Goal: Information Seeking & Learning: Check status

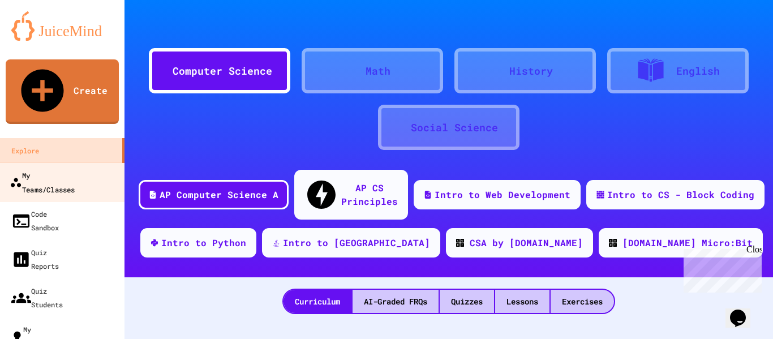
click at [68, 168] on div "My Teams/Classes" at bounding box center [42, 182] width 65 height 28
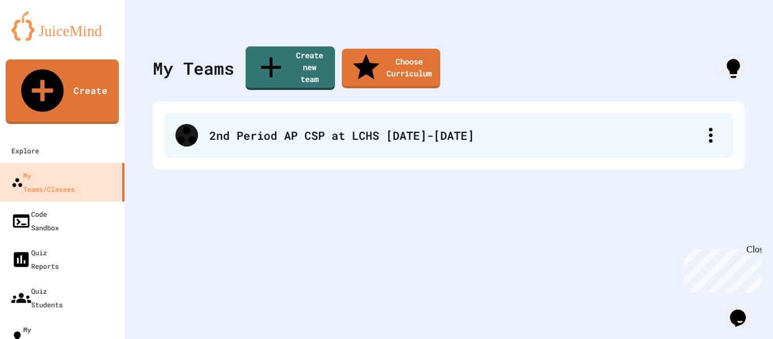
click at [299, 126] on div "2nd Period AP CSP at LCHS [DATE]-[DATE]" at bounding box center [448, 135] width 569 height 45
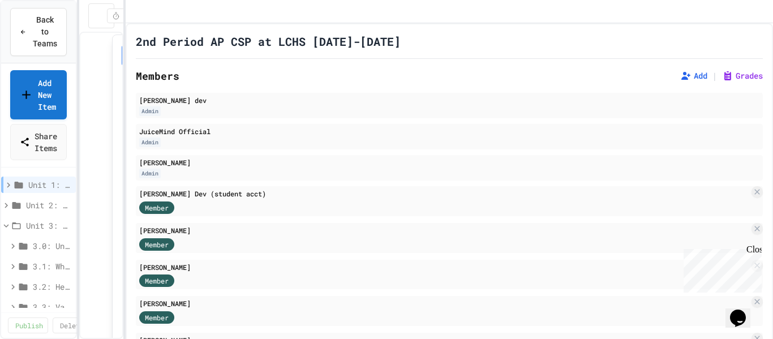
scroll to position [32933, 0]
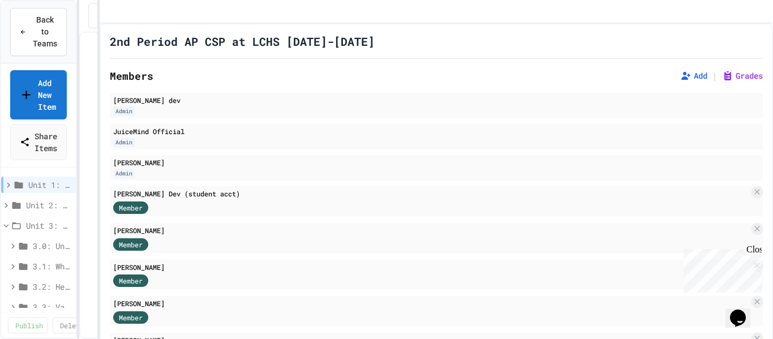
click at [92, 71] on div "**********" at bounding box center [386, 169] width 773 height 339
click at [749, 81] on button "Grades" at bounding box center [742, 75] width 41 height 11
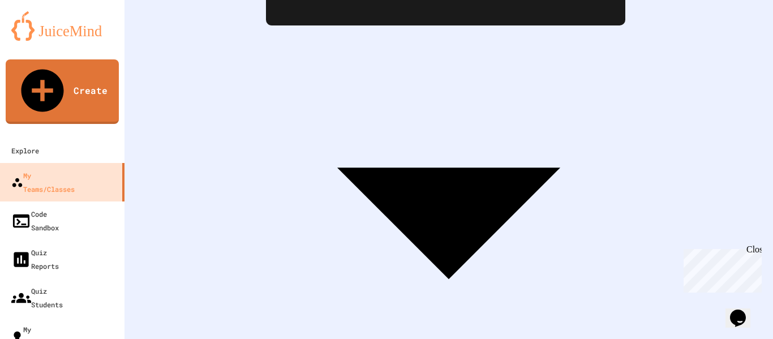
scroll to position [0, 4757]
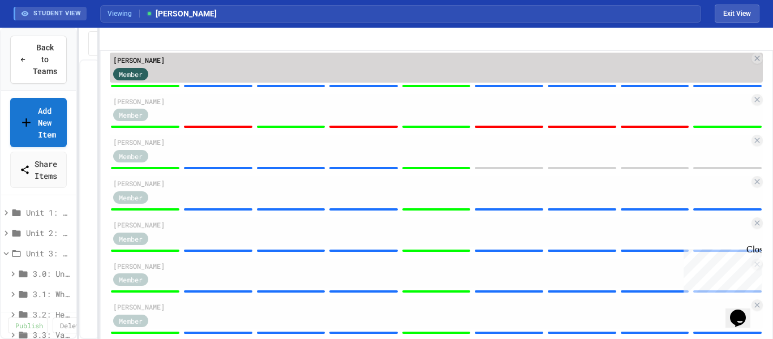
scroll to position [204, 0]
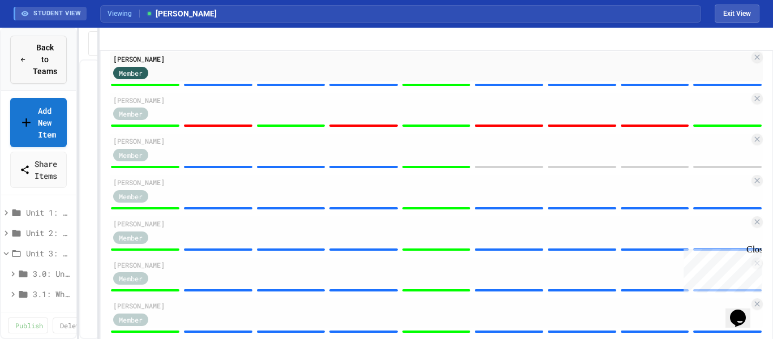
click at [30, 64] on div "Back to Teams" at bounding box center [38, 60] width 37 height 36
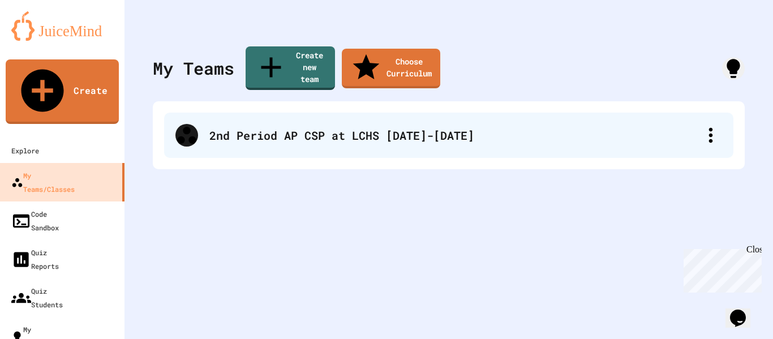
click at [266, 113] on div "2nd Period AP CSP at LCHS [DATE]-[DATE]" at bounding box center [448, 135] width 569 height 45
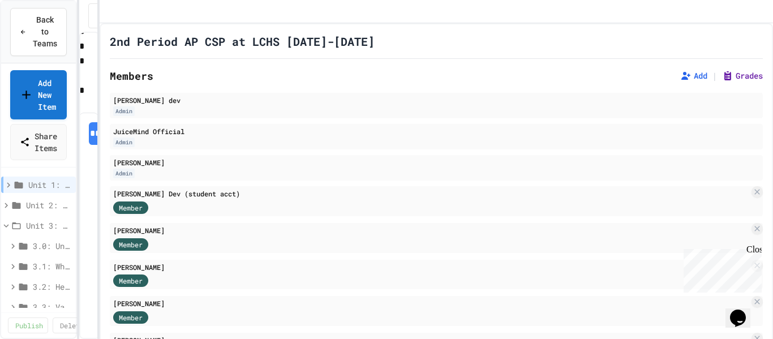
click at [737, 81] on button "Grades" at bounding box center [742, 75] width 41 height 11
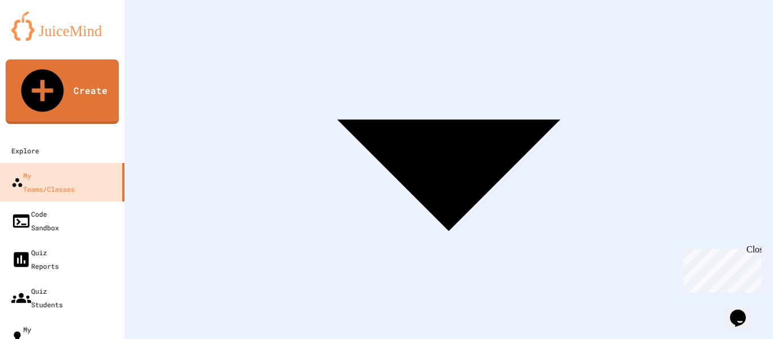
scroll to position [244, 0]
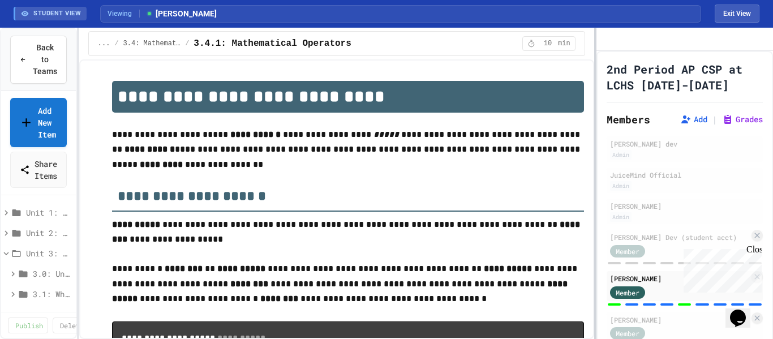
click at [598, 107] on div "**********" at bounding box center [386, 183] width 773 height 311
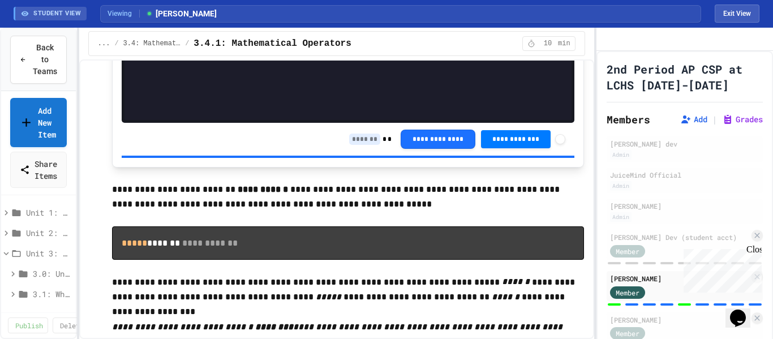
scroll to position [1761, 0]
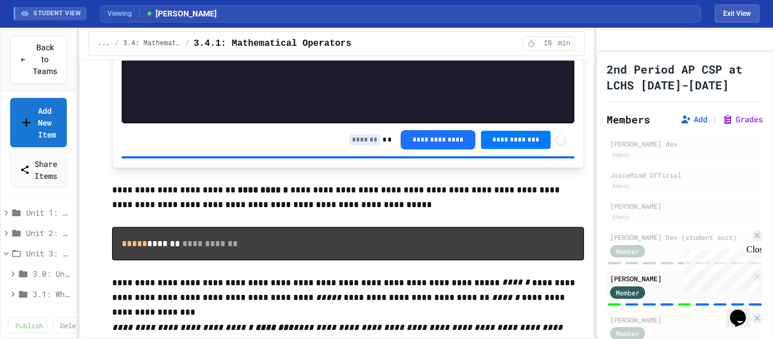
click at [353, 141] on input at bounding box center [364, 139] width 31 height 11
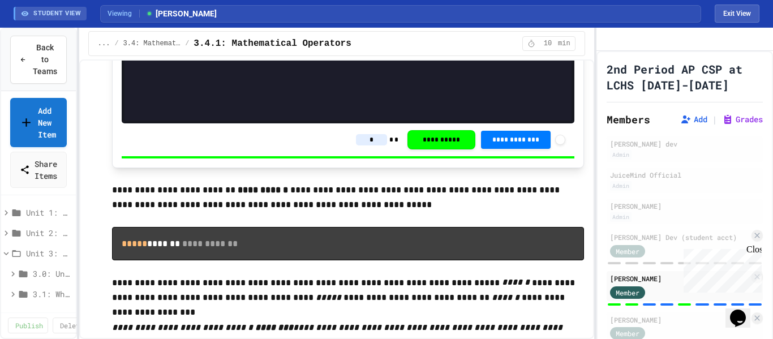
type input "*"
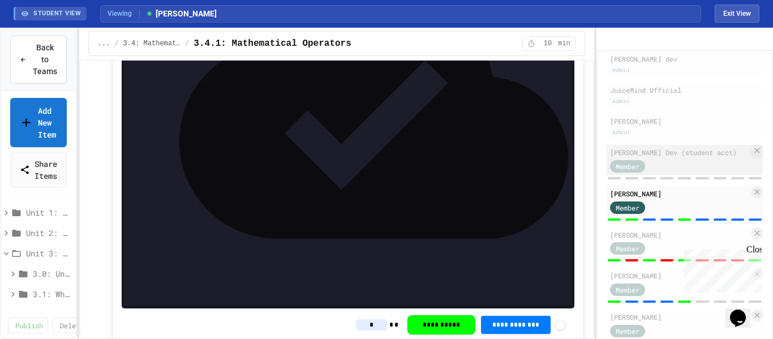
scroll to position [86, 0]
click at [665, 254] on div "Member" at bounding box center [638, 247] width 57 height 14
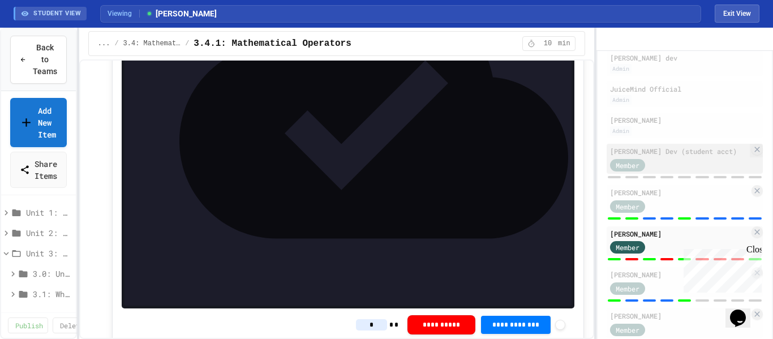
type input "*"
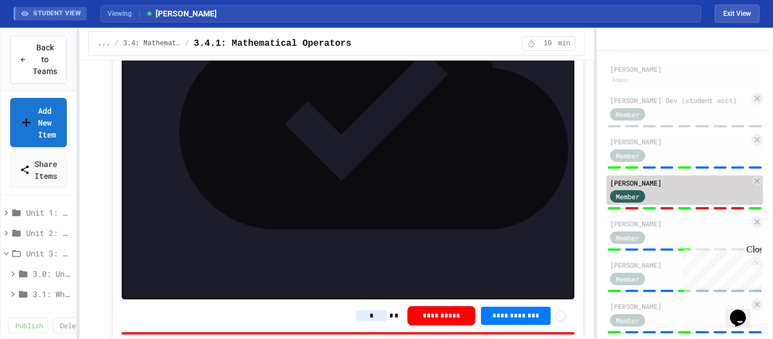
scroll to position [145, 0]
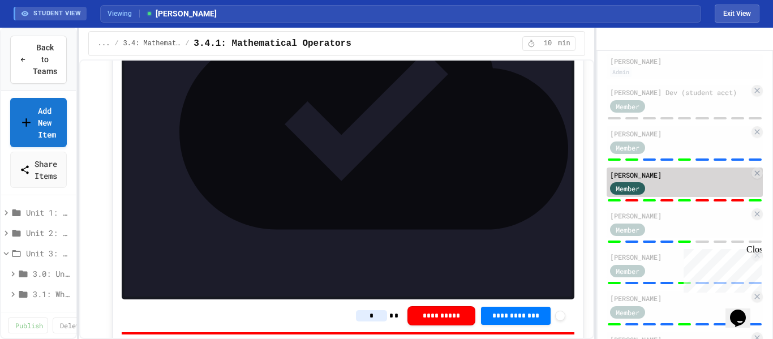
click at [665, 244] on div at bounding box center [685, 241] width 156 height 5
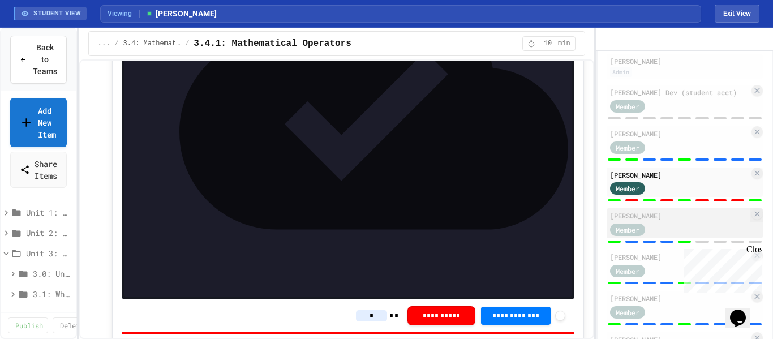
click at [663, 236] on div "Member" at bounding box center [638, 229] width 57 height 14
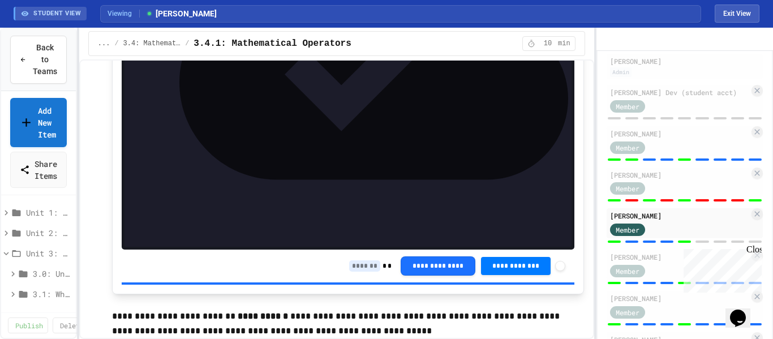
scroll to position [1644, 0]
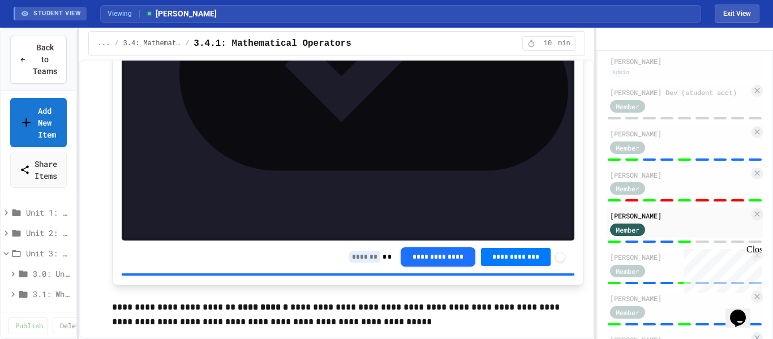
click at [355, 260] on input at bounding box center [364, 256] width 31 height 11
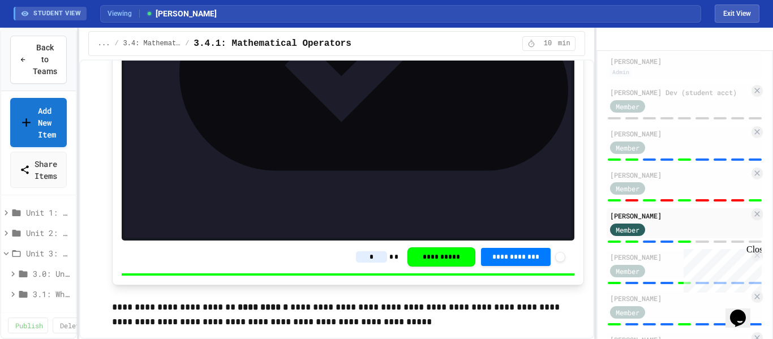
type input "*"
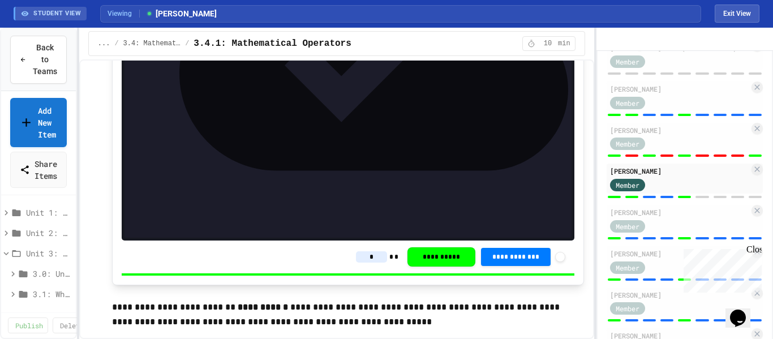
scroll to position [193, 0]
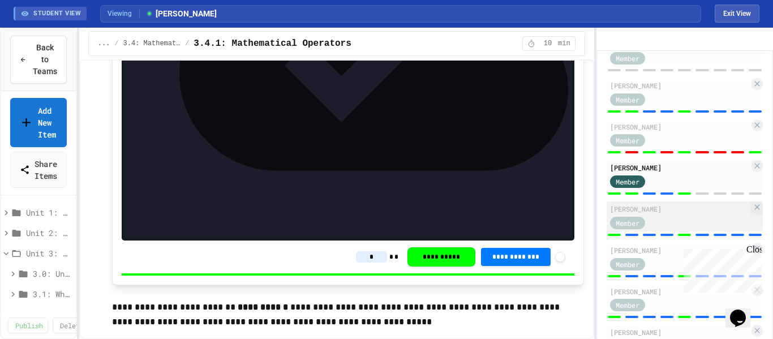
click at [645, 229] on div "Member" at bounding box center [627, 223] width 35 height 12
click at [666, 229] on div "Member" at bounding box center [679, 222] width 139 height 14
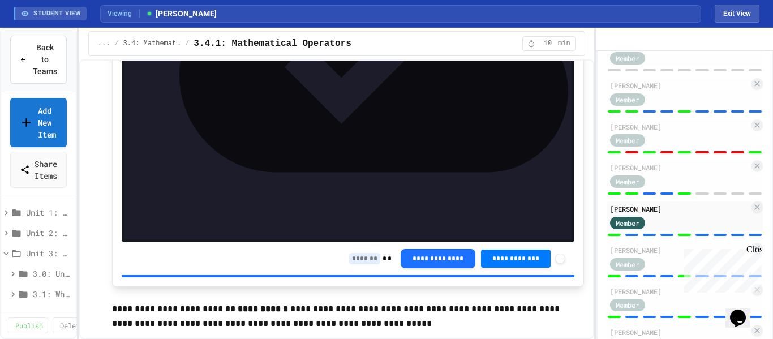
scroll to position [1648, 0]
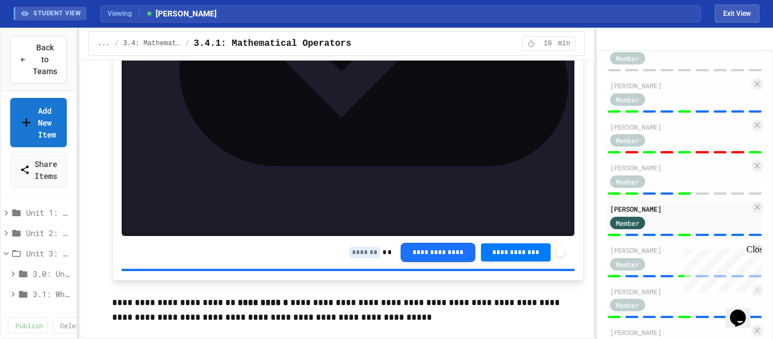
click at [357, 254] on input at bounding box center [364, 252] width 31 height 11
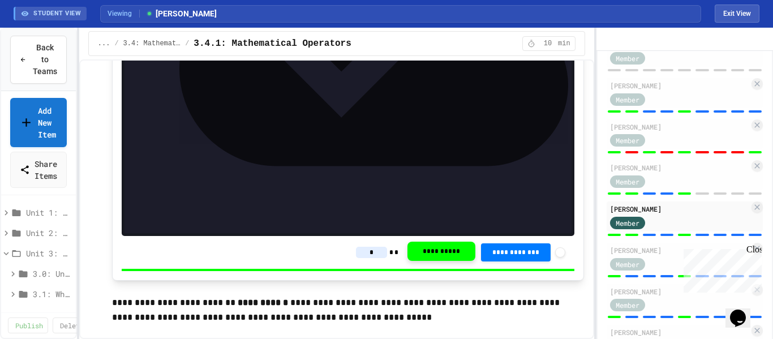
type input "*"
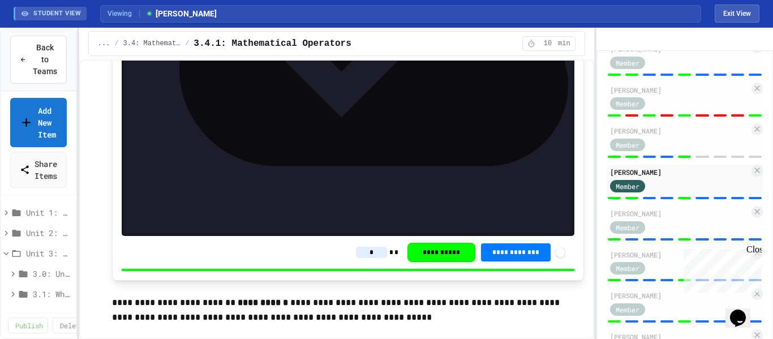
scroll to position [233, 0]
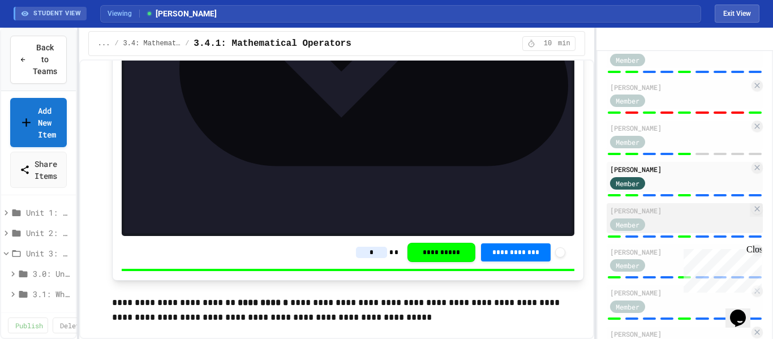
click at [659, 231] on div "Member" at bounding box center [638, 224] width 57 height 14
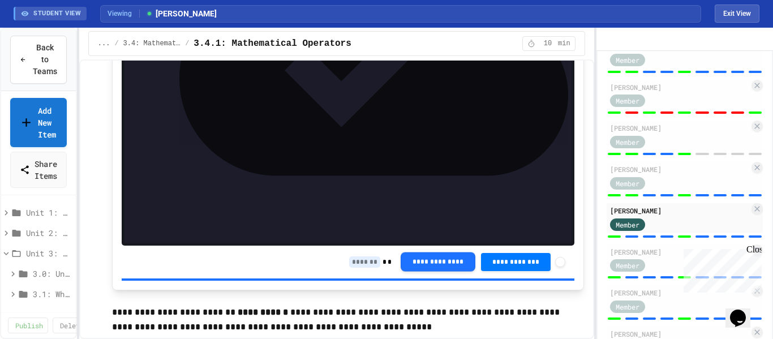
scroll to position [1638, 0]
click at [352, 263] on input at bounding box center [364, 261] width 31 height 11
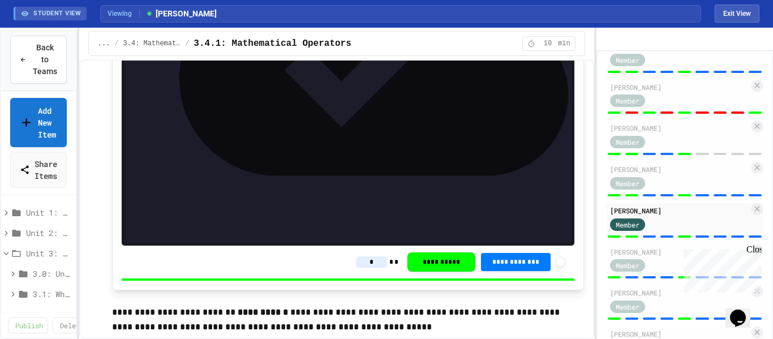
type input "*"
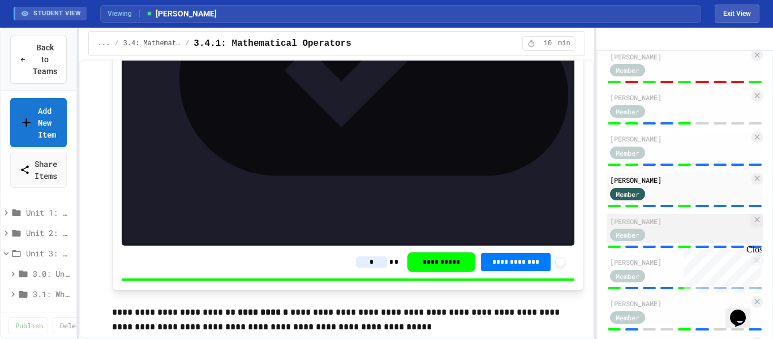
click at [639, 241] on div "Member" at bounding box center [627, 235] width 35 height 12
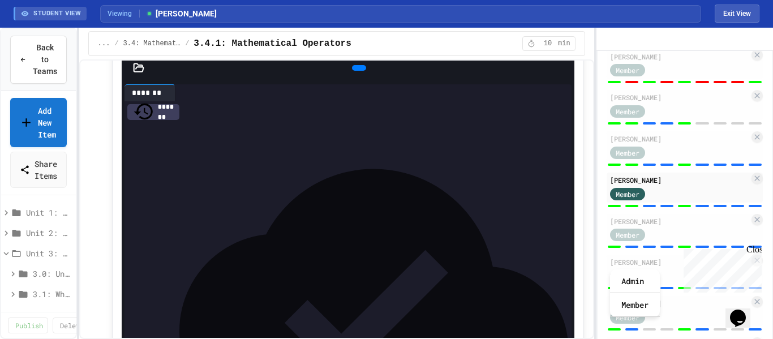
scroll to position [1386, 0]
click at [661, 226] on div "[PERSON_NAME]" at bounding box center [679, 221] width 139 height 10
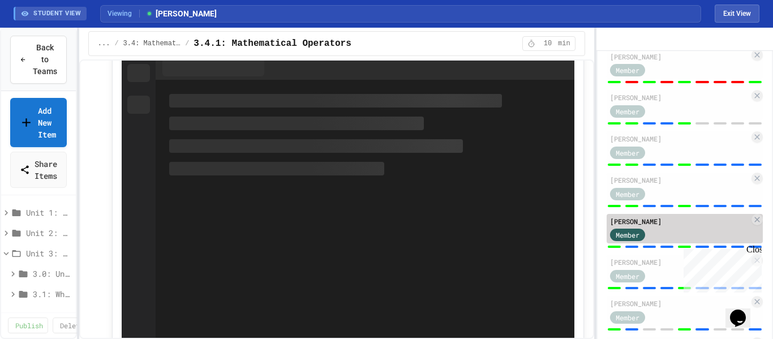
scroll to position [1386, 0]
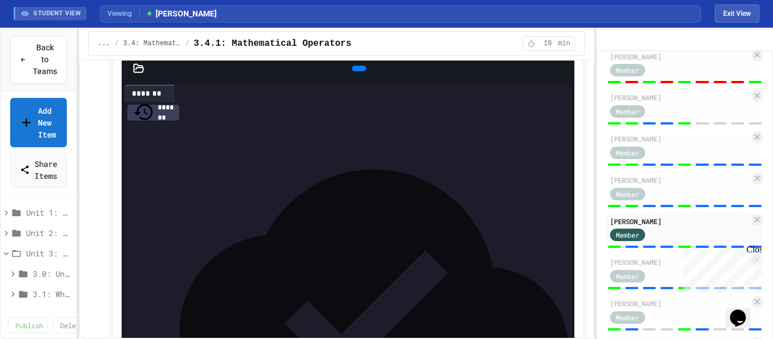
click at [287, 164] on div "***** * * * * * ** ***** * ** * ** * *** ***** * * * ** * **** ***** * * * * * …" at bounding box center [357, 133] width 428 height 62
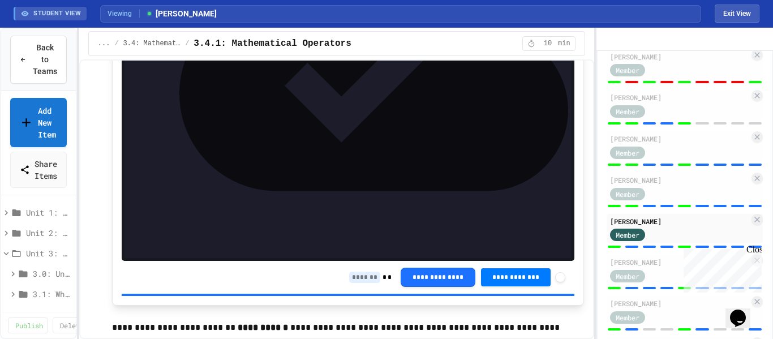
scroll to position [1623, 0]
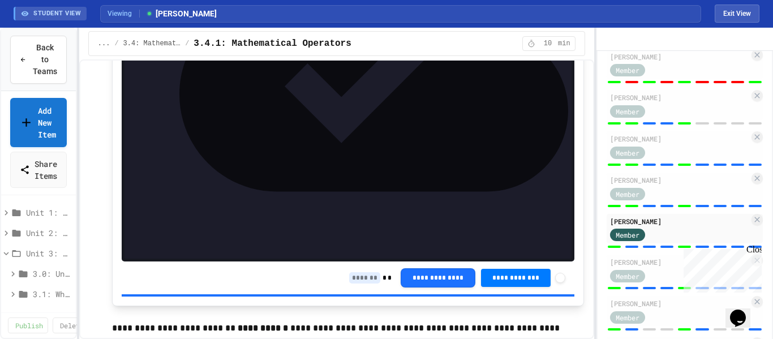
click at [352, 279] on input at bounding box center [364, 277] width 31 height 11
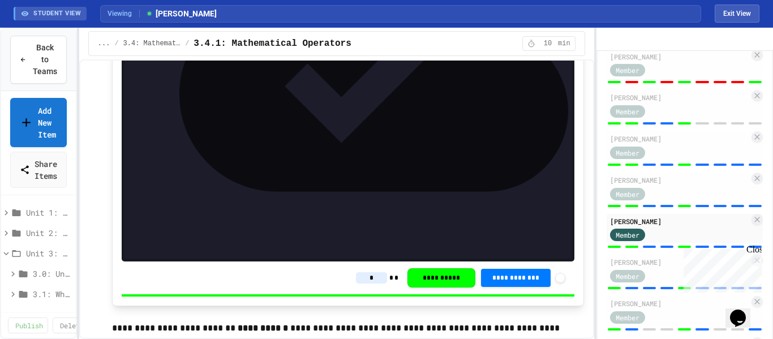
type input "*"
click at [623, 290] on div at bounding box center [685, 288] width 156 height 5
click at [666, 282] on div "Member" at bounding box center [679, 275] width 139 height 14
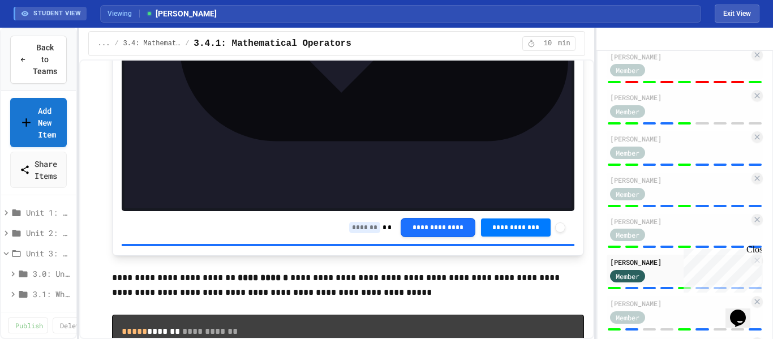
scroll to position [1680, 0]
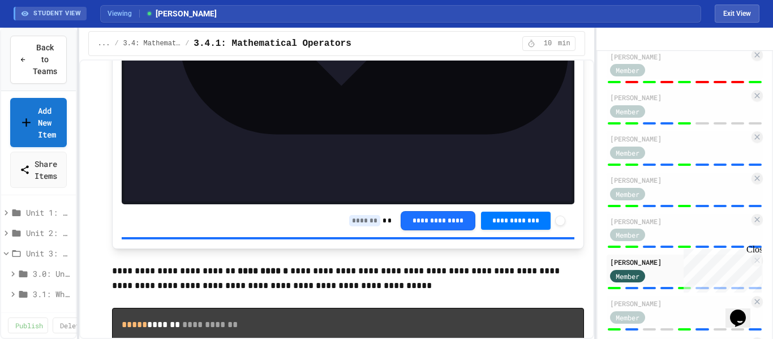
click at [359, 222] on input at bounding box center [364, 220] width 31 height 11
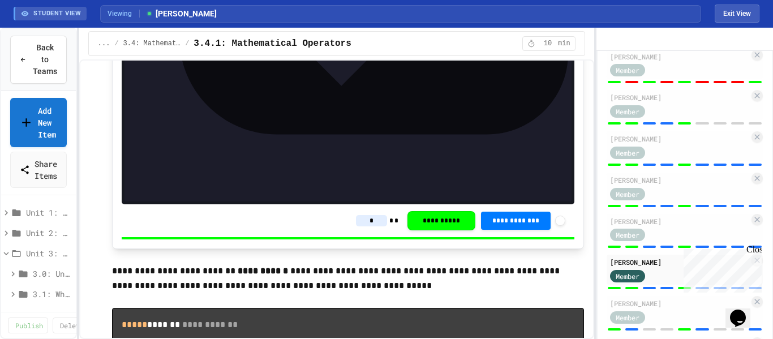
type input "*"
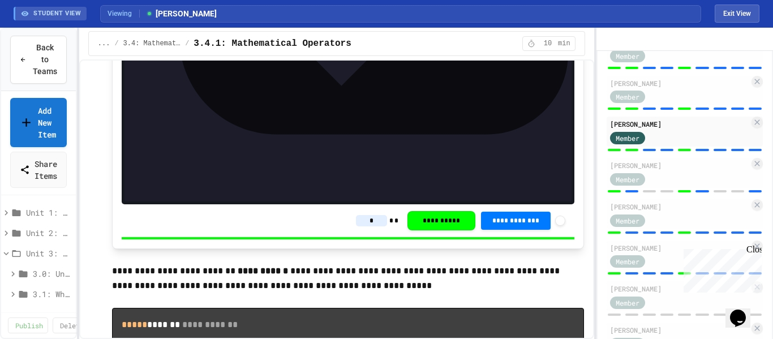
scroll to position [451, 0]
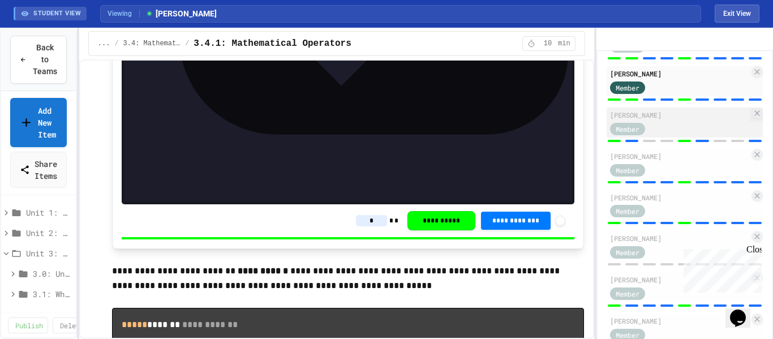
click at [657, 135] on div "Member" at bounding box center [638, 128] width 57 height 14
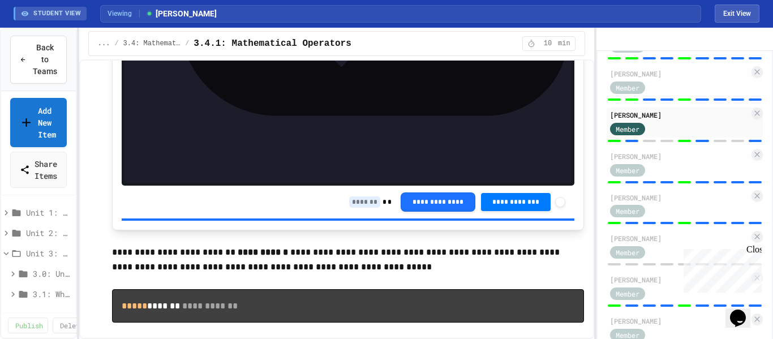
scroll to position [1712, 0]
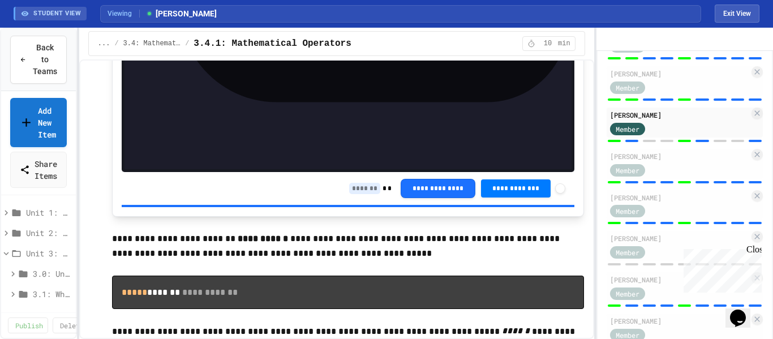
click at [349, 193] on input at bounding box center [364, 188] width 31 height 11
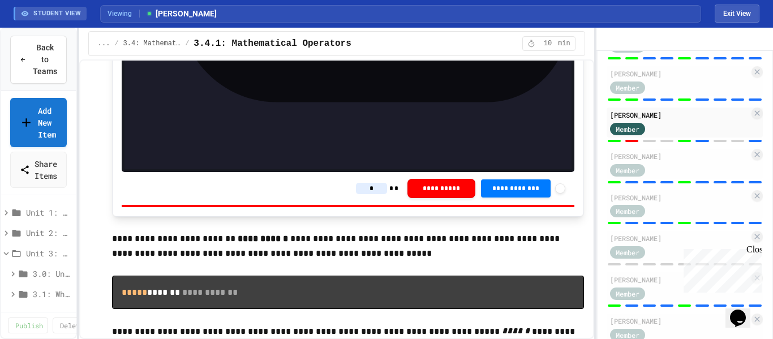
type input "*"
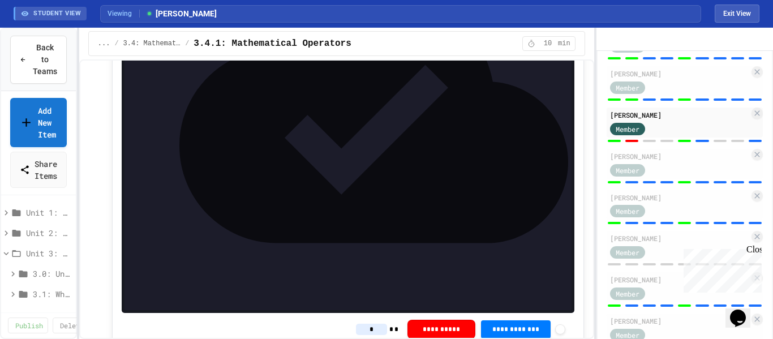
scroll to position [1572, 0]
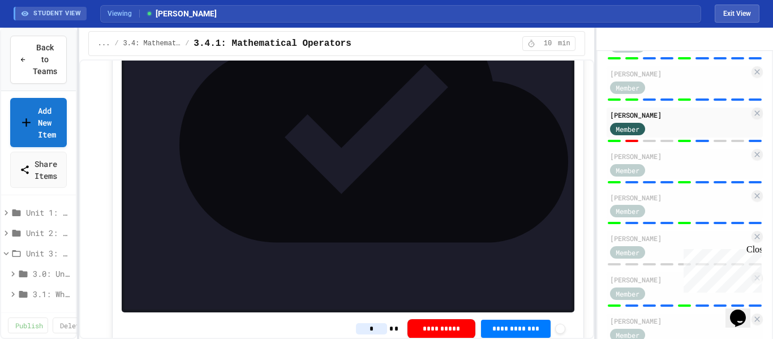
click at [645, 184] on div "Braden Hester Member" at bounding box center [685, 167] width 156 height 36
click at [657, 177] on div "Member" at bounding box center [638, 169] width 57 height 14
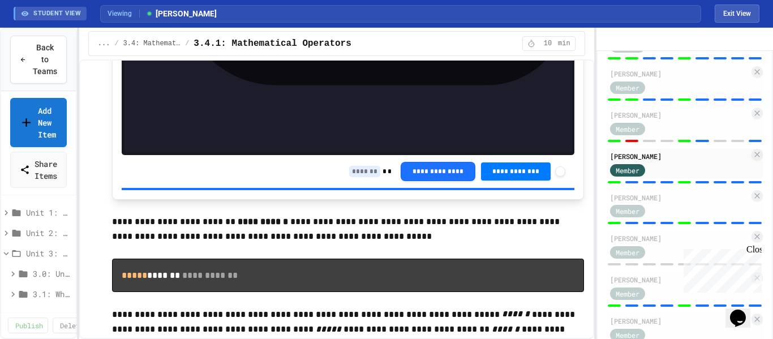
scroll to position [1728, 0]
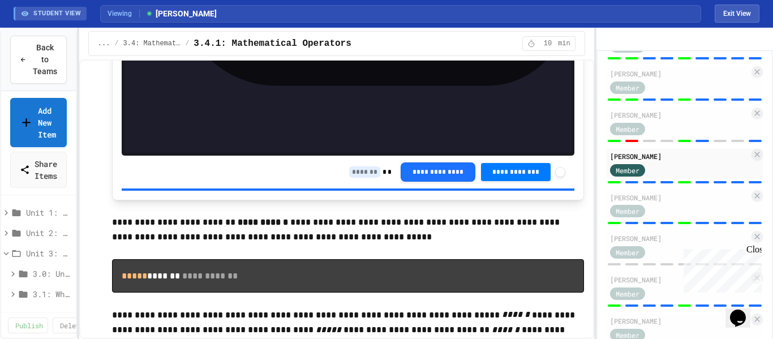
click at [352, 174] on input at bounding box center [364, 171] width 31 height 11
click at [349, 174] on input at bounding box center [364, 171] width 31 height 11
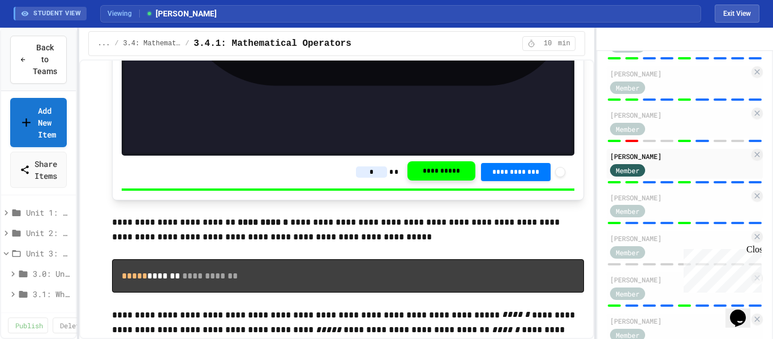
type input "*"
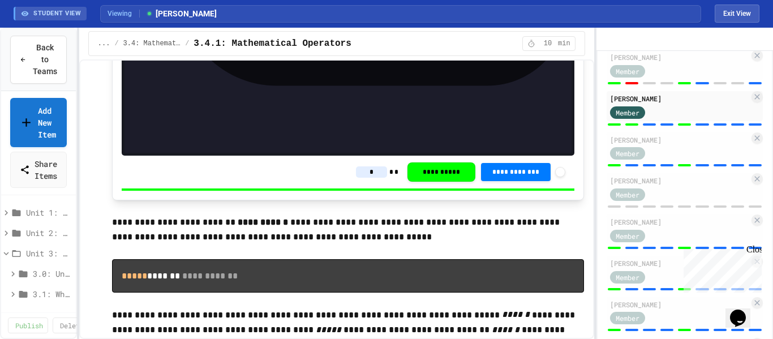
scroll to position [513, 0]
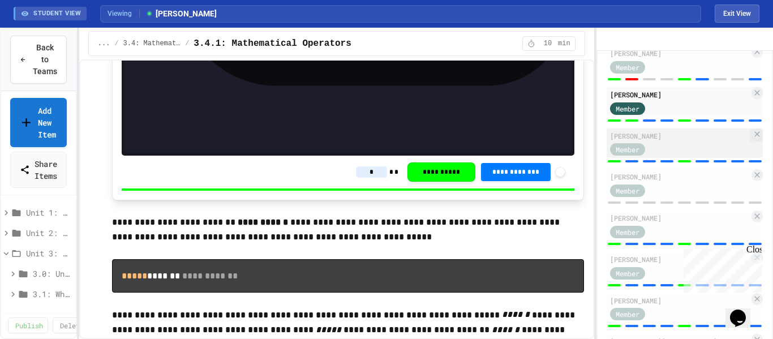
click at [648, 156] on div "Member" at bounding box center [638, 149] width 57 height 14
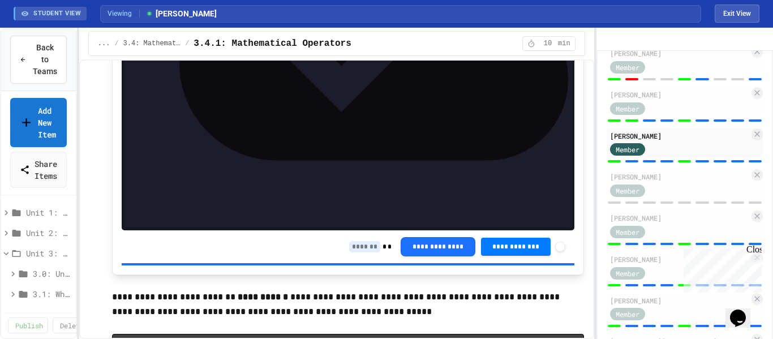
scroll to position [1656, 0]
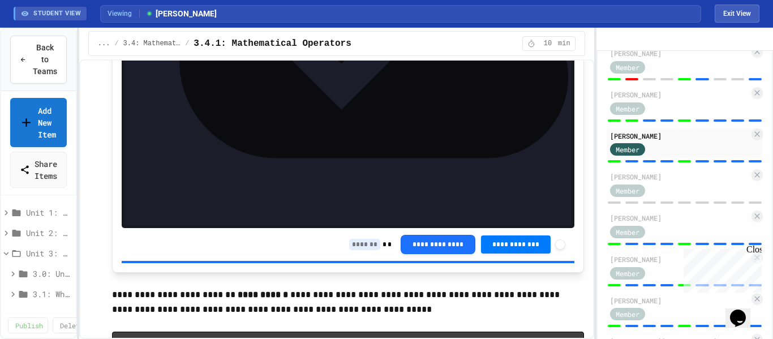
click at [356, 242] on input at bounding box center [364, 244] width 31 height 11
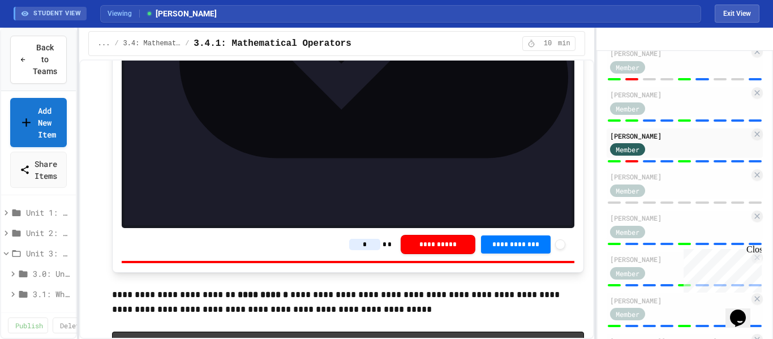
type input "*"
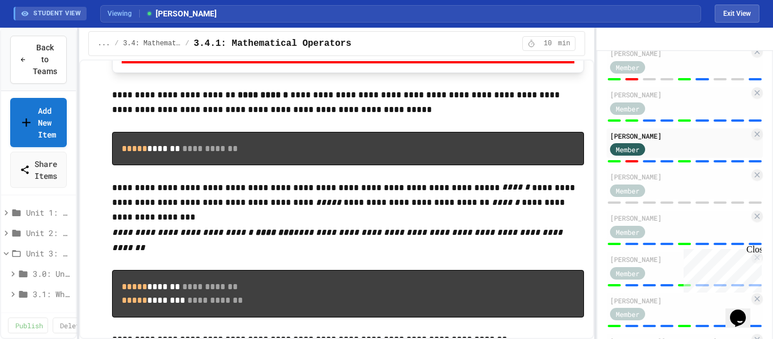
scroll to position [1857, 0]
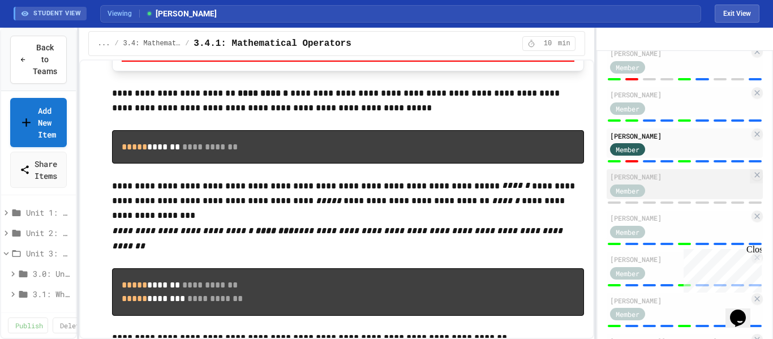
click at [665, 197] on div "Member" at bounding box center [638, 190] width 57 height 14
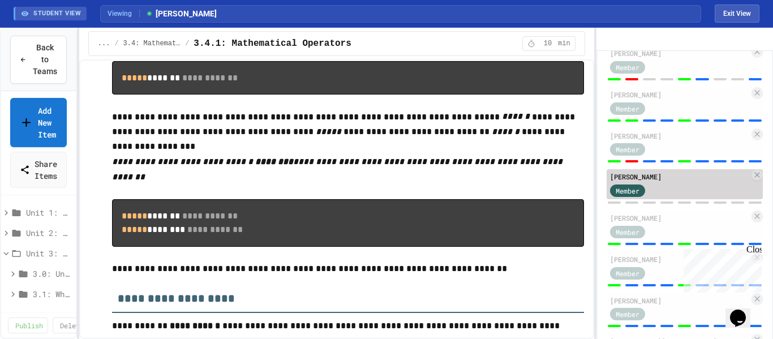
scroll to position [1765, 0]
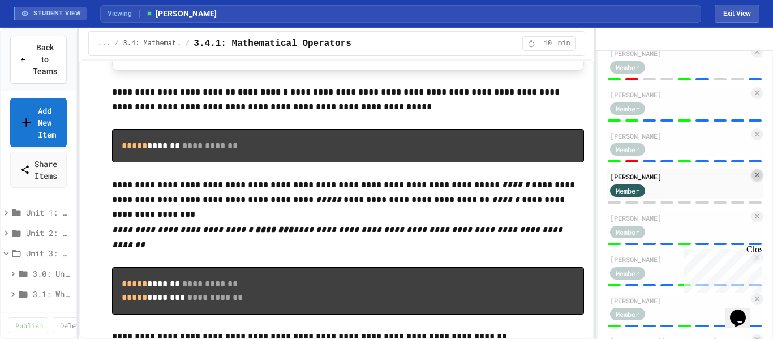
click at [756, 178] on icon at bounding box center [756, 175] width 5 height 5
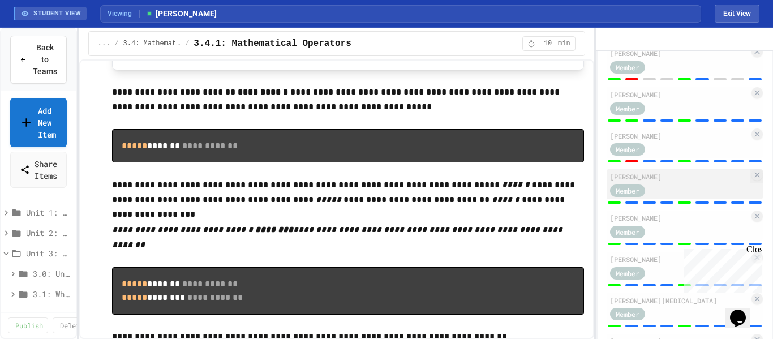
click at [634, 196] on span "Member" at bounding box center [628, 191] width 24 height 10
click at [660, 197] on div "Member" at bounding box center [638, 190] width 57 height 14
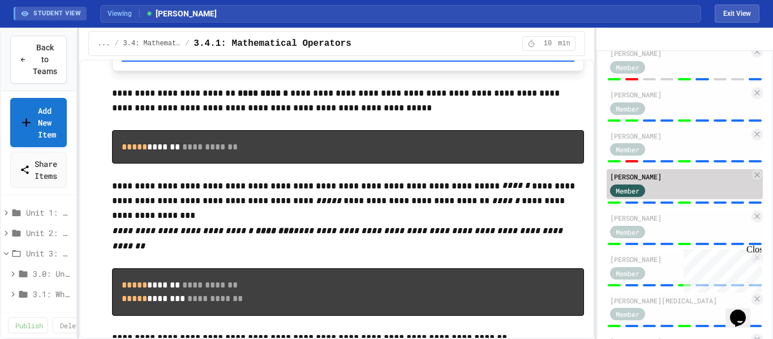
type input "*"
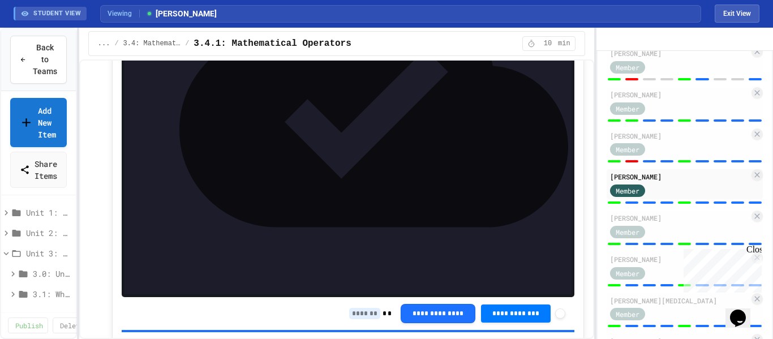
scroll to position [1596, 0]
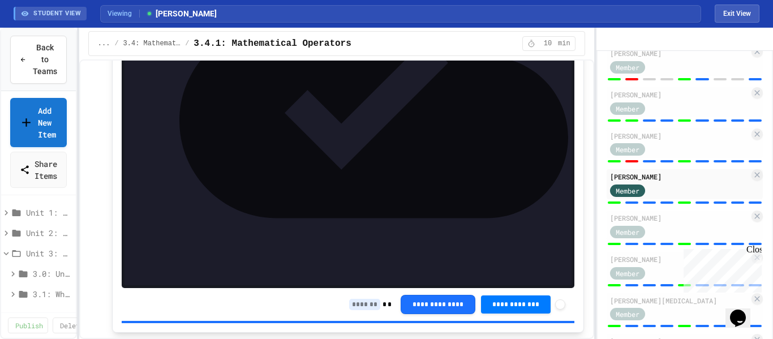
click at [354, 308] on input at bounding box center [364, 304] width 31 height 11
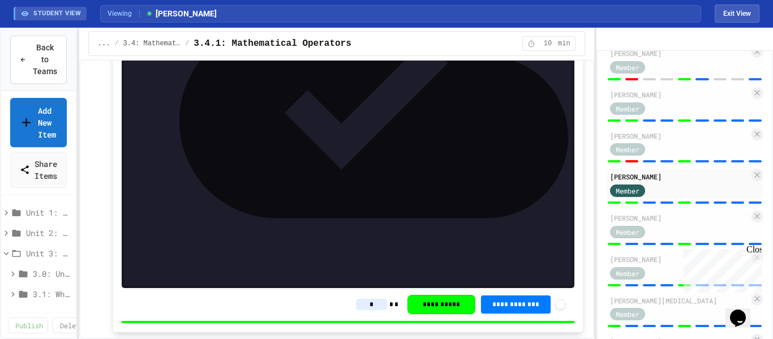
type input "*"
click at [652, 238] on div "Member" at bounding box center [638, 231] width 57 height 14
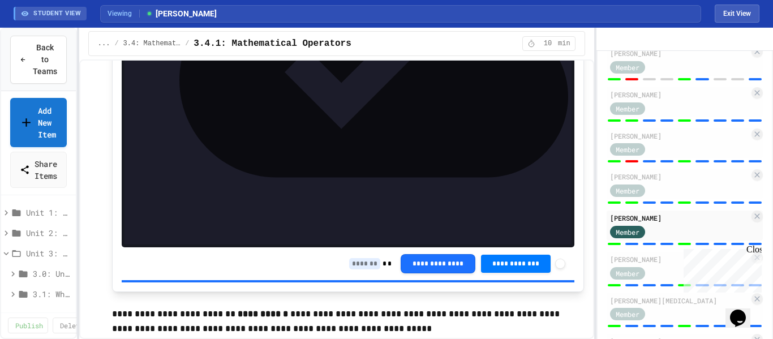
scroll to position [1642, 0]
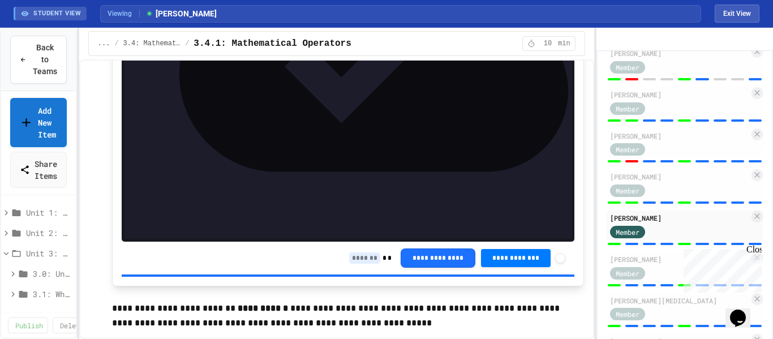
click at [354, 259] on input at bounding box center [364, 257] width 31 height 11
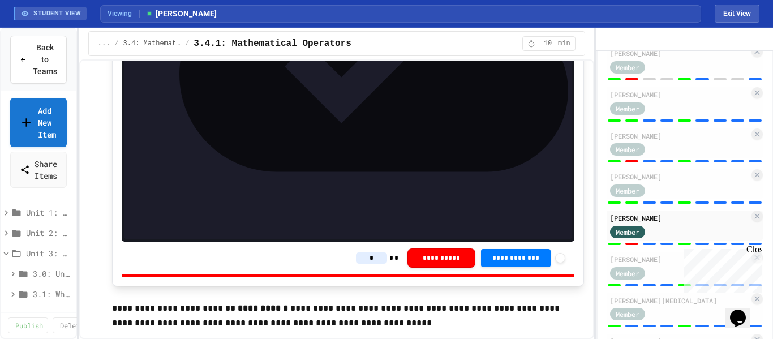
type input "*"
click at [646, 287] on div at bounding box center [685, 285] width 156 height 5
click at [658, 279] on div "Member" at bounding box center [638, 272] width 57 height 14
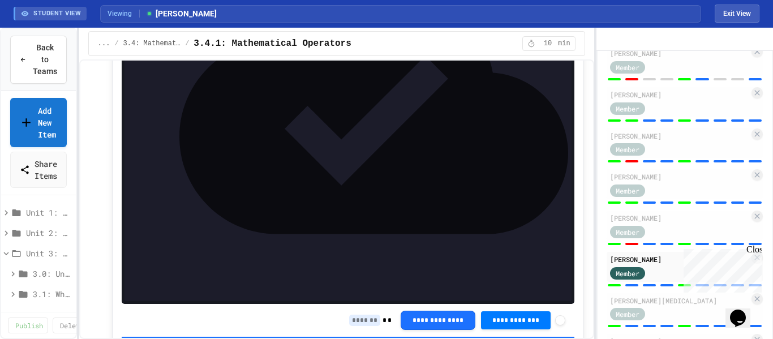
scroll to position [1576, 0]
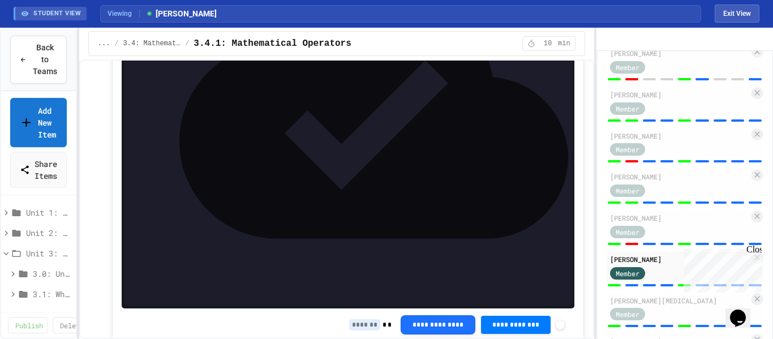
click at [351, 326] on input at bounding box center [364, 324] width 31 height 11
type input "*"
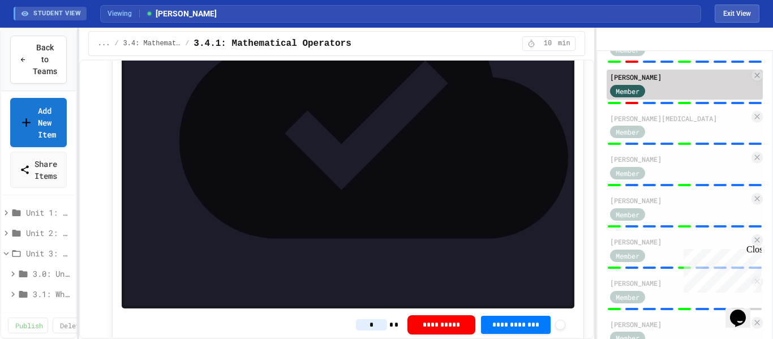
scroll to position [694, 0]
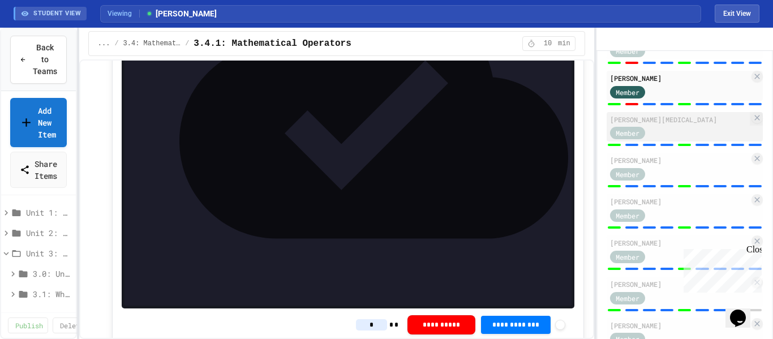
click at [654, 124] on div "[PERSON_NAME][MEDICAL_DATA]" at bounding box center [679, 119] width 139 height 10
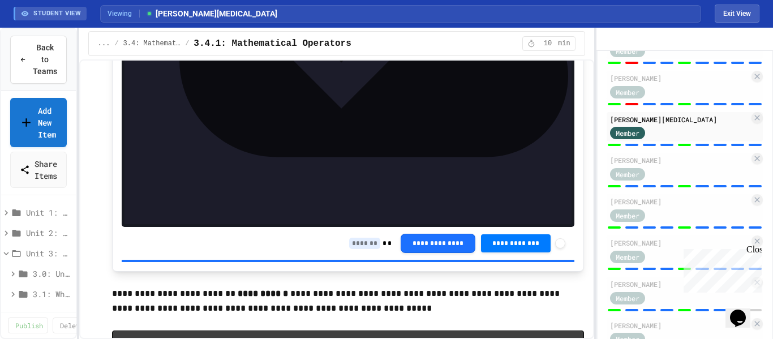
scroll to position [1657, 0]
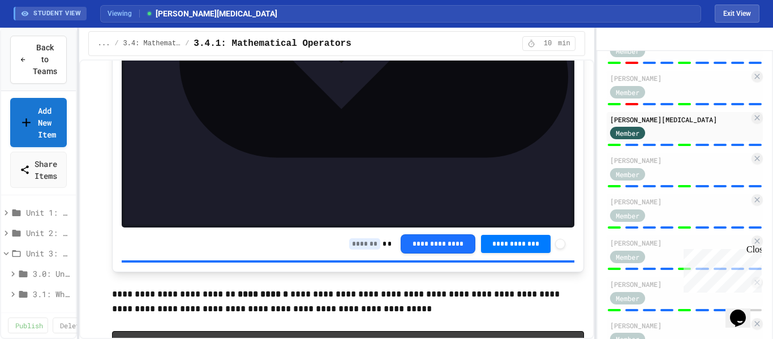
click at [351, 250] on input at bounding box center [364, 243] width 31 height 11
click at [351, 248] on input at bounding box center [364, 243] width 31 height 11
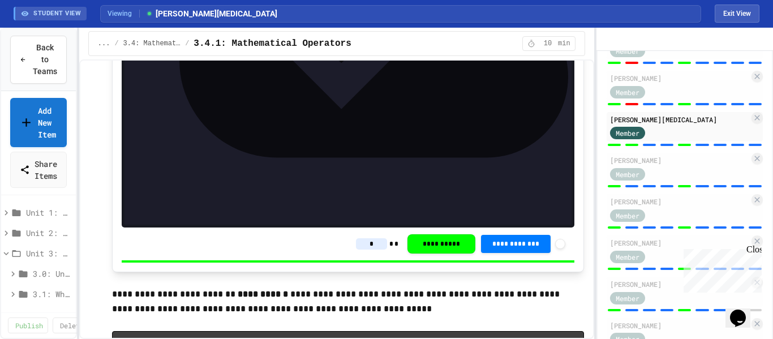
type input "*"
click at [645, 188] on div at bounding box center [685, 186] width 156 height 5
click at [666, 180] on div "Member" at bounding box center [679, 173] width 139 height 14
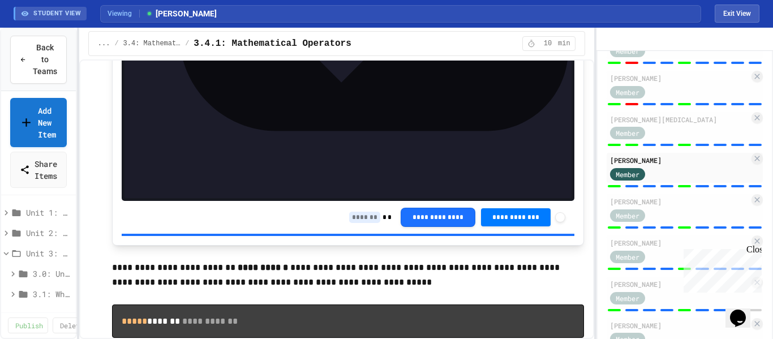
scroll to position [1683, 0]
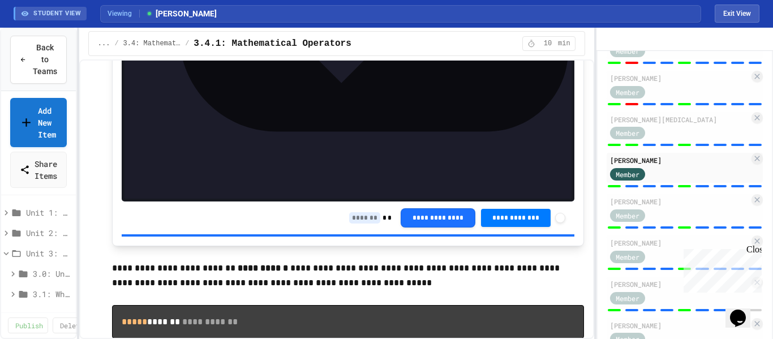
click at [354, 220] on input at bounding box center [364, 217] width 31 height 11
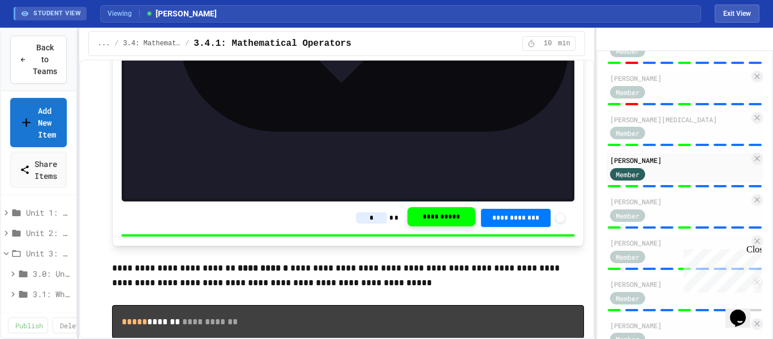
type input "*"
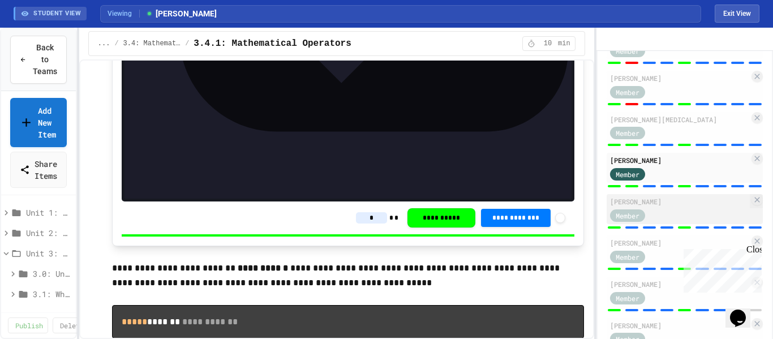
click at [659, 222] on div "Member" at bounding box center [638, 215] width 57 height 14
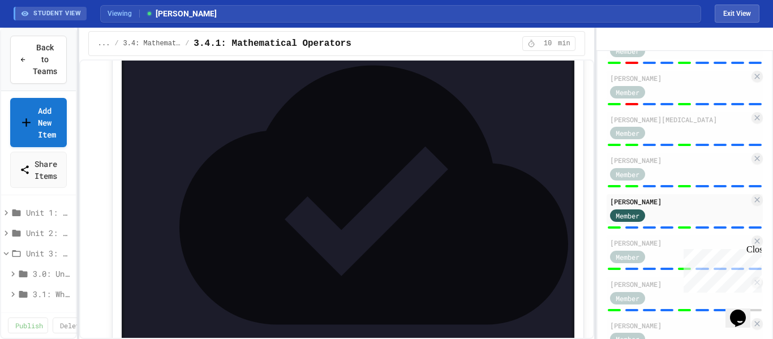
scroll to position [1760, 0]
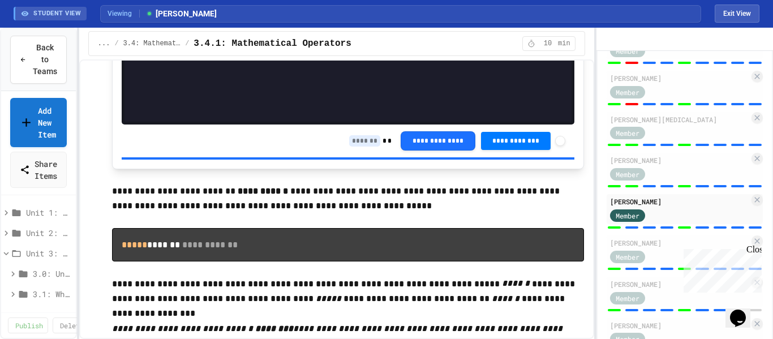
click at [358, 140] on input at bounding box center [364, 140] width 31 height 11
type input "*"
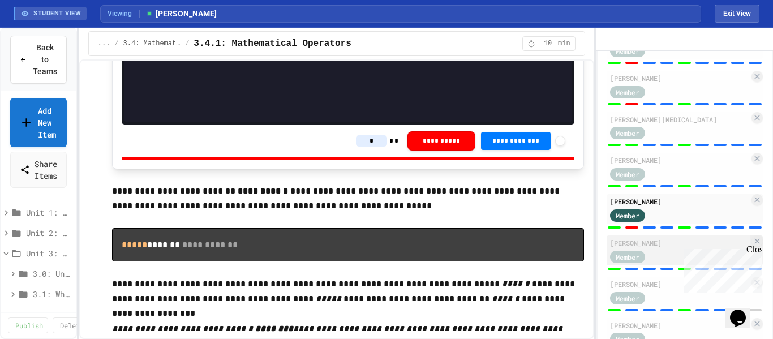
click at [653, 248] on div "[PERSON_NAME]" at bounding box center [679, 243] width 139 height 10
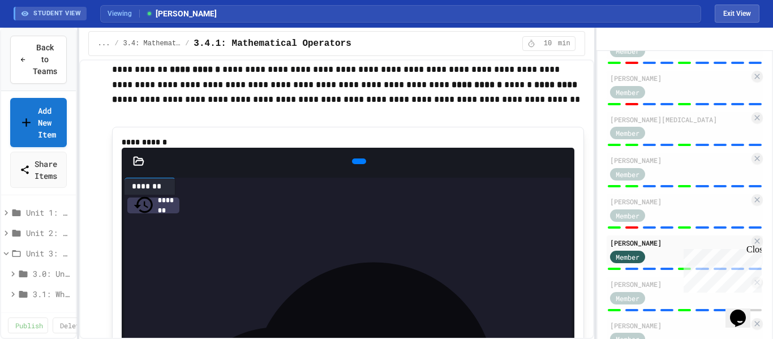
scroll to position [1744, 0]
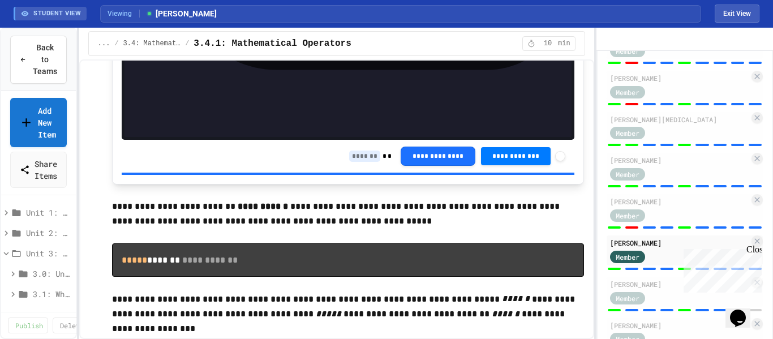
click at [359, 154] on input at bounding box center [364, 155] width 31 height 11
type input "*"
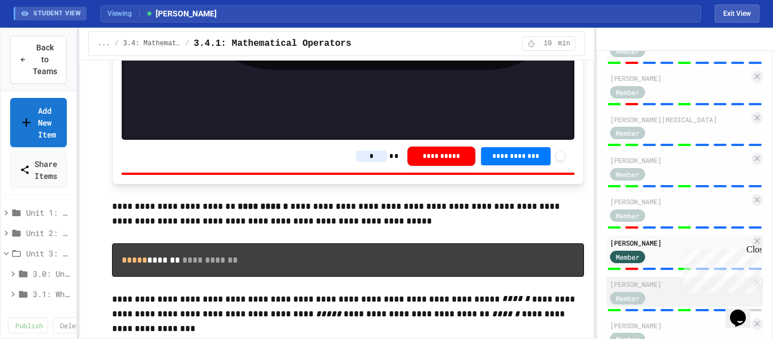
click at [657, 304] on div "Member" at bounding box center [638, 297] width 57 height 14
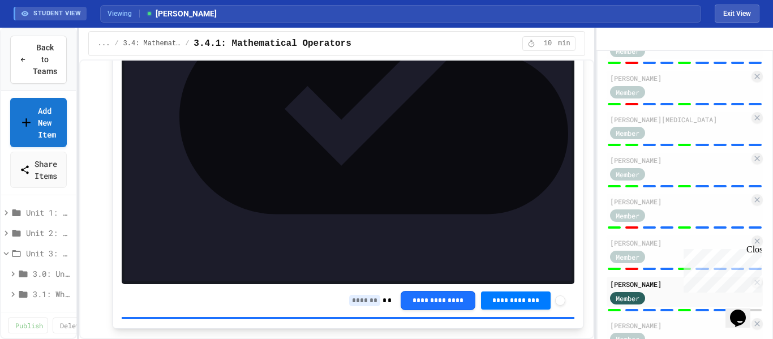
scroll to position [1730, 0]
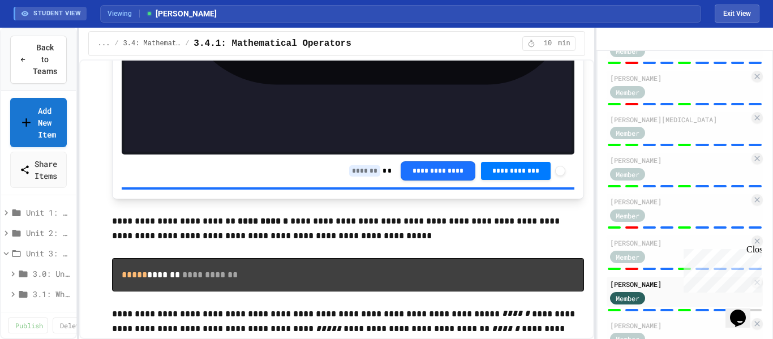
click at [356, 173] on input at bounding box center [364, 170] width 31 height 11
type input "*"
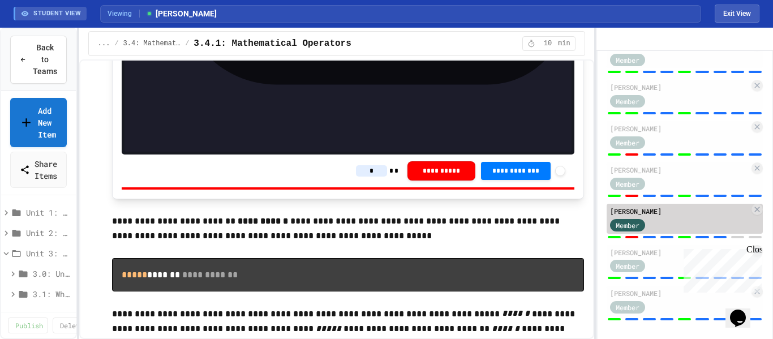
scroll to position [802, 0]
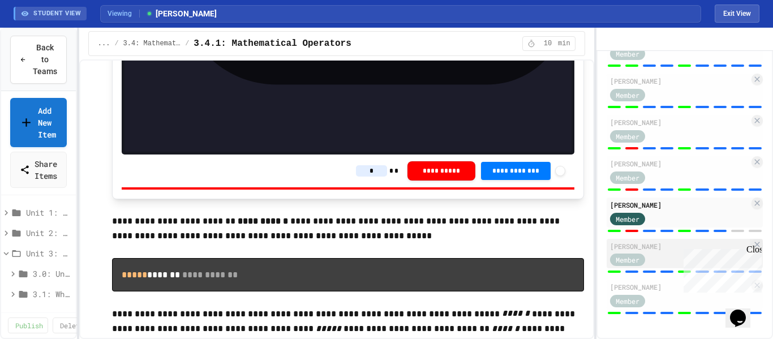
click at [656, 259] on div "Member" at bounding box center [638, 259] width 57 height 14
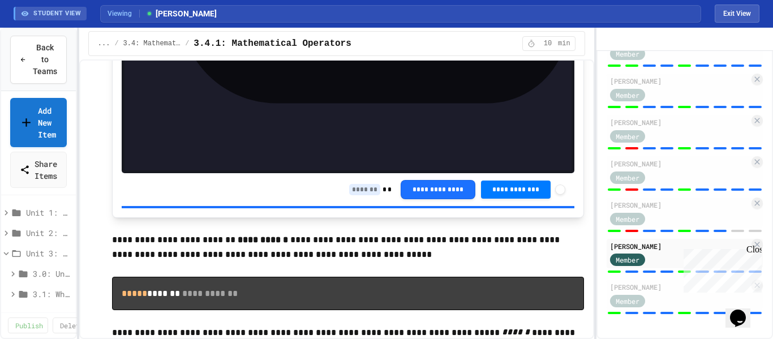
scroll to position [1720, 0]
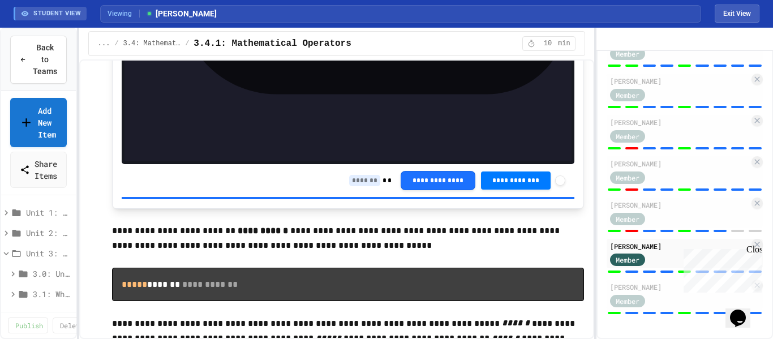
click at [363, 182] on input at bounding box center [364, 180] width 31 height 11
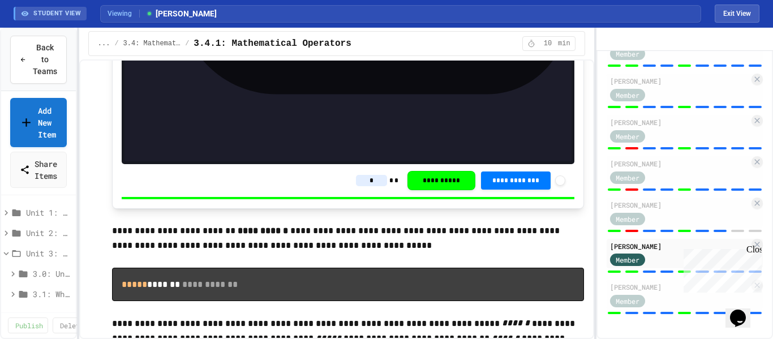
type input "*"
click at [653, 312] on div at bounding box center [649, 313] width 13 height 2
click at [664, 289] on div "[PERSON_NAME]" at bounding box center [679, 287] width 139 height 10
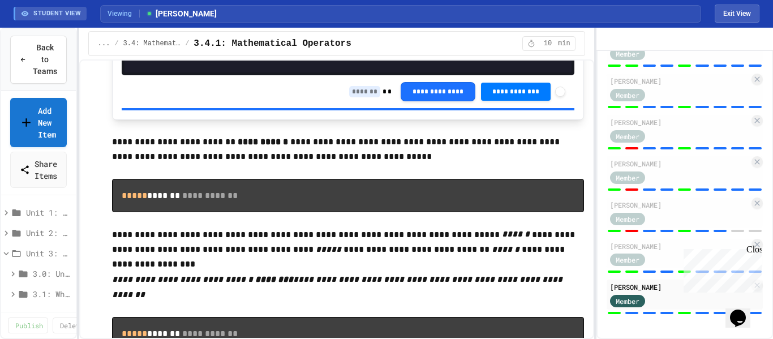
scroll to position [1820, 0]
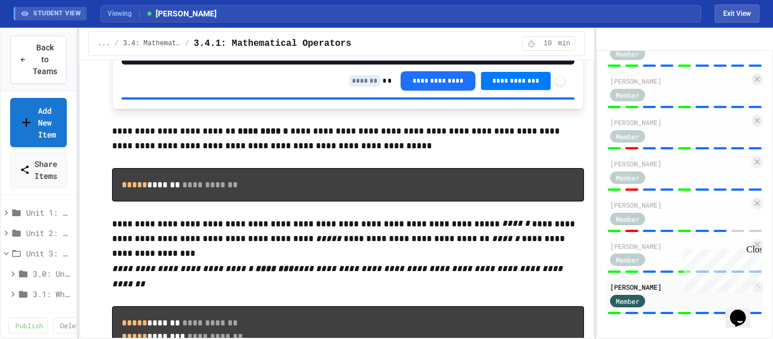
click at [349, 81] on input at bounding box center [364, 80] width 31 height 11
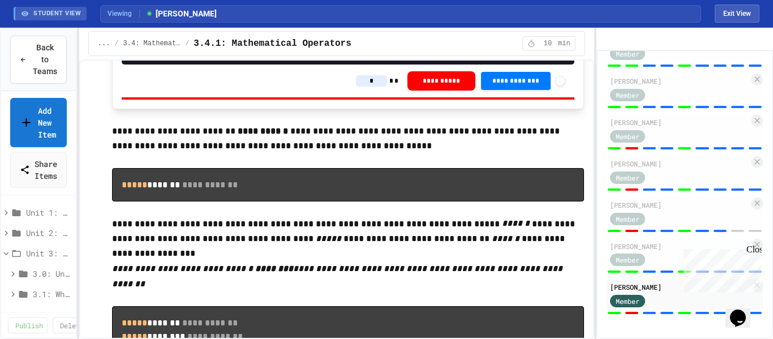
type input "*"
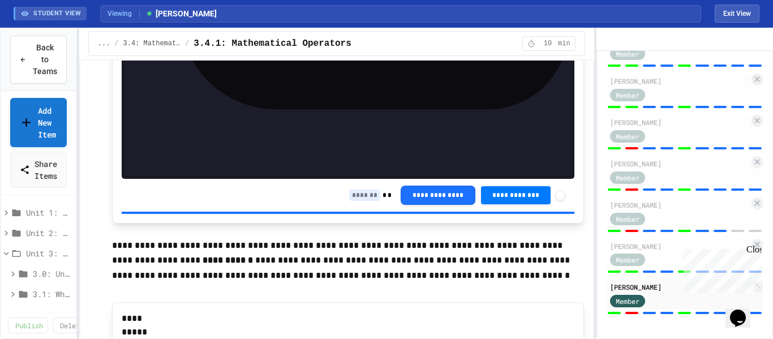
scroll to position [2582, 0]
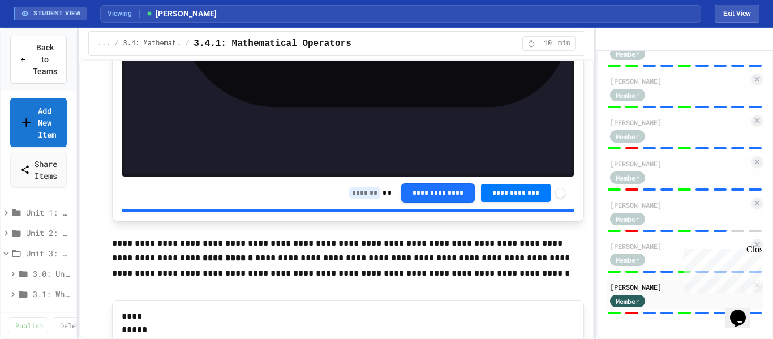
click at [358, 187] on input at bounding box center [364, 192] width 31 height 11
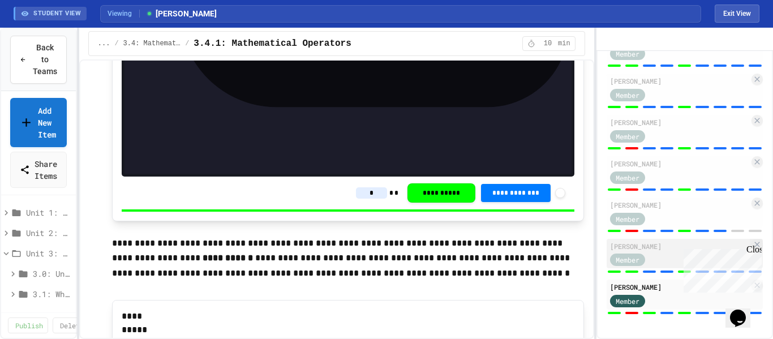
type input "*"
click at [657, 265] on div "Member" at bounding box center [638, 259] width 57 height 14
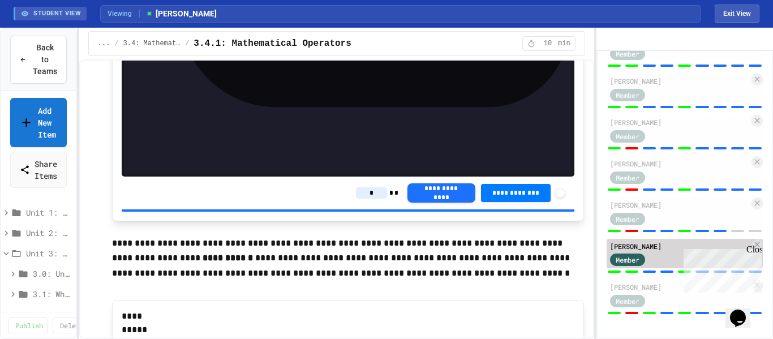
type input "*"
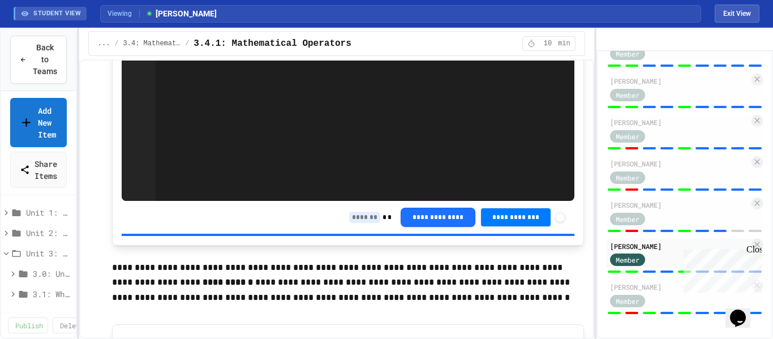
scroll to position [2582, 0]
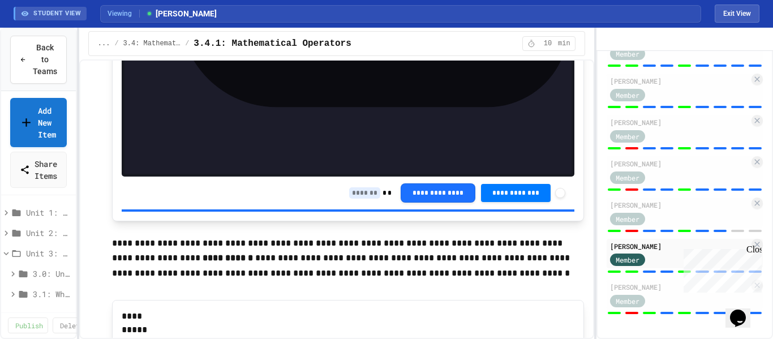
click at [357, 187] on input at bounding box center [364, 192] width 31 height 11
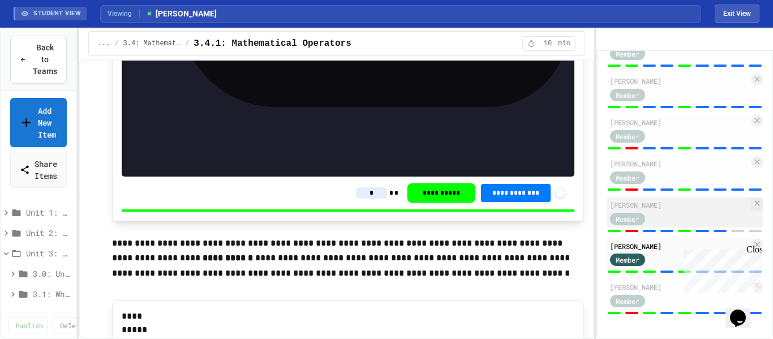
type input "*"
click at [648, 224] on div "Member" at bounding box center [638, 218] width 57 height 14
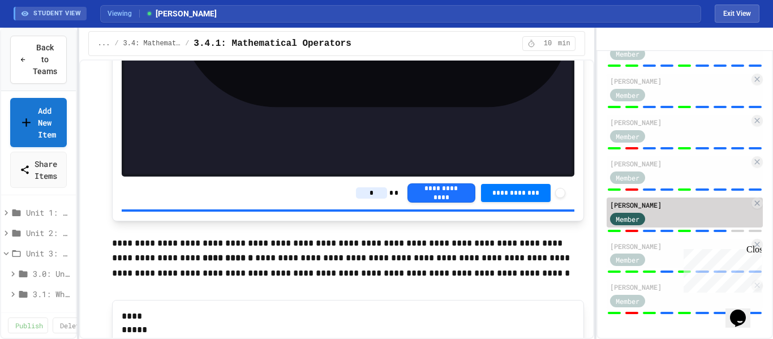
type input "*"
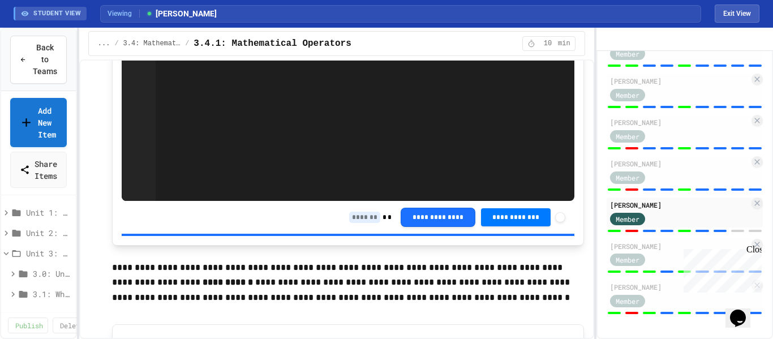
scroll to position [2582, 0]
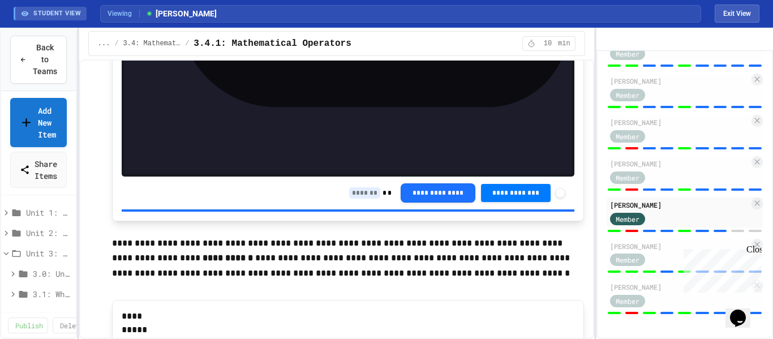
click at [349, 187] on input at bounding box center [364, 192] width 31 height 11
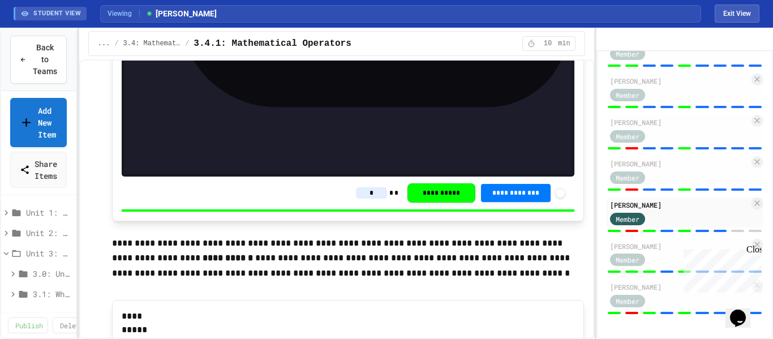
type input "*"
click at [656, 188] on div at bounding box center [685, 189] width 156 height 5
click at [663, 173] on div "Member" at bounding box center [638, 177] width 57 height 14
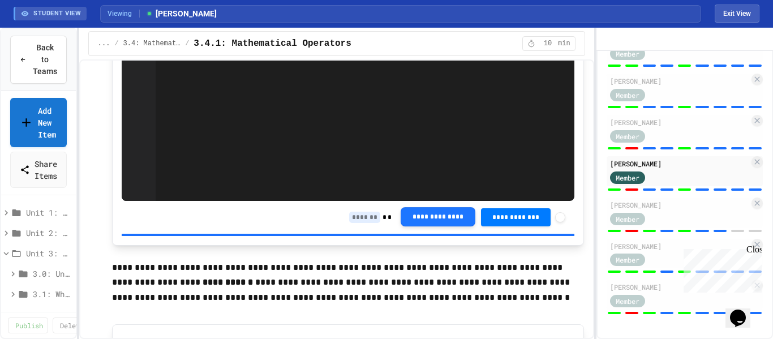
scroll to position [2582, 0]
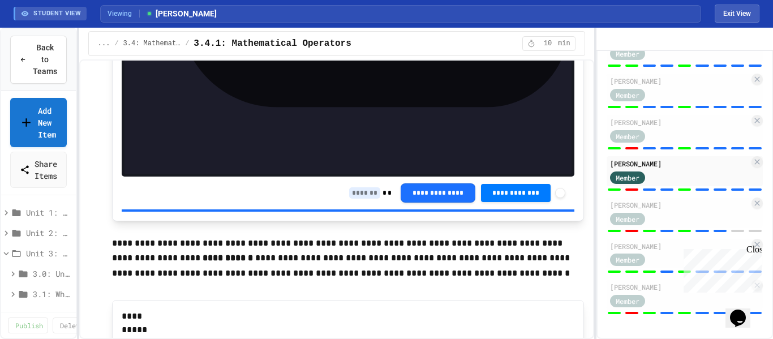
click at [358, 187] on input at bounding box center [364, 192] width 31 height 11
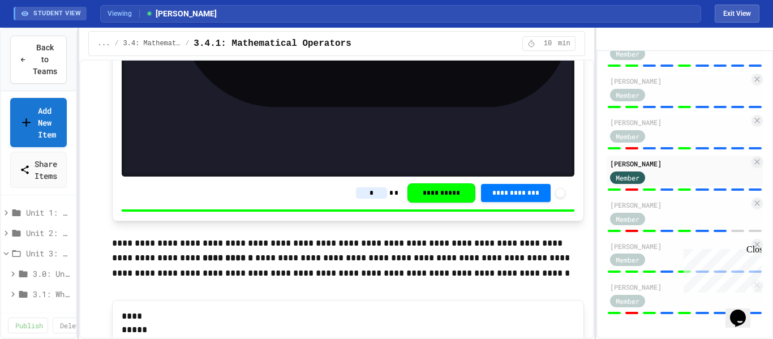
type input "*"
click at [663, 145] on div "thomas odom Member" at bounding box center [685, 133] width 156 height 36
click at [663, 136] on div "Member" at bounding box center [638, 135] width 57 height 14
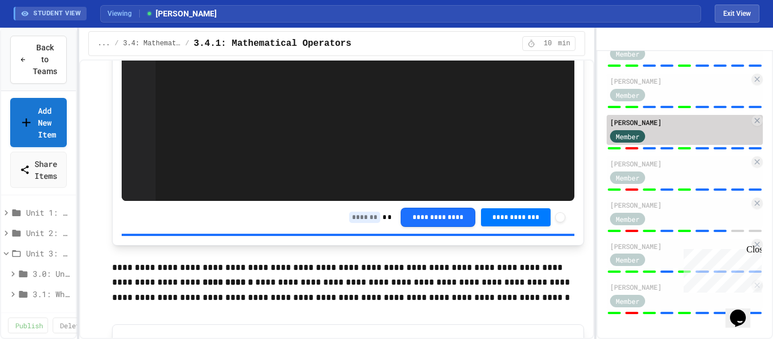
scroll to position [2582, 0]
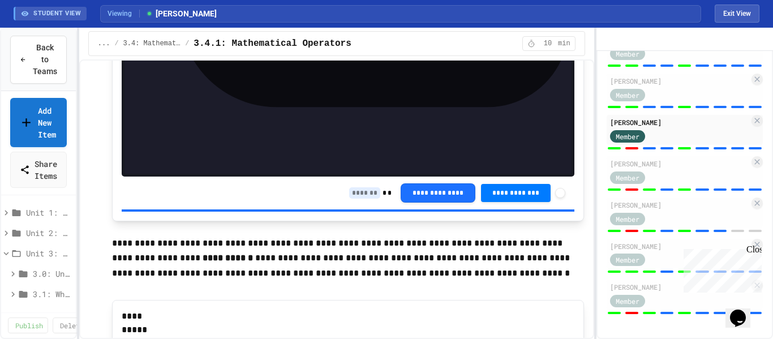
click at [354, 187] on input at bounding box center [364, 192] width 31 height 11
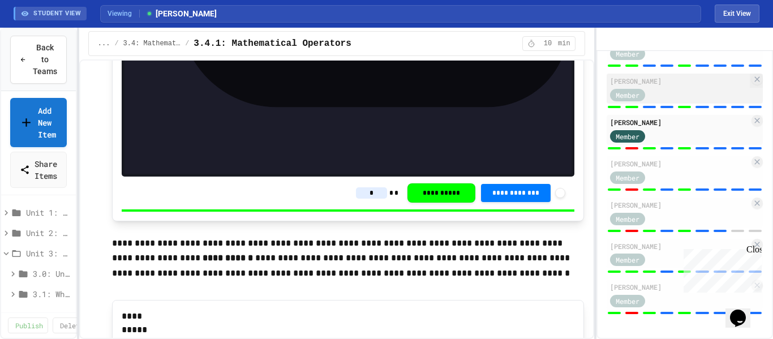
type input "*"
click at [664, 92] on div "Member" at bounding box center [638, 94] width 57 height 14
type input "*"
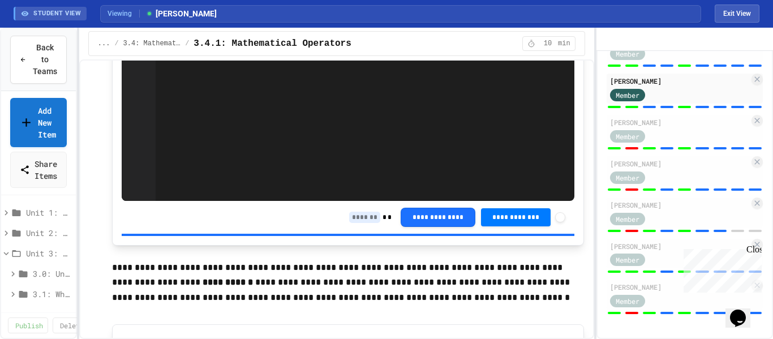
scroll to position [2582, 0]
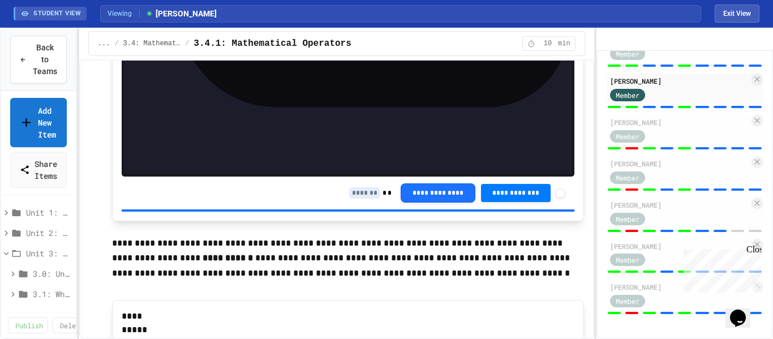
click at [359, 187] on input at bounding box center [364, 192] width 31 height 11
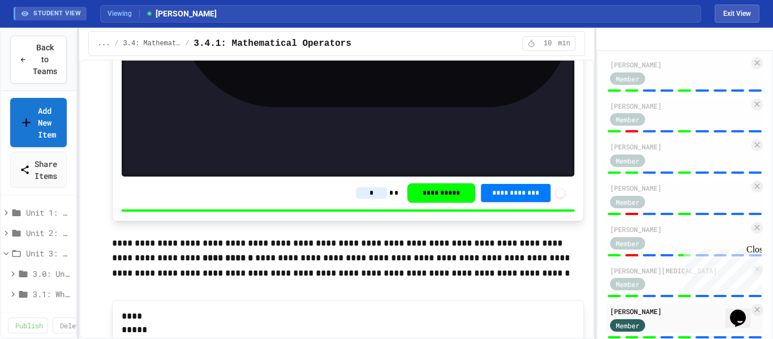
scroll to position [535, 0]
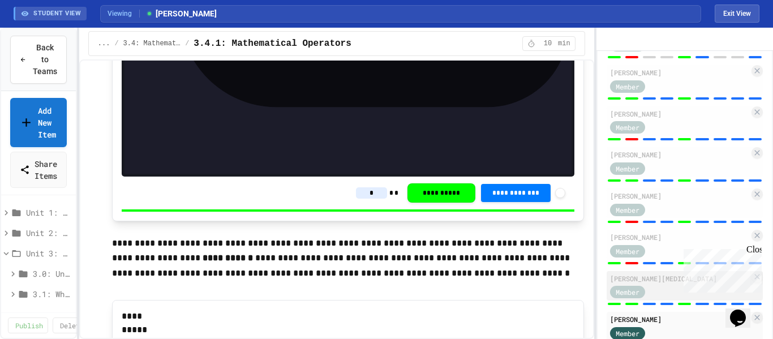
type input "*"
click at [663, 299] on div "Member" at bounding box center [638, 292] width 57 height 14
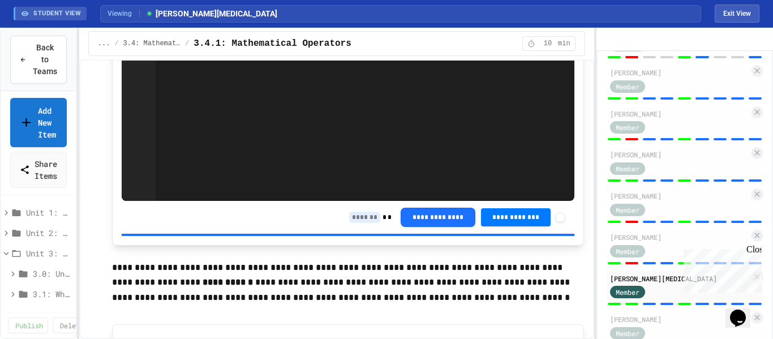
scroll to position [2582, 0]
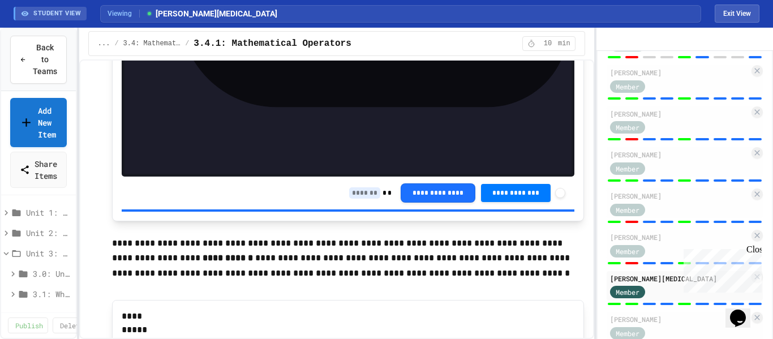
click at [349, 187] on input at bounding box center [364, 192] width 31 height 11
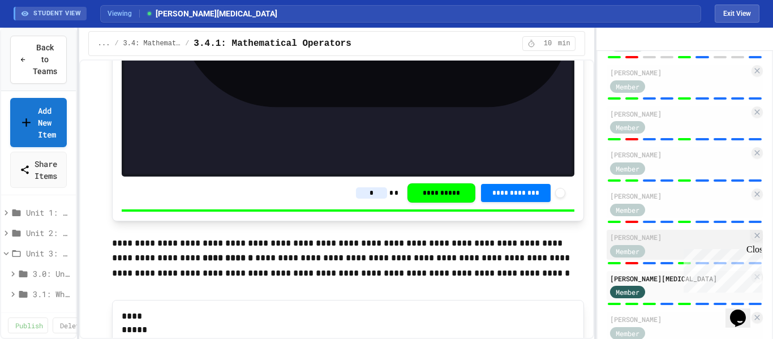
type input "*"
click at [654, 257] on div "Member" at bounding box center [638, 250] width 57 height 14
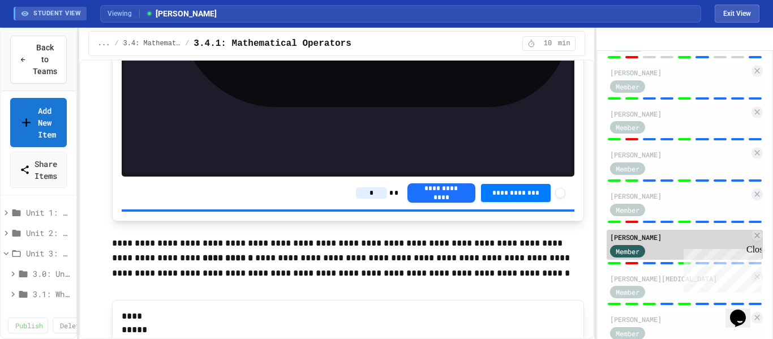
type input "*"
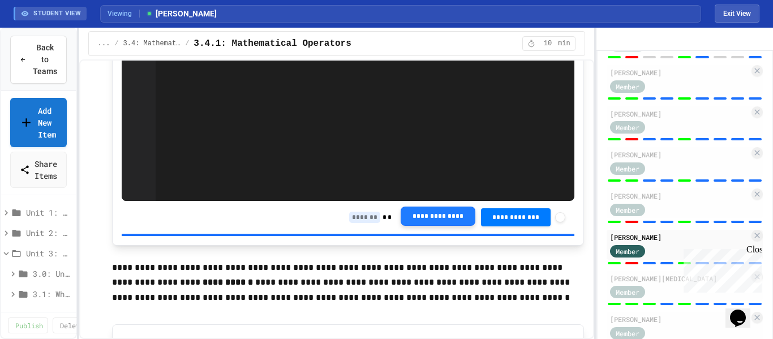
scroll to position [2582, 0]
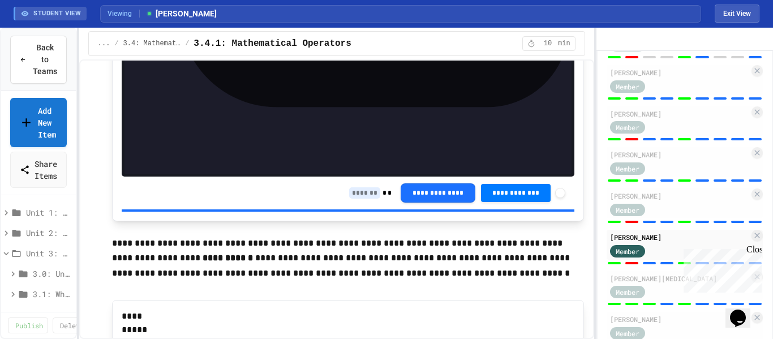
click at [356, 187] on input at bounding box center [364, 192] width 31 height 11
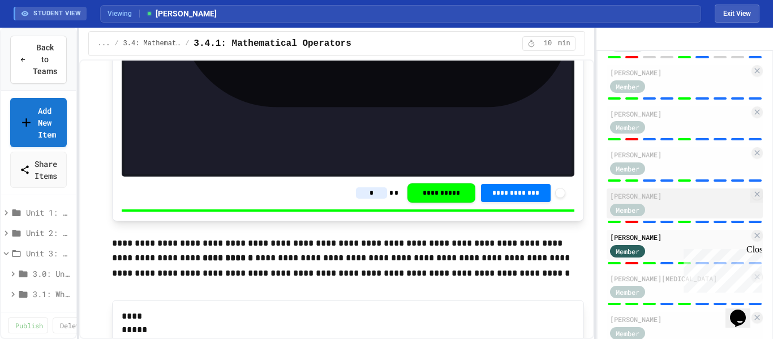
type input "*"
click at [652, 216] on div "Member" at bounding box center [638, 209] width 57 height 14
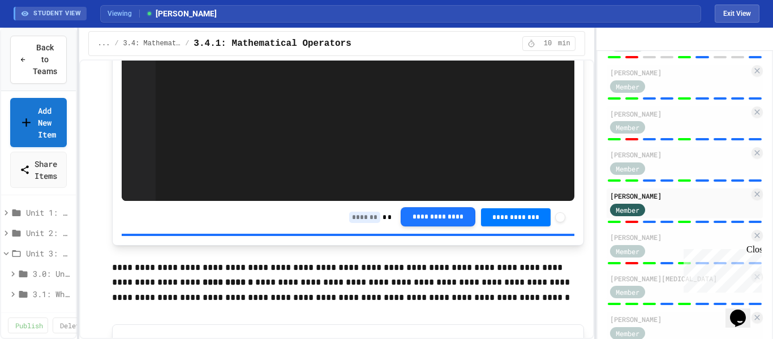
scroll to position [2582, 0]
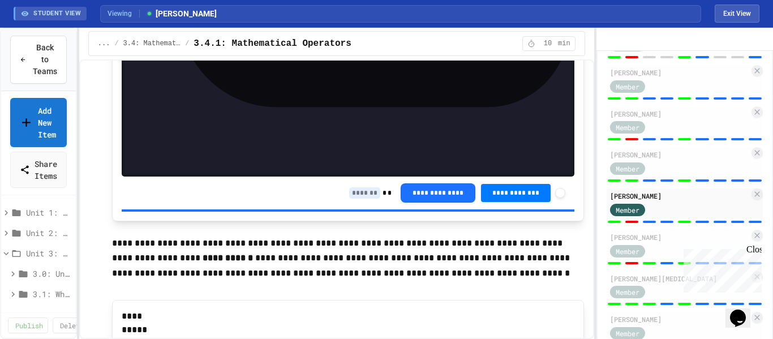
click at [349, 187] on input at bounding box center [364, 192] width 31 height 11
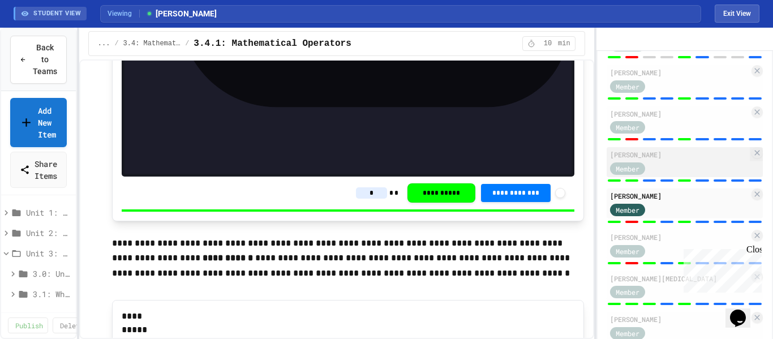
type input "*"
click at [654, 175] on div "Member" at bounding box center [638, 168] width 57 height 14
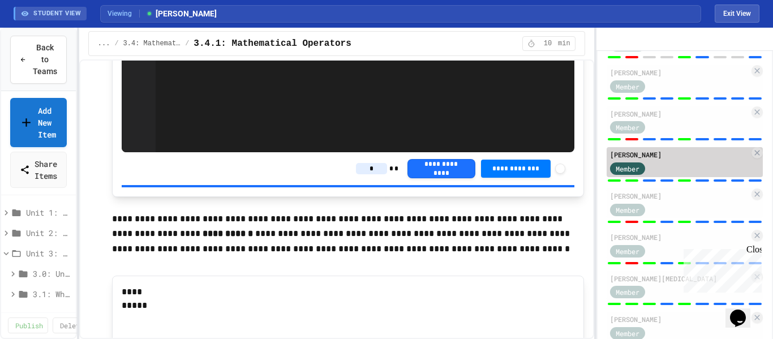
type input "*"
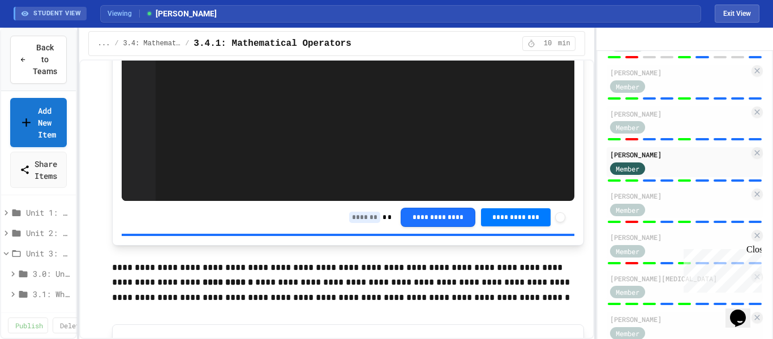
scroll to position [2582, 0]
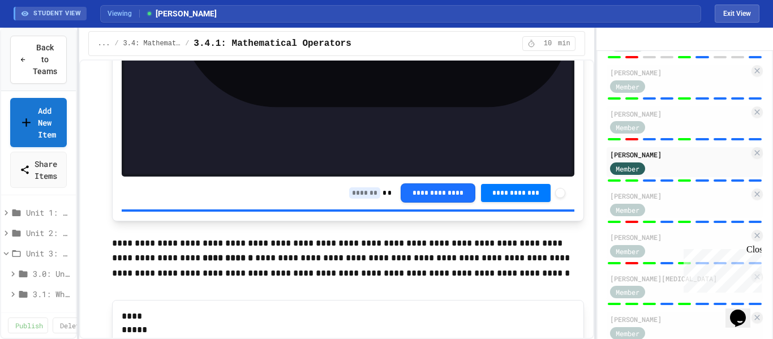
click at [356, 187] on input at bounding box center [364, 192] width 31 height 11
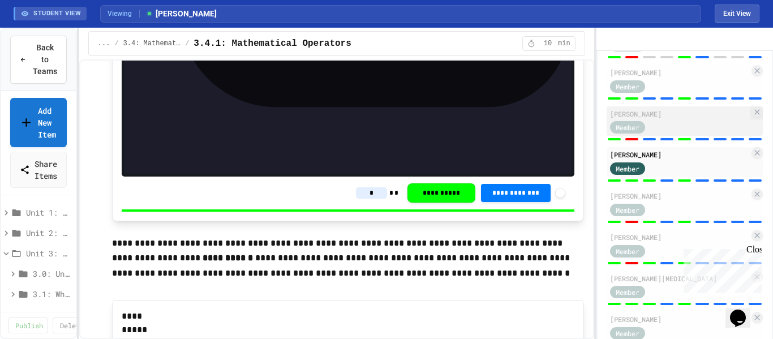
type input "*"
click at [665, 136] on div "William Holladay Member" at bounding box center [685, 121] width 156 height 30
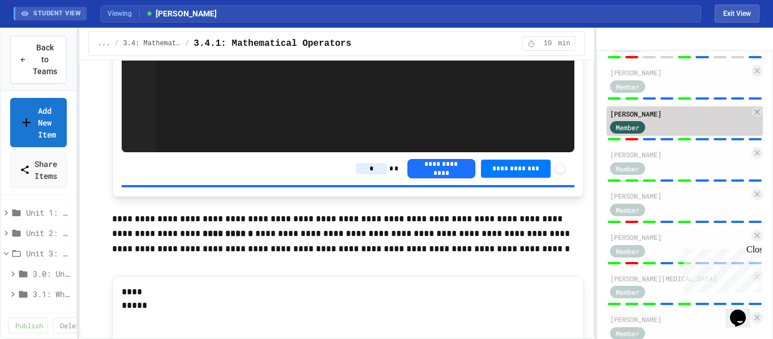
type input "*"
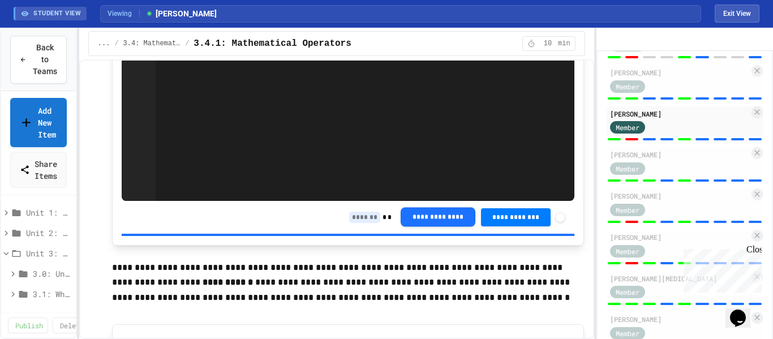
scroll to position [2582, 0]
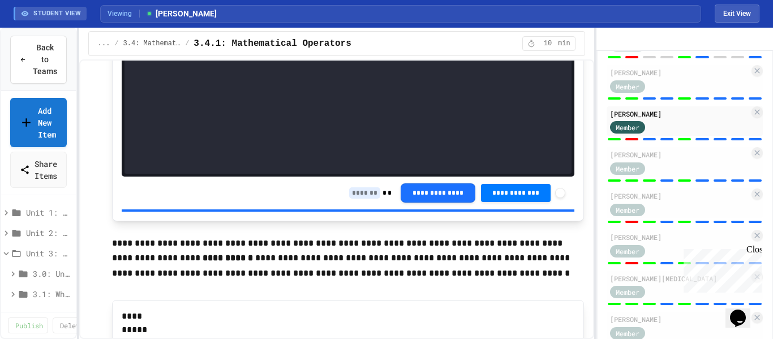
click at [349, 187] on input at bounding box center [364, 192] width 31 height 11
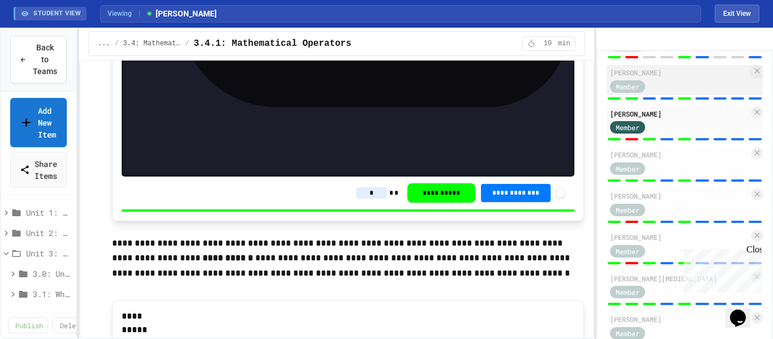
type input "*"
click at [651, 95] on div "Braden Hester Member" at bounding box center [685, 80] width 156 height 30
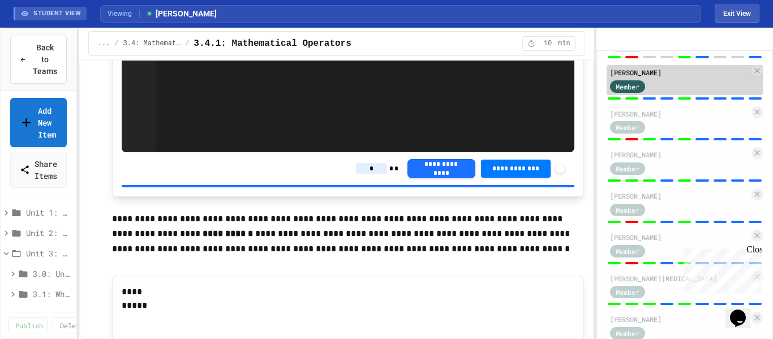
type input "*"
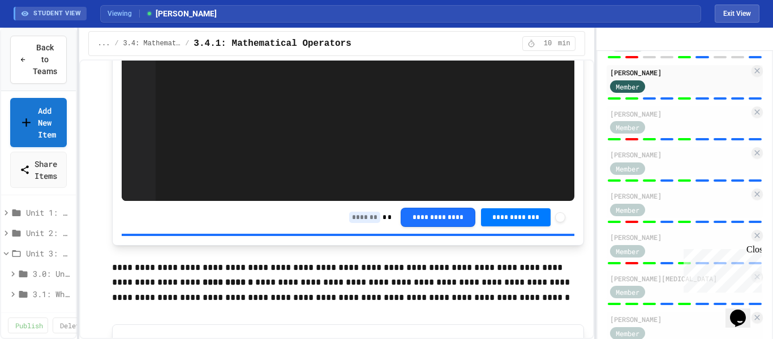
scroll to position [2582, 0]
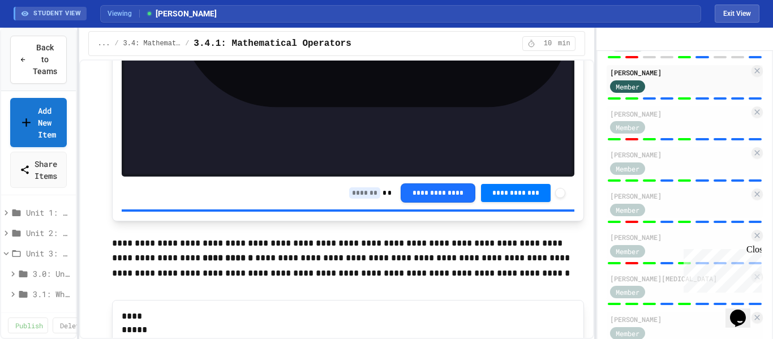
click at [361, 187] on input at bounding box center [364, 192] width 31 height 11
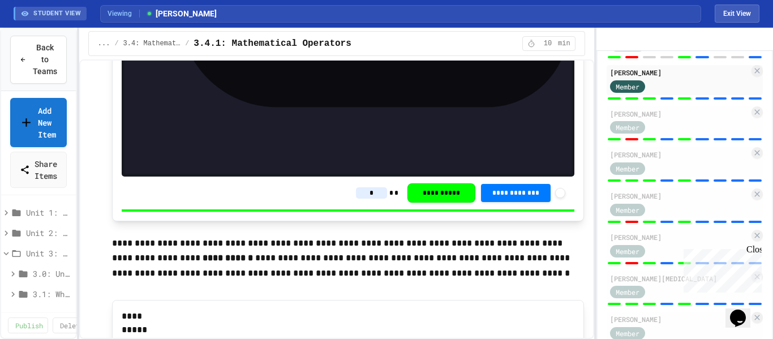
type input "*"
click at [689, 59] on div at bounding box center [685, 57] width 156 height 5
click at [685, 51] on div "Member" at bounding box center [679, 44] width 139 height 14
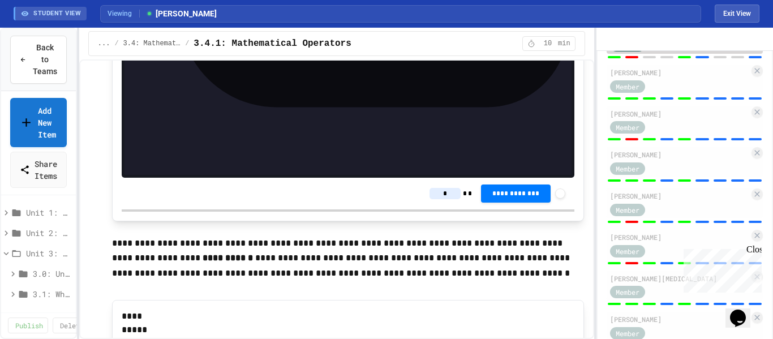
type input "*"
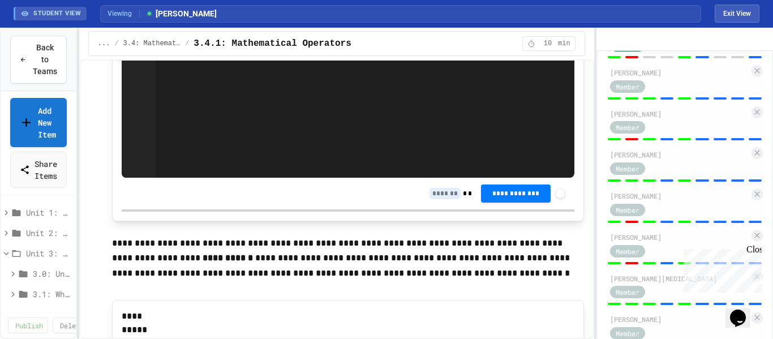
scroll to position [2582, 0]
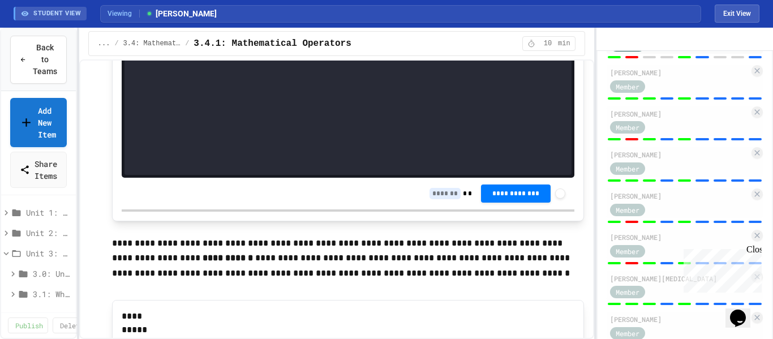
click at [435, 188] on input at bounding box center [444, 193] width 31 height 11
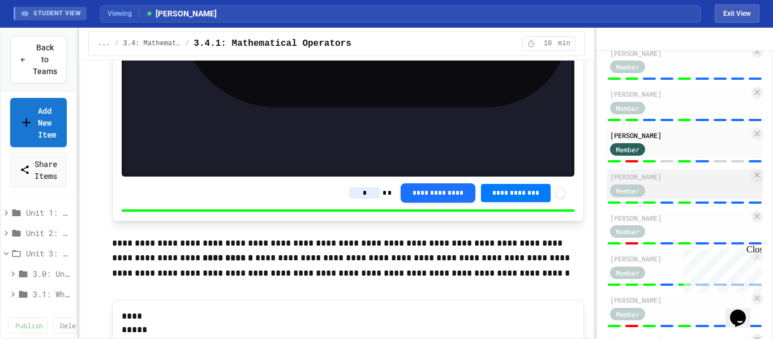
scroll to position [429, 0]
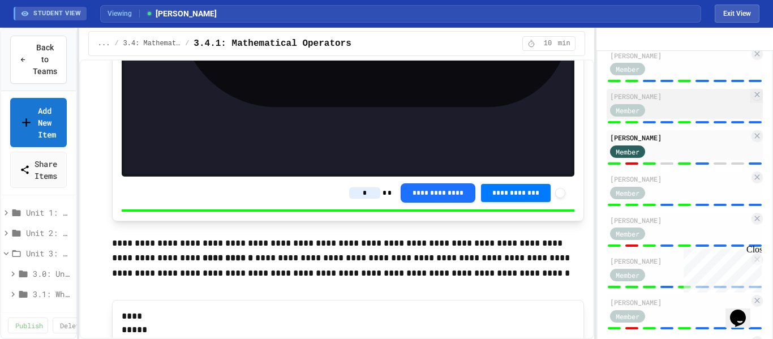
type input "*"
click at [704, 117] on div "Member" at bounding box center [679, 109] width 139 height 14
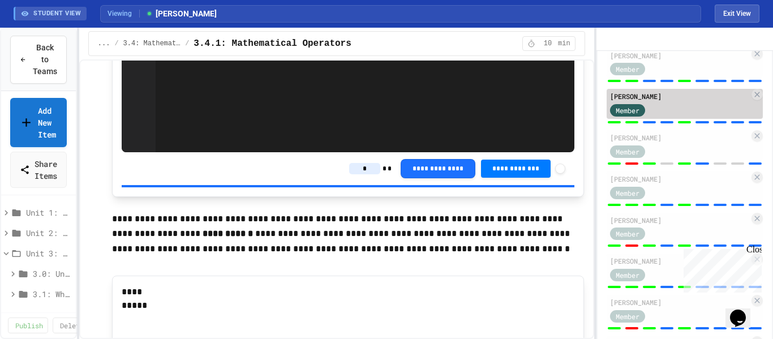
type input "*"
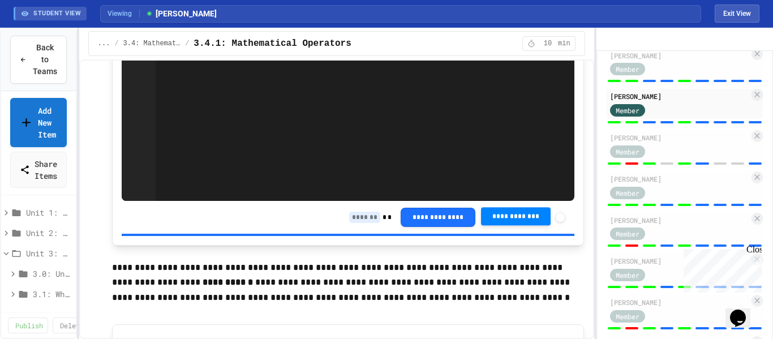
scroll to position [2582, 0]
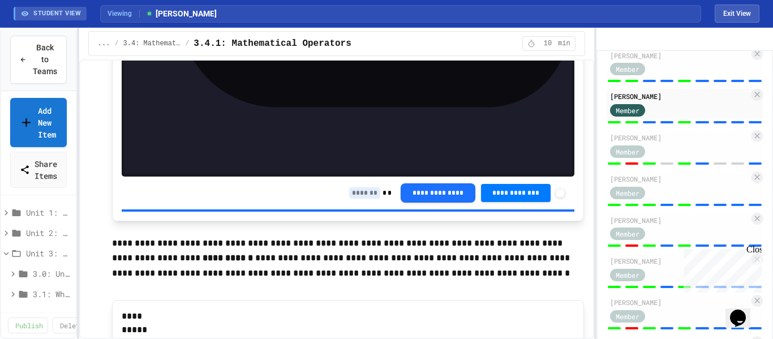
click at [364, 187] on input at bounding box center [364, 192] width 31 height 11
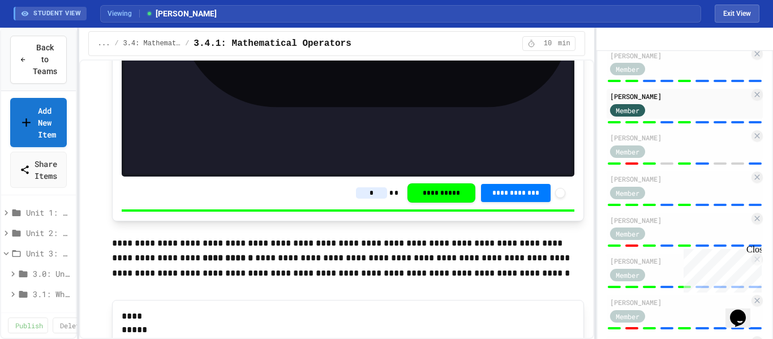
type input "*"
click at [652, 82] on div at bounding box center [649, 81] width 13 height 2
click at [657, 76] on div "Member" at bounding box center [638, 69] width 57 height 14
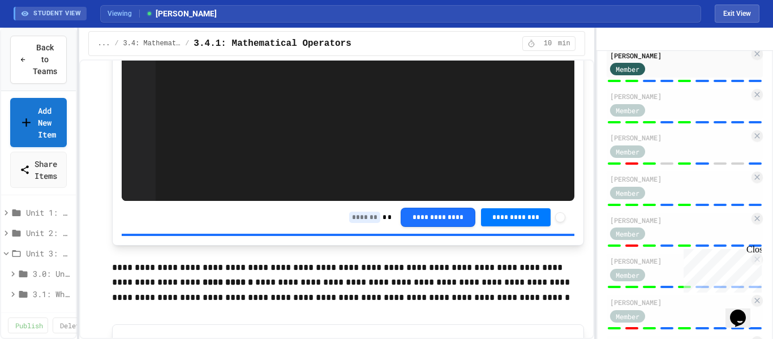
scroll to position [2582, 0]
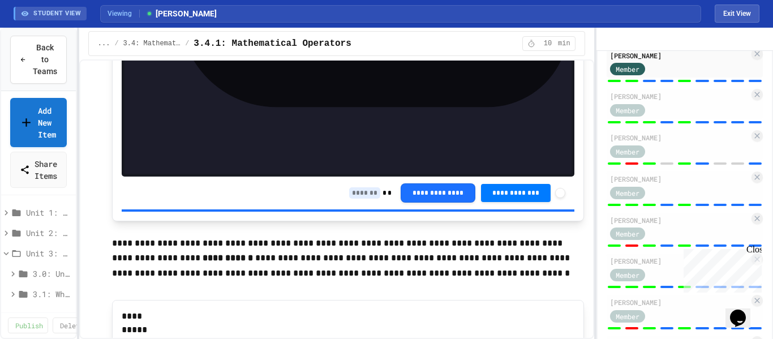
click at [355, 187] on input at bounding box center [364, 192] width 31 height 11
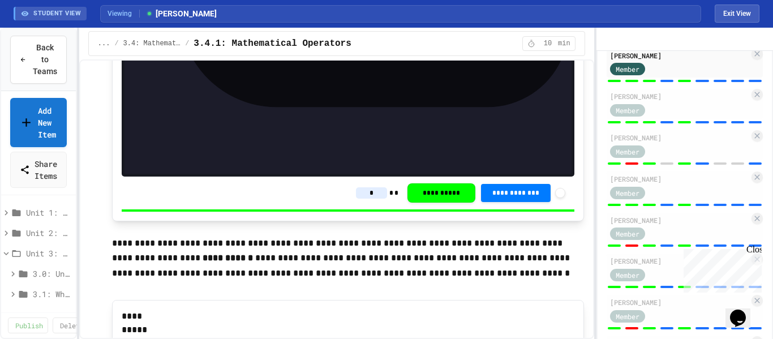
type input "*"
click at [660, 41] on div at bounding box center [666, 40] width 13 height 2
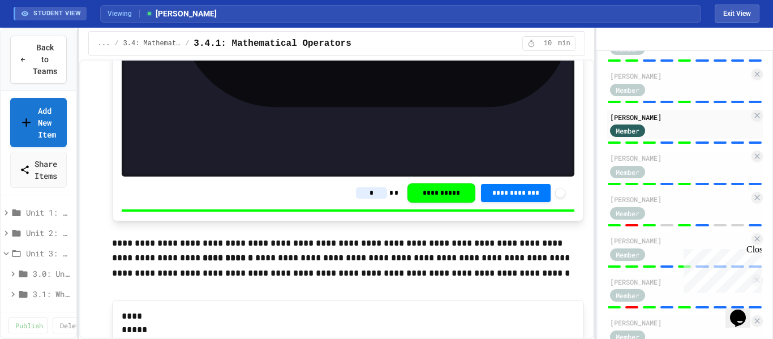
scroll to position [342, 0]
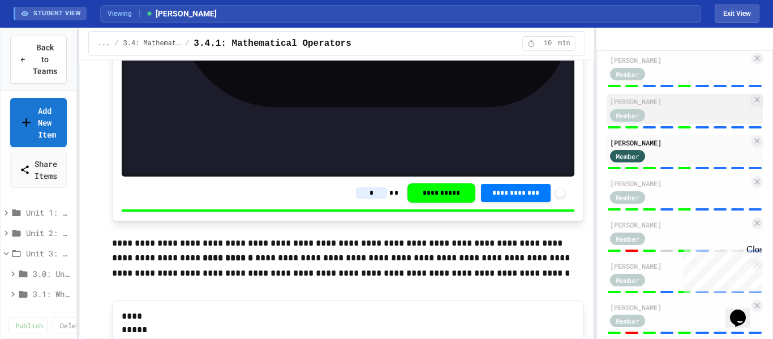
click at [671, 106] on div "[PERSON_NAME]" at bounding box center [679, 101] width 139 height 10
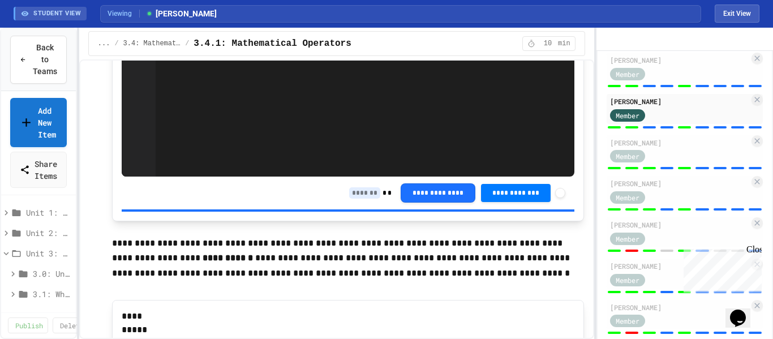
scroll to position [2582, 0]
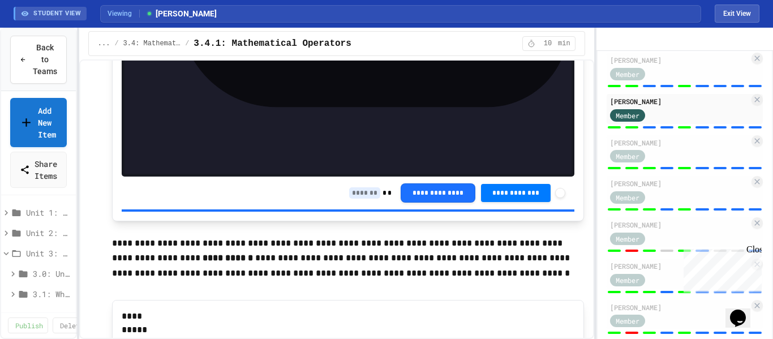
click at [352, 187] on input at bounding box center [364, 192] width 31 height 11
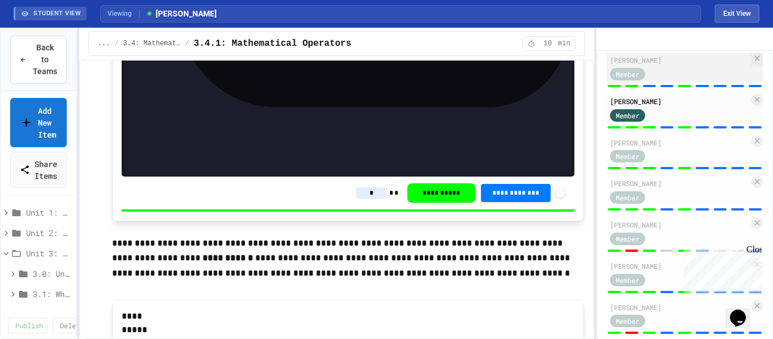
type input "*"
click at [666, 80] on div "Member" at bounding box center [638, 73] width 57 height 14
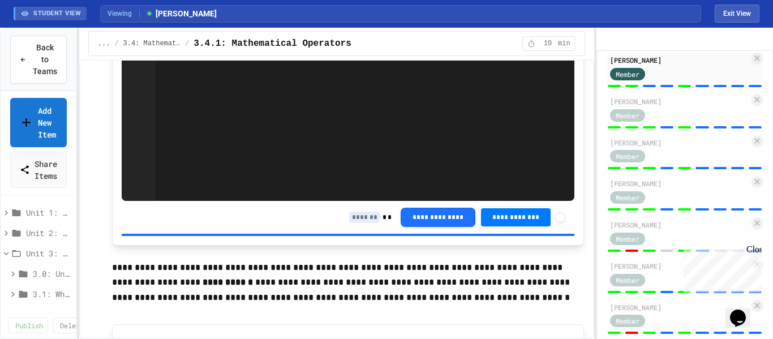
scroll to position [2582, 0]
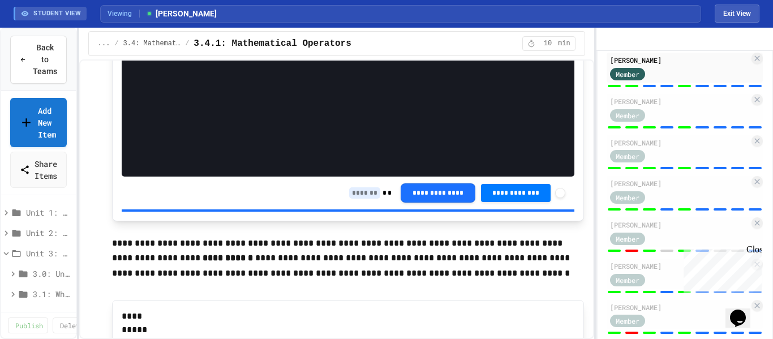
click at [355, 183] on div "**********" at bounding box center [457, 192] width 216 height 19
click at [355, 187] on input at bounding box center [364, 192] width 31 height 11
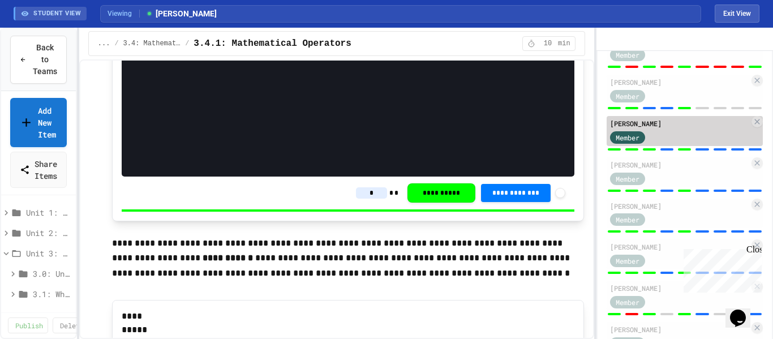
scroll to position [258, 0]
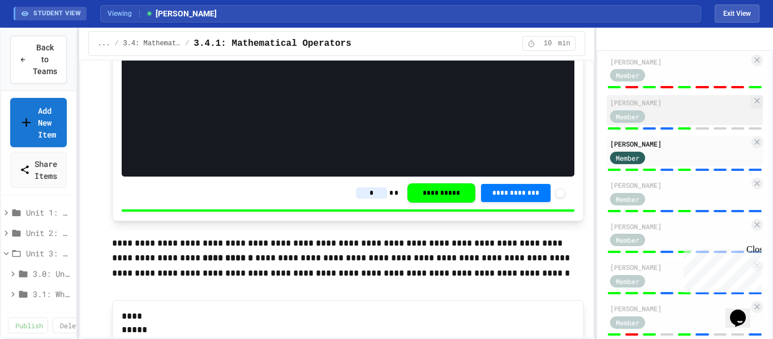
type input "*"
click at [675, 107] on div "[PERSON_NAME]" at bounding box center [679, 102] width 139 height 10
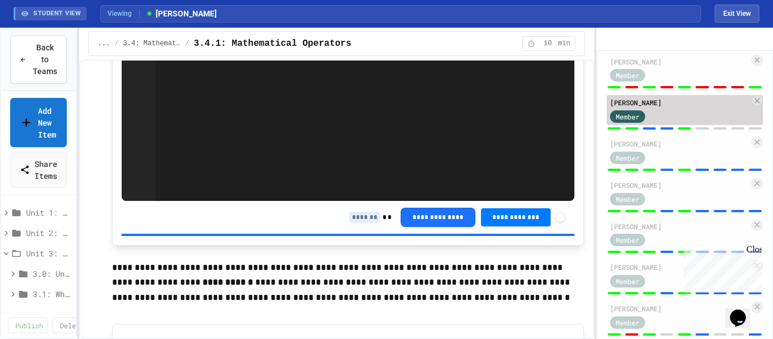
scroll to position [2582, 0]
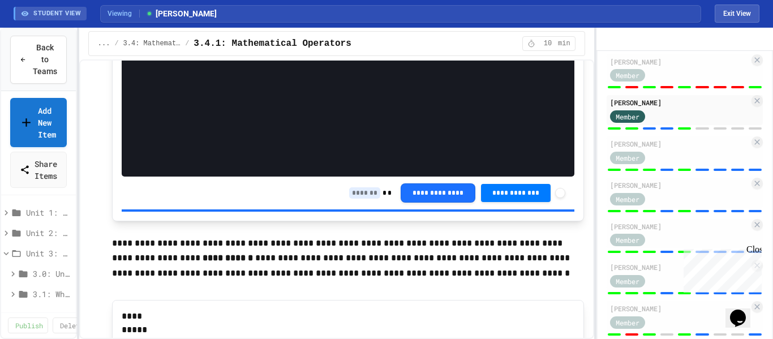
click at [349, 187] on input at bounding box center [364, 192] width 31 height 11
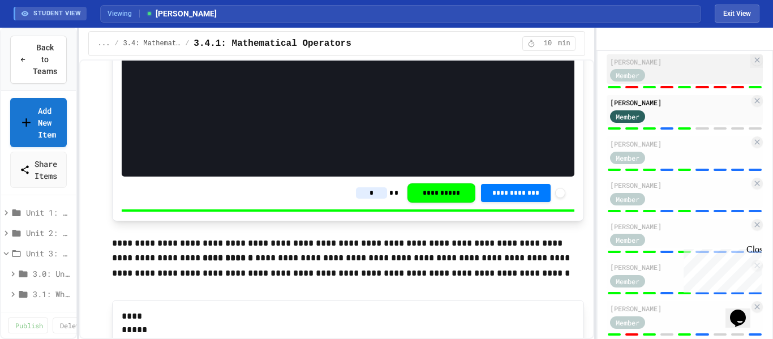
type input "*"
click at [666, 82] on div "Member" at bounding box center [679, 75] width 139 height 14
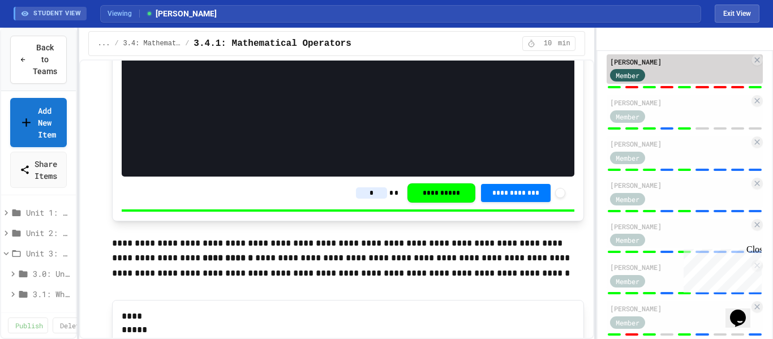
type input "*"
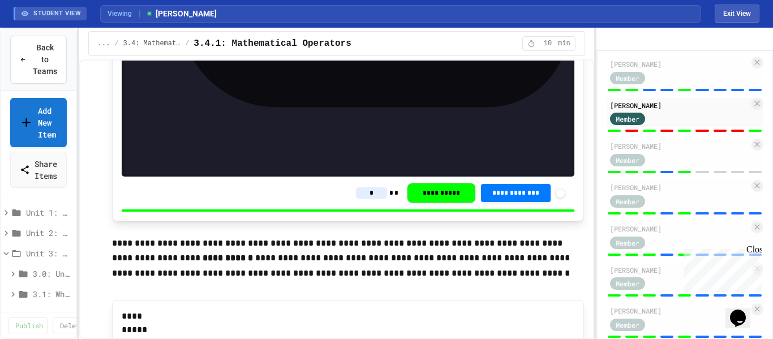
scroll to position [210, 0]
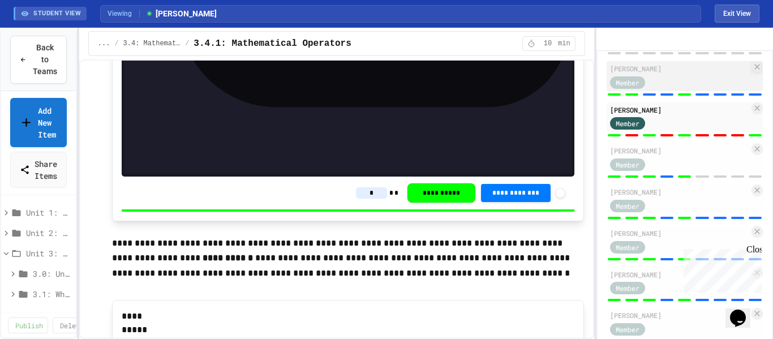
click at [681, 91] on div "Collin Bedingfield Member" at bounding box center [685, 76] width 156 height 30
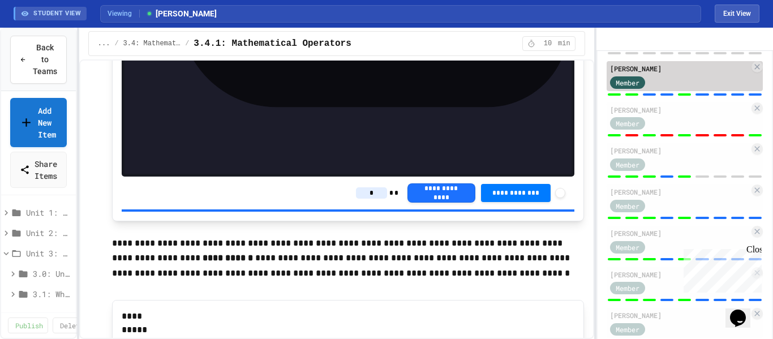
type input "*"
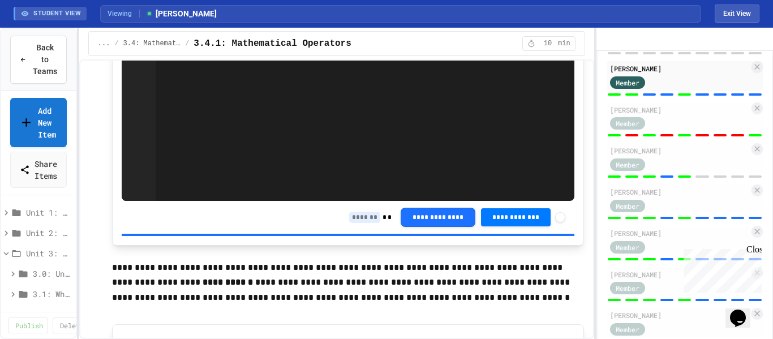
scroll to position [2582, 0]
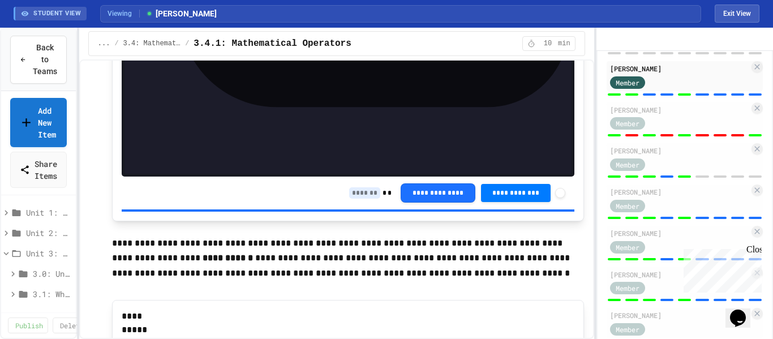
click at [349, 187] on input at bounding box center [364, 192] width 31 height 11
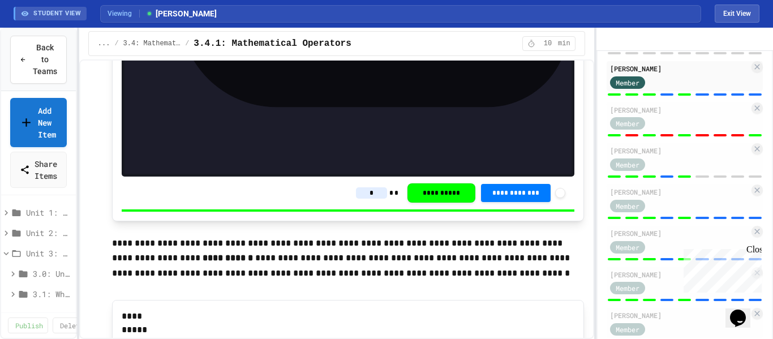
type input "*"
click at [641, 48] on div "Member" at bounding box center [627, 41] width 35 height 12
click at [685, 48] on div "Member" at bounding box center [679, 40] width 139 height 14
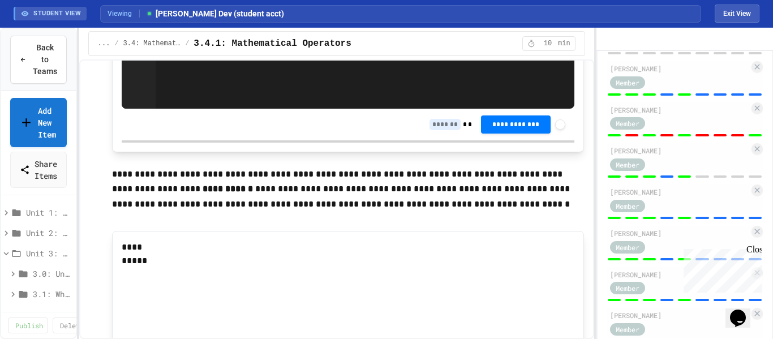
scroll to position [2489, 0]
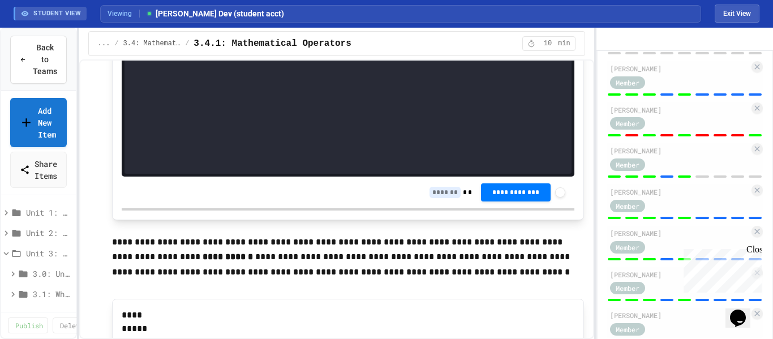
click at [440, 187] on input at bounding box center [444, 192] width 31 height 11
type input "*"
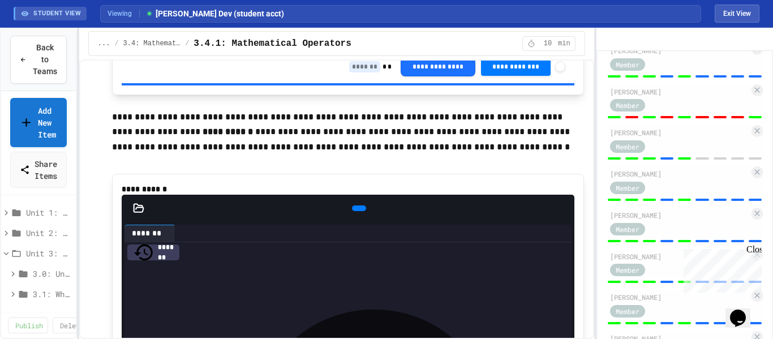
scroll to position [2610, 0]
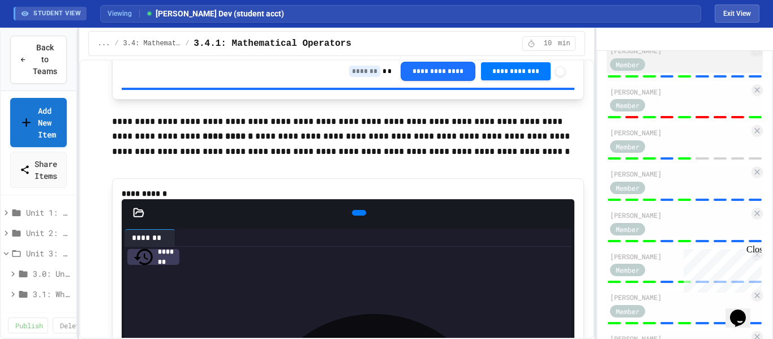
click at [668, 71] on div "Member" at bounding box center [679, 64] width 139 height 14
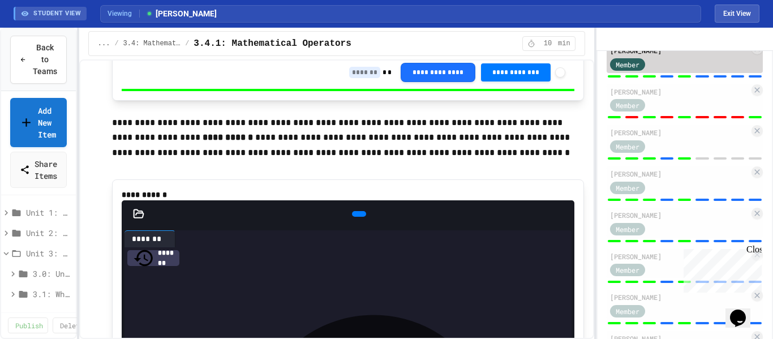
type input "*"
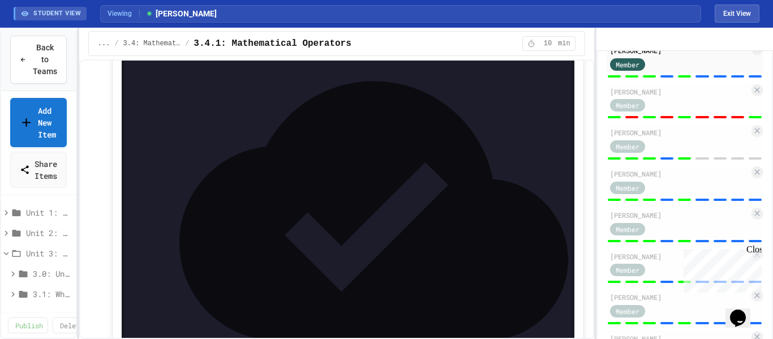
scroll to position [2931, 0]
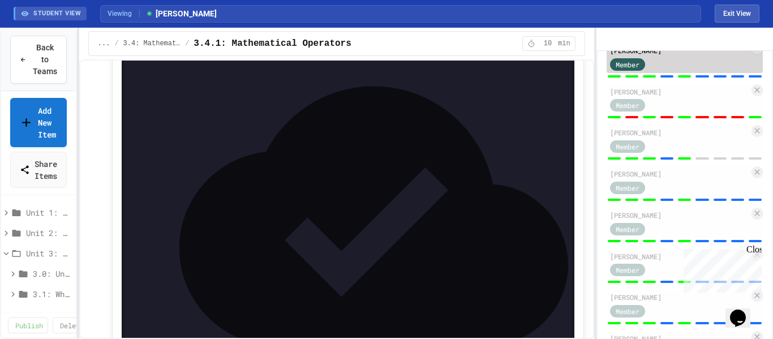
click at [670, 71] on div "Member" at bounding box center [679, 64] width 139 height 14
click at [662, 71] on div "Member" at bounding box center [638, 64] width 57 height 14
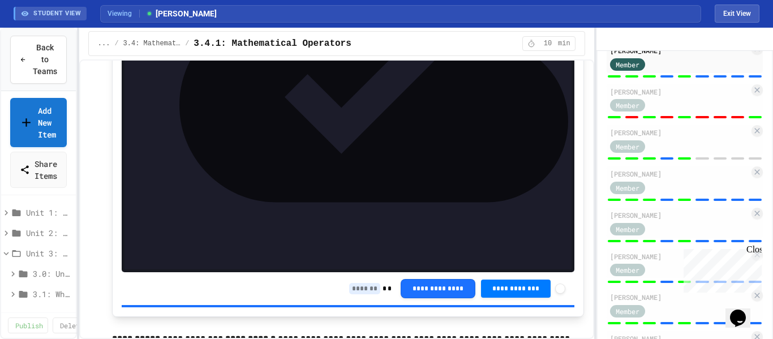
scroll to position [3131, 0]
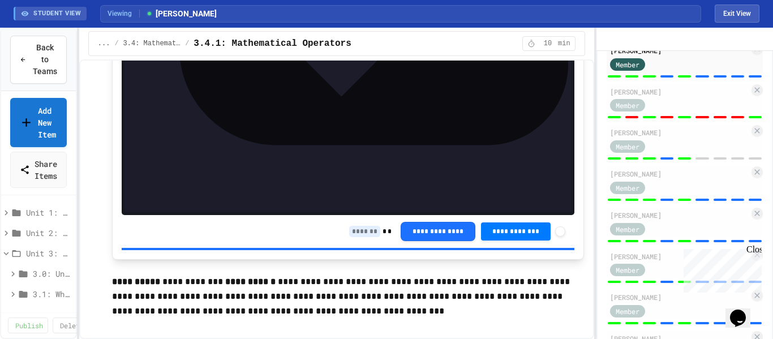
click at [350, 226] on input at bounding box center [364, 231] width 31 height 11
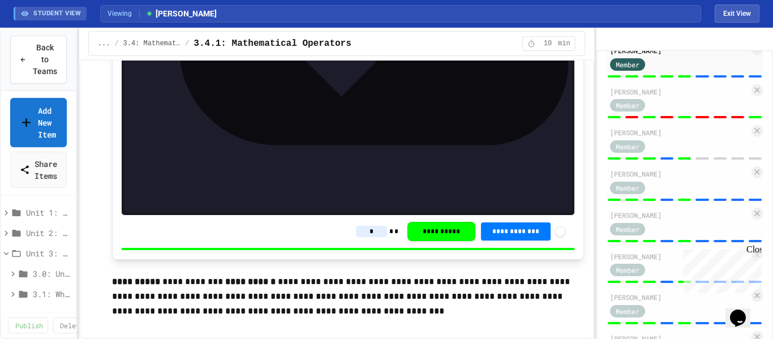
type input "*"
click at [712, 97] on div "[PERSON_NAME]" at bounding box center [679, 92] width 139 height 10
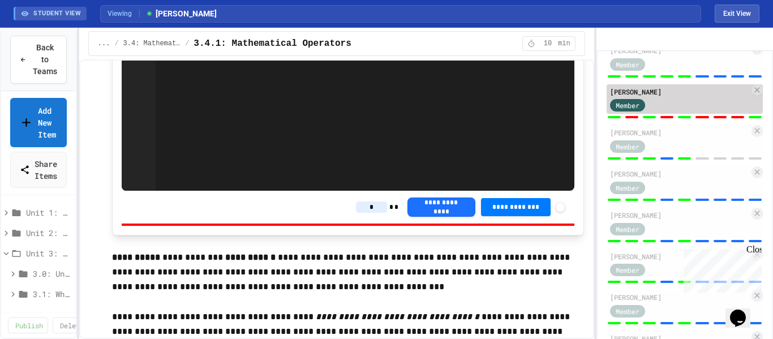
type input "*"
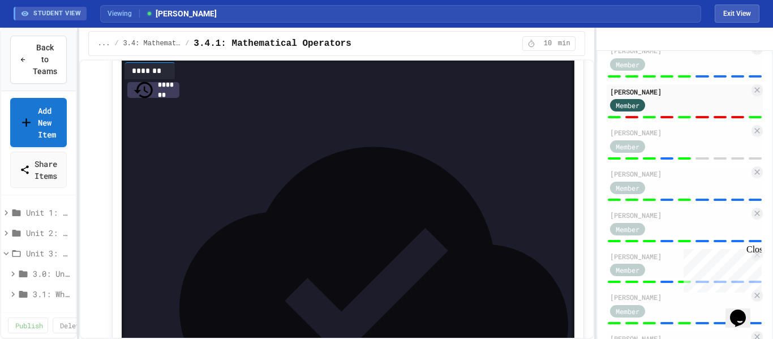
scroll to position [2861, 0]
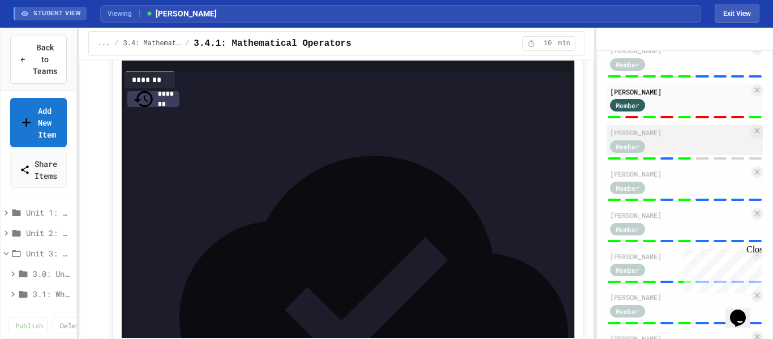
click at [715, 155] on div "[PERSON_NAME] Member" at bounding box center [685, 140] width 156 height 30
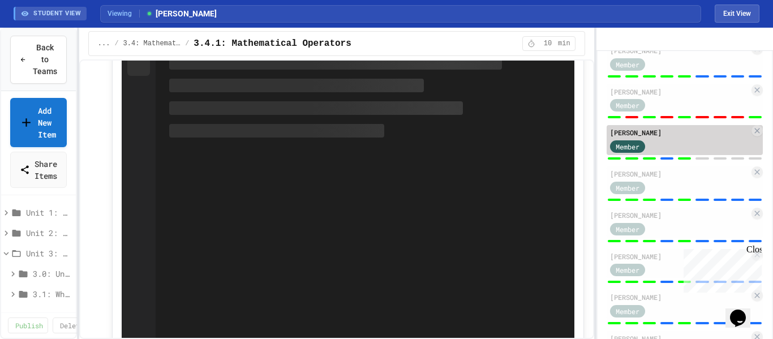
type input "*"
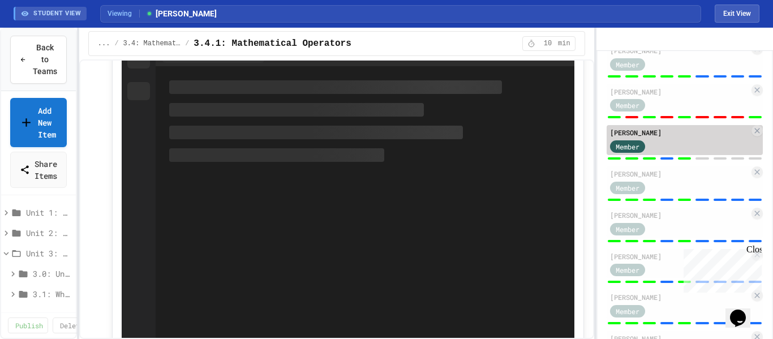
click at [715, 153] on div "Member" at bounding box center [679, 146] width 139 height 14
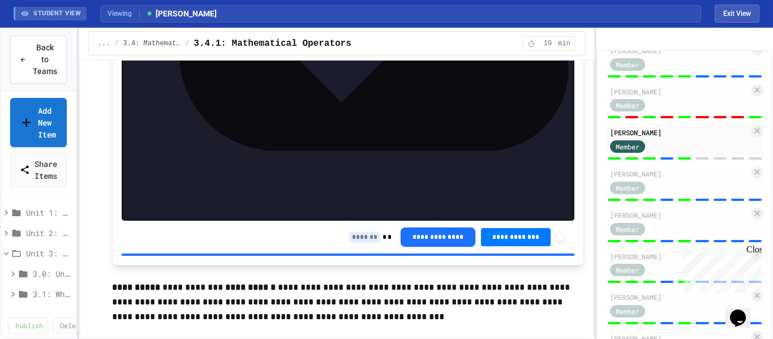
scroll to position [3158, 0]
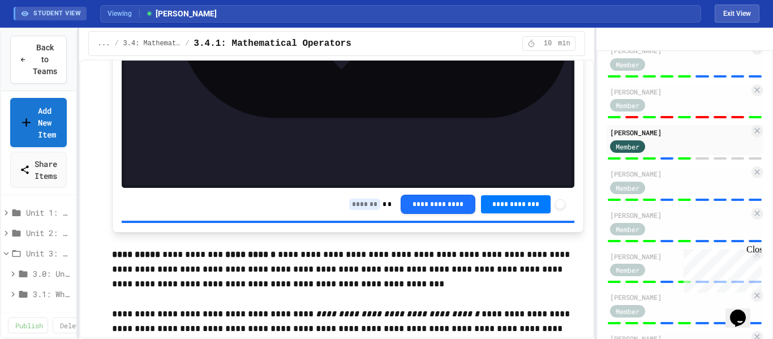
click at [349, 199] on input at bounding box center [364, 204] width 31 height 11
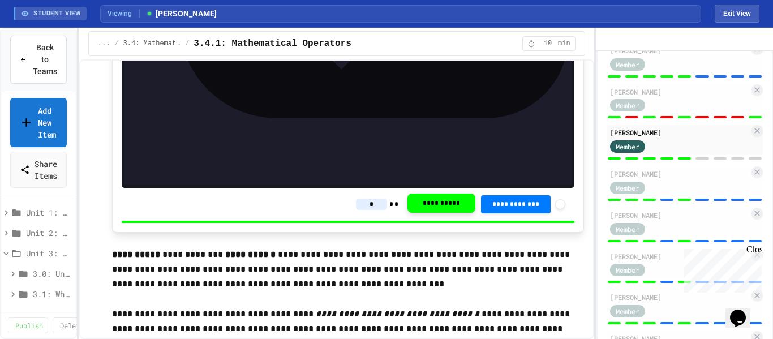
type input "*"
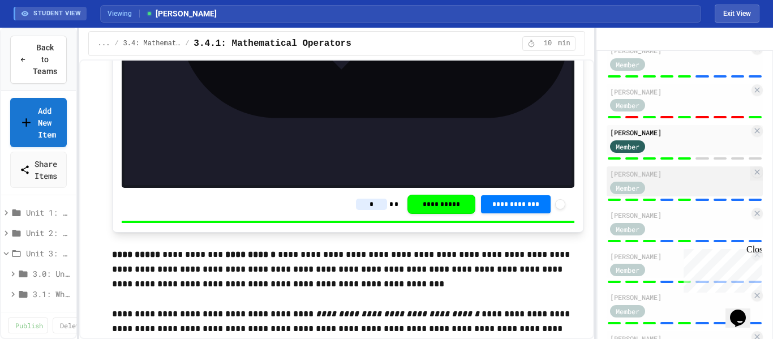
click at [682, 179] on div "[PERSON_NAME]" at bounding box center [679, 174] width 139 height 10
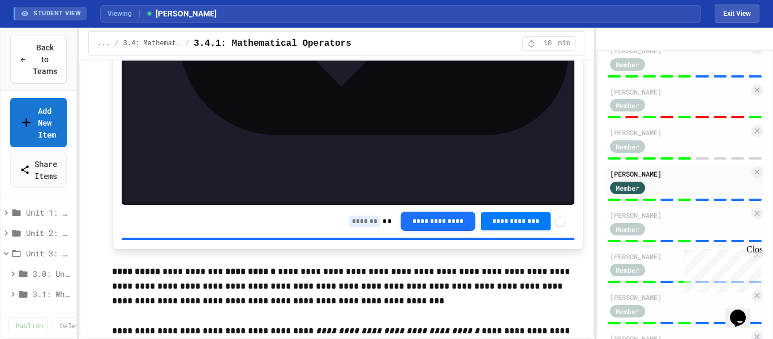
scroll to position [3146, 0]
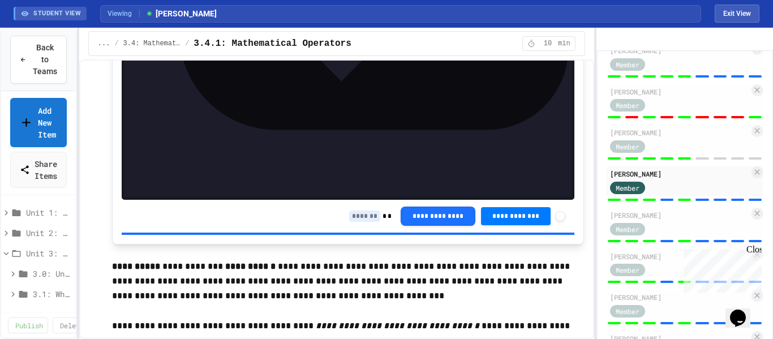
click at [351, 210] on input at bounding box center [364, 215] width 31 height 11
click at [354, 210] on input at bounding box center [364, 215] width 31 height 11
click at [349, 210] on input at bounding box center [364, 215] width 31 height 11
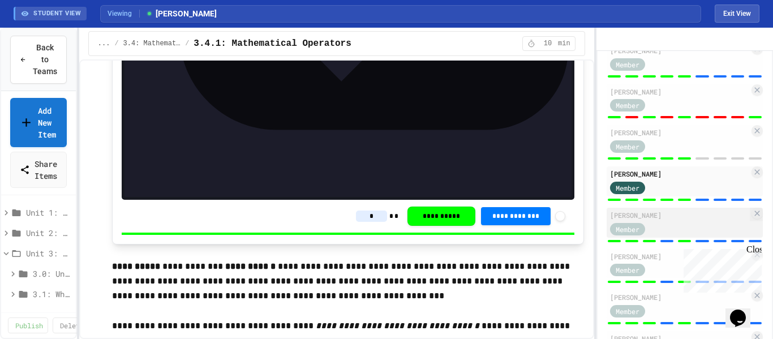
type input "*"
click at [657, 235] on div "Member" at bounding box center [638, 228] width 57 height 14
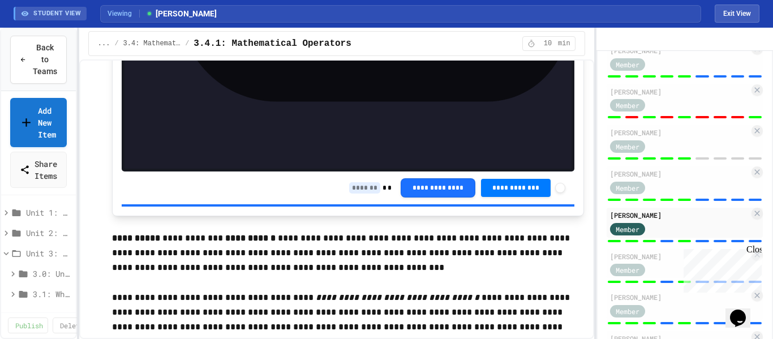
scroll to position [3194, 0]
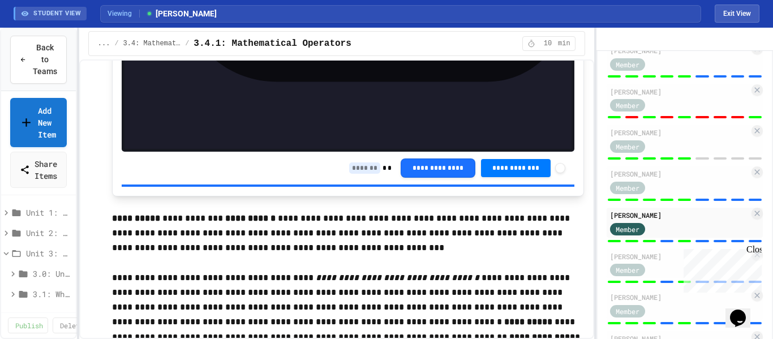
click at [358, 162] on input at bounding box center [364, 167] width 31 height 11
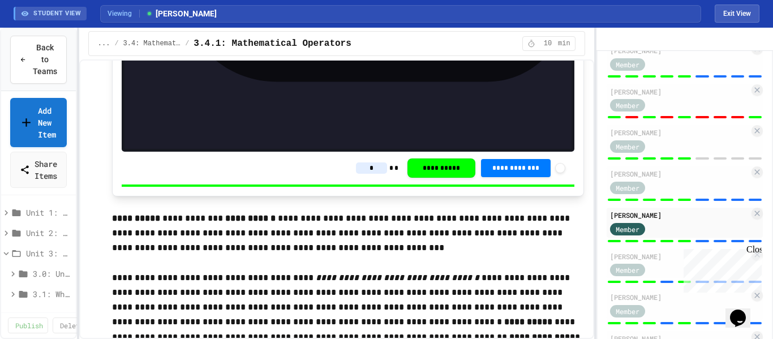
type input "*"
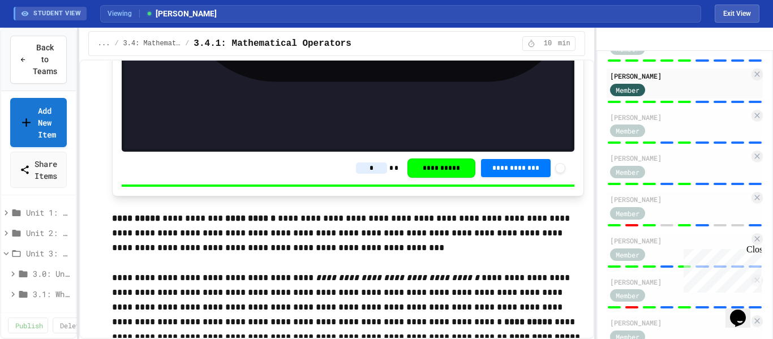
scroll to position [368, 0]
click at [664, 137] on div "Member" at bounding box center [638, 130] width 57 height 14
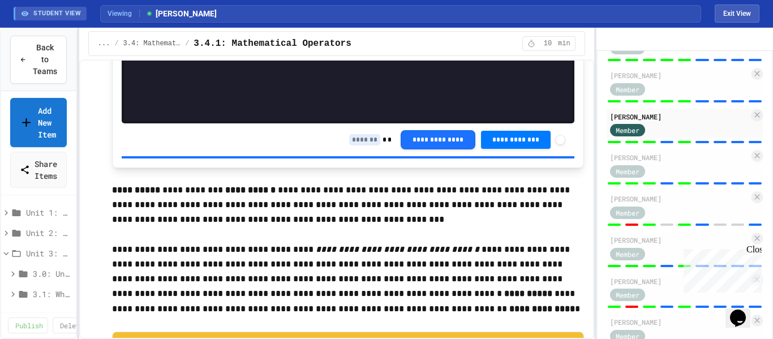
scroll to position [3229, 0]
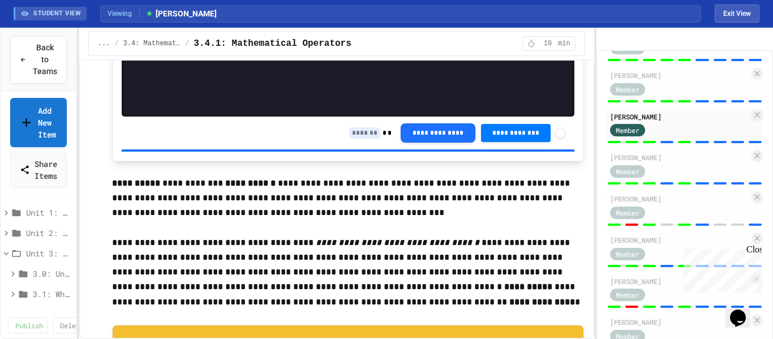
click at [363, 127] on input at bounding box center [364, 132] width 31 height 11
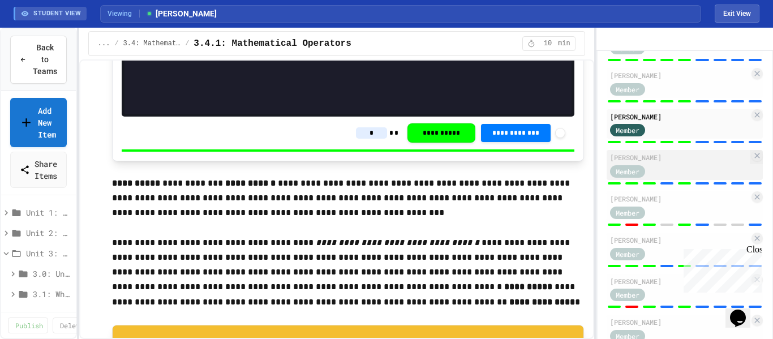
type input "*"
click at [686, 178] on div "Member" at bounding box center [679, 171] width 139 height 14
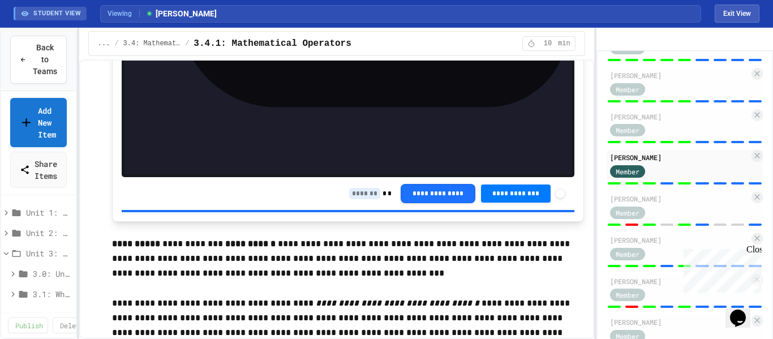
scroll to position [3170, 0]
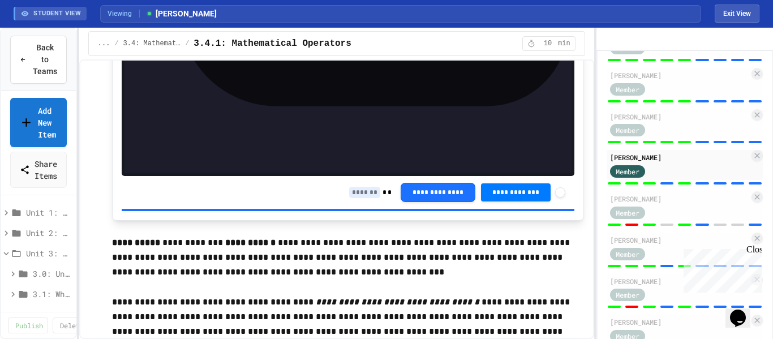
click at [355, 187] on input at bounding box center [364, 192] width 31 height 11
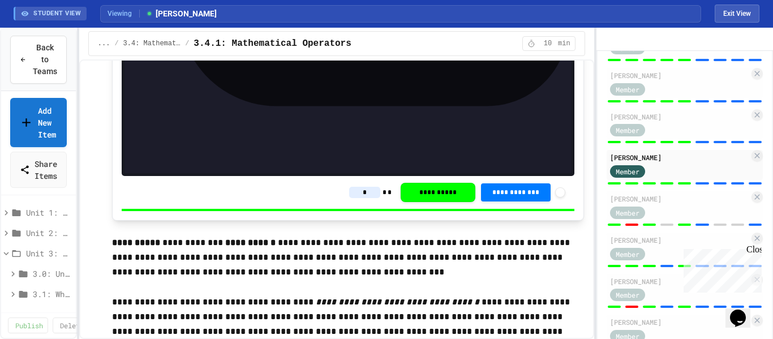
type input "*"
click at [661, 219] on div "Member" at bounding box center [638, 212] width 57 height 14
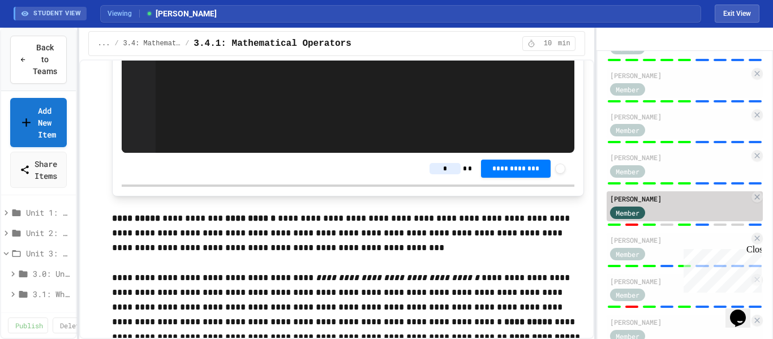
type input "*"
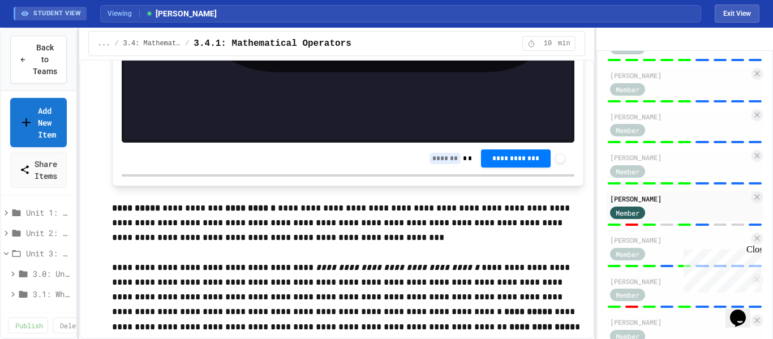
scroll to position [3220, 0]
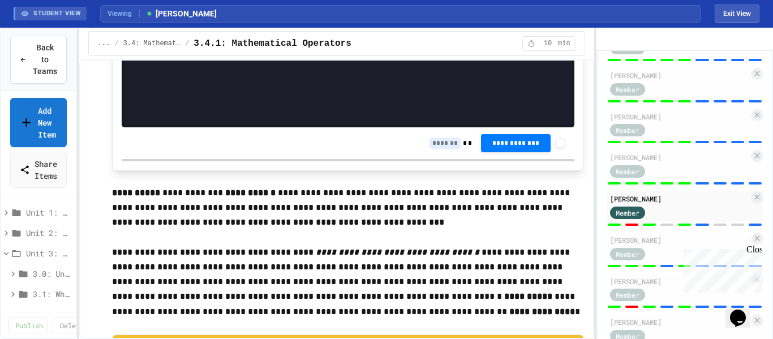
click at [432, 137] on input at bounding box center [444, 142] width 31 height 11
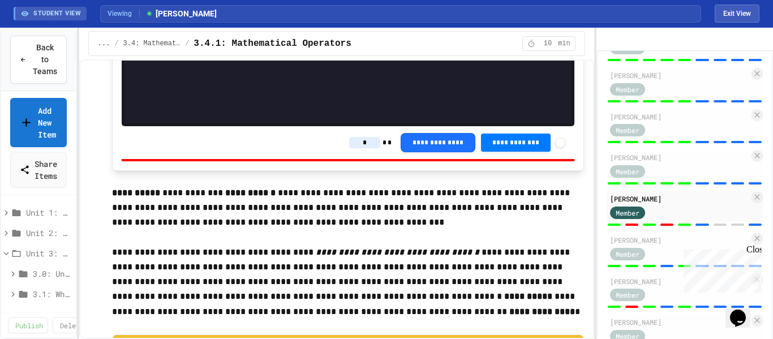
type input "*"
click at [652, 260] on div "Member" at bounding box center [638, 253] width 57 height 14
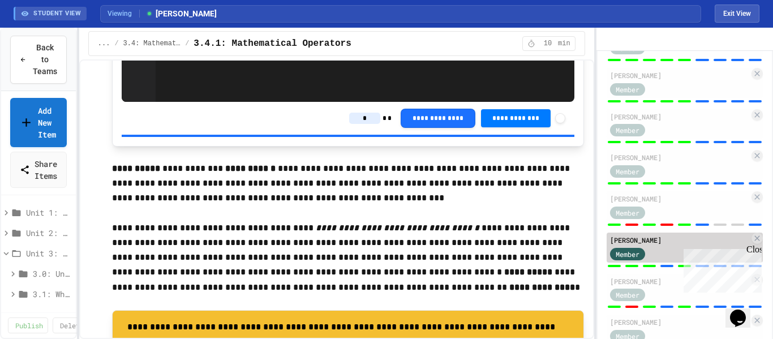
type input "*"
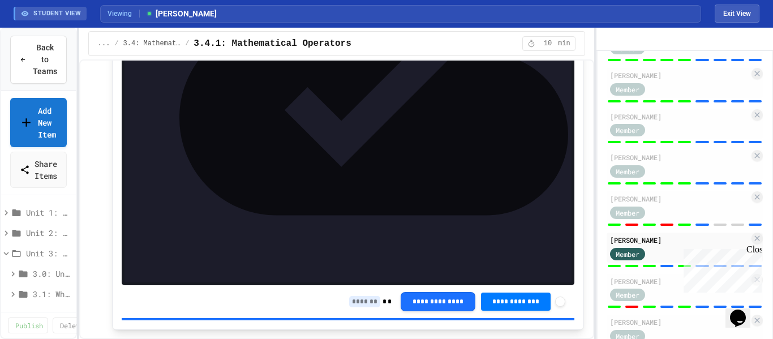
scroll to position [3073, 0]
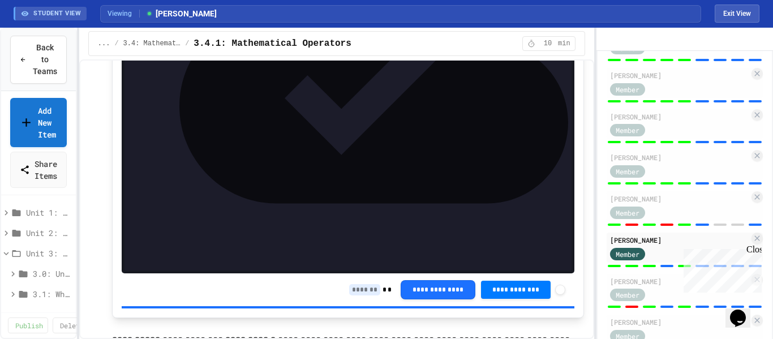
click at [354, 284] on input at bounding box center [364, 289] width 31 height 11
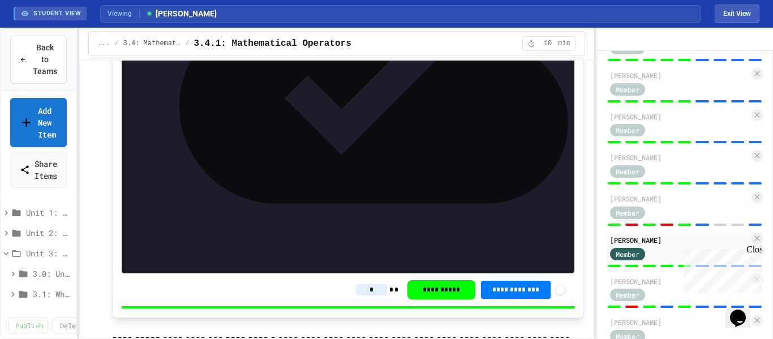
type input "*"
click at [680, 302] on div "Member" at bounding box center [679, 294] width 139 height 14
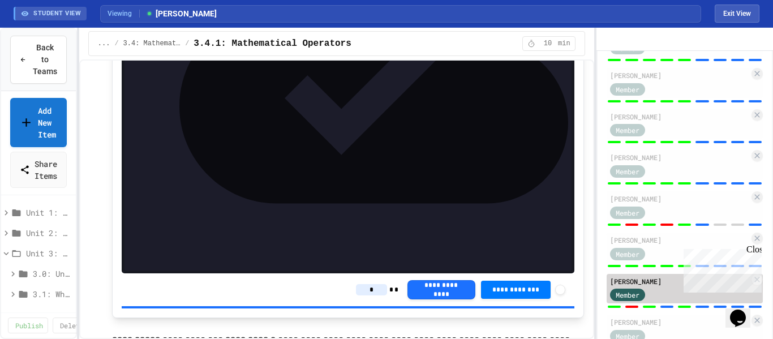
type input "*"
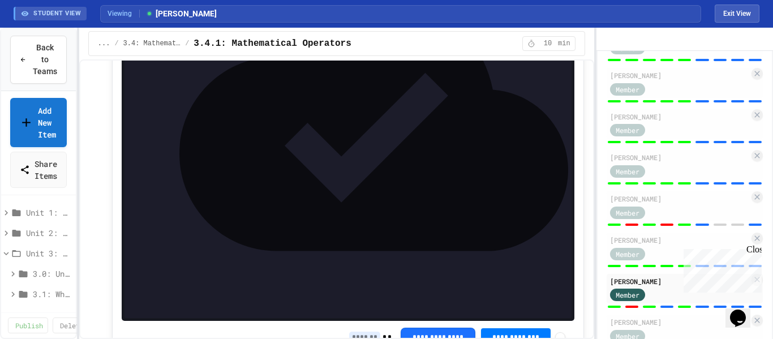
scroll to position [3042, 0]
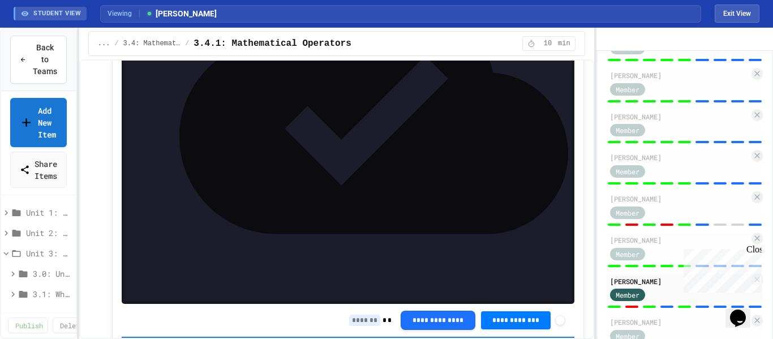
click at [352, 315] on input at bounding box center [364, 320] width 31 height 11
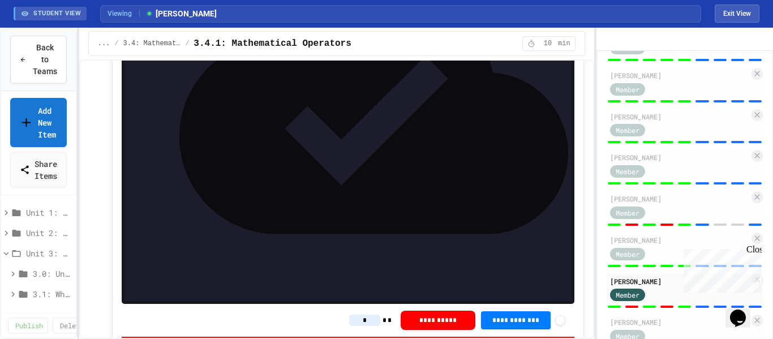
type input "*"
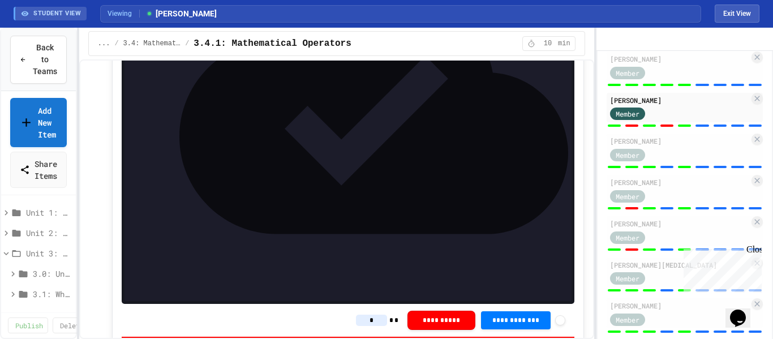
scroll to position [546, 0]
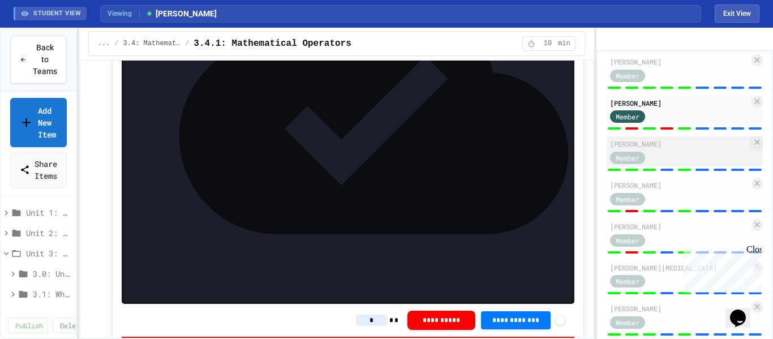
click at [681, 149] on div "[PERSON_NAME]" at bounding box center [679, 144] width 139 height 10
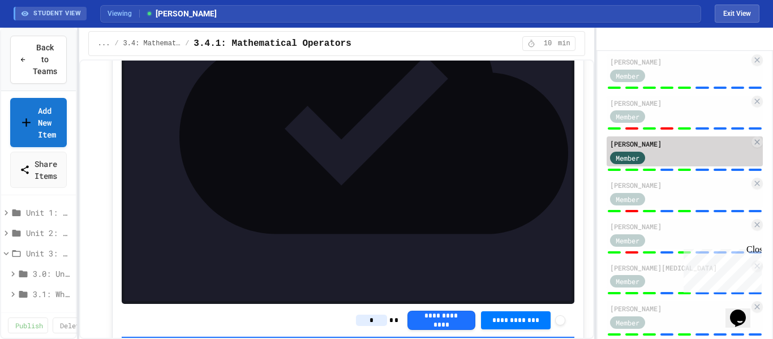
type input "*"
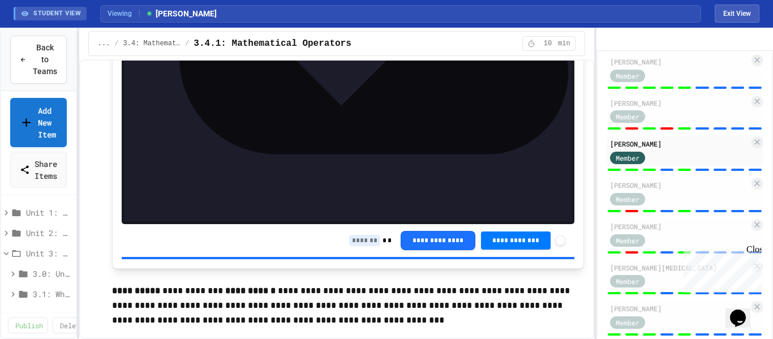
scroll to position [3123, 0]
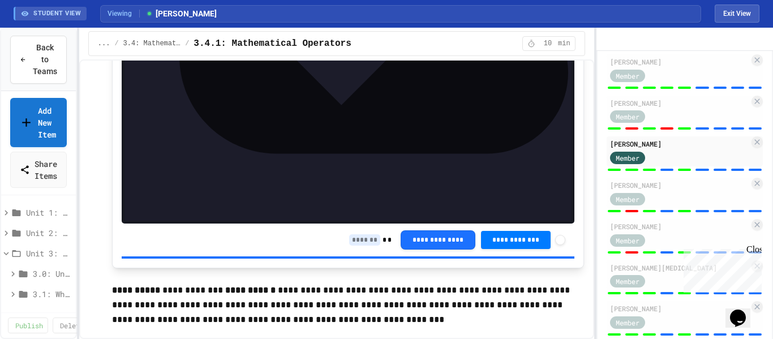
click at [362, 234] on input at bounding box center [364, 239] width 31 height 11
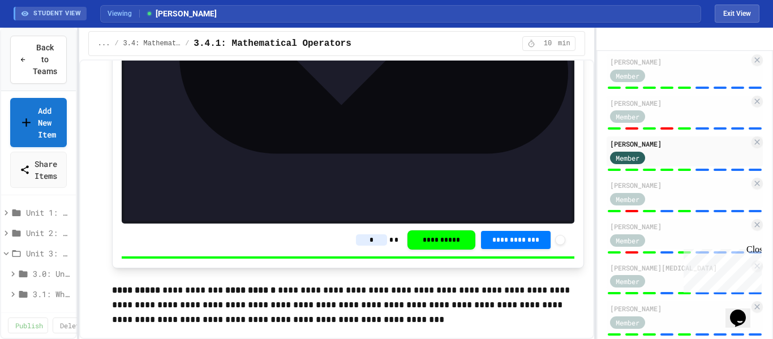
type input "*"
click at [669, 205] on div "Member" at bounding box center [679, 198] width 139 height 14
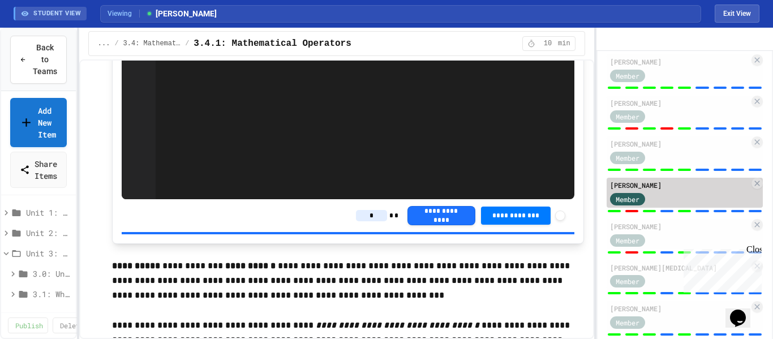
type input "*"
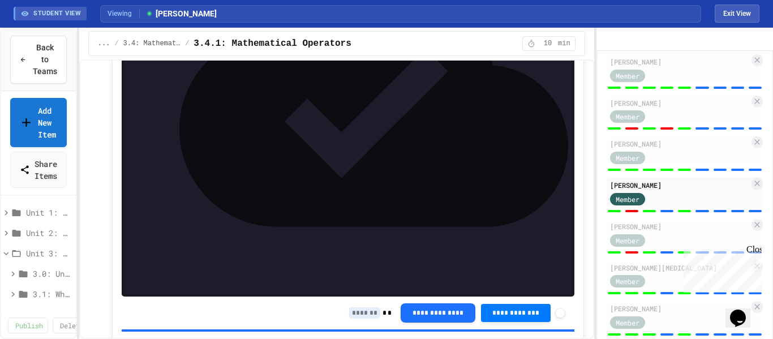
scroll to position [3061, 0]
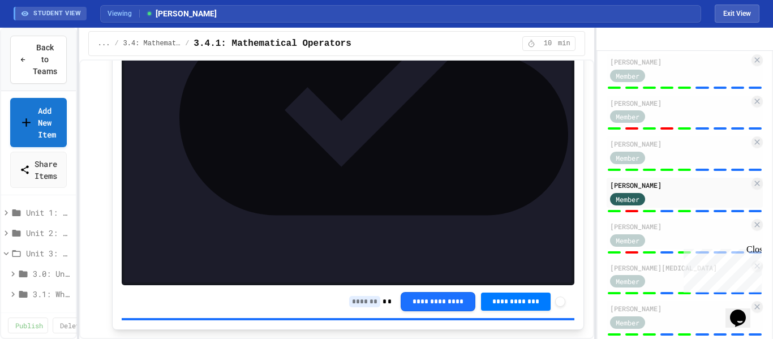
click at [357, 296] on input at bounding box center [364, 301] width 31 height 11
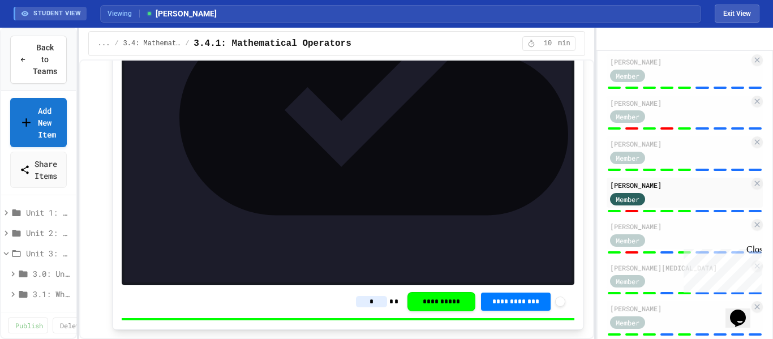
type input "*"
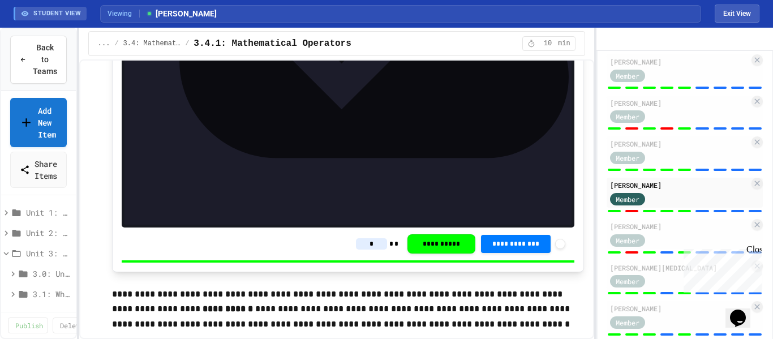
scroll to position [2530, 0]
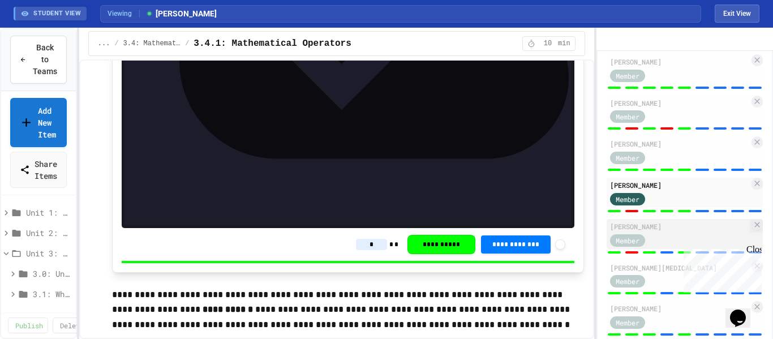
click at [666, 231] on div "[PERSON_NAME]" at bounding box center [679, 226] width 139 height 10
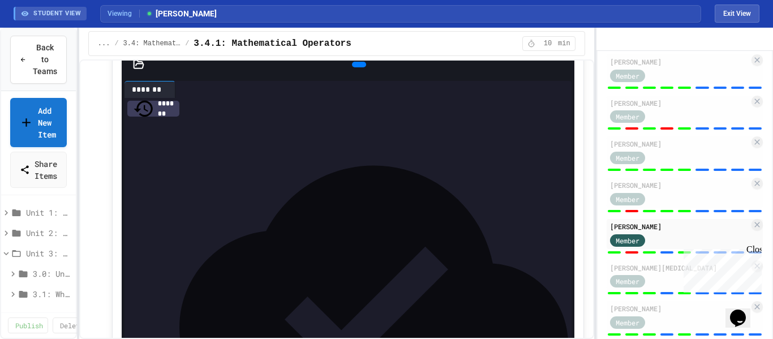
scroll to position [2850, 0]
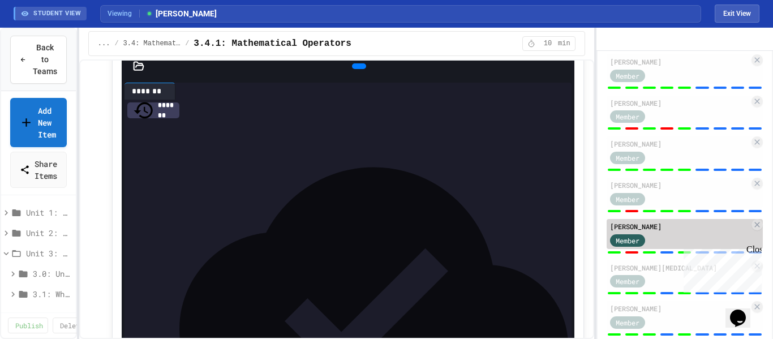
click at [656, 231] on div "[PERSON_NAME]" at bounding box center [679, 226] width 139 height 10
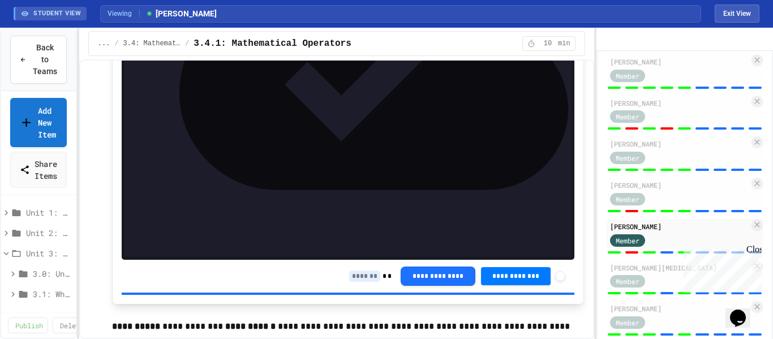
scroll to position [3086, 0]
click at [360, 270] on input at bounding box center [364, 275] width 31 height 11
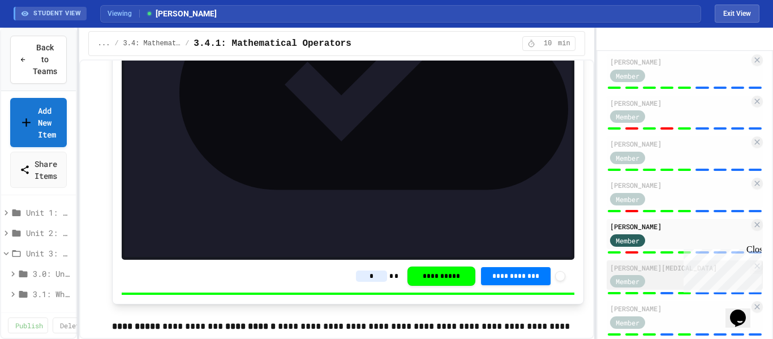
type input "*"
click at [657, 273] on div "[PERSON_NAME][MEDICAL_DATA]" at bounding box center [679, 268] width 139 height 10
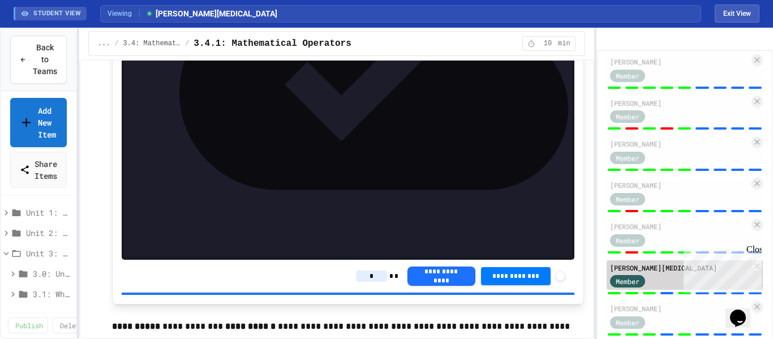
type input "*"
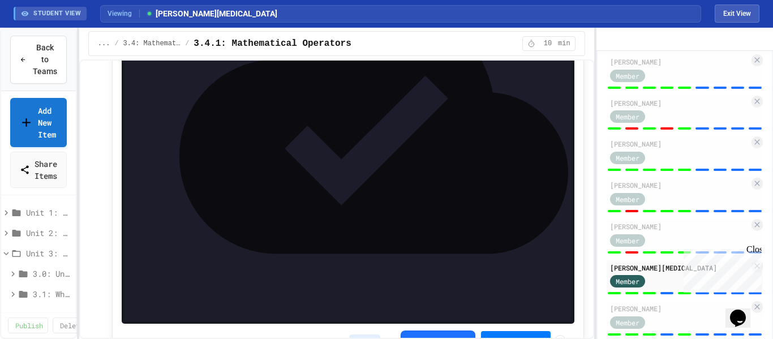
scroll to position [3029, 0]
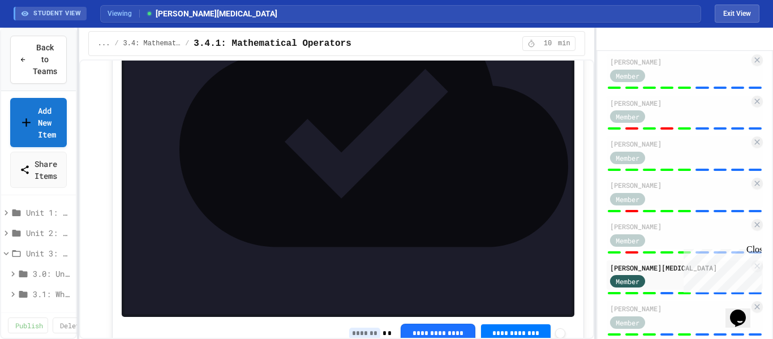
click at [352, 328] on input at bounding box center [364, 333] width 31 height 11
type input "*"
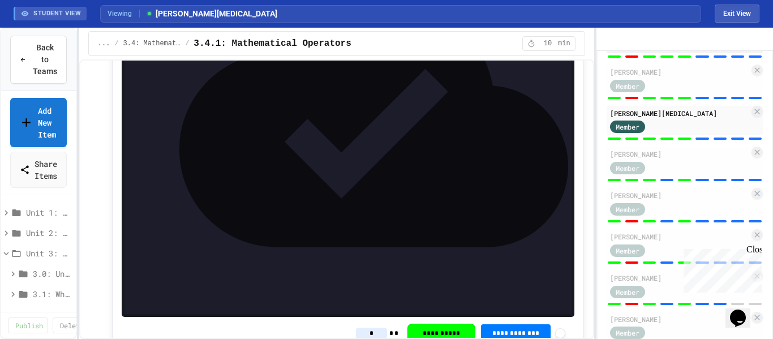
scroll to position [712, 0]
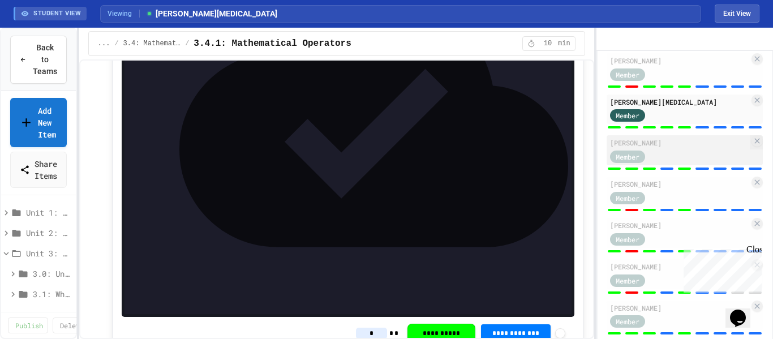
click at [672, 165] on div "Lilah Nunley Member" at bounding box center [685, 150] width 156 height 30
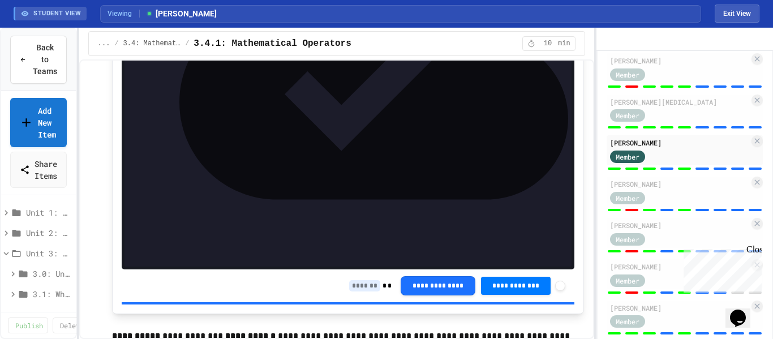
scroll to position [3089, 0]
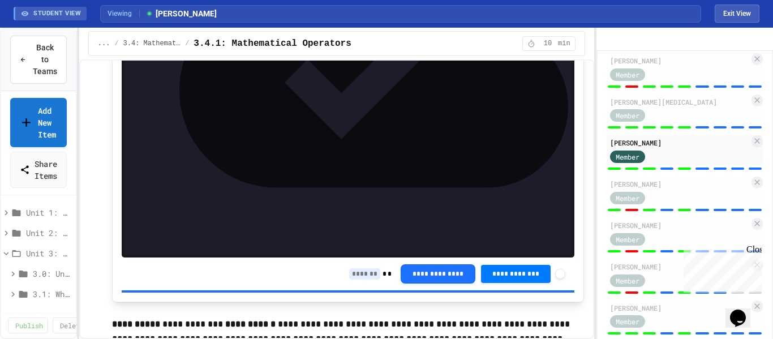
click at [358, 268] on input at bounding box center [364, 273] width 31 height 11
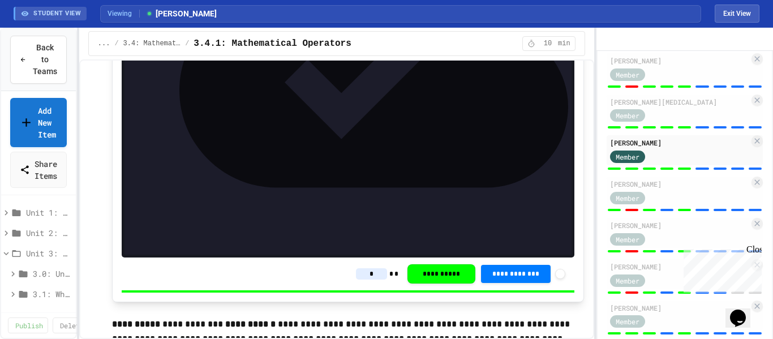
type input "*"
click at [660, 189] on div "[PERSON_NAME]" at bounding box center [679, 184] width 139 height 10
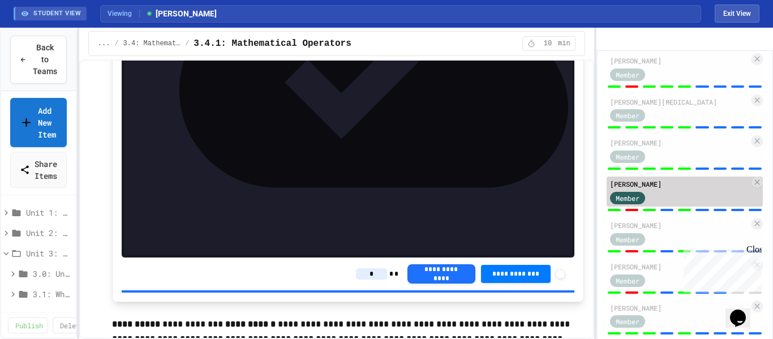
type input "*"
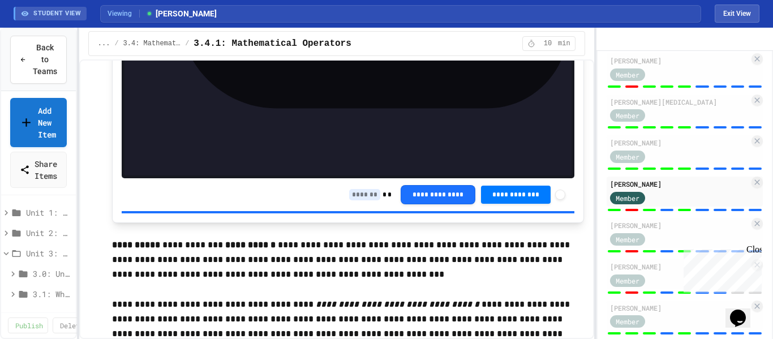
scroll to position [3167, 0]
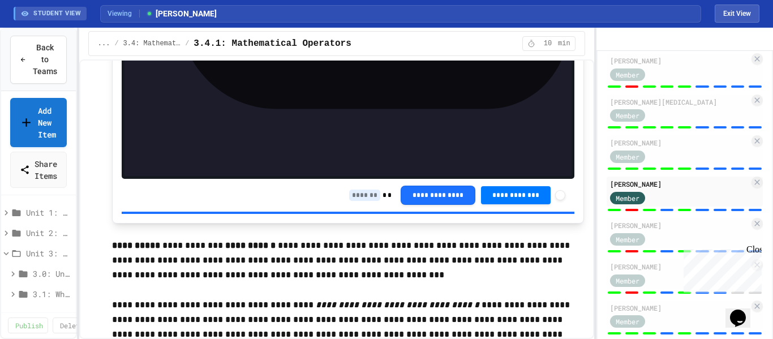
click at [359, 190] on input at bounding box center [364, 195] width 31 height 11
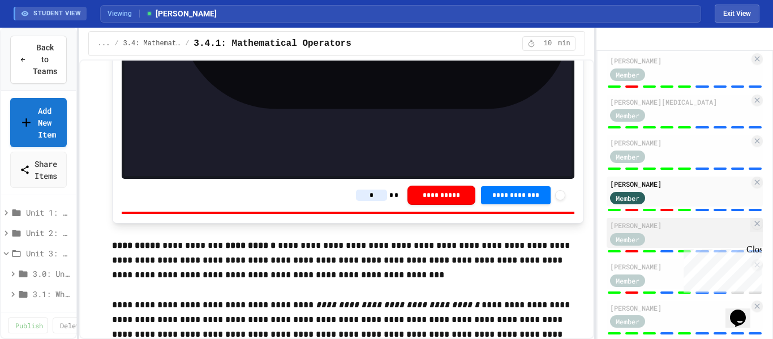
type input "*"
click at [668, 246] on div "Member" at bounding box center [679, 238] width 139 height 14
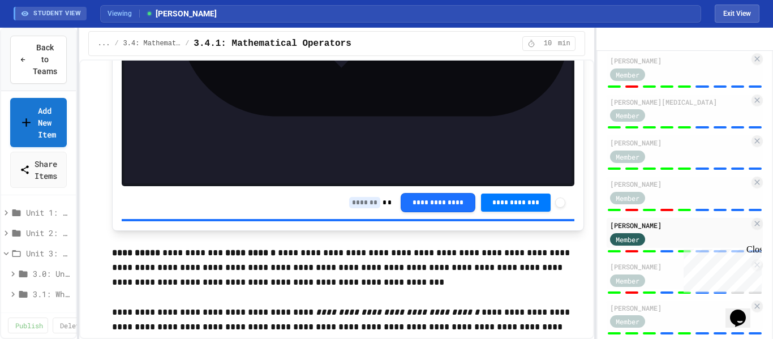
scroll to position [3164, 0]
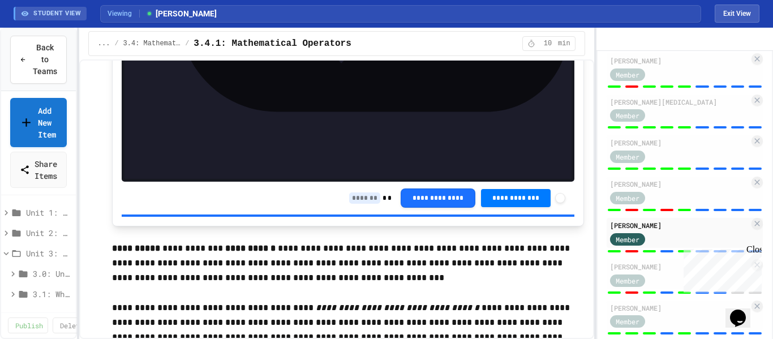
click at [350, 192] on input at bounding box center [364, 197] width 31 height 11
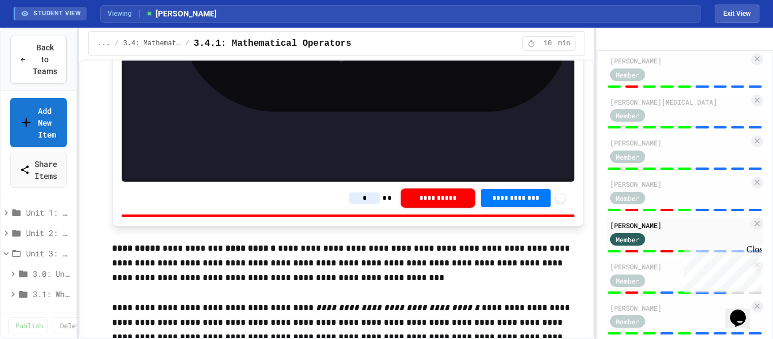
type input "*"
click at [659, 287] on div "Member" at bounding box center [638, 280] width 57 height 14
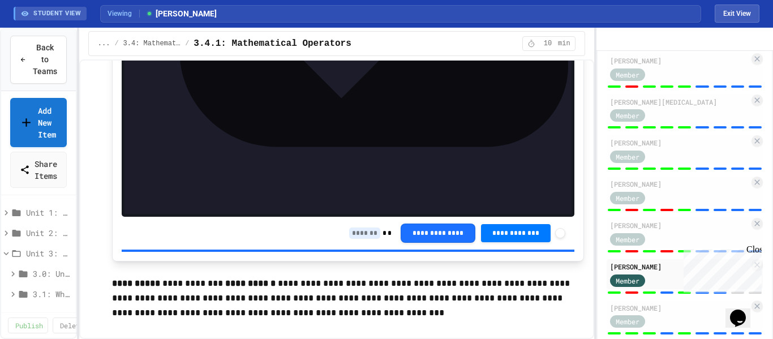
scroll to position [3153, 0]
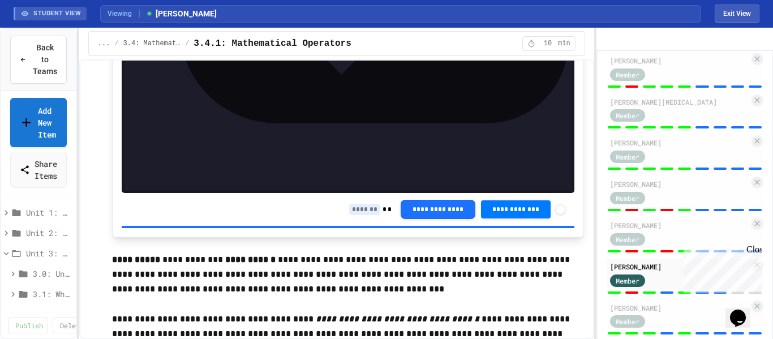
click at [349, 204] on input at bounding box center [364, 209] width 31 height 11
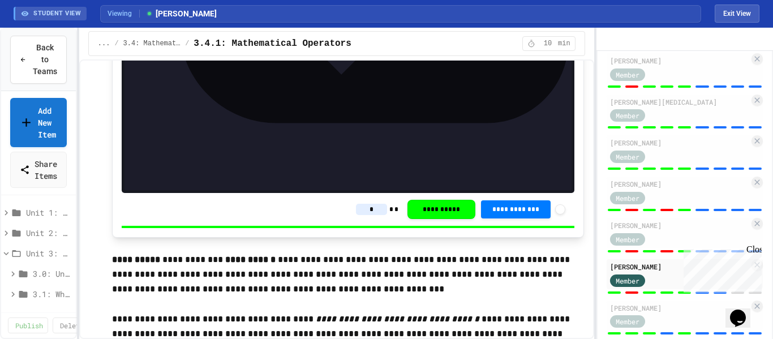
type input "*"
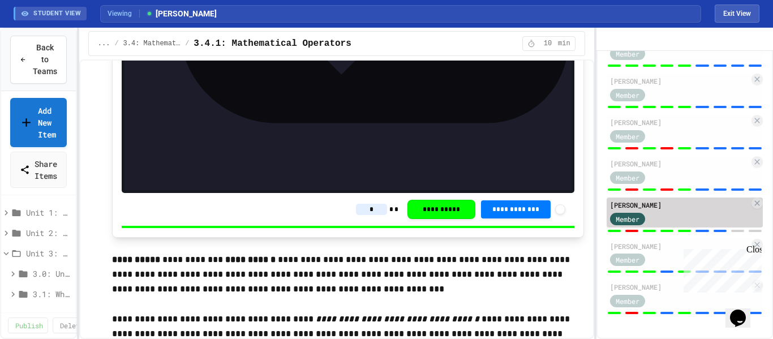
scroll to position [802, 0]
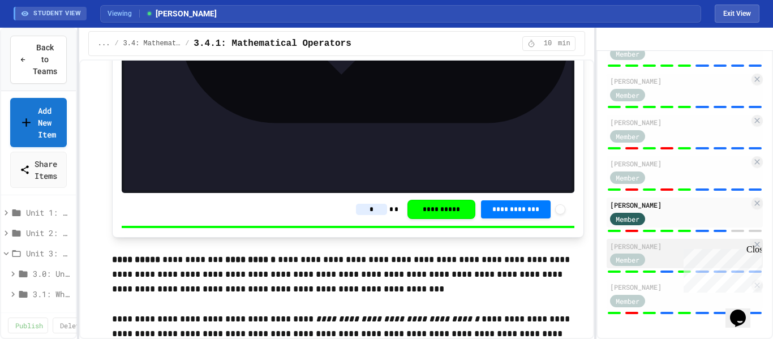
click at [663, 250] on div "[PERSON_NAME]" at bounding box center [679, 246] width 139 height 10
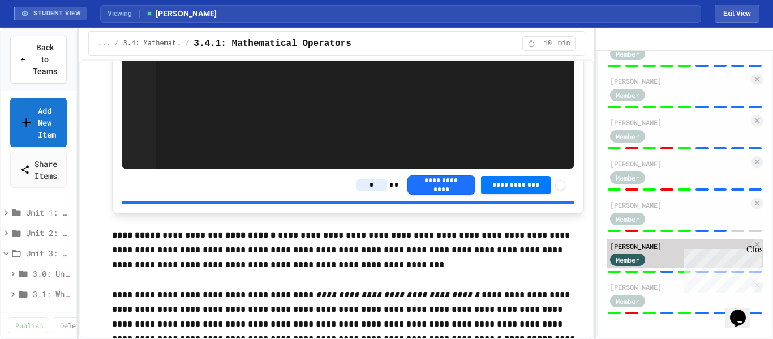
type input "*"
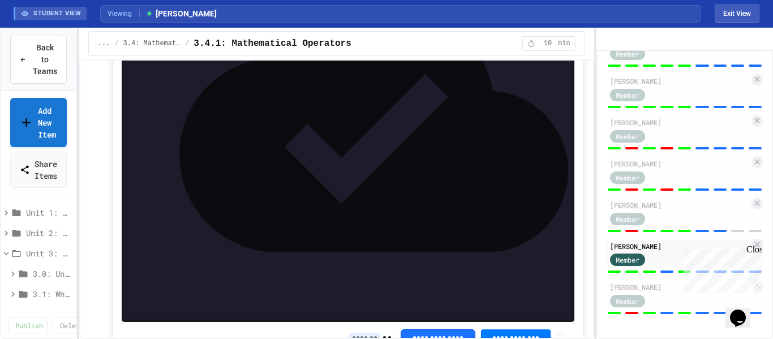
scroll to position [3024, 0]
click at [351, 333] on input at bounding box center [364, 338] width 31 height 11
type input "*"
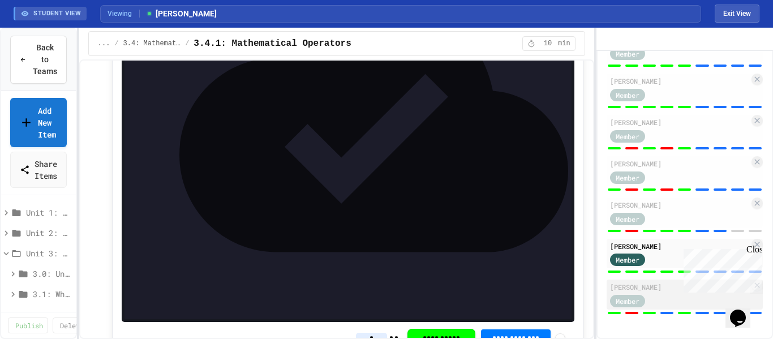
click at [665, 302] on div "Member" at bounding box center [638, 300] width 57 height 14
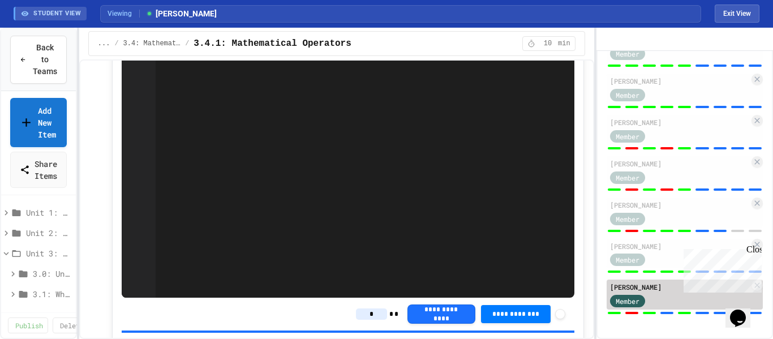
type input "*"
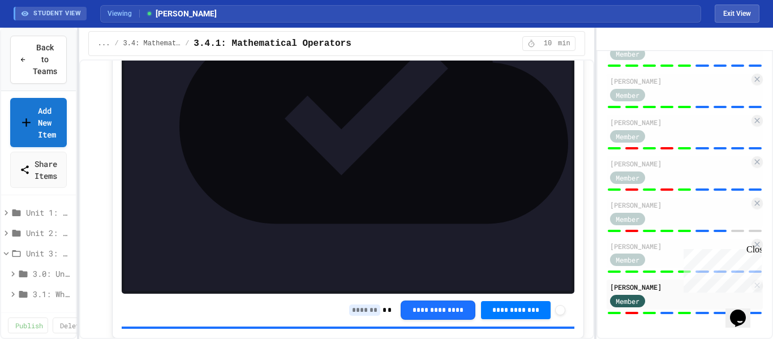
scroll to position [3053, 0]
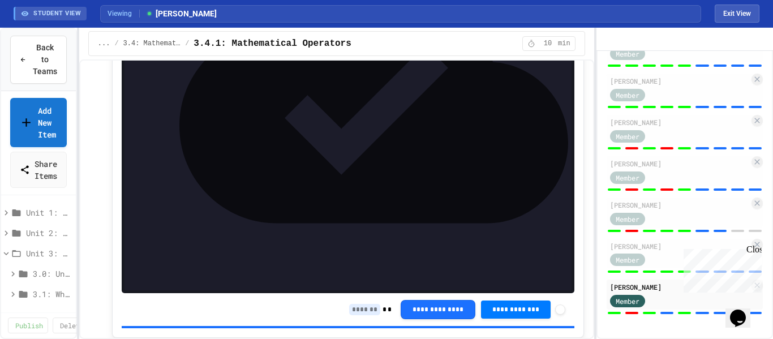
click at [356, 304] on input at bounding box center [364, 309] width 31 height 11
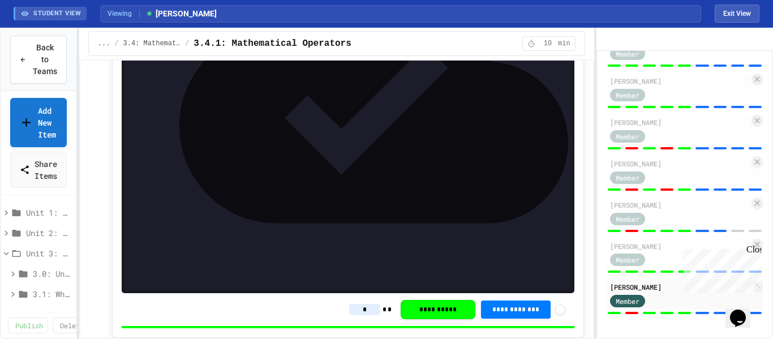
type input "*"
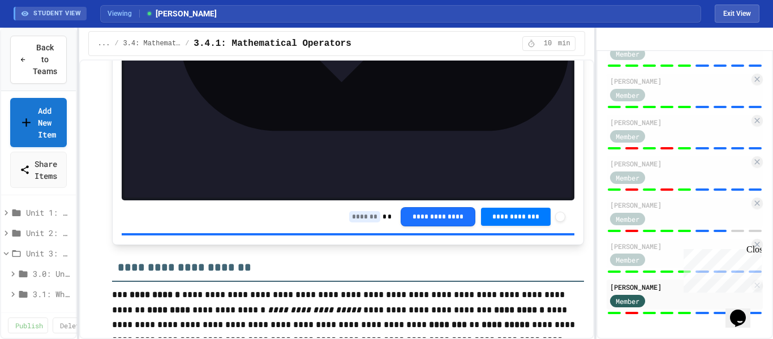
scroll to position [4441, 0]
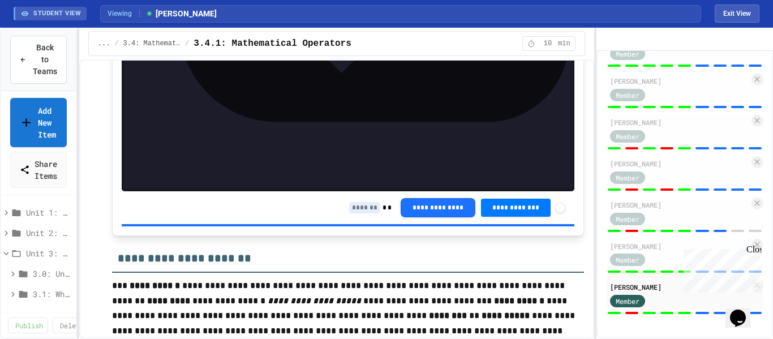
click at [358, 202] on input at bounding box center [364, 207] width 31 height 11
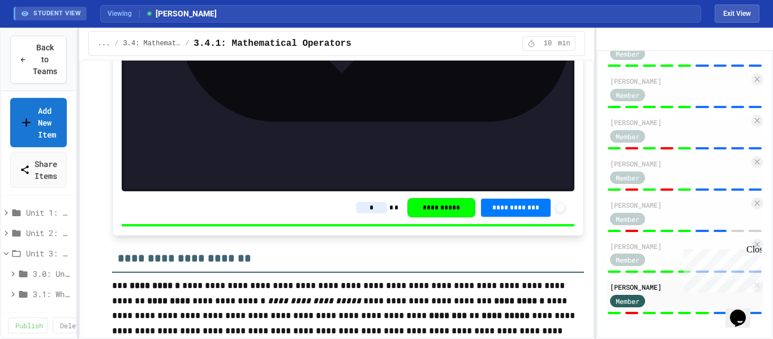
type input "*"
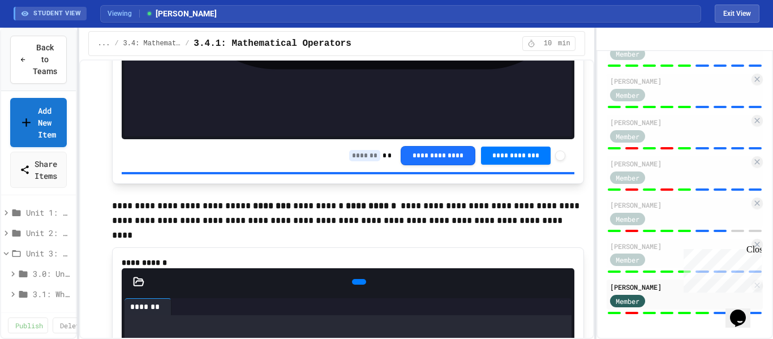
scroll to position [5213, 0]
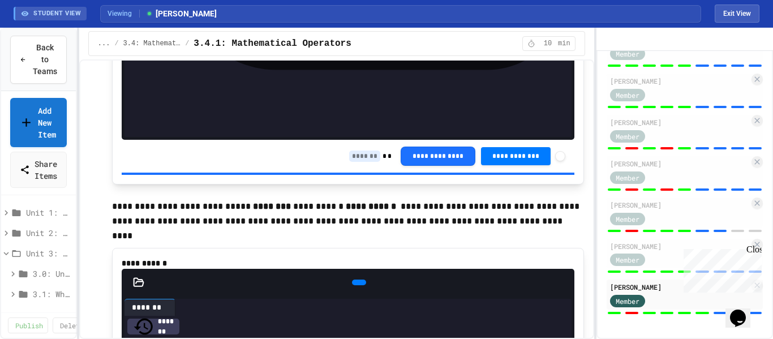
click at [356, 151] on input at bounding box center [364, 155] width 31 height 11
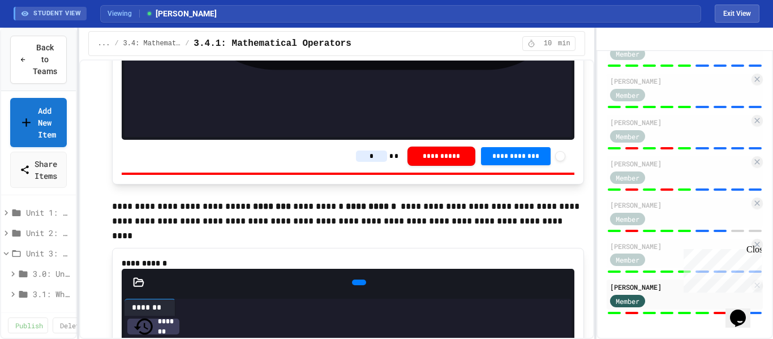
type input "*"
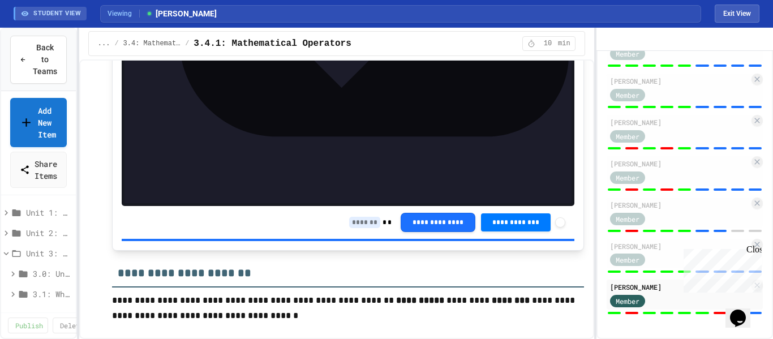
scroll to position [5750, 0]
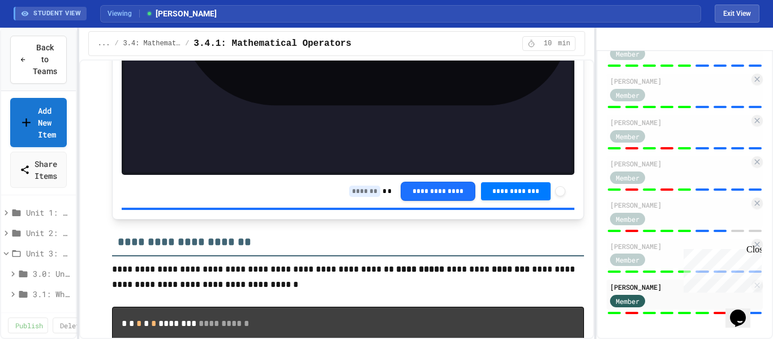
click at [354, 186] on input at bounding box center [364, 191] width 31 height 11
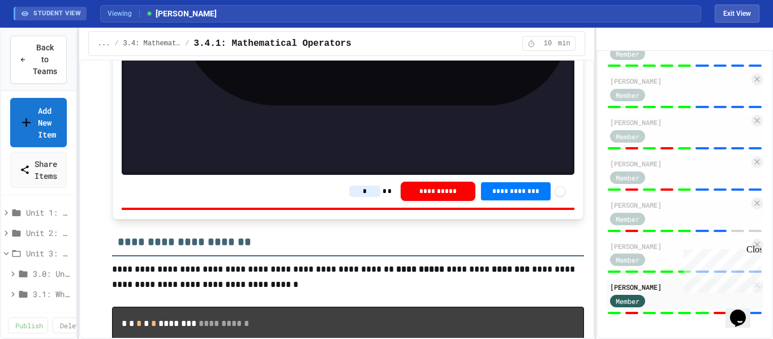
type input "*"
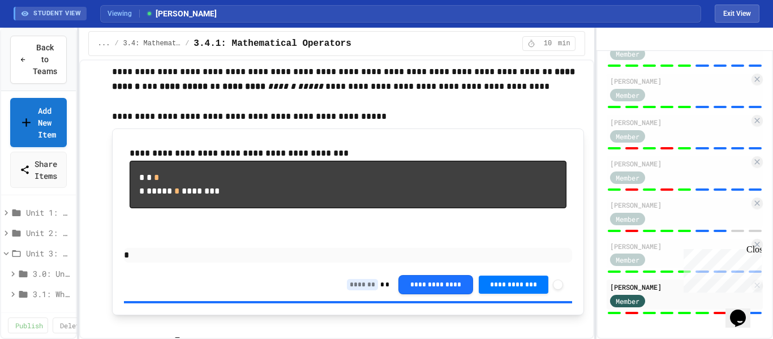
scroll to position [6189, 0]
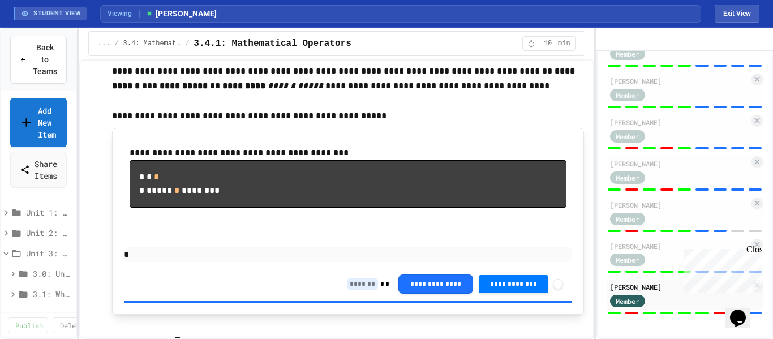
click at [350, 290] on input at bounding box center [362, 283] width 31 height 11
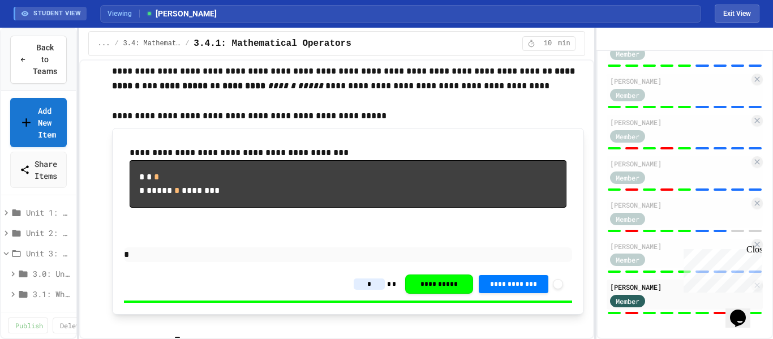
type input "*"
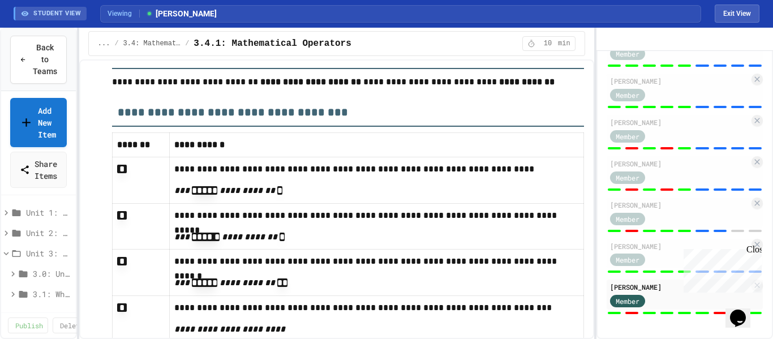
scroll to position [6737, 0]
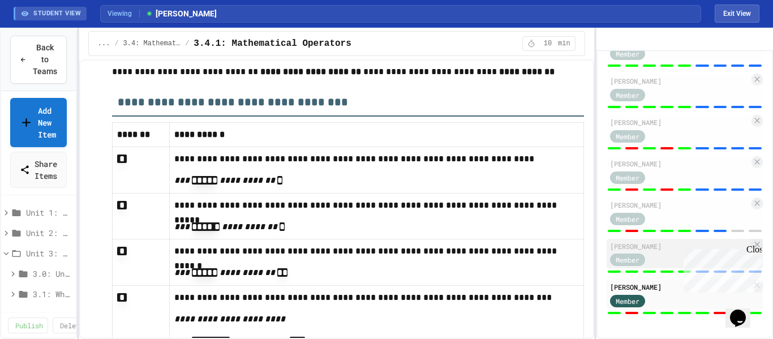
click at [660, 257] on div "Member" at bounding box center [638, 259] width 57 height 14
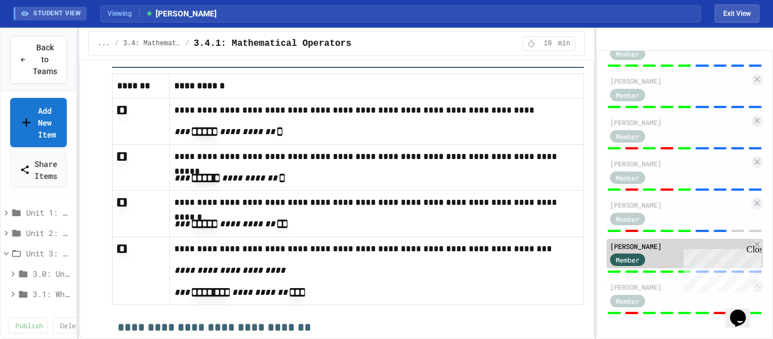
type input "*"
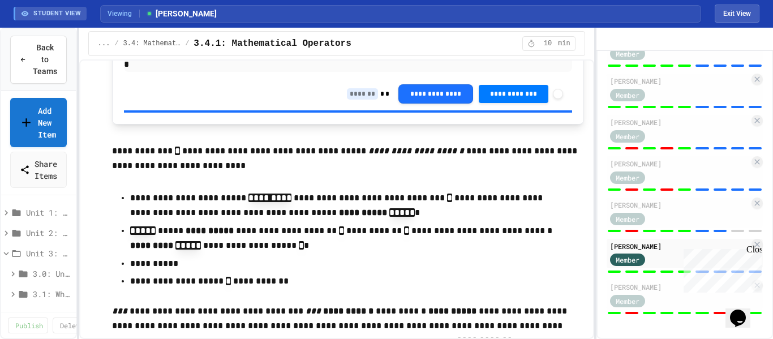
scroll to position [6392, 0]
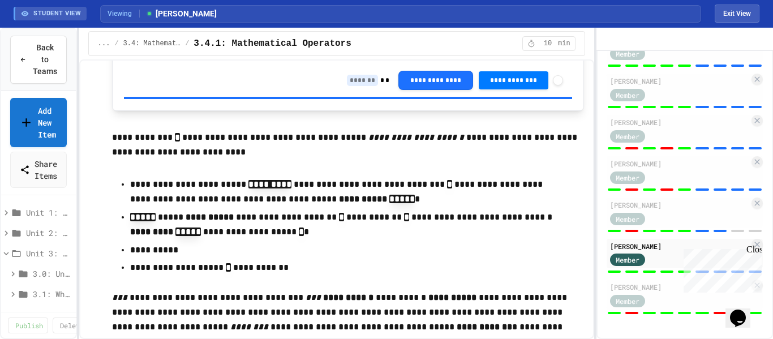
click at [353, 86] on input at bounding box center [362, 80] width 31 height 11
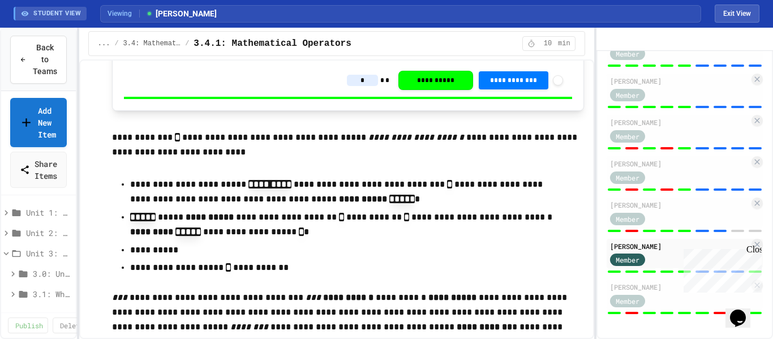
type input "*"
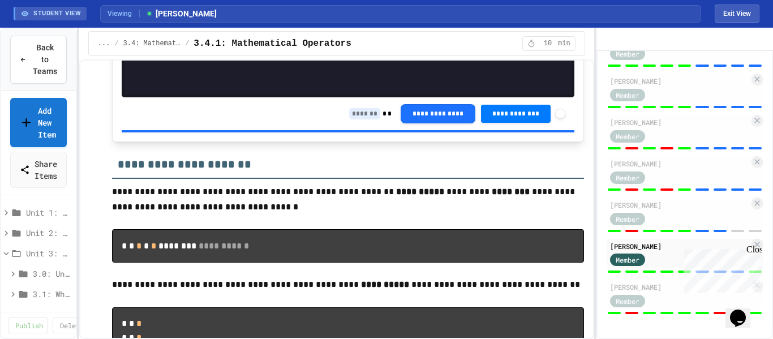
scroll to position [5830, 0]
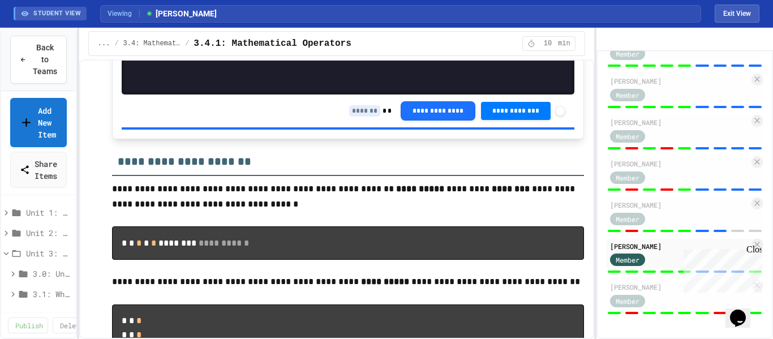
click at [352, 105] on input at bounding box center [364, 110] width 31 height 11
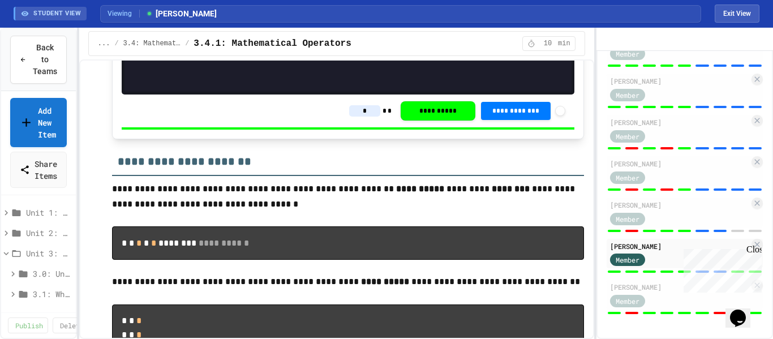
type input "*"
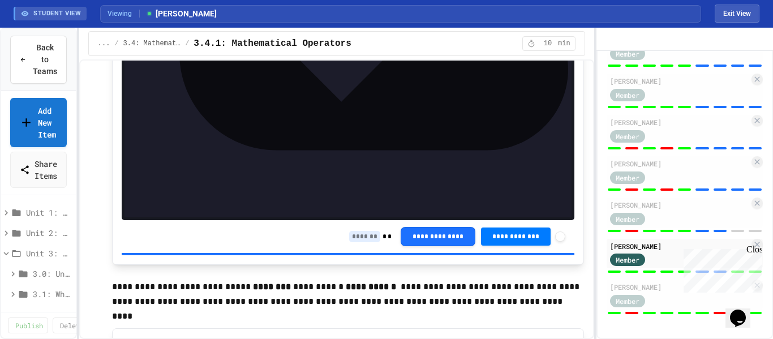
scroll to position [5145, 0]
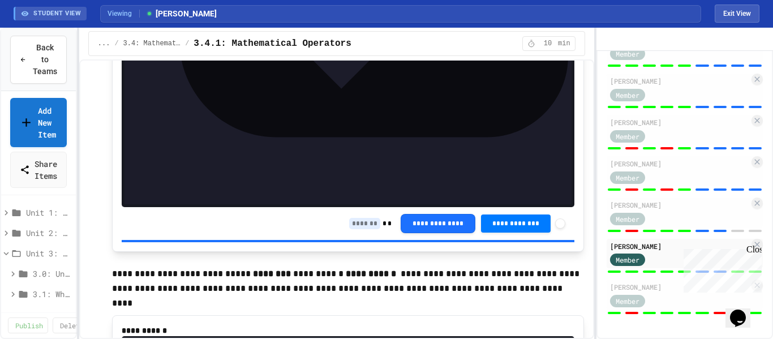
click at [360, 218] on input at bounding box center [364, 223] width 31 height 11
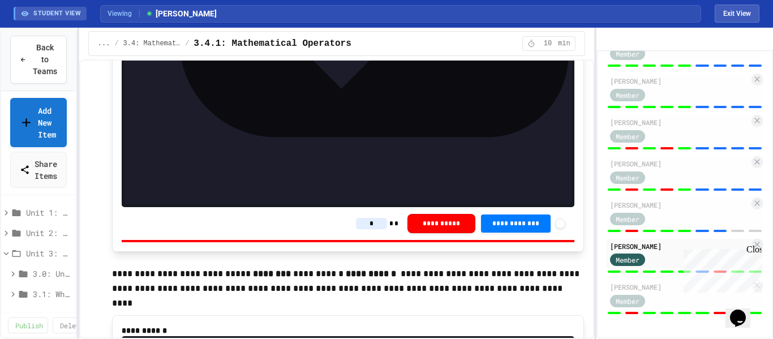
type input "*"
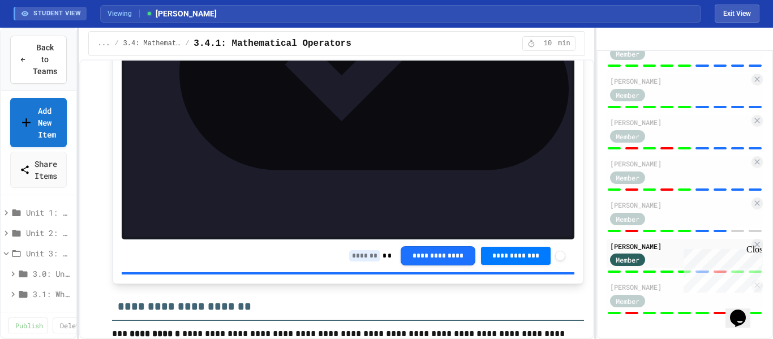
scroll to position [4395, 0]
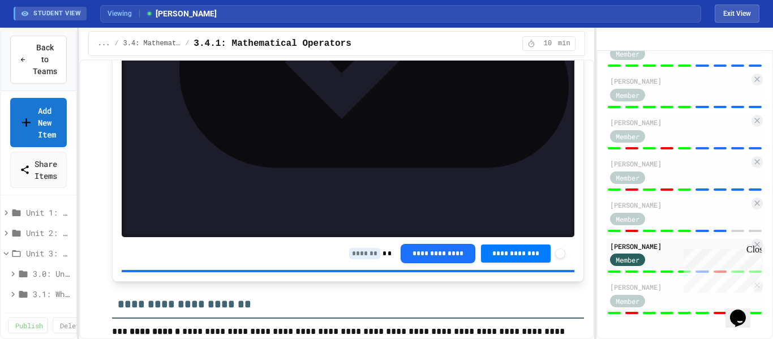
click at [349, 248] on input at bounding box center [364, 253] width 31 height 11
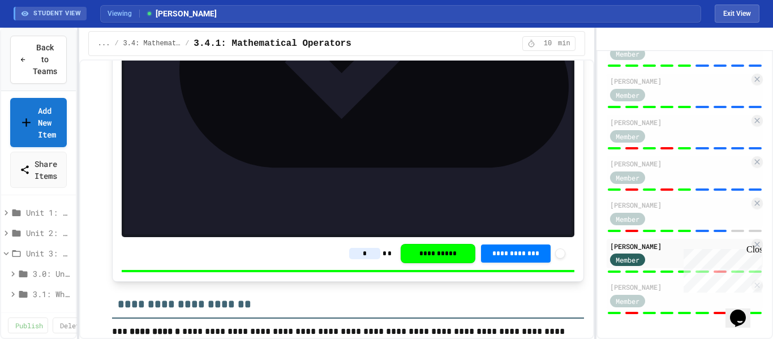
type input "*"
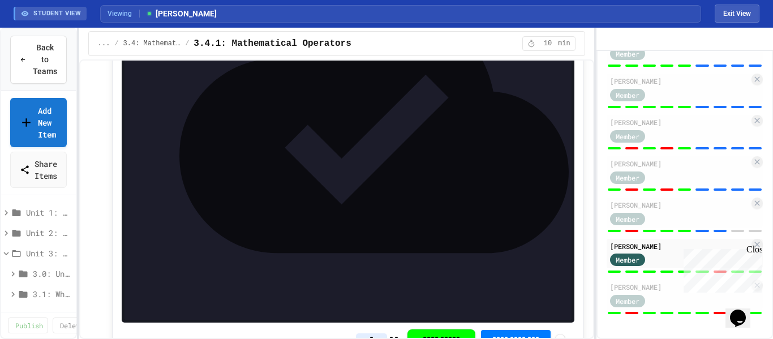
scroll to position [4304, 0]
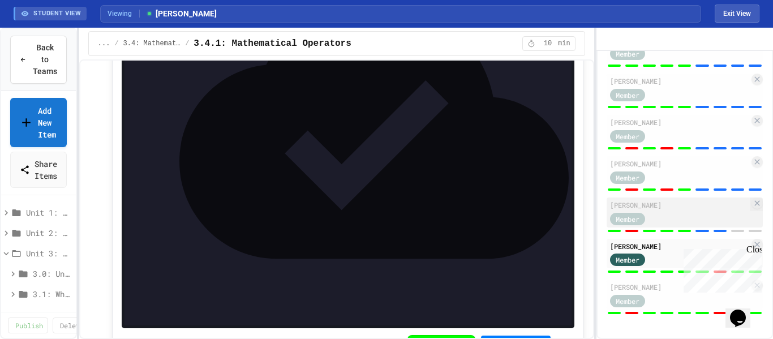
click at [694, 209] on div "[PERSON_NAME]" at bounding box center [679, 205] width 139 height 10
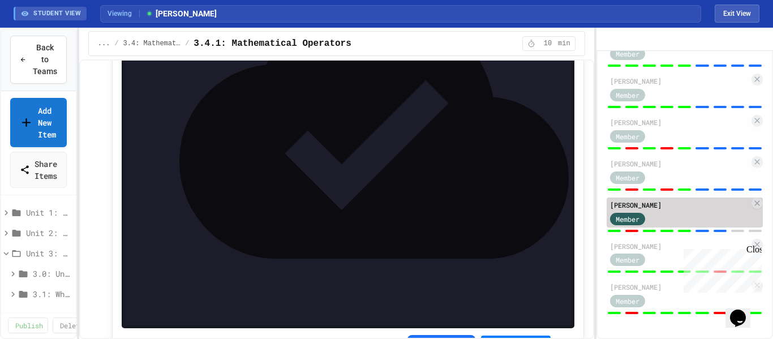
type input "*"
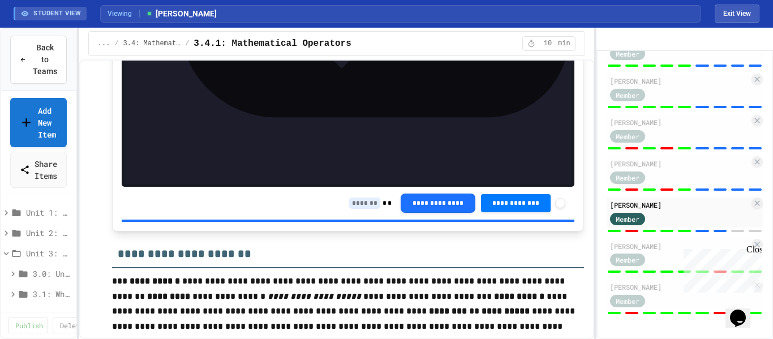
scroll to position [4446, 0]
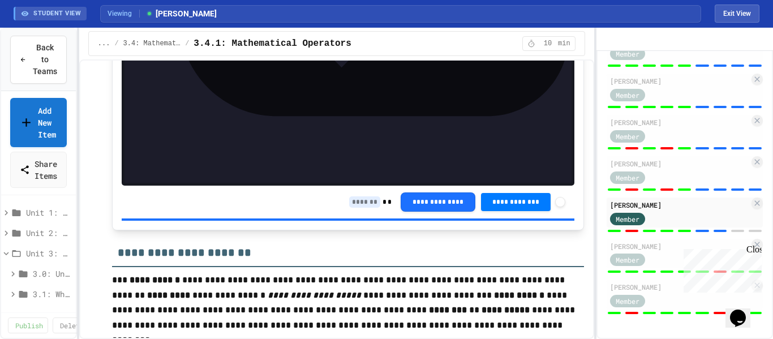
click at [355, 196] on input at bounding box center [364, 201] width 31 height 11
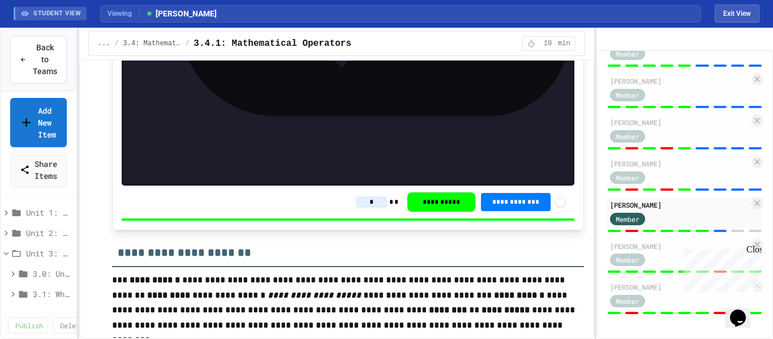
type input "*"
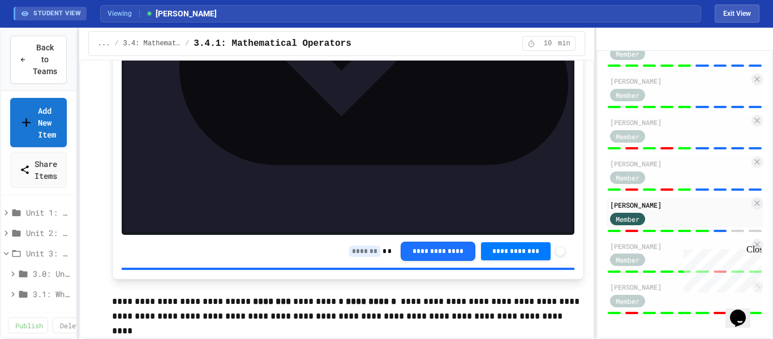
scroll to position [5125, 0]
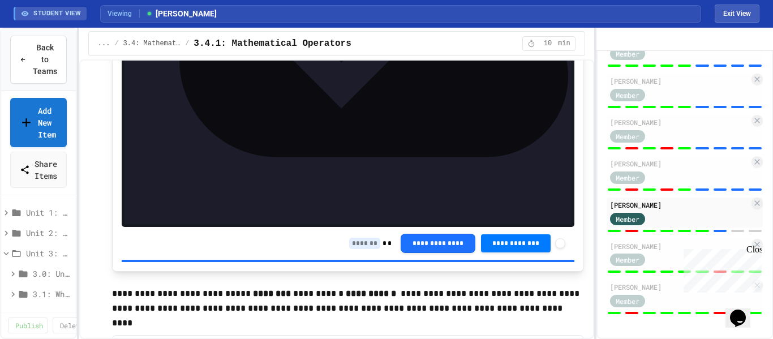
click at [358, 238] on input at bounding box center [364, 243] width 31 height 11
type input "*"
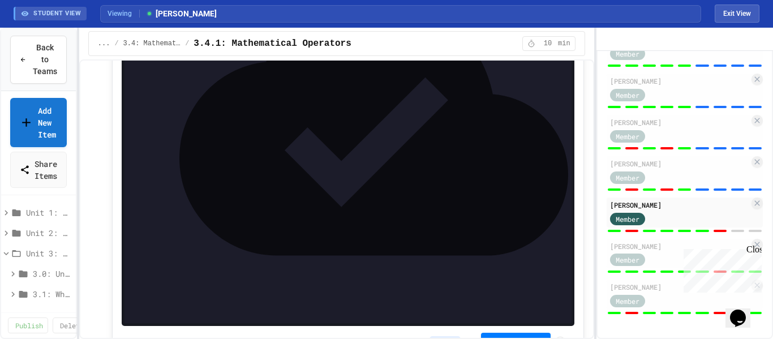
scroll to position [5671, 0]
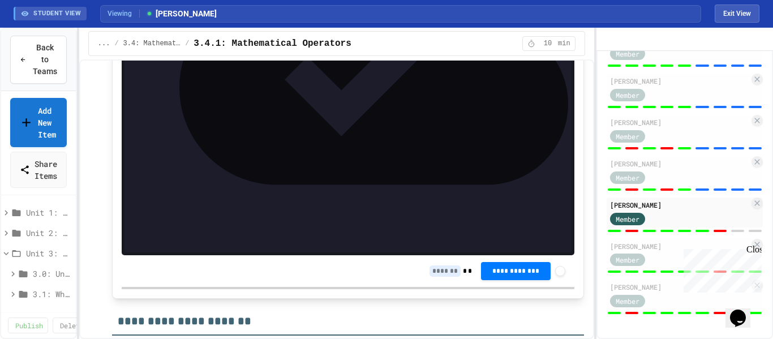
click at [433, 265] on input at bounding box center [444, 270] width 31 height 11
type input "*"
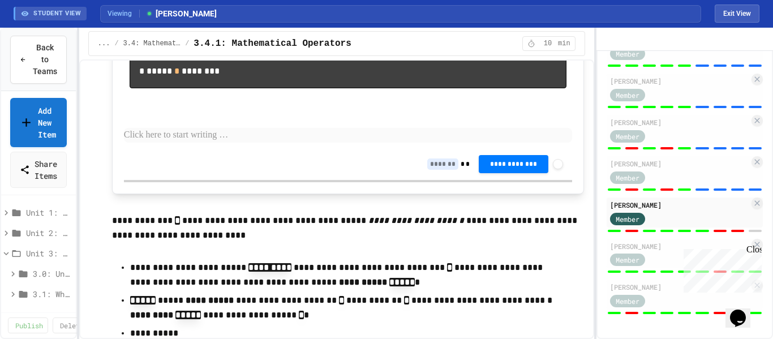
scroll to position [6311, 0]
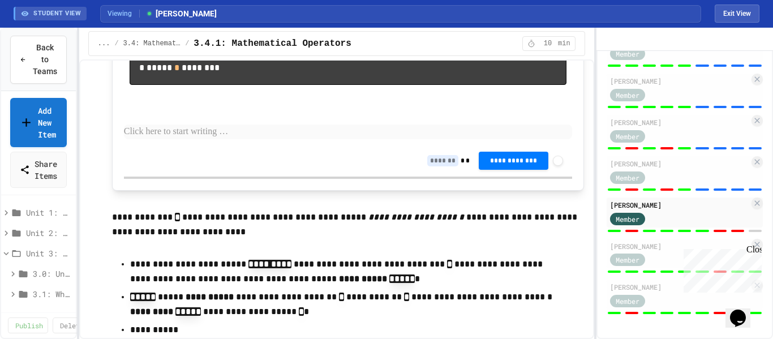
click at [436, 166] on input at bounding box center [442, 160] width 31 height 11
type input "*"
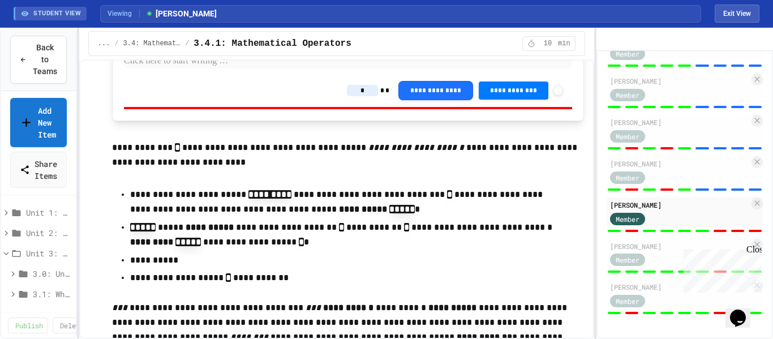
scroll to position [6402, 0]
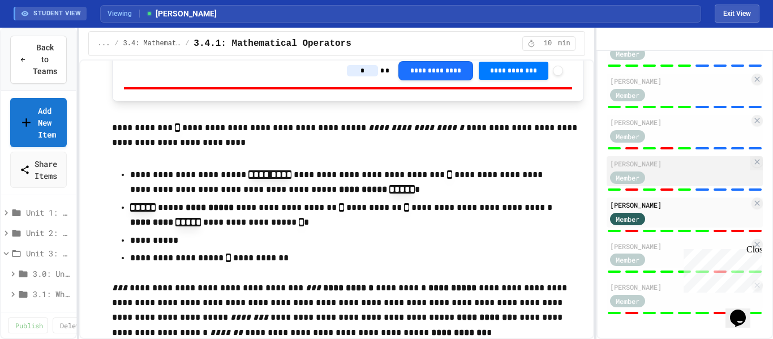
click at [744, 177] on div "Member" at bounding box center [679, 177] width 139 height 14
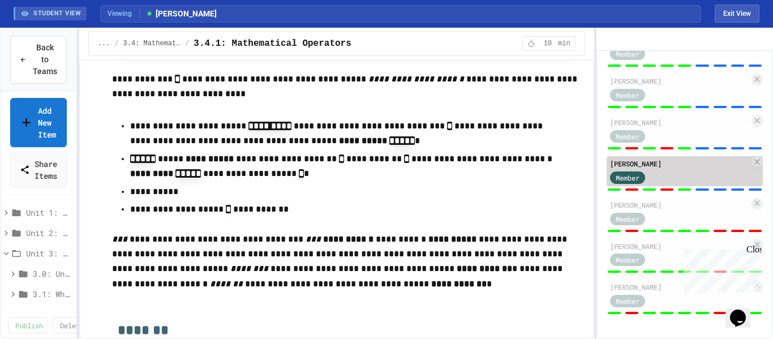
type input "*"
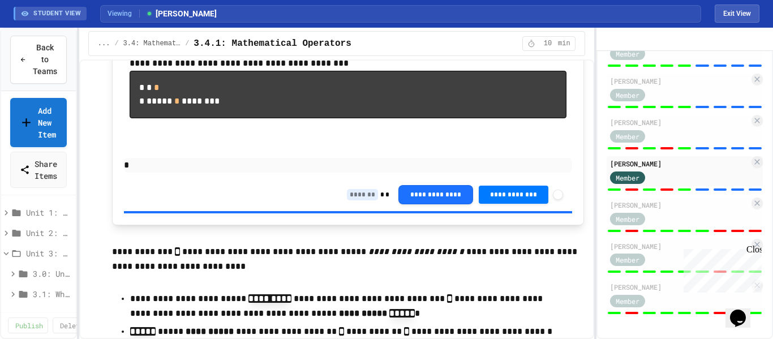
scroll to position [6276, 0]
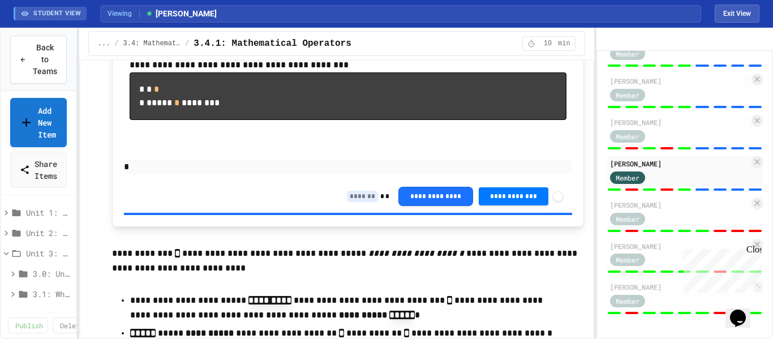
click at [349, 202] on input at bounding box center [362, 196] width 31 height 11
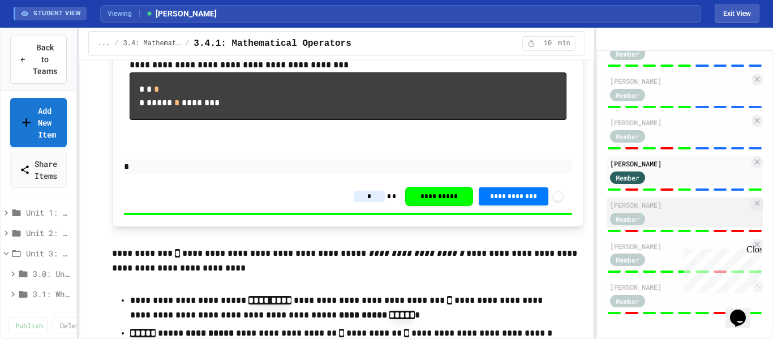
click at [717, 205] on div "[PERSON_NAME]" at bounding box center [679, 205] width 139 height 10
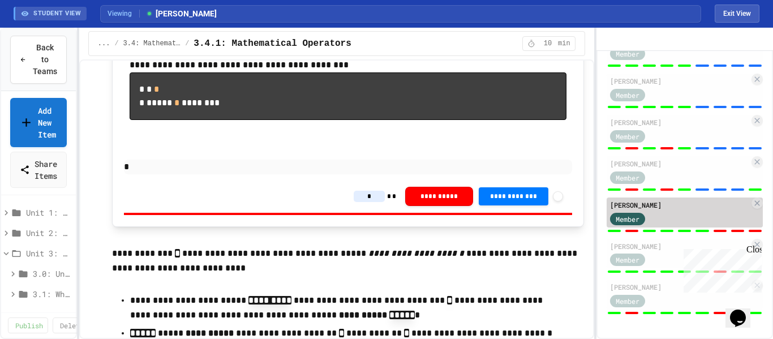
type input "*"
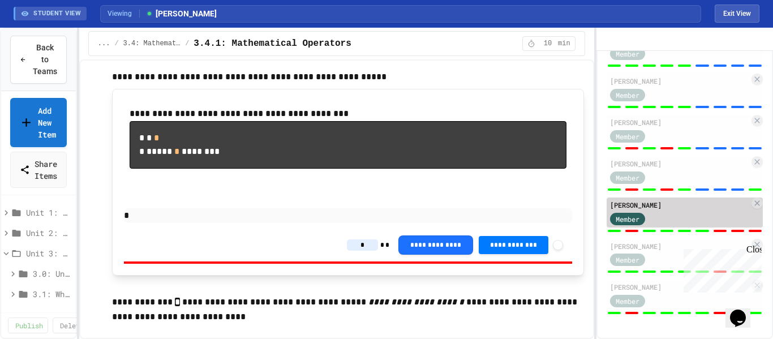
scroll to position [6276, 0]
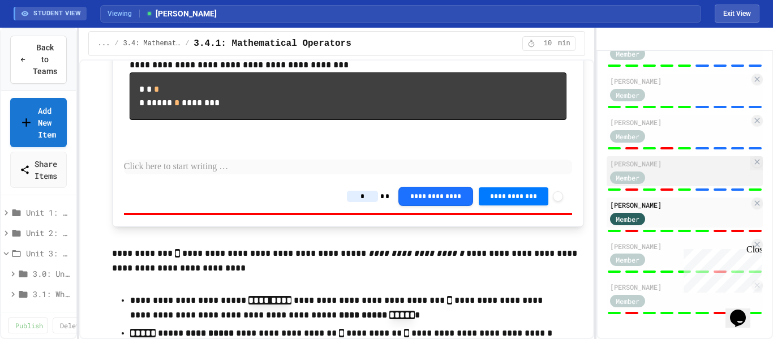
click at [669, 169] on div "Charles Roberson Member" at bounding box center [685, 171] width 156 height 30
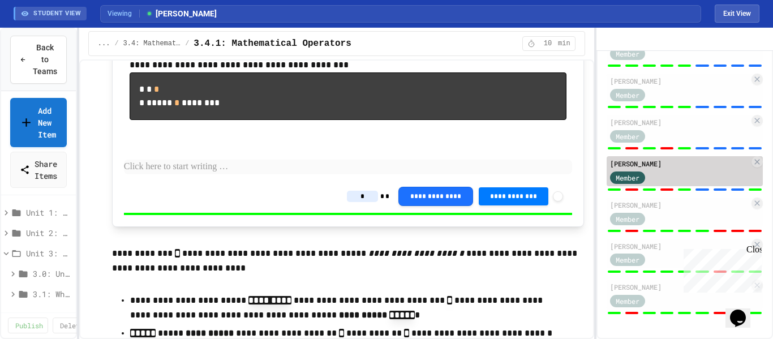
type input "*"
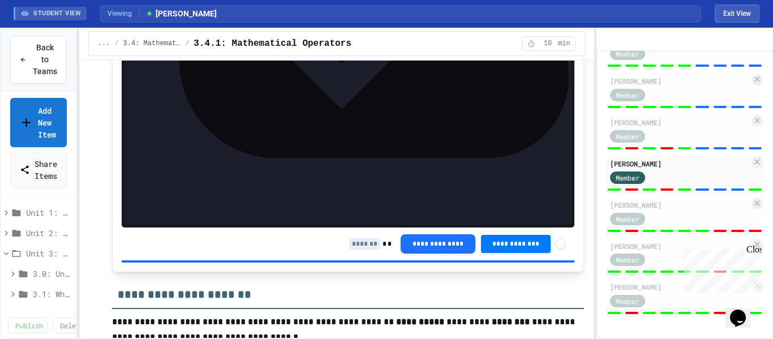
scroll to position [5719, 0]
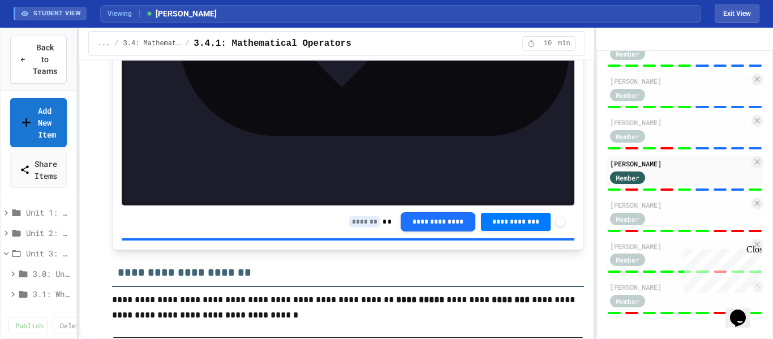
click at [350, 216] on input at bounding box center [364, 221] width 31 height 11
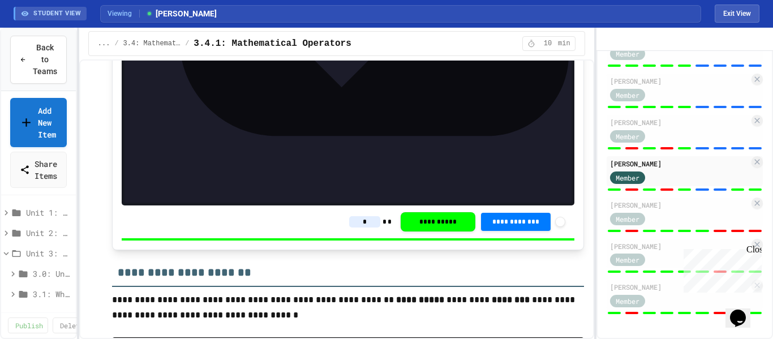
type input "*"
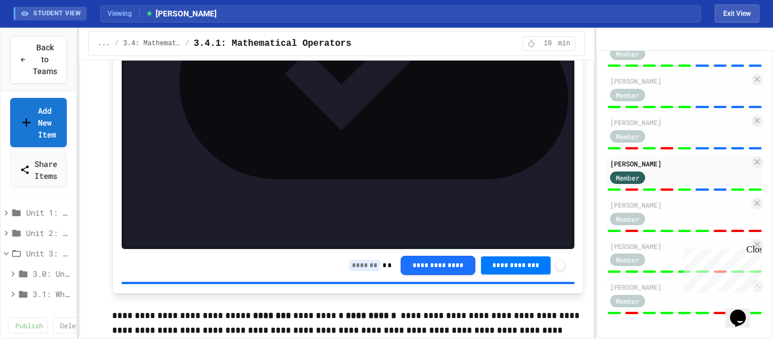
scroll to position [5138, 0]
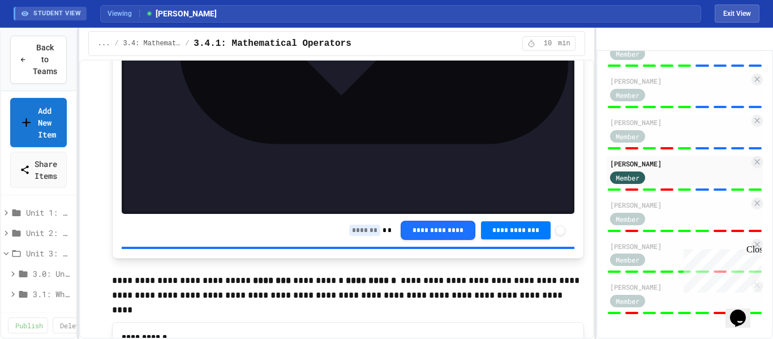
click at [352, 225] on input at bounding box center [364, 230] width 31 height 11
type input "*"
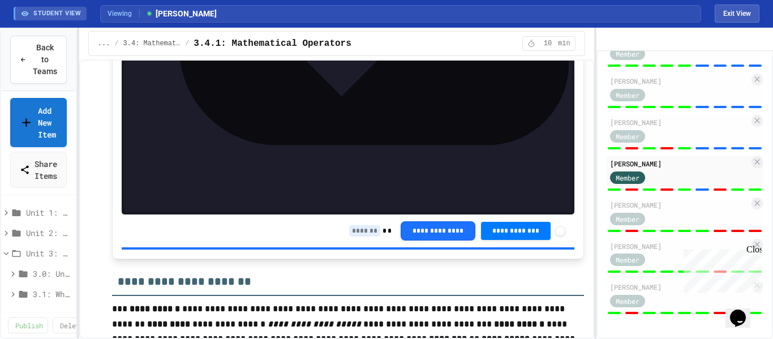
scroll to position [4424, 0]
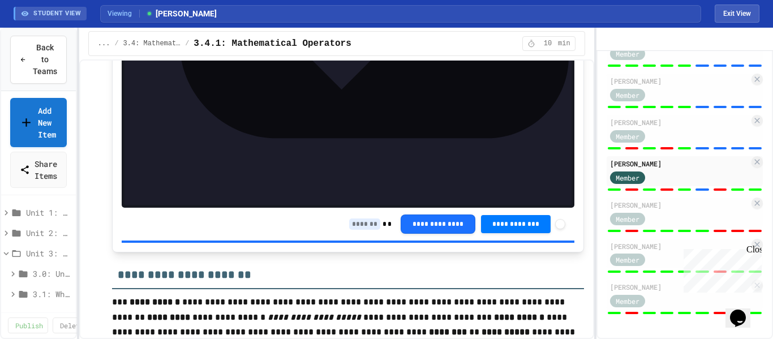
click at [354, 218] on input at bounding box center [364, 223] width 31 height 11
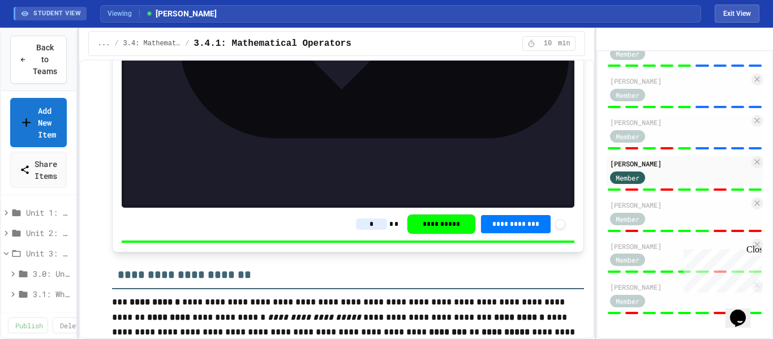
type input "*"
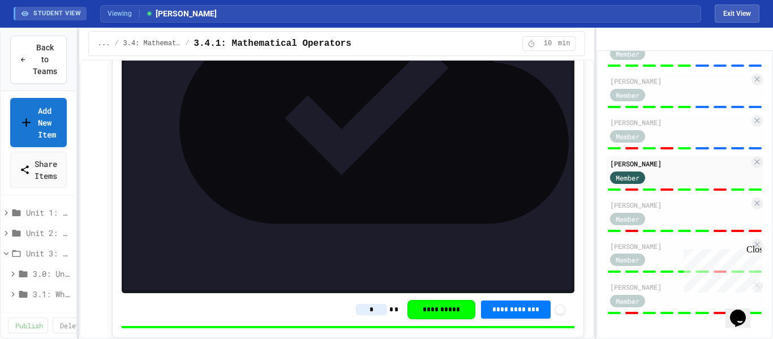
scroll to position [4340, 0]
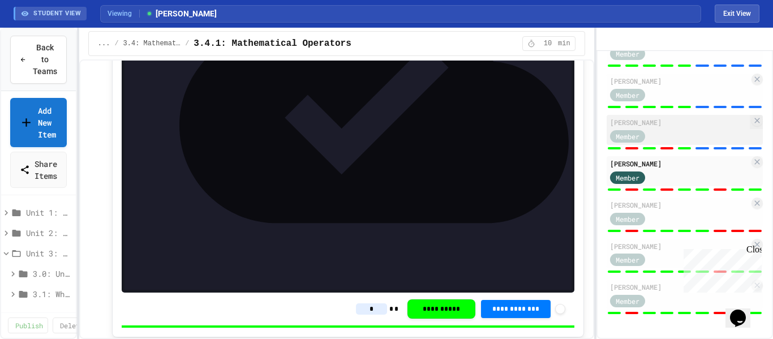
click at [681, 134] on div "Member" at bounding box center [679, 135] width 139 height 14
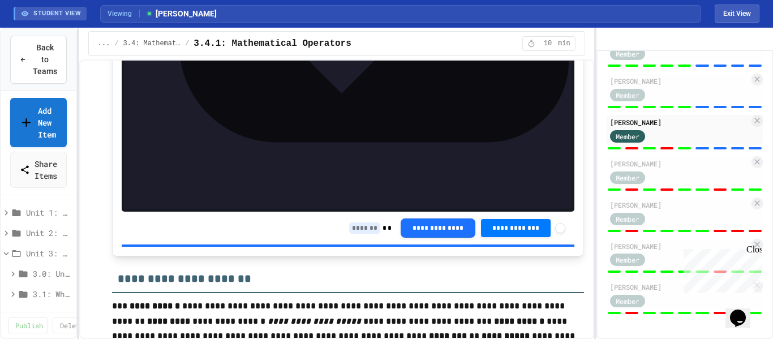
scroll to position [4487, 0]
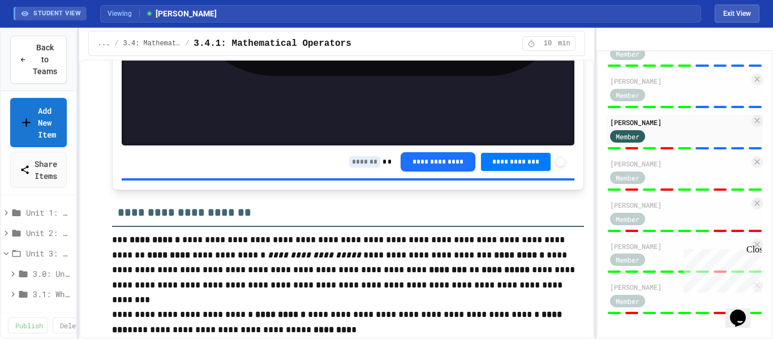
click at [359, 156] on input at bounding box center [364, 161] width 31 height 11
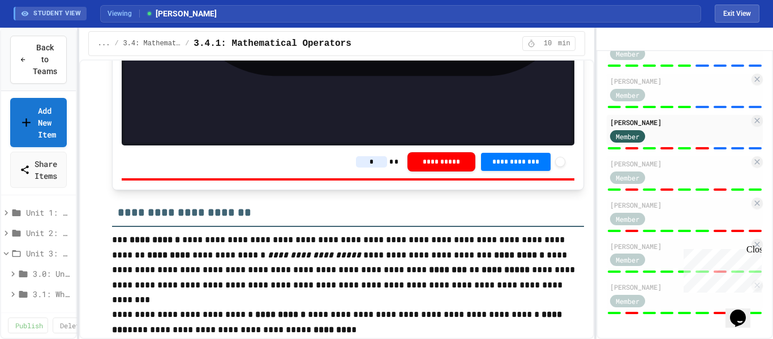
type input "*"
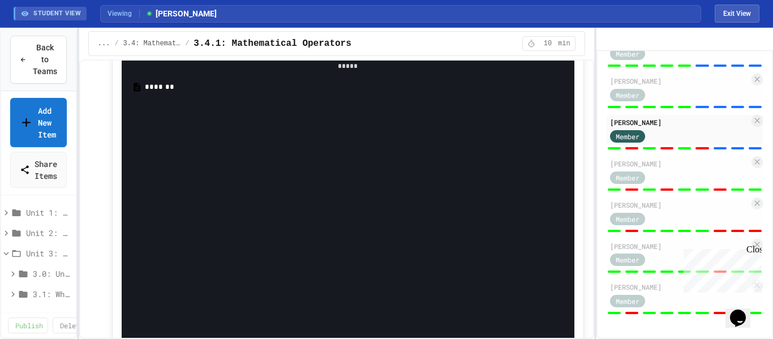
scroll to position [4886, 0]
click at [169, 93] on div "*******" at bounding box center [356, 87] width 423 height 11
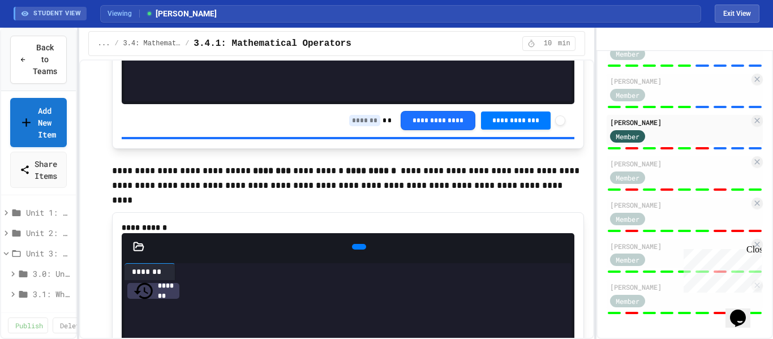
scroll to position [5268, 0]
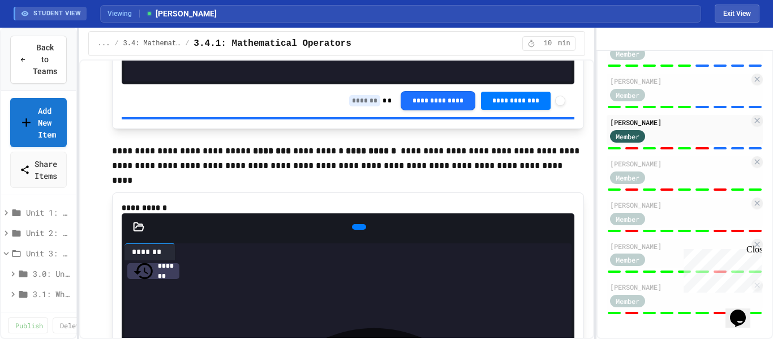
click at [356, 95] on input at bounding box center [364, 100] width 31 height 11
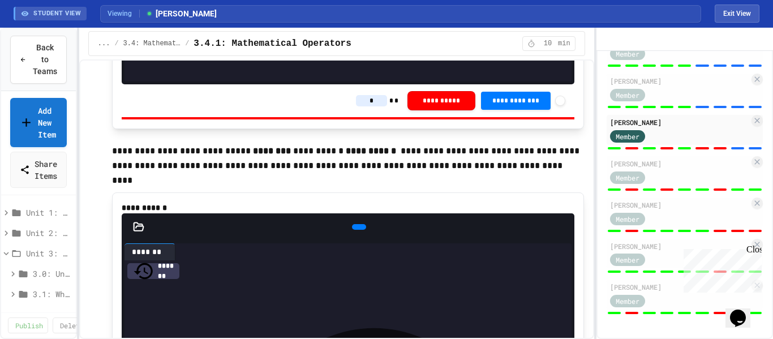
type input "*"
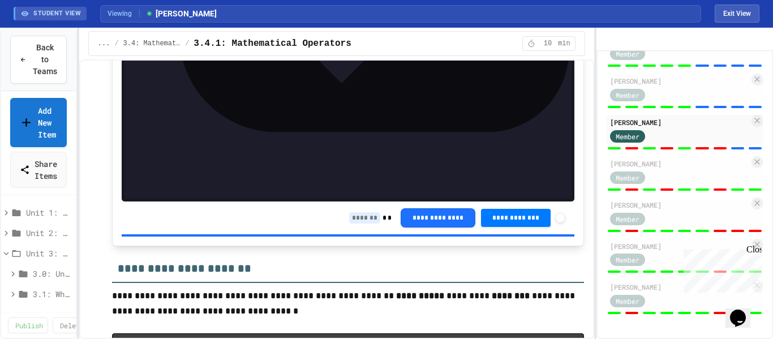
scroll to position [5730, 0]
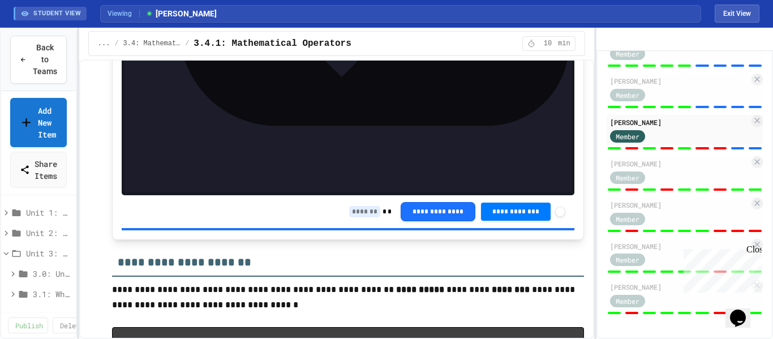
click at [354, 210] on div "**********" at bounding box center [457, 211] width 216 height 19
click at [354, 206] on input at bounding box center [364, 211] width 31 height 11
type input "*"
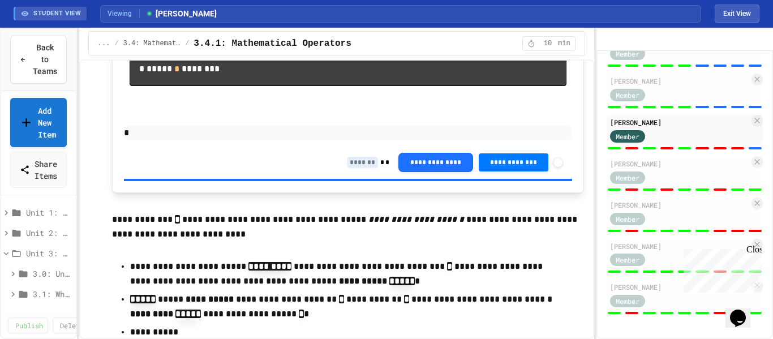
scroll to position [6313, 0]
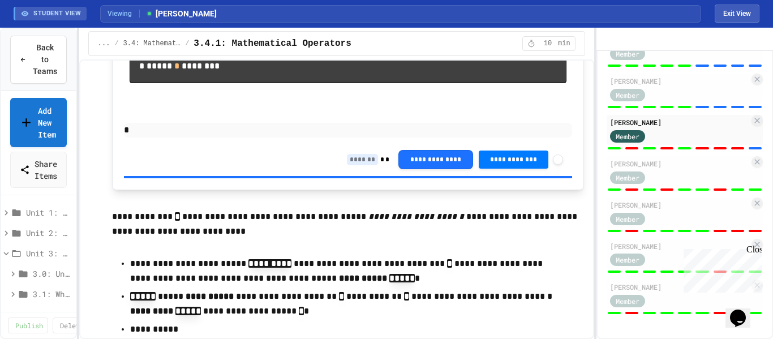
click at [353, 165] on input at bounding box center [362, 159] width 31 height 11
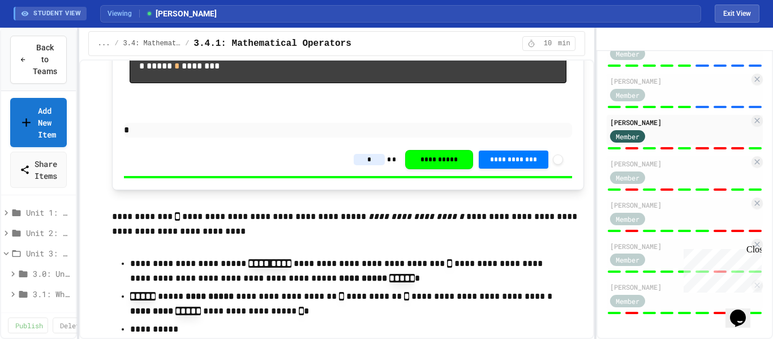
type input "*"
click at [699, 102] on div "Lilah Nunley Member" at bounding box center [685, 89] width 156 height 30
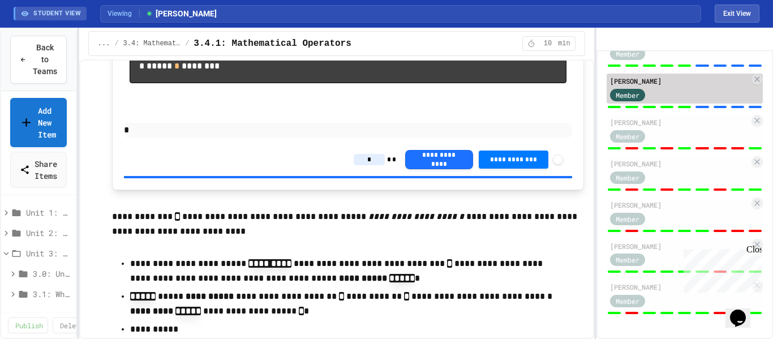
type input "*"
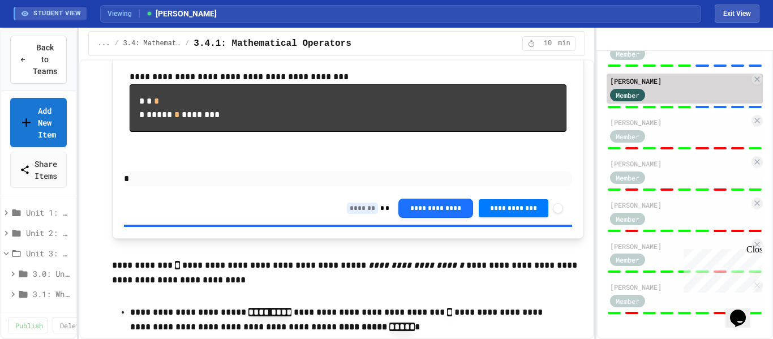
scroll to position [6313, 0]
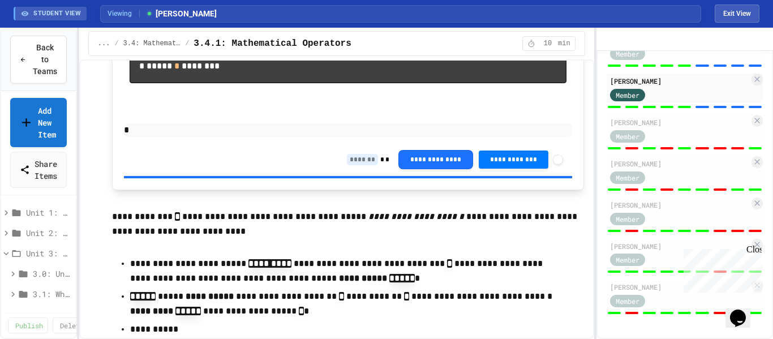
click at [355, 165] on input at bounding box center [362, 159] width 31 height 11
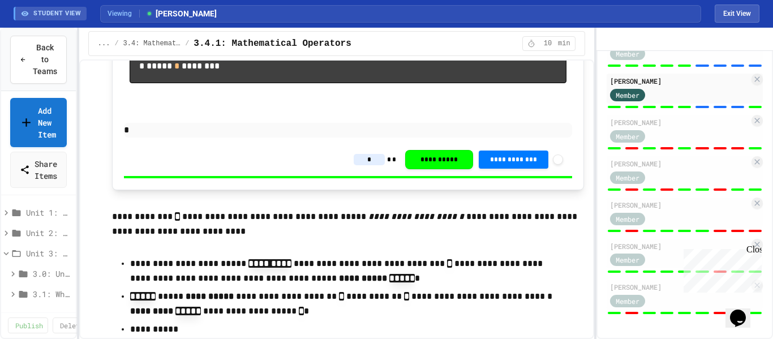
type input "*"
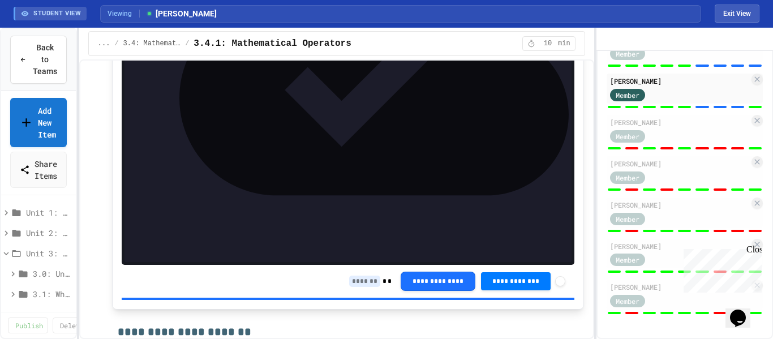
scroll to position [5675, 0]
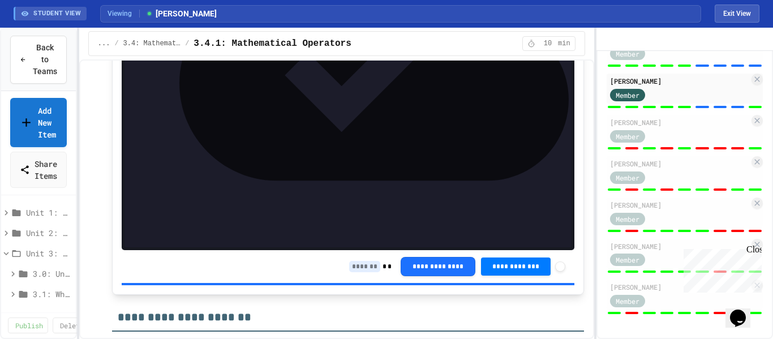
click at [358, 261] on input at bounding box center [364, 266] width 31 height 11
type input "*"
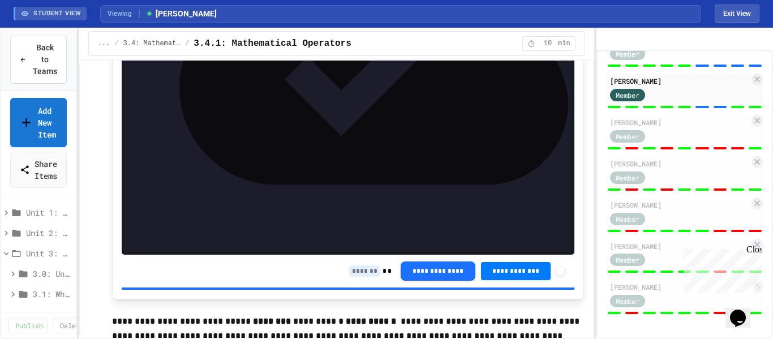
scroll to position [5118, 0]
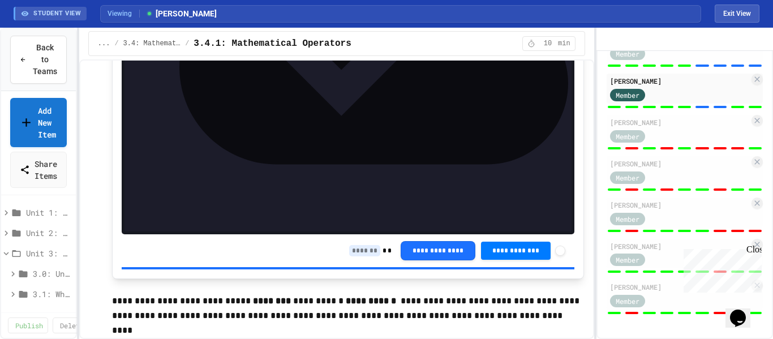
click at [351, 245] on input at bounding box center [364, 250] width 31 height 11
type input "*"
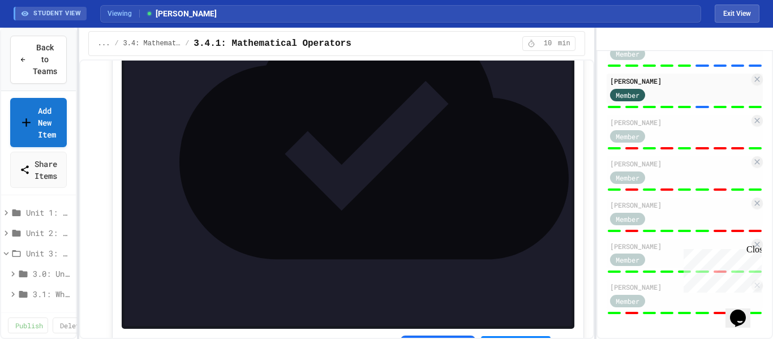
scroll to position [4384, 0]
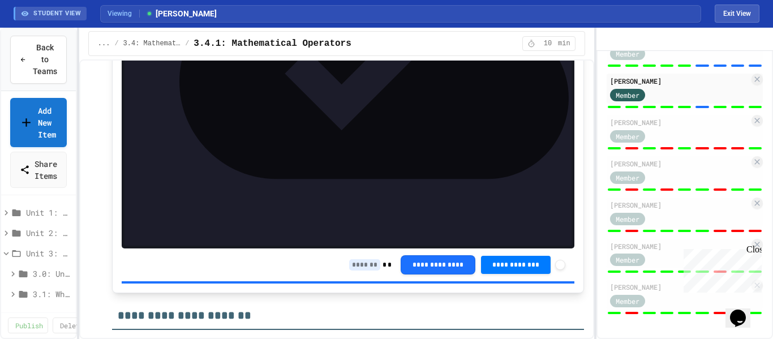
click at [349, 259] on input at bounding box center [364, 264] width 31 height 11
type input "*"
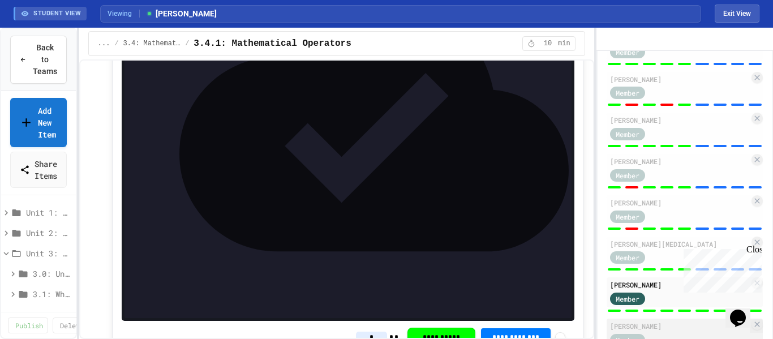
scroll to position [567, 0]
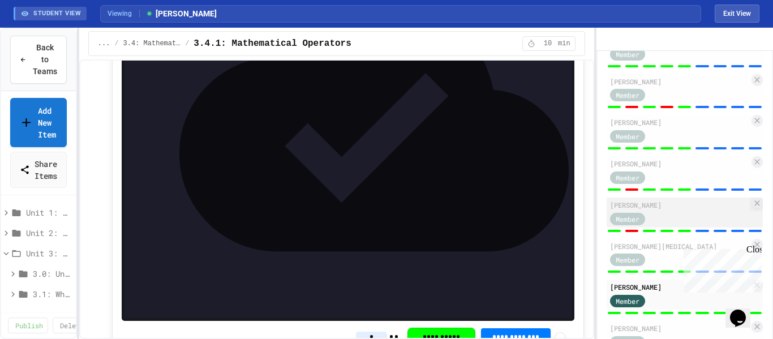
click at [670, 225] on div "Member" at bounding box center [679, 218] width 139 height 14
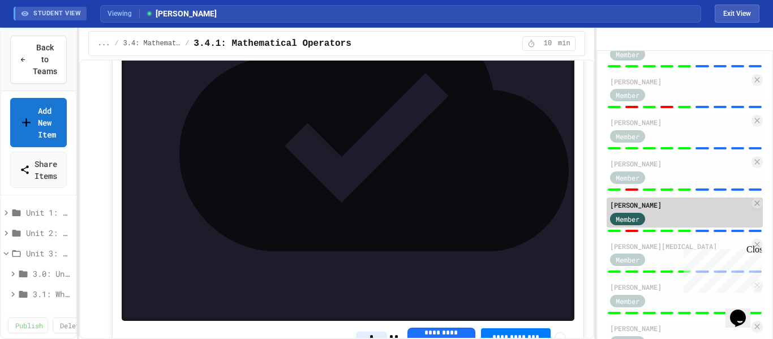
type input "*"
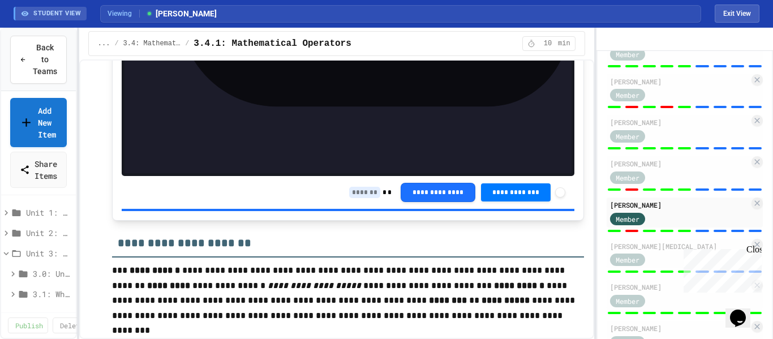
scroll to position [4461, 0]
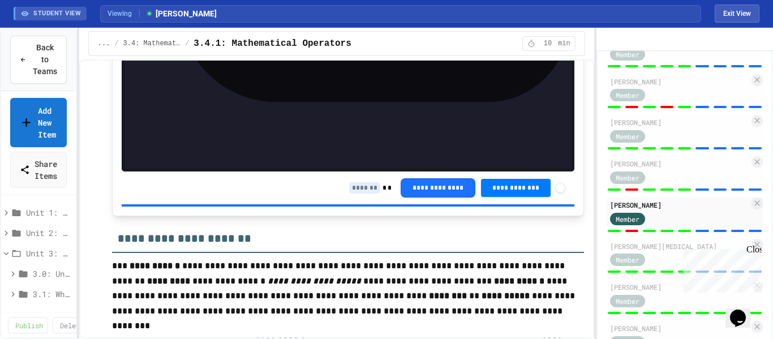
click at [349, 182] on input at bounding box center [364, 187] width 31 height 11
type input "*"
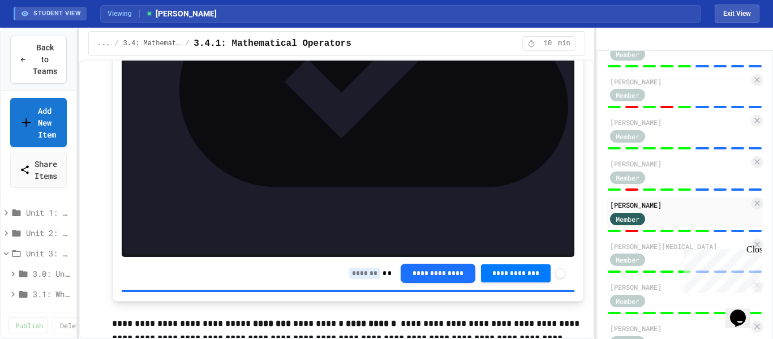
scroll to position [5105, 0]
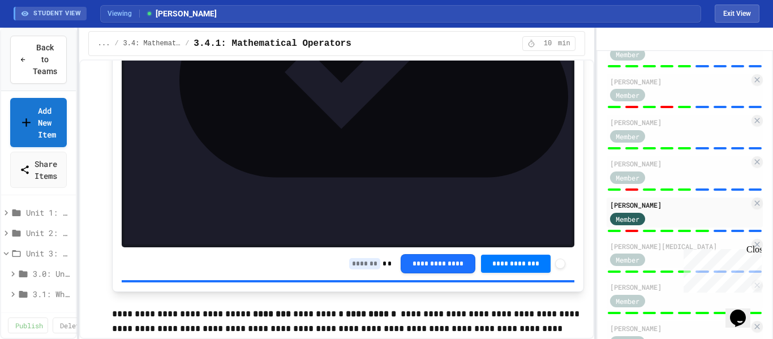
click at [349, 263] on div "**********" at bounding box center [457, 263] width 216 height 19
click at [349, 258] on input at bounding box center [364, 263] width 31 height 11
type input "*"
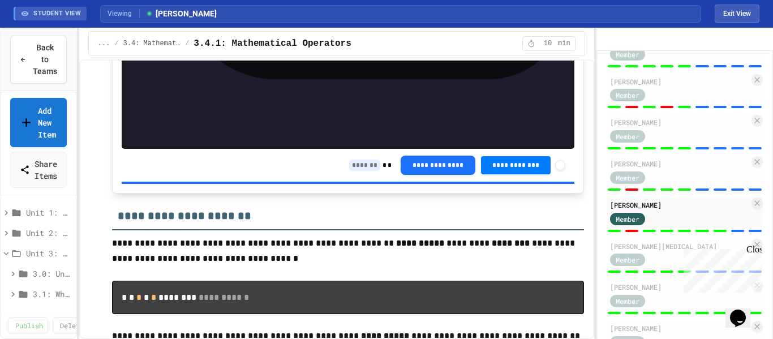
scroll to position [5774, 0]
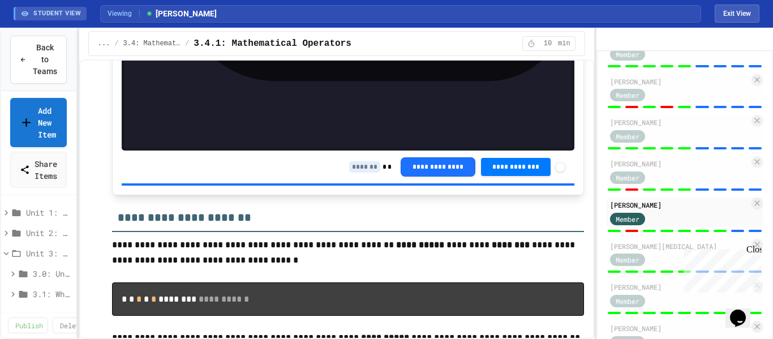
click at [356, 161] on input at bounding box center [364, 166] width 31 height 11
type input "*"
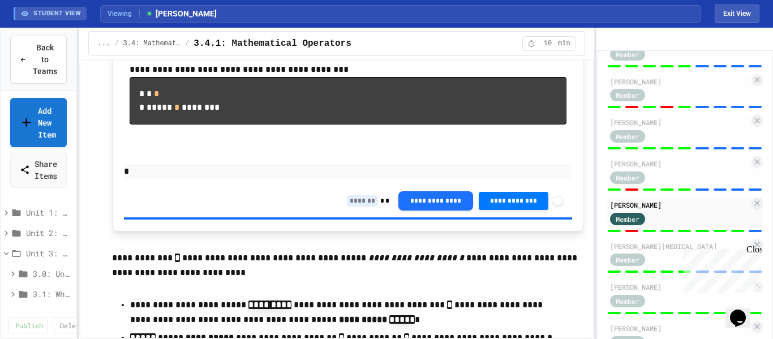
scroll to position [6269, 0]
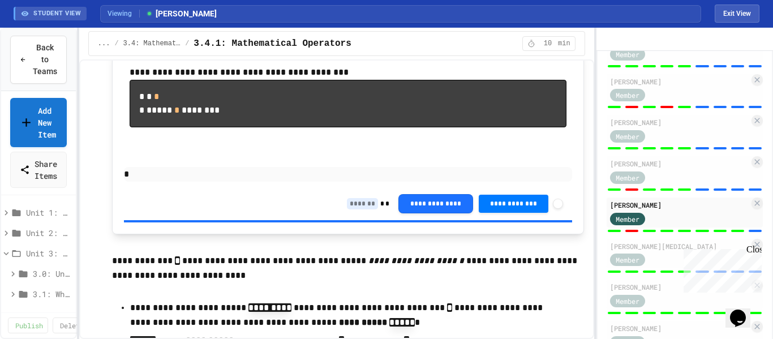
click at [352, 209] on input at bounding box center [362, 203] width 31 height 11
type input "*"
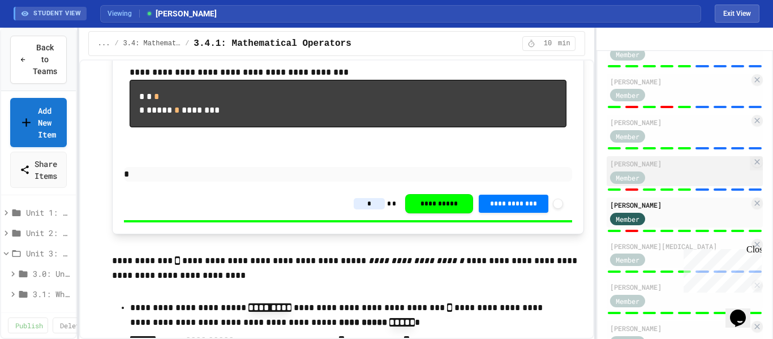
click at [685, 184] on div "Member" at bounding box center [679, 177] width 139 height 14
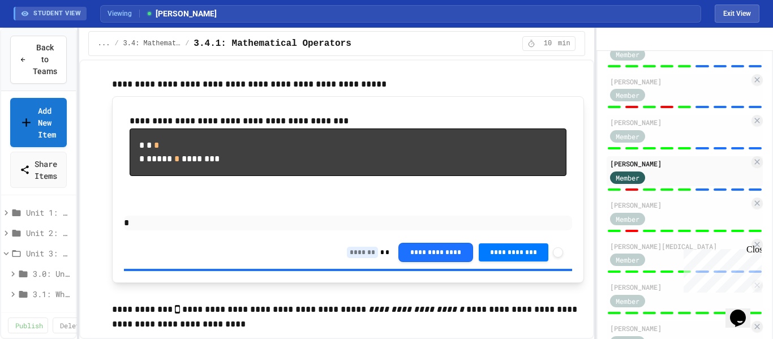
scroll to position [6269, 0]
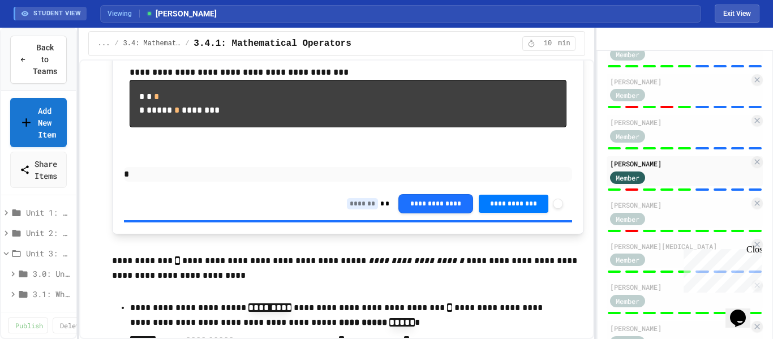
click at [351, 209] on input at bounding box center [362, 203] width 31 height 11
type input "*"
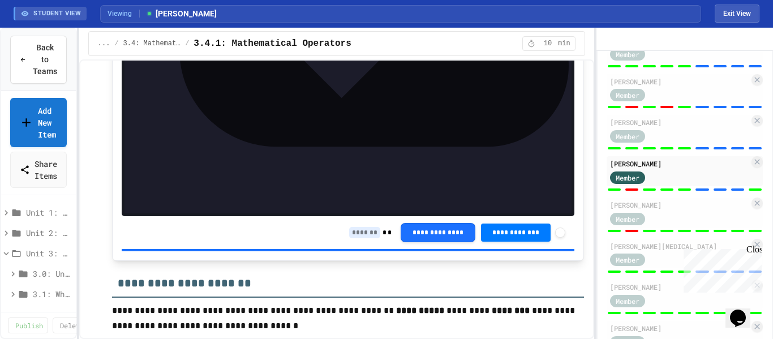
scroll to position [5709, 0]
click at [358, 227] on input at bounding box center [364, 232] width 31 height 11
type input "*"
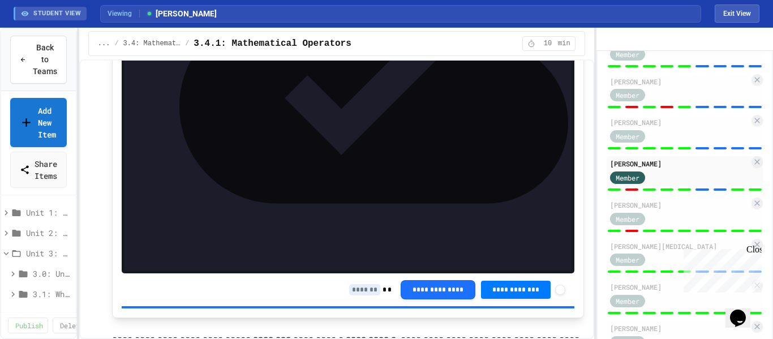
scroll to position [5080, 0]
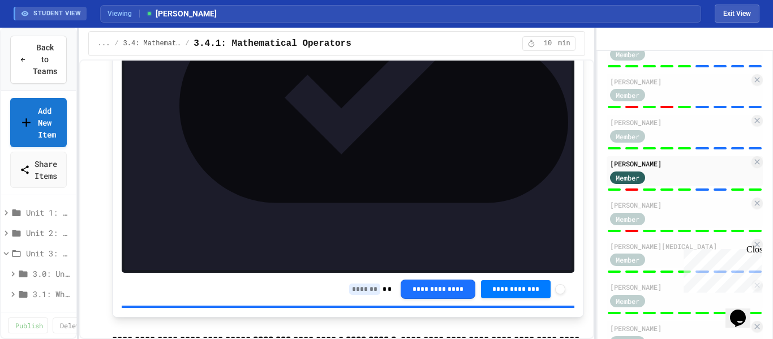
click at [361, 283] on input at bounding box center [364, 288] width 31 height 11
type input "*"
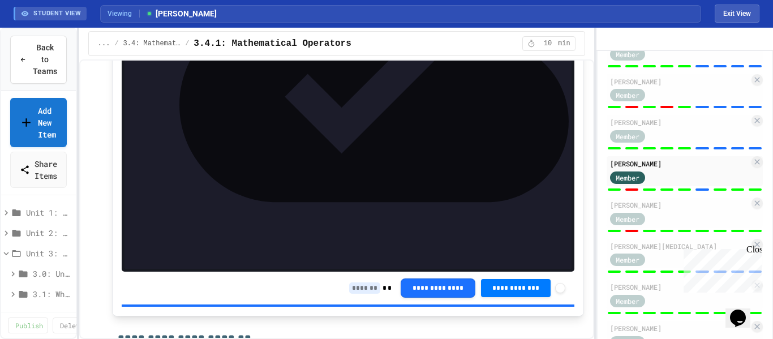
scroll to position [4362, 0]
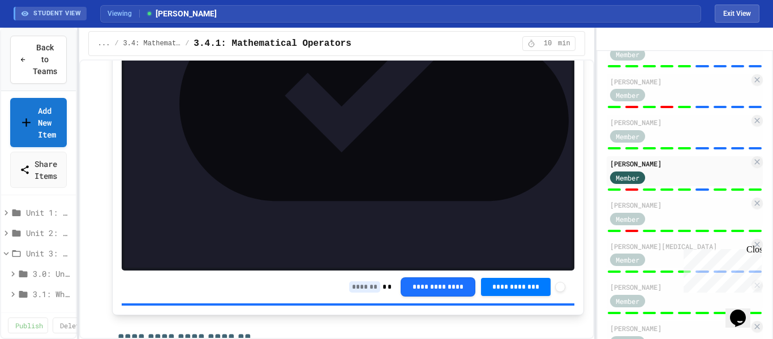
click at [349, 285] on div "**********" at bounding box center [457, 286] width 216 height 19
click at [350, 281] on input at bounding box center [364, 286] width 31 height 11
type input "*"
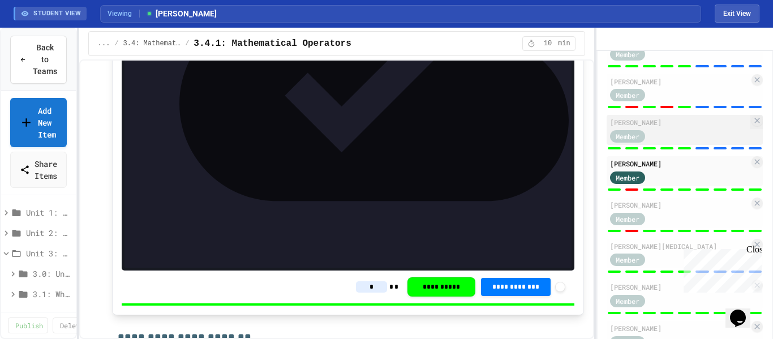
click at [736, 143] on div "Member" at bounding box center [679, 135] width 139 height 14
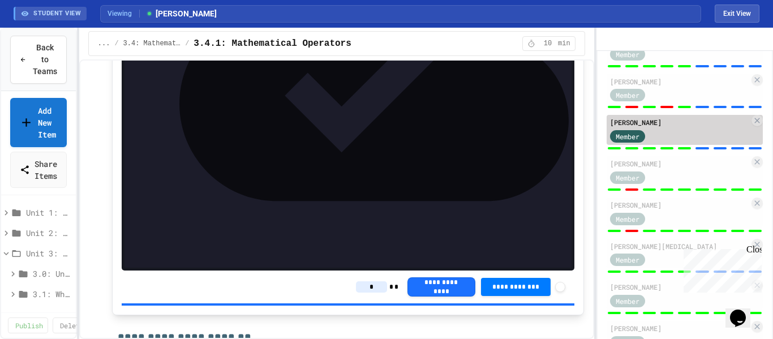
type input "*"
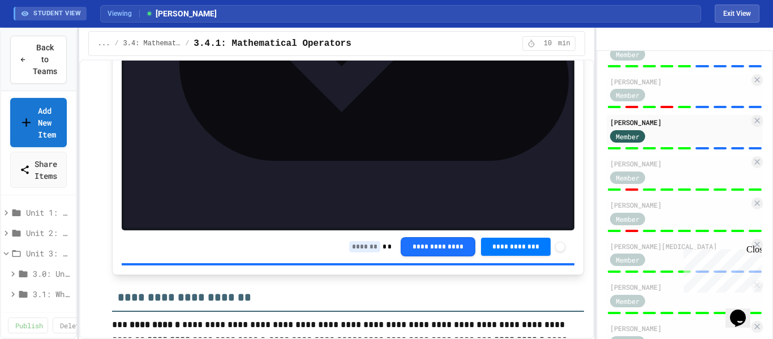
scroll to position [4408, 0]
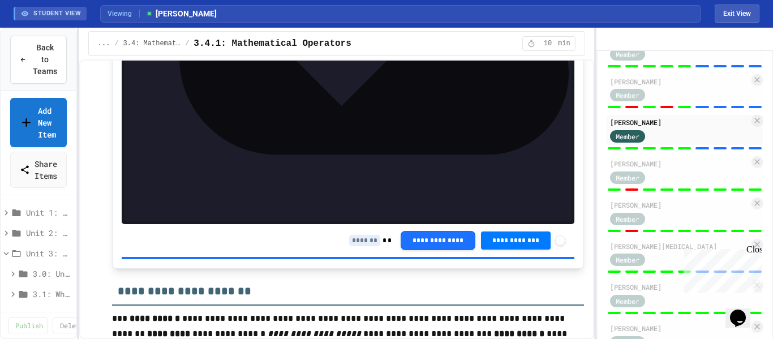
click at [352, 238] on input at bounding box center [364, 240] width 31 height 11
type input "*"
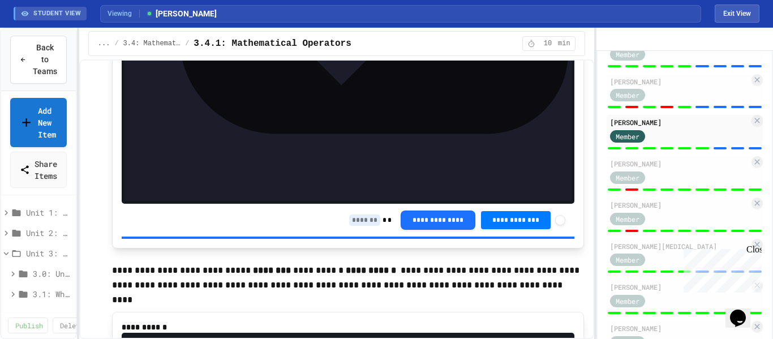
scroll to position [5159, 0]
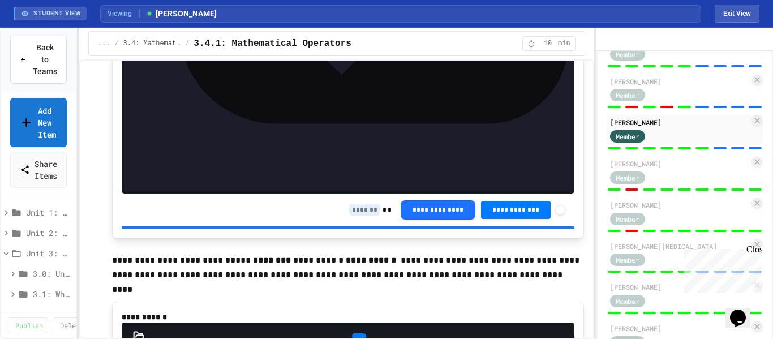
click at [355, 204] on input at bounding box center [364, 209] width 31 height 11
type input "*"
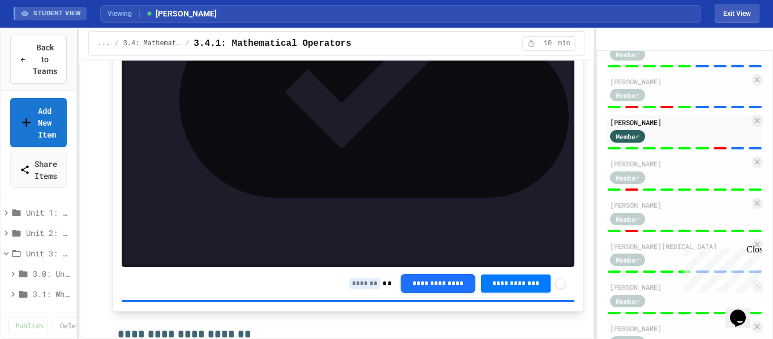
scroll to position [5660, 0]
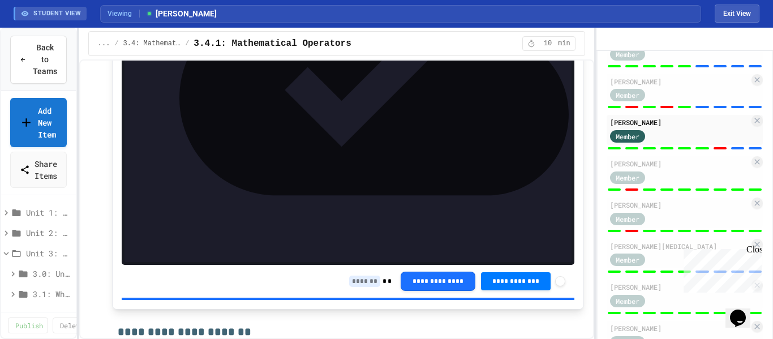
click at [355, 276] on input at bounding box center [364, 281] width 31 height 11
type input "*"
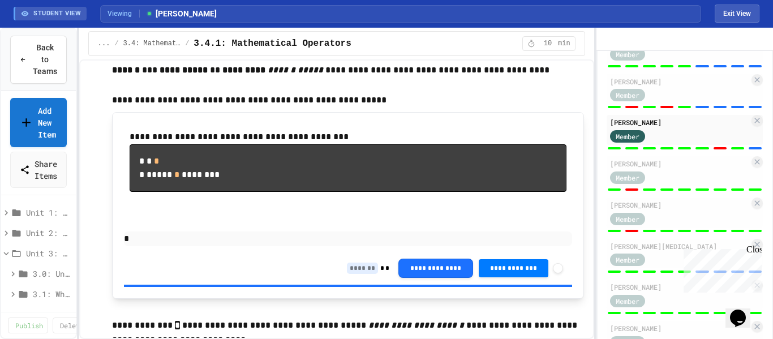
scroll to position [6204, 0]
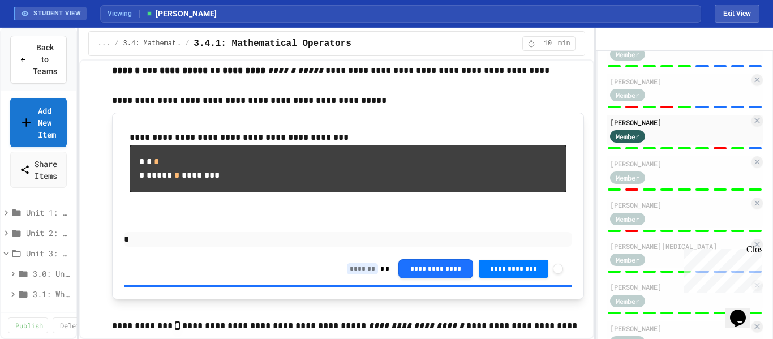
click at [351, 274] on input at bounding box center [362, 268] width 31 height 11
type input "*"
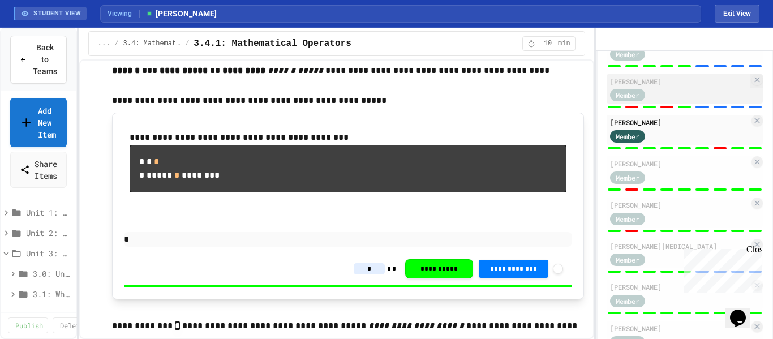
click at [711, 104] on div "William Holladay Member" at bounding box center [685, 89] width 156 height 30
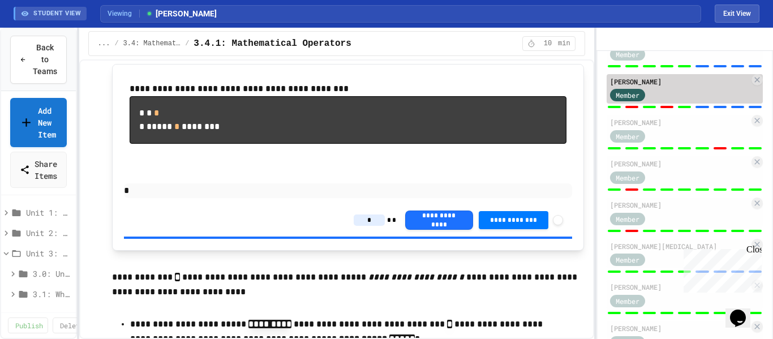
type input "*"
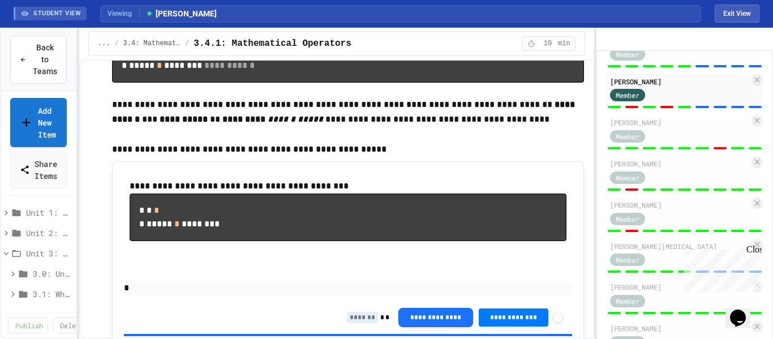
scroll to position [6204, 0]
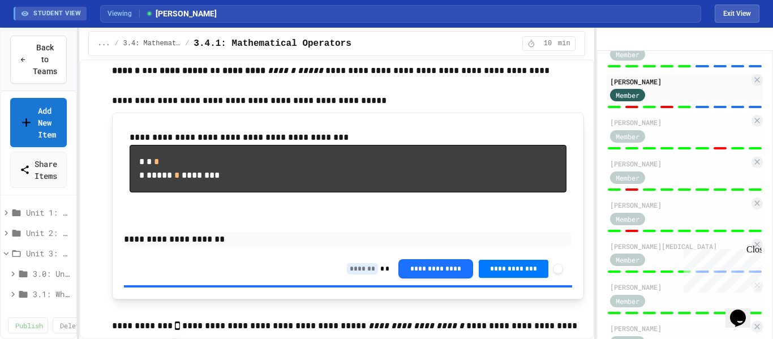
click at [354, 274] on input at bounding box center [362, 268] width 31 height 11
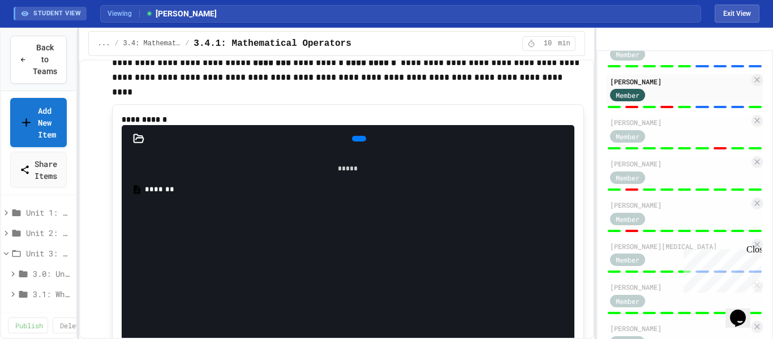
scroll to position [5355, 0]
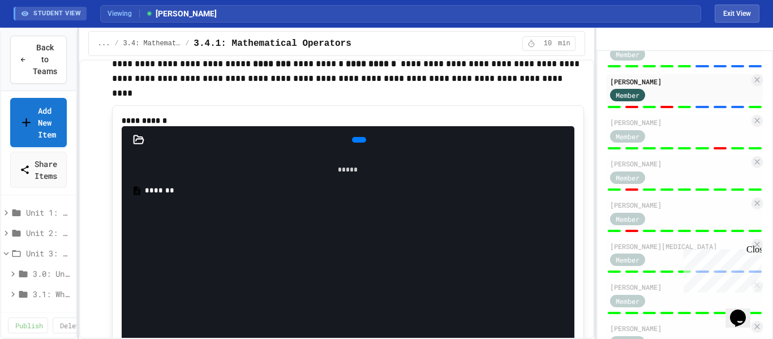
click at [166, 196] on div "*******" at bounding box center [356, 190] width 423 height 11
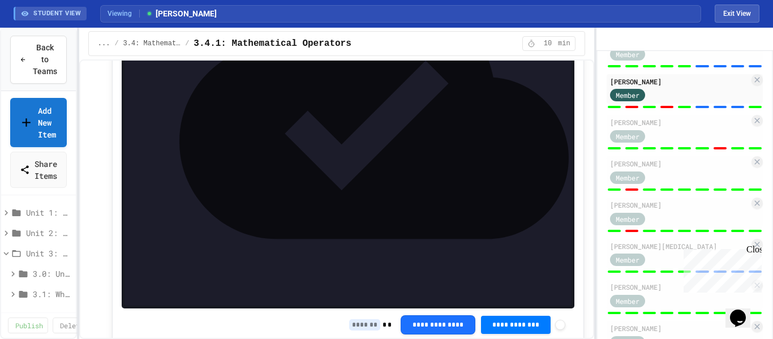
scroll to position [5620, 0]
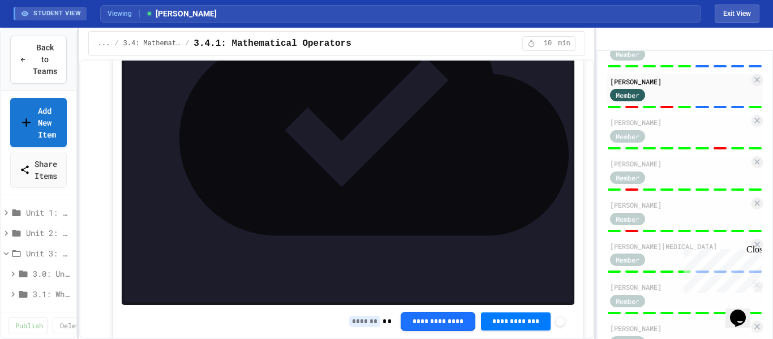
click at [351, 316] on input at bounding box center [364, 321] width 31 height 11
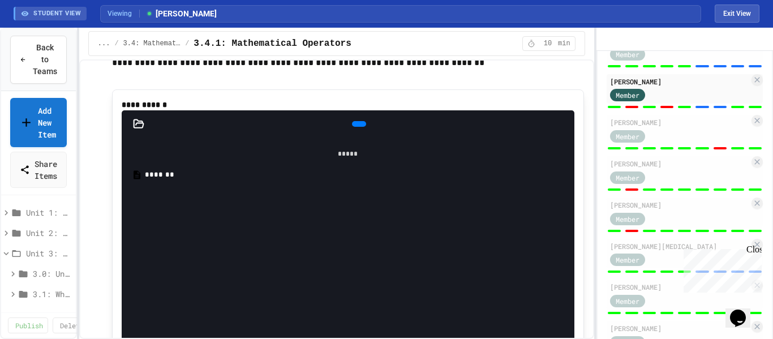
scroll to position [4796, 0]
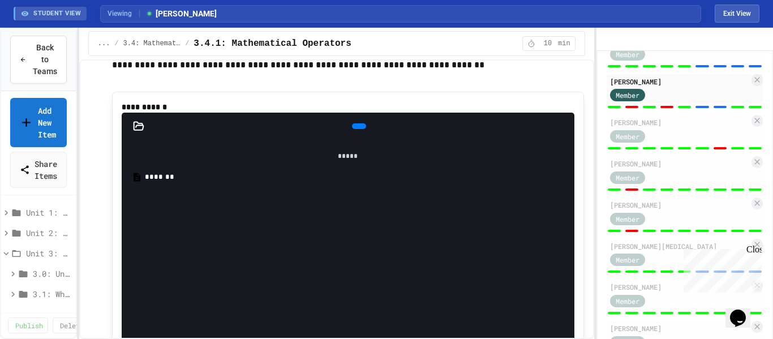
click at [154, 183] on div "*******" at bounding box center [356, 176] width 423 height 11
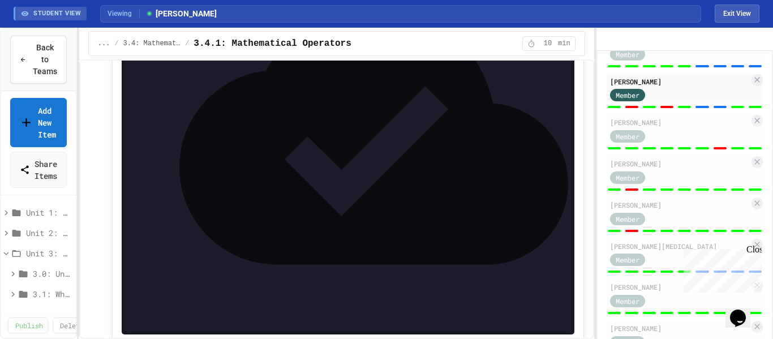
scroll to position [5026, 0]
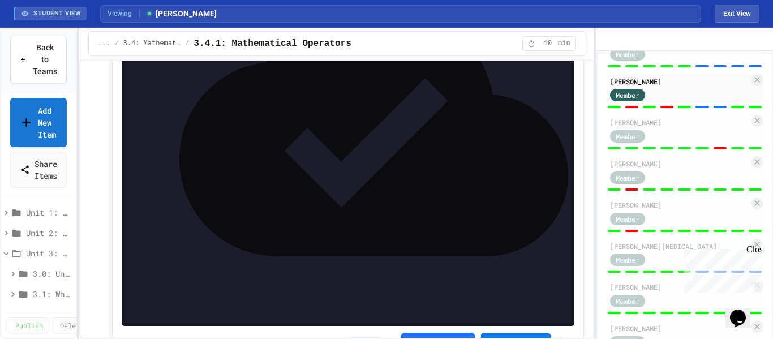
click at [352, 337] on input at bounding box center [364, 342] width 31 height 11
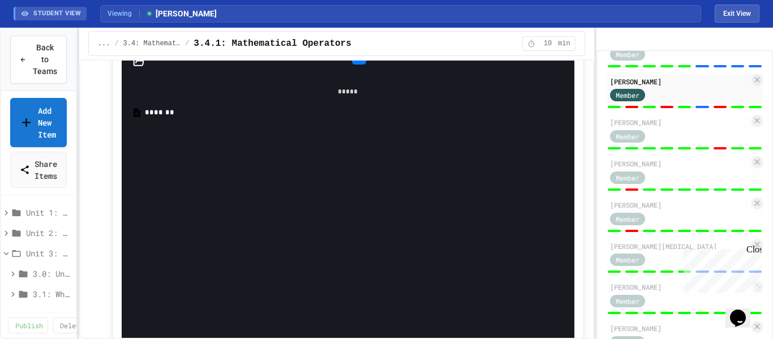
scroll to position [4138, 0]
click at [161, 121] on div "*******" at bounding box center [356, 115] width 423 height 11
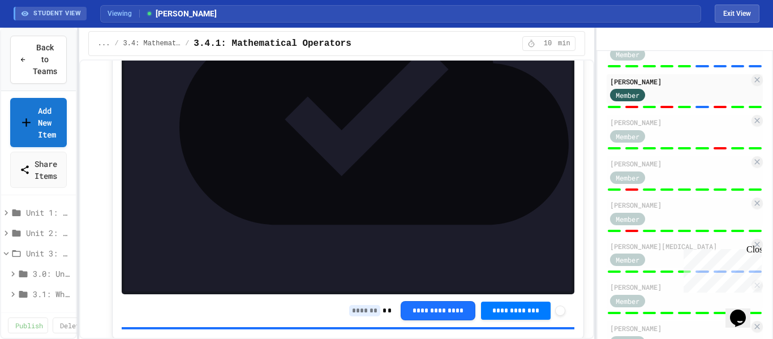
scroll to position [4338, 0]
click at [350, 305] on input at bounding box center [364, 310] width 31 height 11
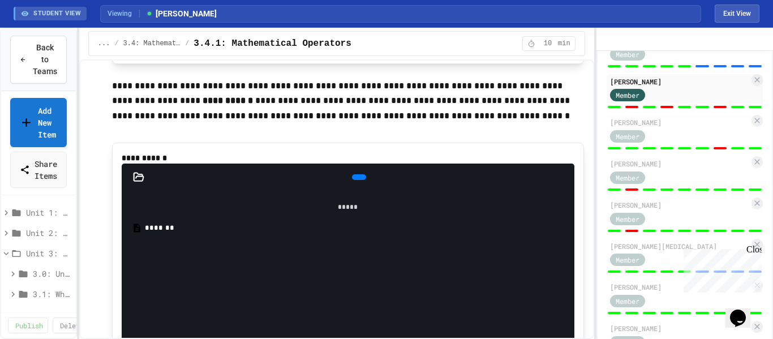
scroll to position [2736, 0]
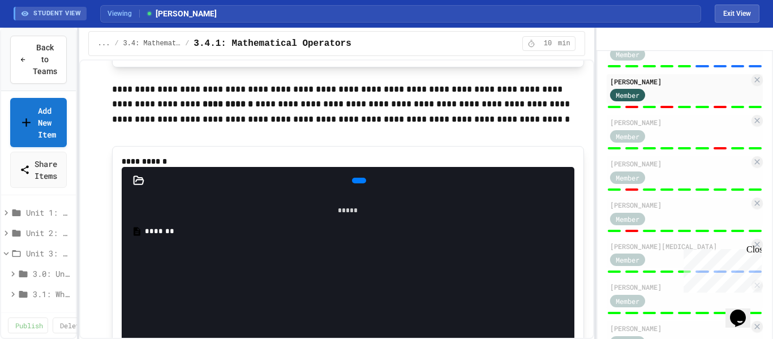
click at [155, 236] on div "*******" at bounding box center [356, 231] width 423 height 11
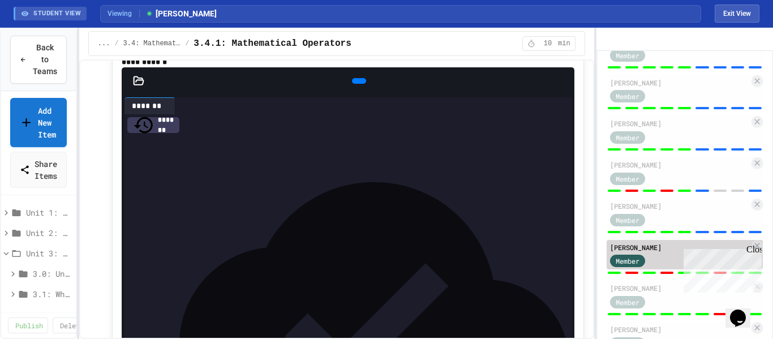
scroll to position [389, 0]
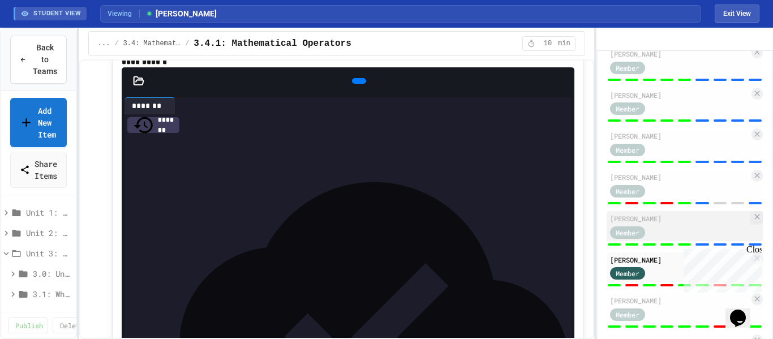
click at [657, 239] on div "Member" at bounding box center [638, 232] width 57 height 14
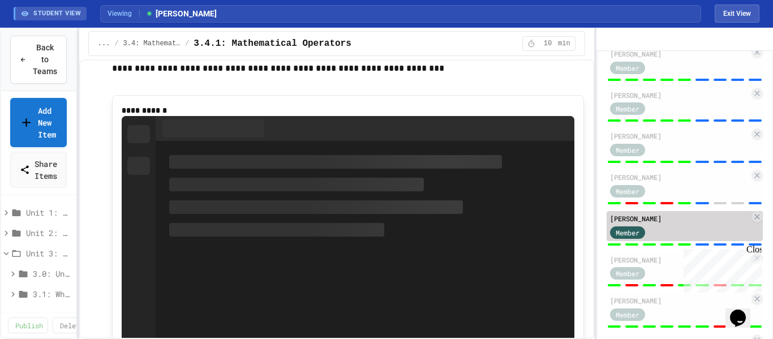
scroll to position [4121, 0]
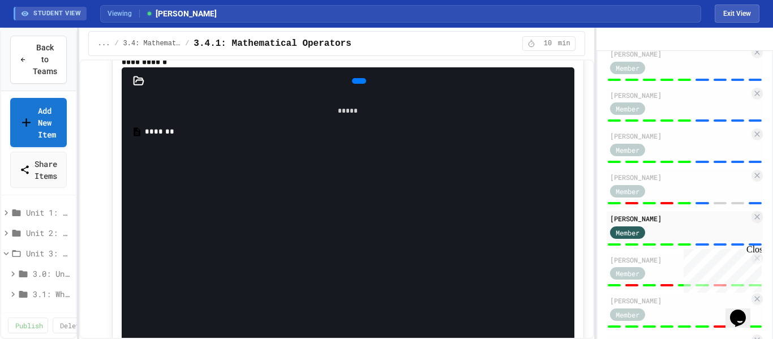
click at [152, 137] on div "*******" at bounding box center [356, 131] width 423 height 11
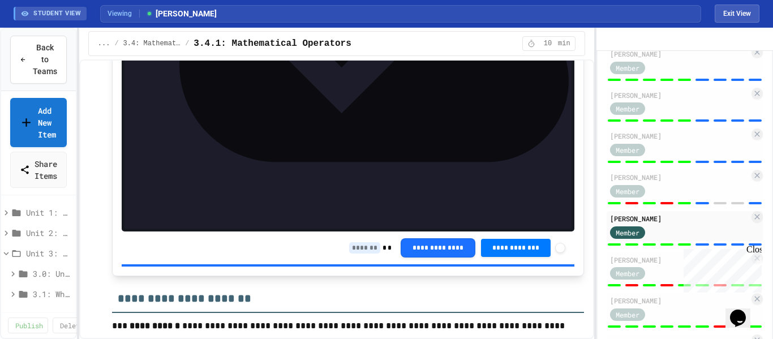
scroll to position [4400, 0]
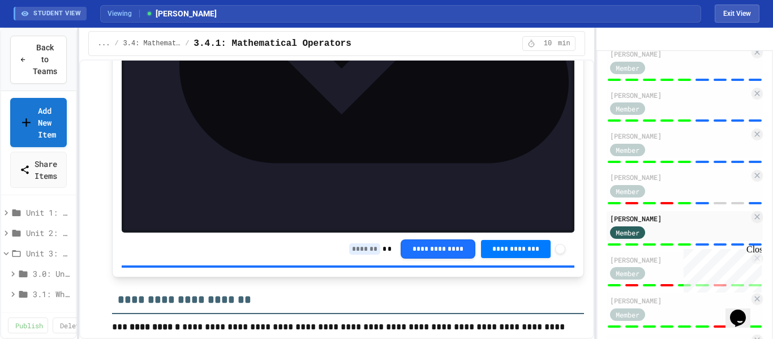
click at [350, 243] on input at bounding box center [364, 248] width 31 height 11
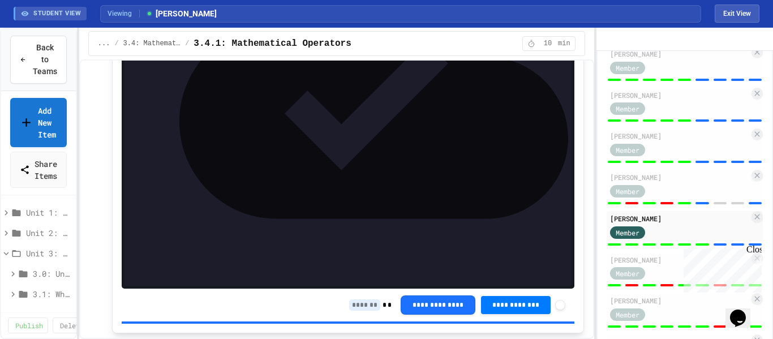
scroll to position [5065, 0]
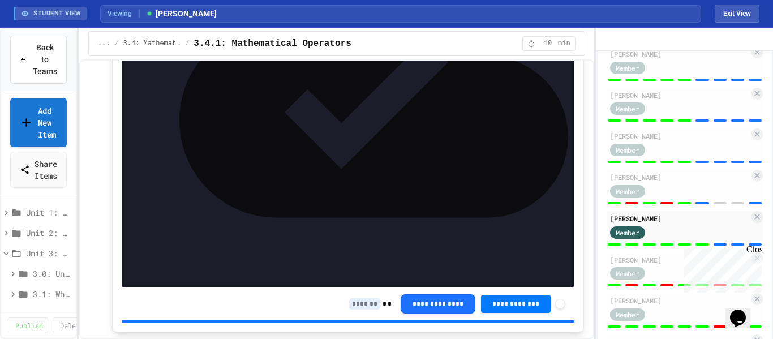
click at [355, 299] on input at bounding box center [364, 303] width 31 height 11
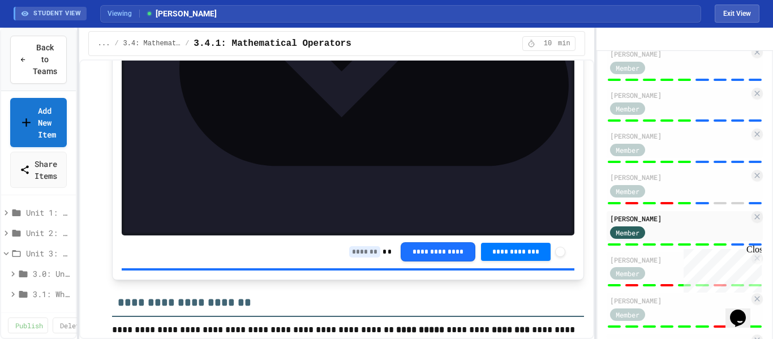
scroll to position [5691, 0]
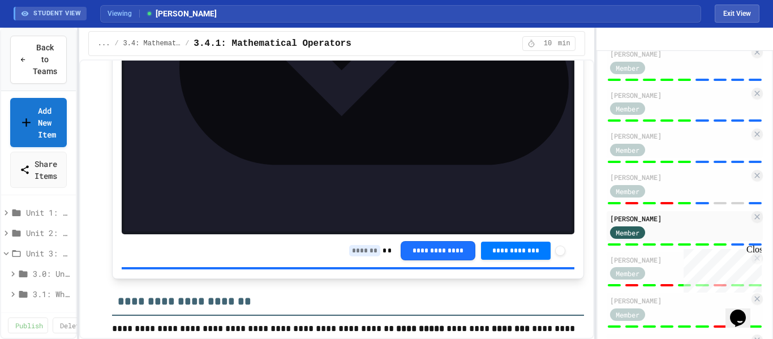
click at [358, 245] on input at bounding box center [364, 250] width 31 height 11
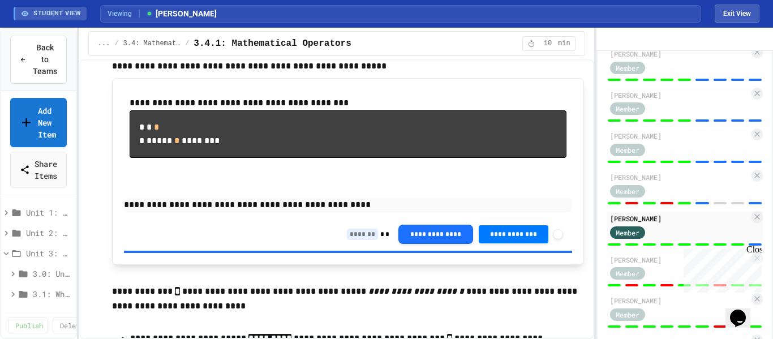
scroll to position [6243, 0]
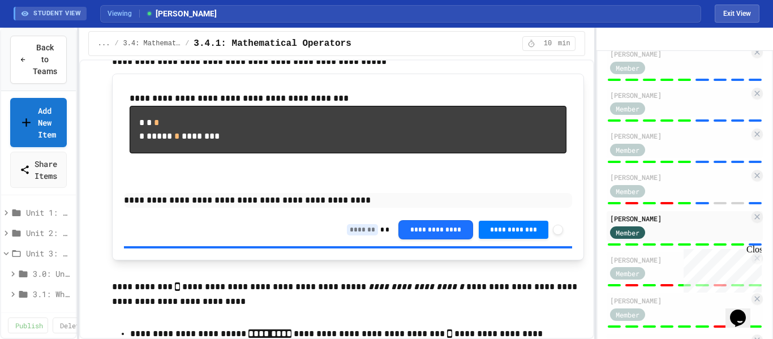
click at [347, 235] on input at bounding box center [362, 229] width 31 height 11
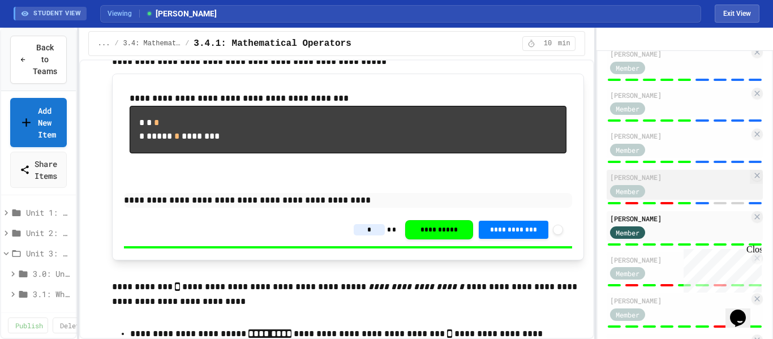
click at [700, 197] on div "Member" at bounding box center [679, 190] width 139 height 14
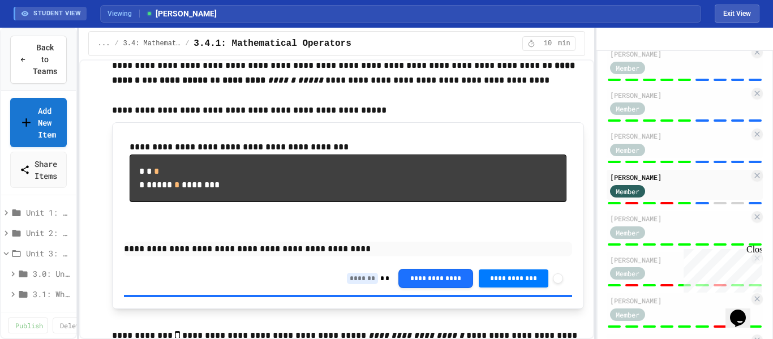
scroll to position [6243, 0]
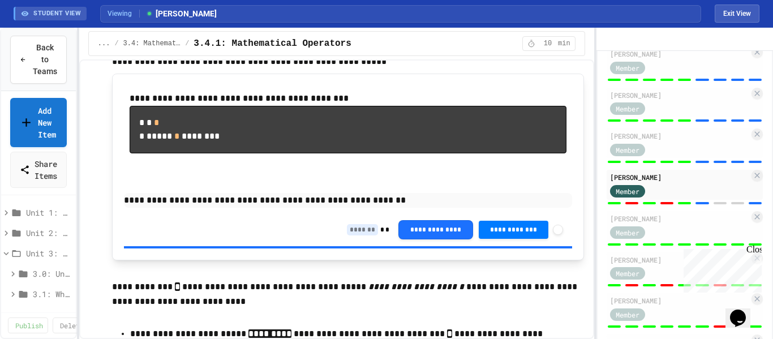
click at [347, 235] on input at bounding box center [362, 229] width 31 height 11
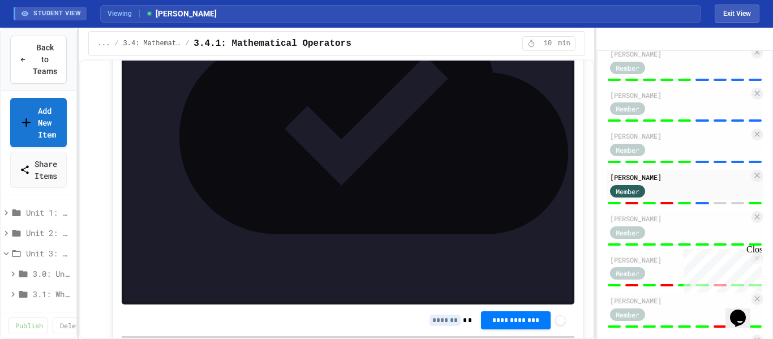
scroll to position [5622, 0]
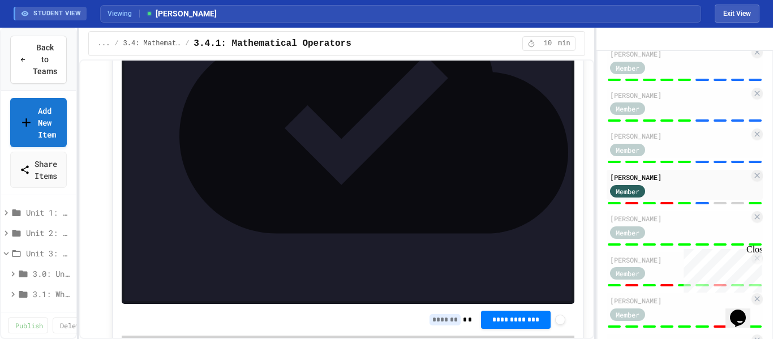
click at [430, 314] on input at bounding box center [444, 319] width 31 height 11
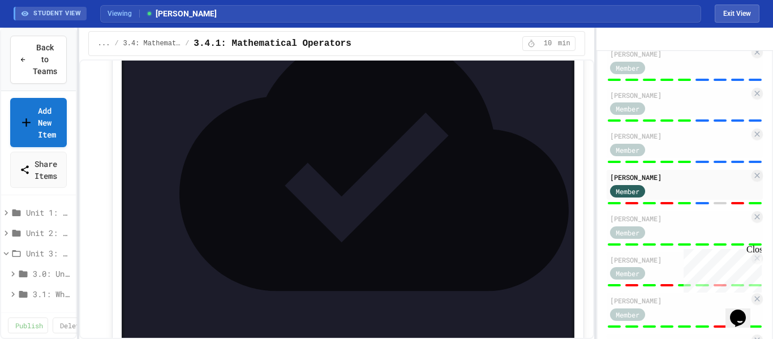
scroll to position [5031, 0]
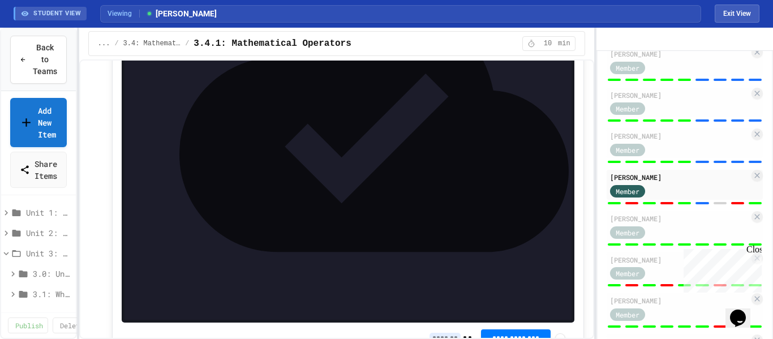
click at [433, 333] on input at bounding box center [444, 338] width 31 height 11
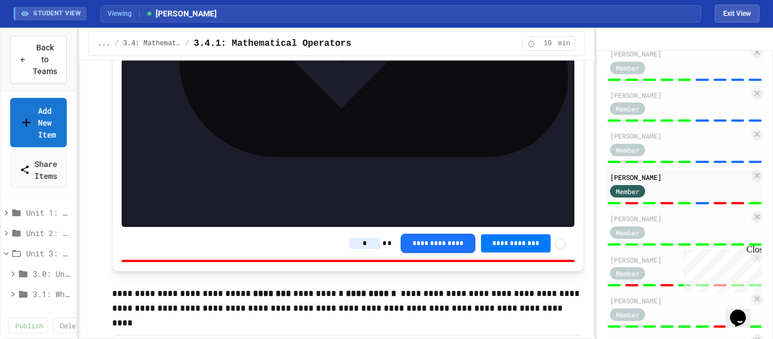
scroll to position [5133, 0]
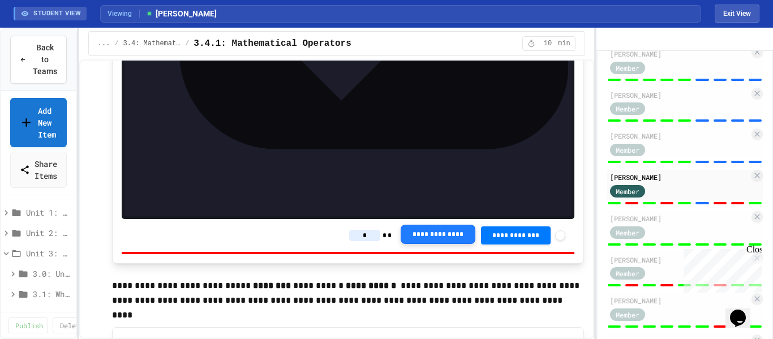
click at [422, 231] on button "**********" at bounding box center [438, 234] width 75 height 19
click at [363, 230] on input "*" at bounding box center [364, 235] width 31 height 11
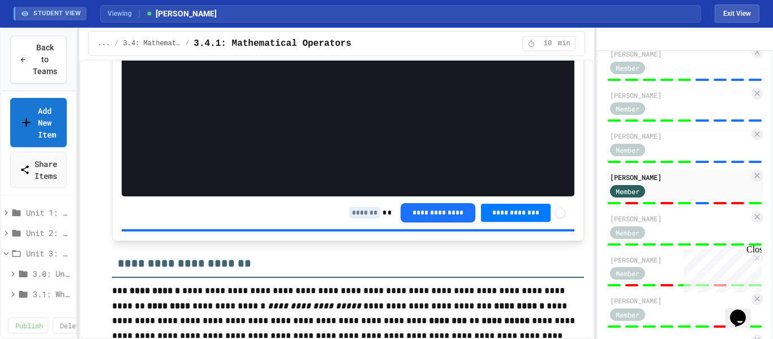
scroll to position [4435, 0]
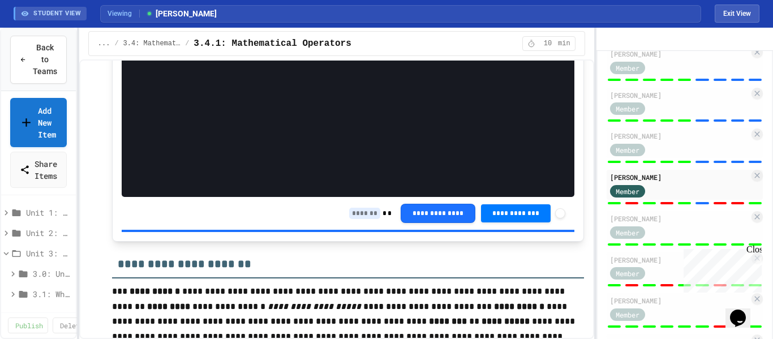
click at [360, 208] on input at bounding box center [364, 213] width 31 height 11
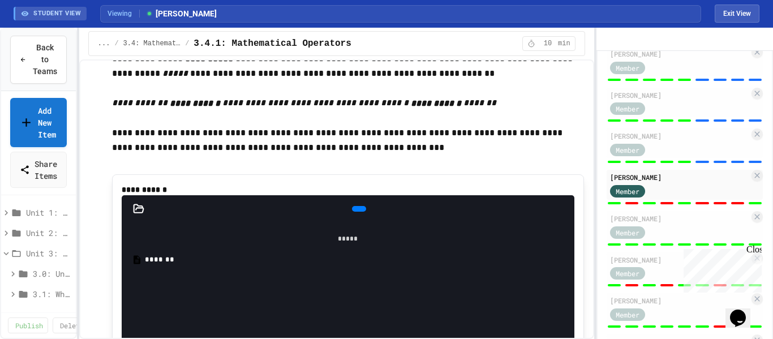
scroll to position [3992, 0]
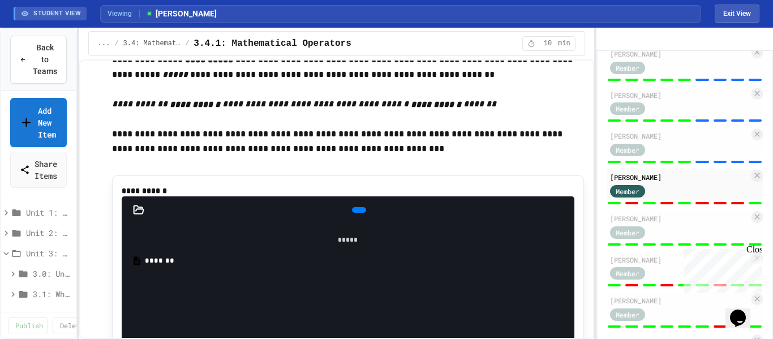
click at [173, 266] on div "*******" at bounding box center [356, 260] width 423 height 11
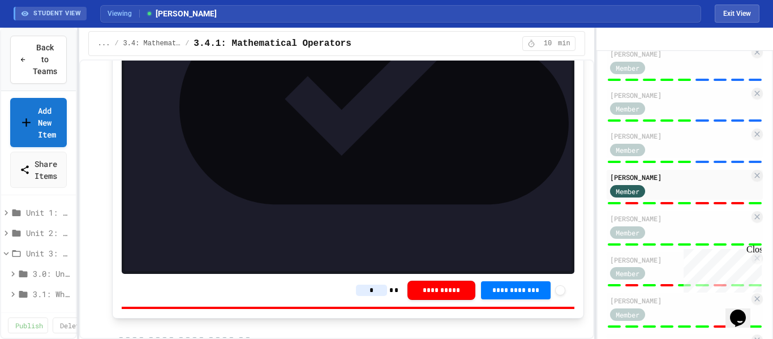
scroll to position [4386, 0]
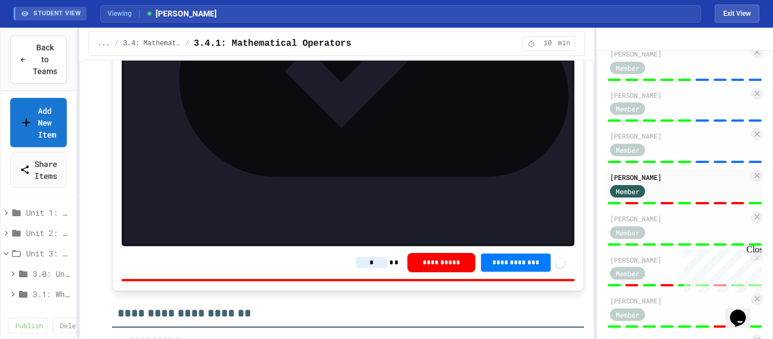
click at [358, 257] on input "*" at bounding box center [371, 262] width 31 height 11
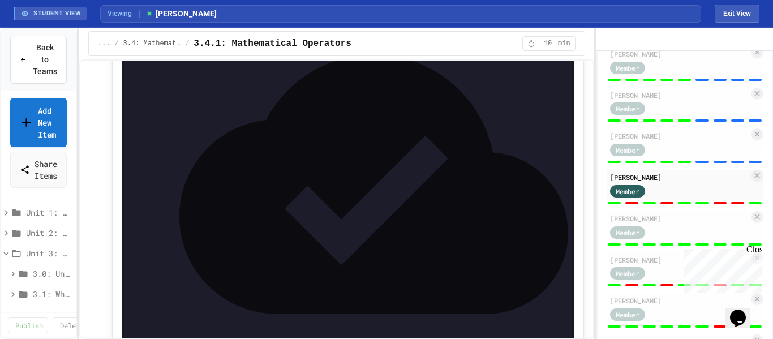
scroll to position [4965, 0]
click at [679, 156] on div "Member" at bounding box center [679, 149] width 139 height 14
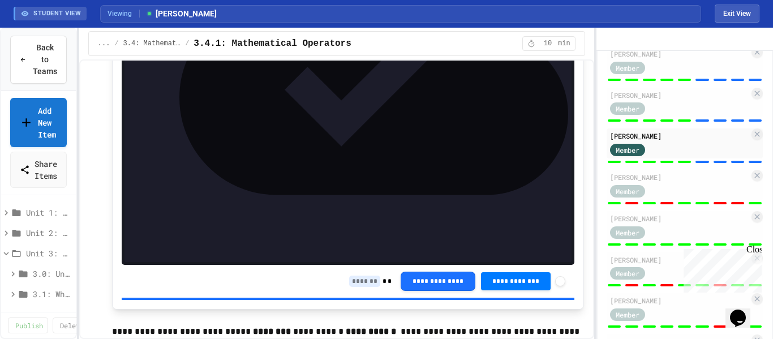
scroll to position [5118, 0]
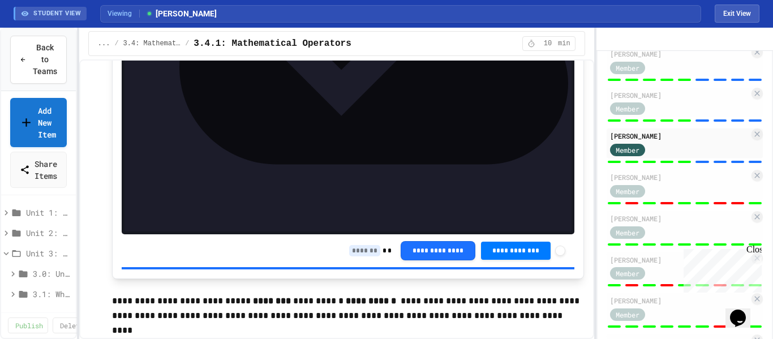
click at [354, 245] on input at bounding box center [364, 250] width 31 height 11
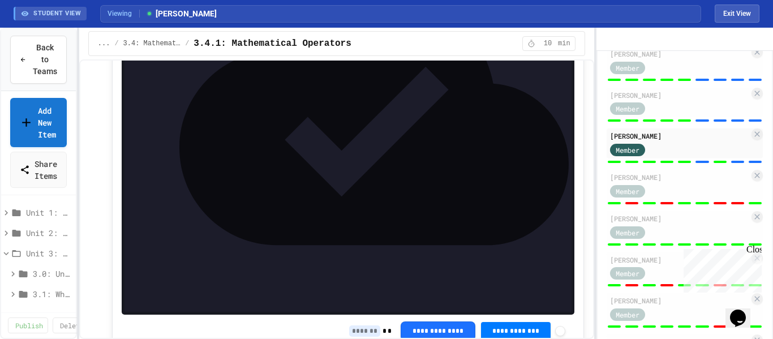
scroll to position [5635, 0]
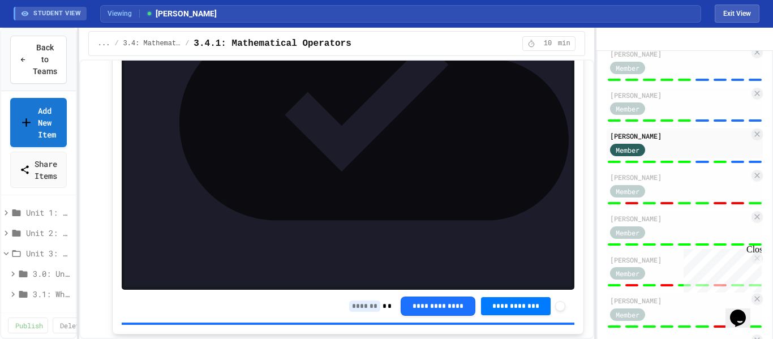
click at [360, 300] on input at bounding box center [364, 305] width 31 height 11
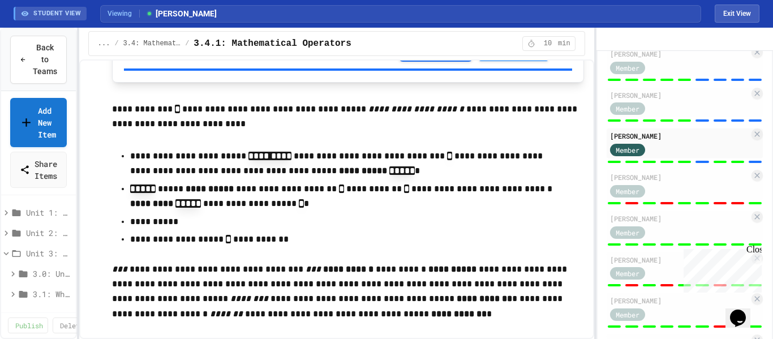
scroll to position [6295, 0]
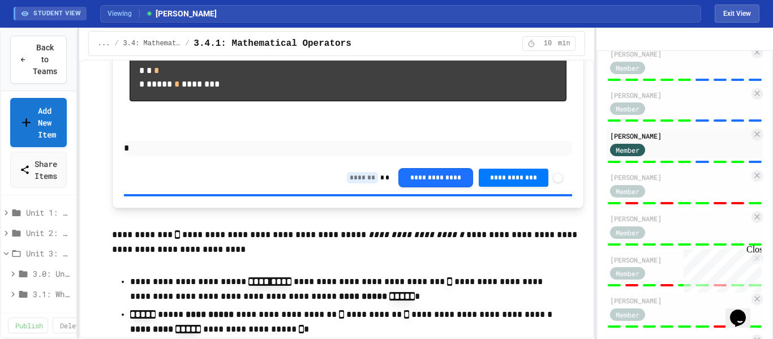
click at [351, 183] on input at bounding box center [362, 177] width 31 height 11
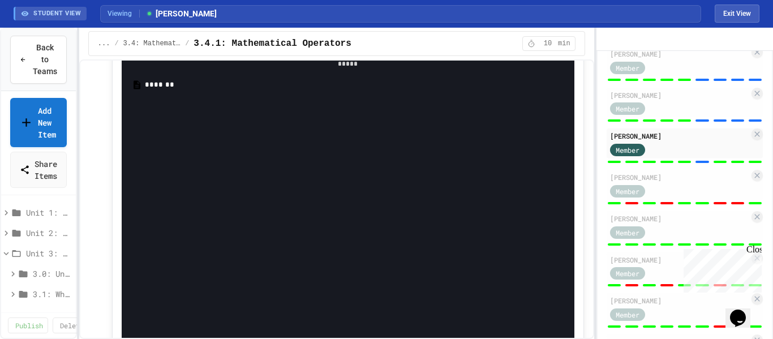
scroll to position [4165, 0]
click at [159, 93] on div "*******" at bounding box center [356, 87] width 423 height 11
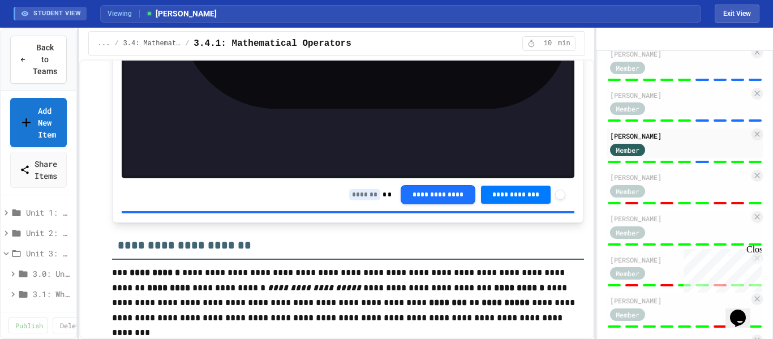
scroll to position [4463, 0]
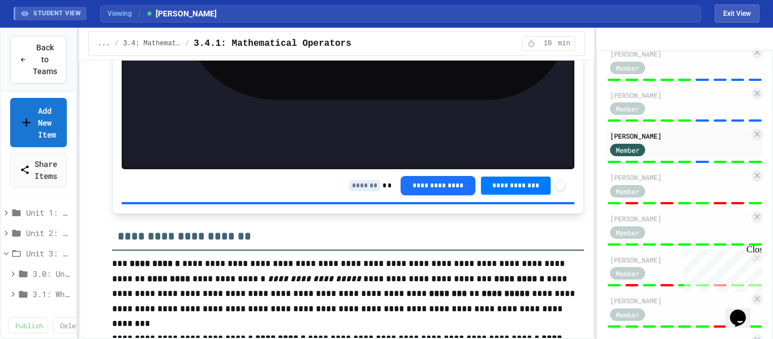
click at [352, 180] on input at bounding box center [364, 185] width 31 height 11
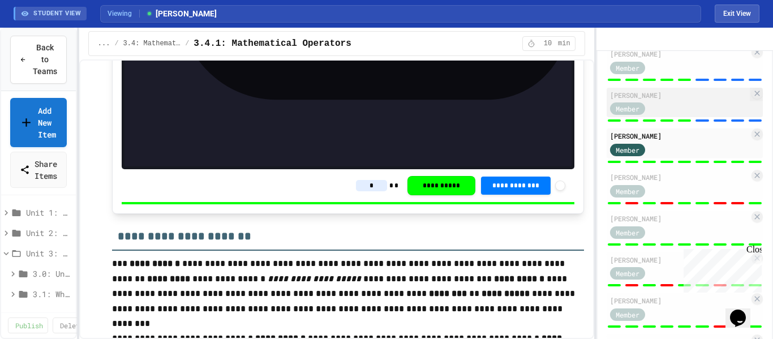
click at [709, 115] on div "Member" at bounding box center [679, 108] width 139 height 14
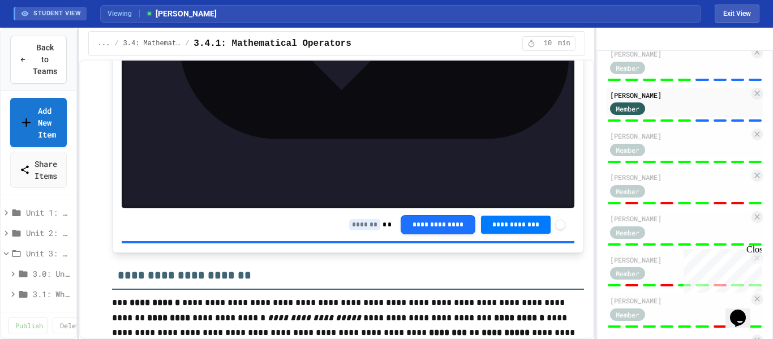
scroll to position [4444, 0]
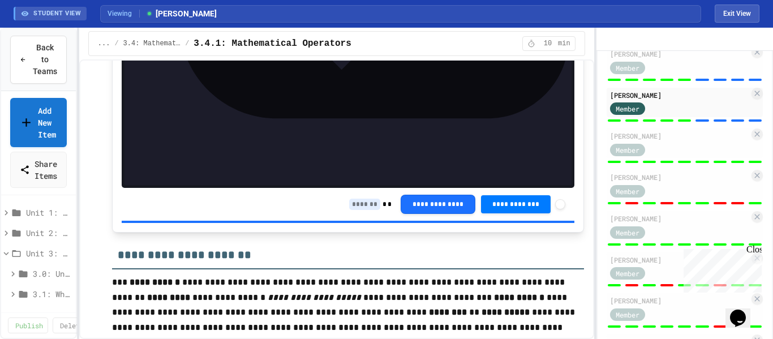
click at [351, 199] on input at bounding box center [364, 204] width 31 height 11
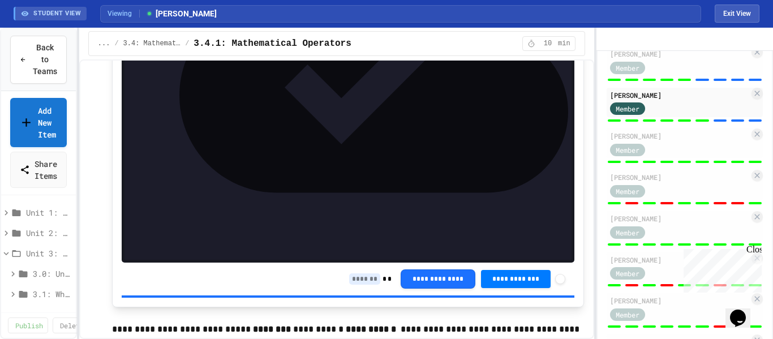
scroll to position [5088, 0]
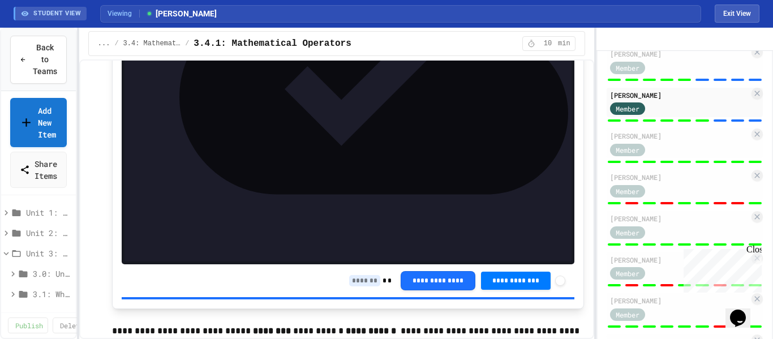
click at [360, 275] on input at bounding box center [364, 280] width 31 height 11
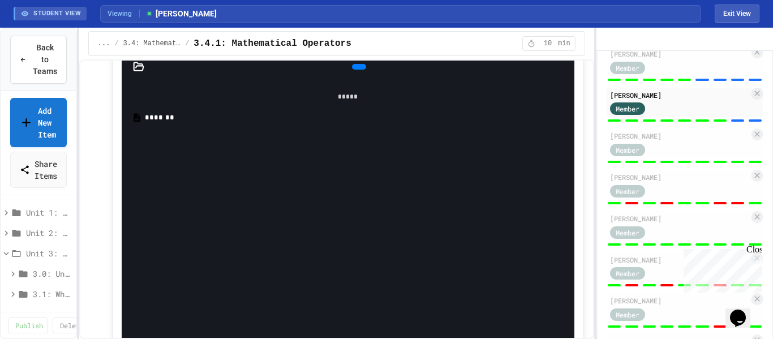
scroll to position [5425, 0]
click at [154, 126] on div "*******" at bounding box center [356, 120] width 423 height 11
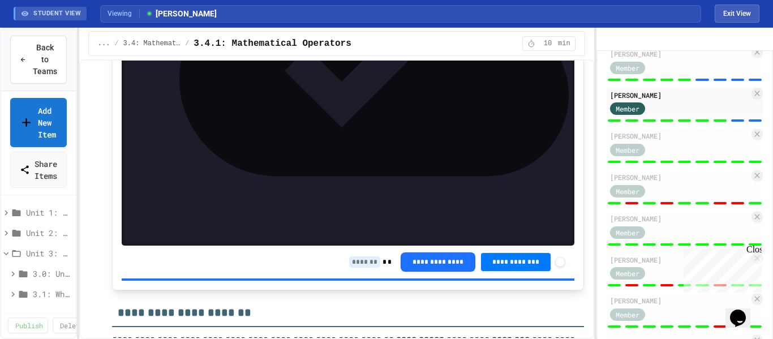
scroll to position [5682, 0]
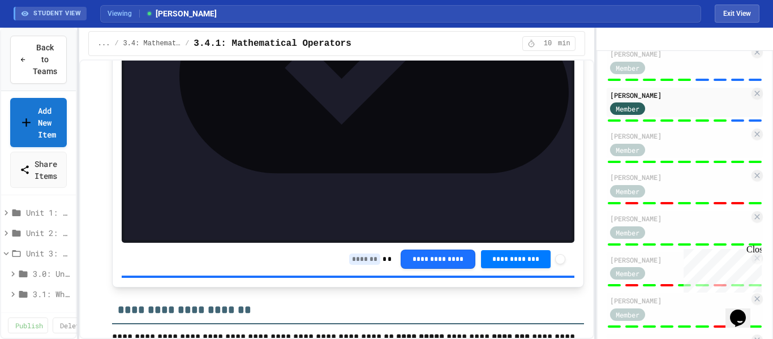
click at [351, 253] on input at bounding box center [364, 258] width 31 height 11
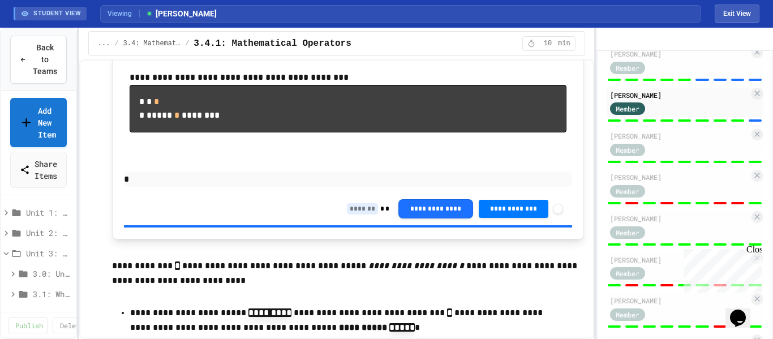
scroll to position [6271, 0]
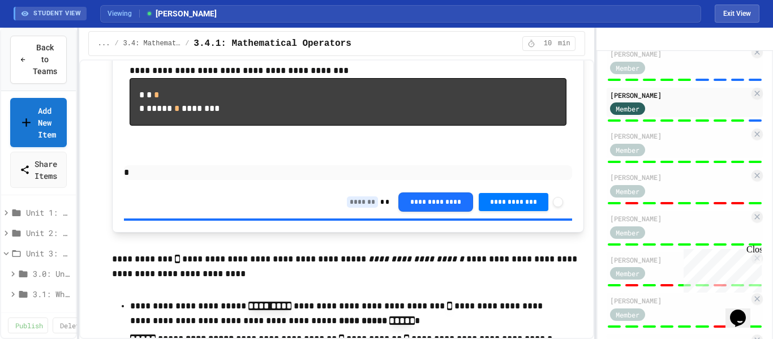
click at [348, 208] on input at bounding box center [362, 201] width 31 height 11
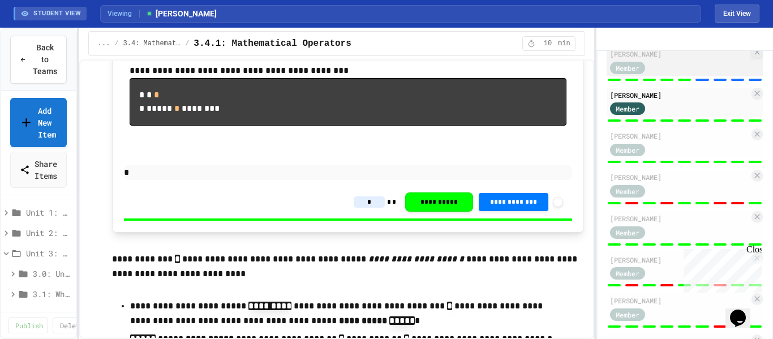
click at [724, 74] on div "Member" at bounding box center [679, 67] width 139 height 14
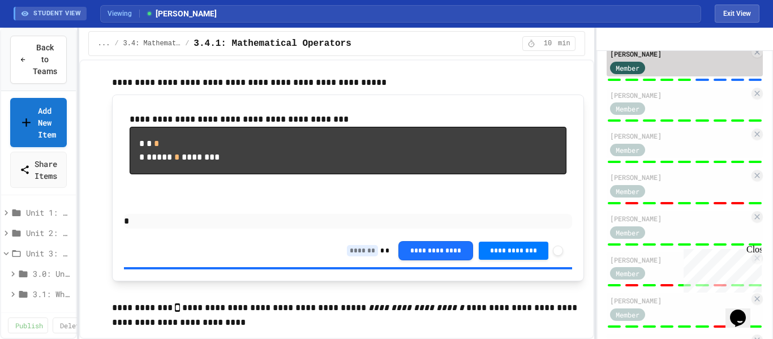
scroll to position [6271, 0]
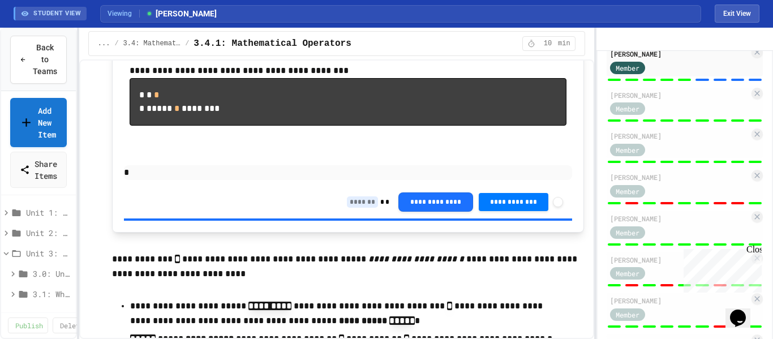
click at [354, 208] on input at bounding box center [362, 201] width 31 height 11
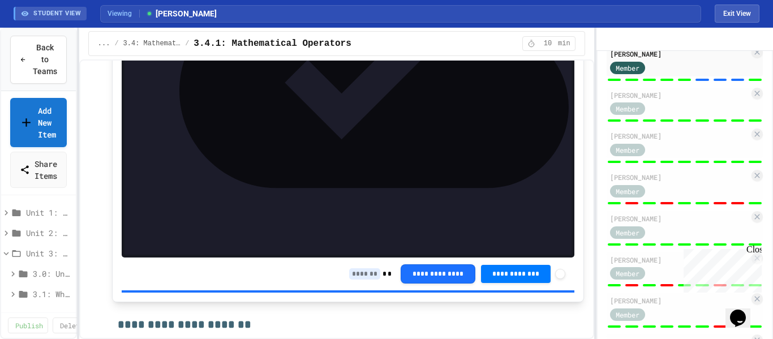
scroll to position [5682, 0]
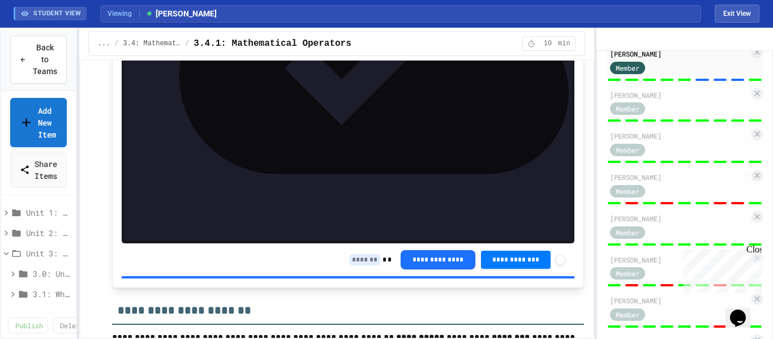
click at [360, 254] on input at bounding box center [364, 259] width 31 height 11
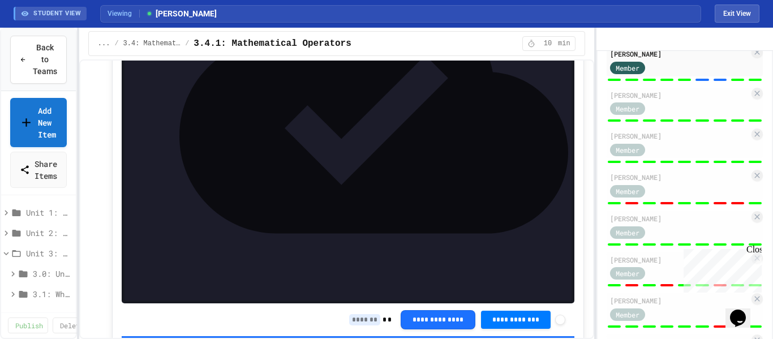
scroll to position [5087, 0]
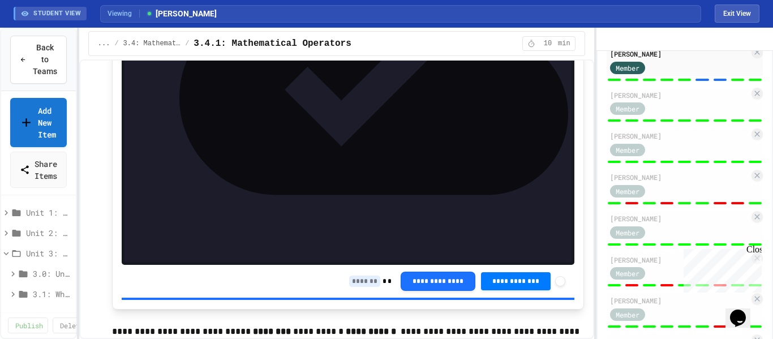
click at [359, 276] on input at bounding box center [364, 281] width 31 height 11
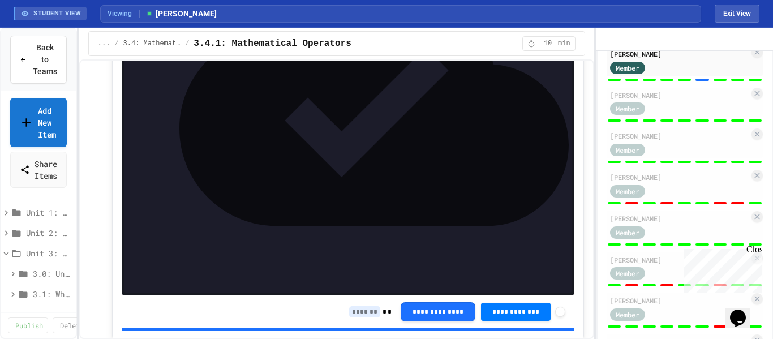
scroll to position [4338, 0]
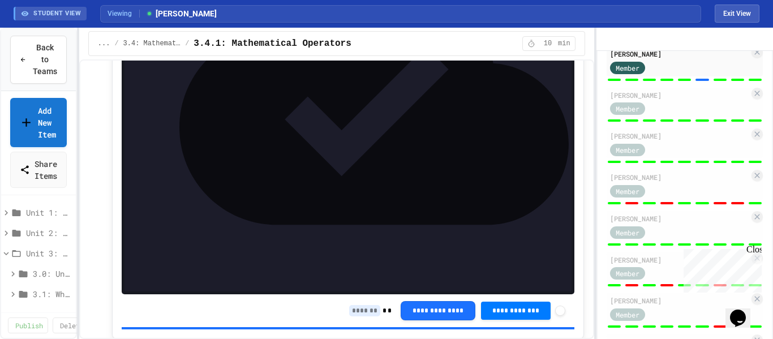
click at [360, 306] on input at bounding box center [364, 310] width 31 height 11
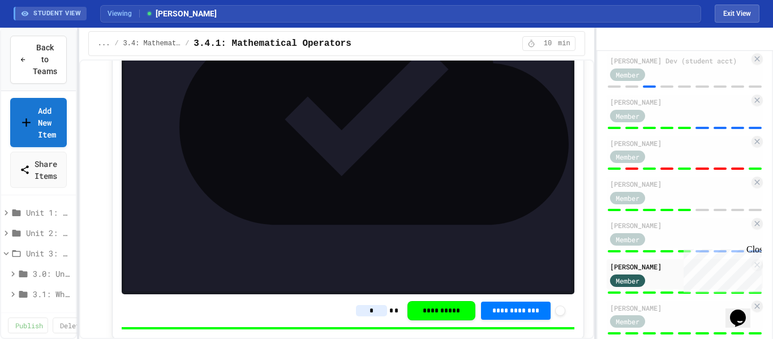
scroll to position [173, 0]
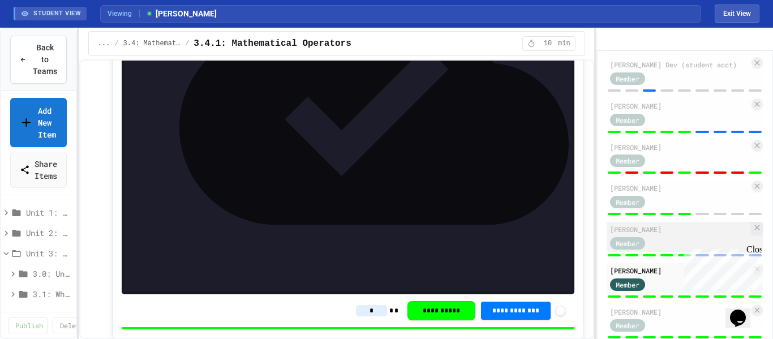
click at [665, 234] on div "[PERSON_NAME]" at bounding box center [679, 229] width 139 height 10
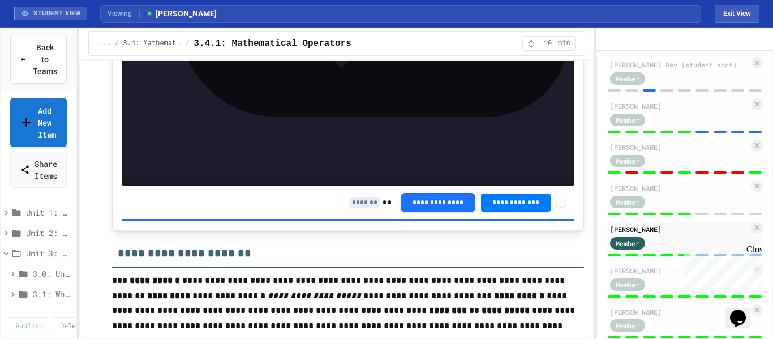
scroll to position [4407, 0]
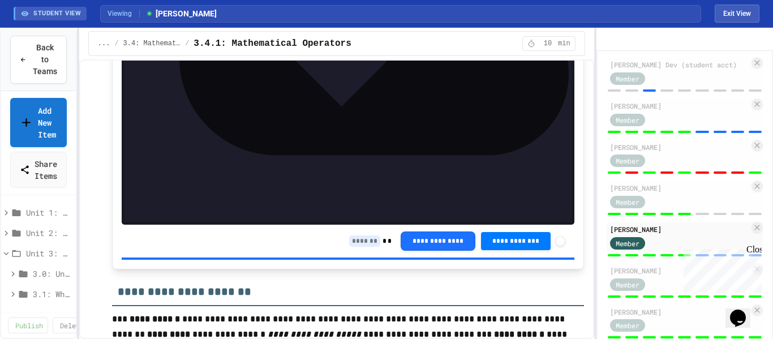
click at [356, 235] on input at bounding box center [364, 240] width 31 height 11
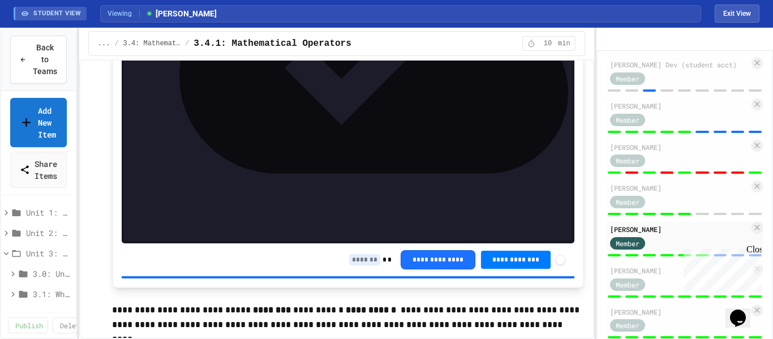
scroll to position [5110, 0]
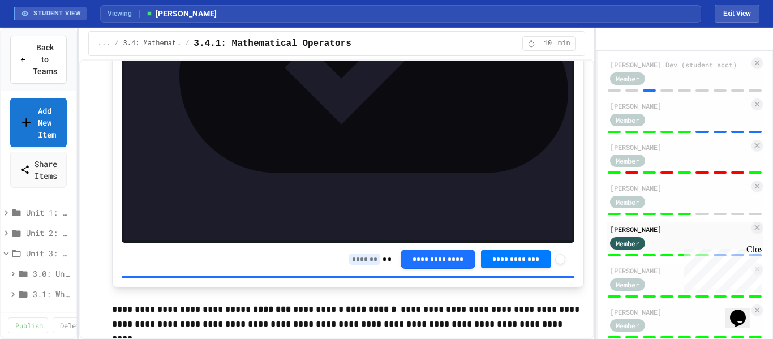
click at [360, 253] on input at bounding box center [364, 258] width 31 height 11
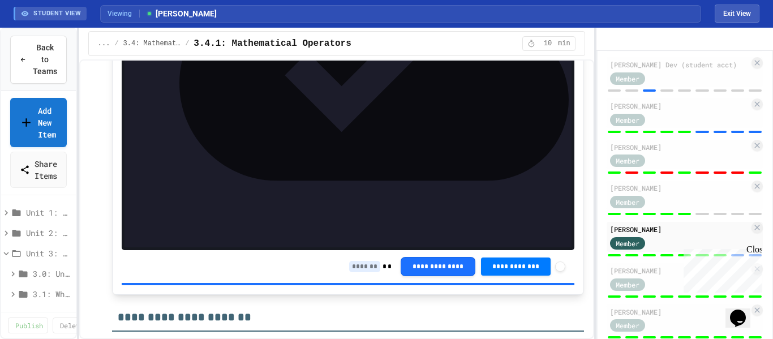
scroll to position [5680, 0]
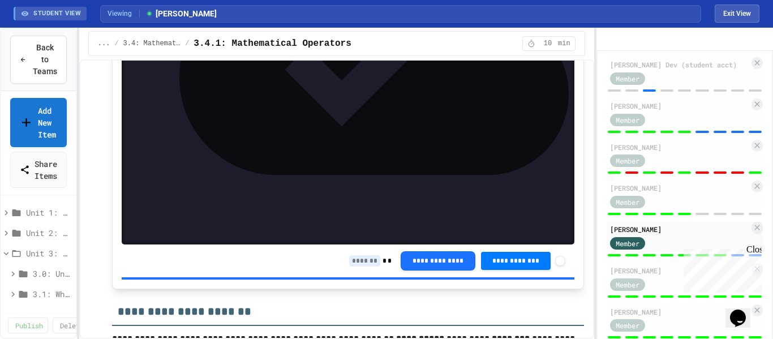
click at [352, 255] on input at bounding box center [364, 260] width 31 height 11
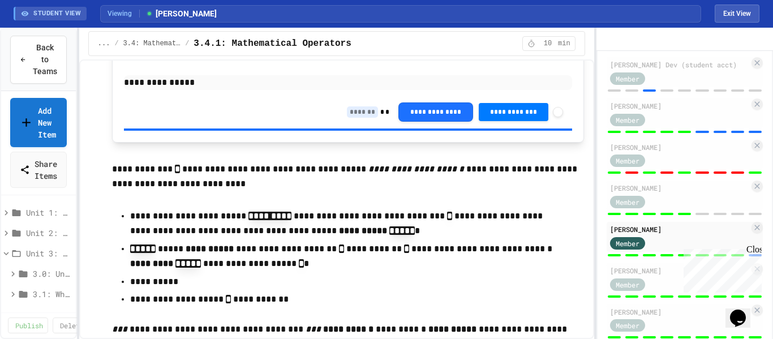
scroll to position [6362, 0]
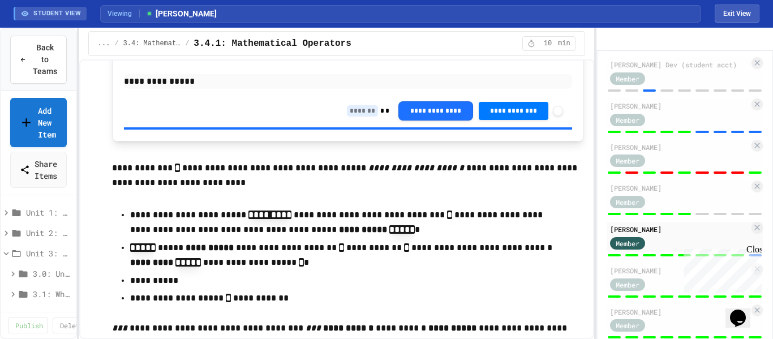
click at [351, 117] on input at bounding box center [362, 110] width 31 height 11
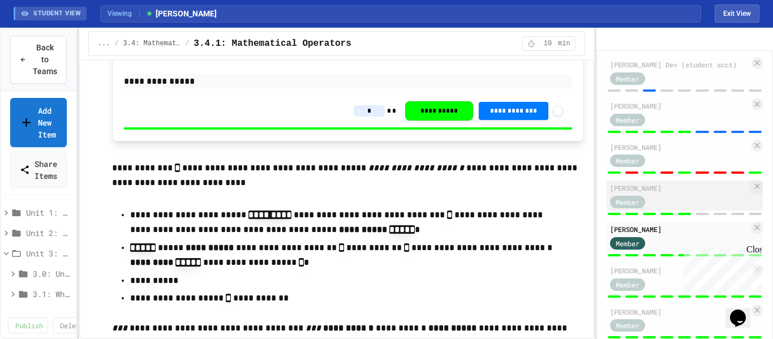
click at [721, 193] on div "[PERSON_NAME]" at bounding box center [679, 188] width 139 height 10
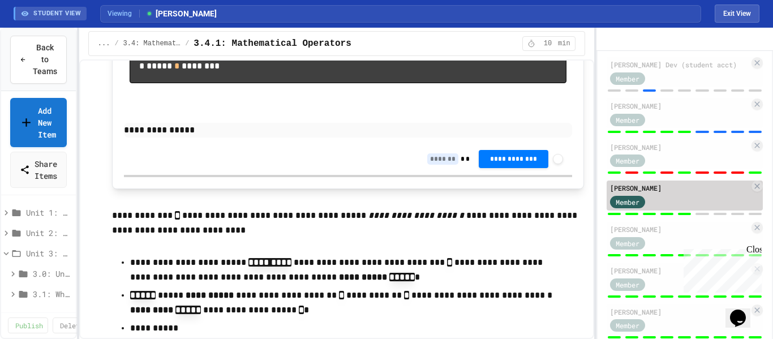
scroll to position [6362, 0]
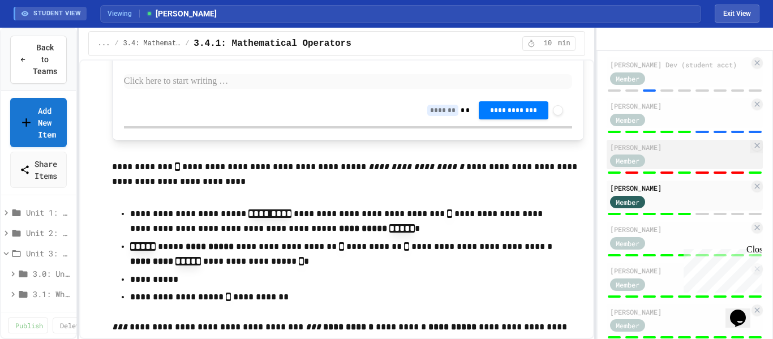
click at [709, 167] on div "Member" at bounding box center [679, 160] width 139 height 14
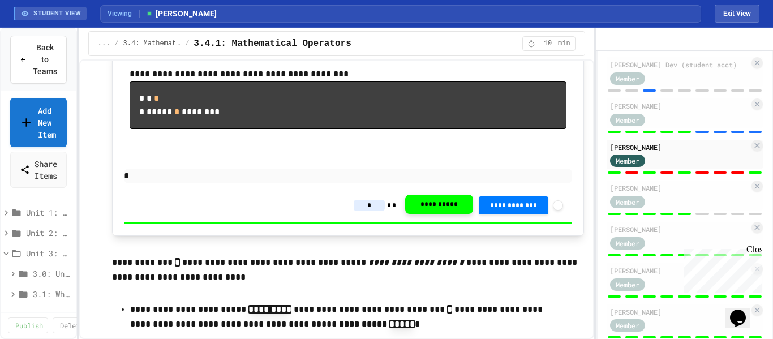
scroll to position [6266, 0]
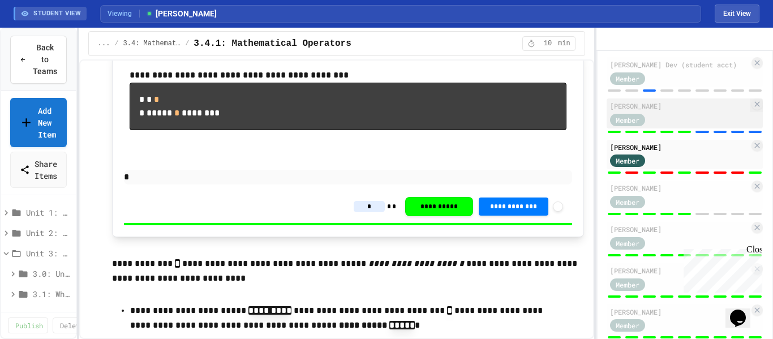
click at [732, 126] on div "Member" at bounding box center [679, 119] width 139 height 14
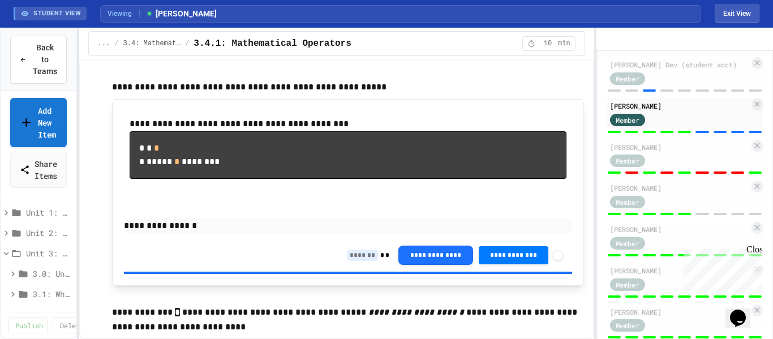
scroll to position [6266, 0]
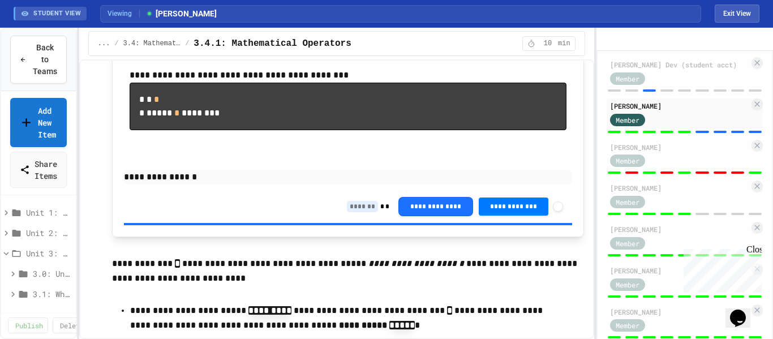
click at [355, 212] on input at bounding box center [362, 206] width 31 height 11
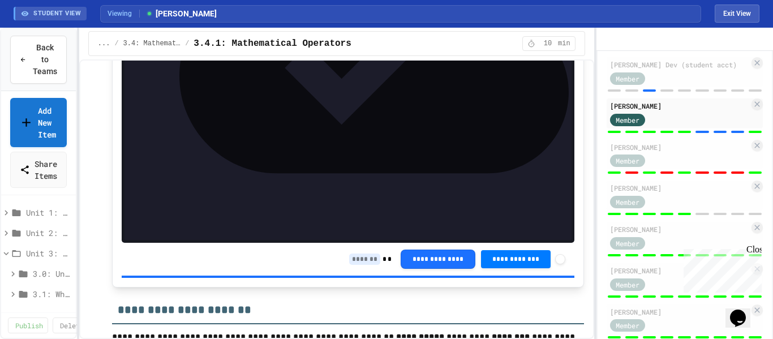
scroll to position [5683, 0]
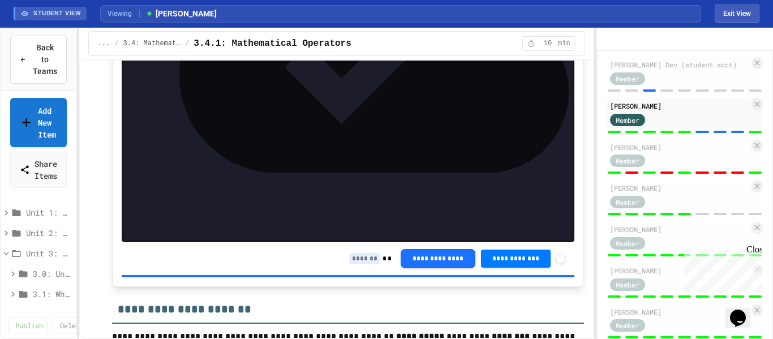
click at [351, 253] on input at bounding box center [364, 258] width 31 height 11
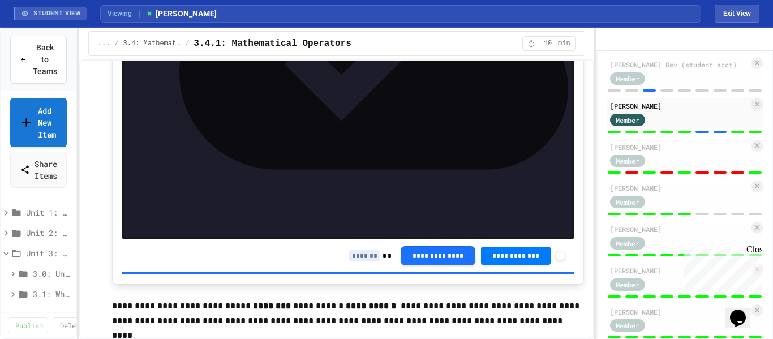
scroll to position [5136, 0]
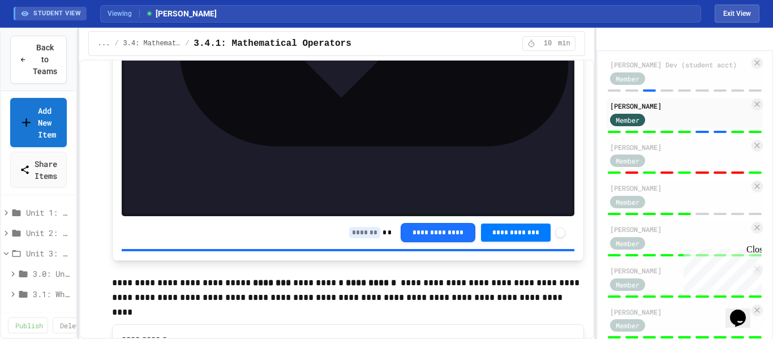
click at [360, 223] on div "**********" at bounding box center [457, 232] width 216 height 19
click at [360, 227] on input at bounding box center [364, 232] width 31 height 11
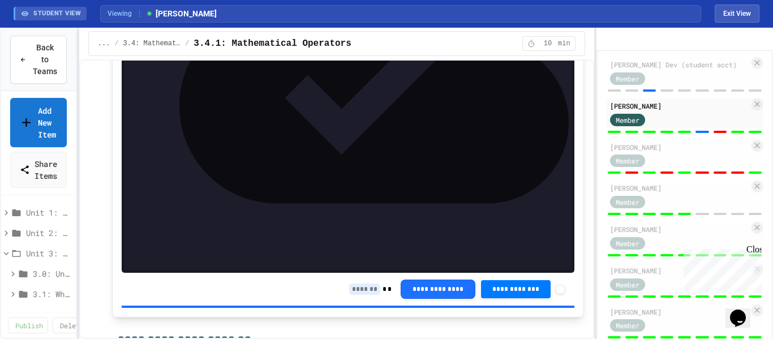
scroll to position [4363, 0]
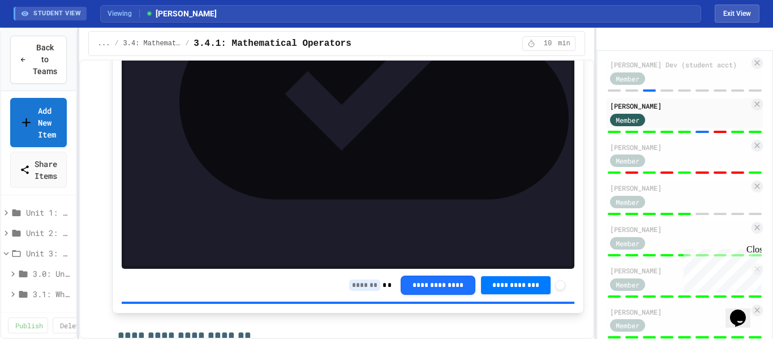
click at [360, 279] on input at bounding box center [364, 284] width 31 height 11
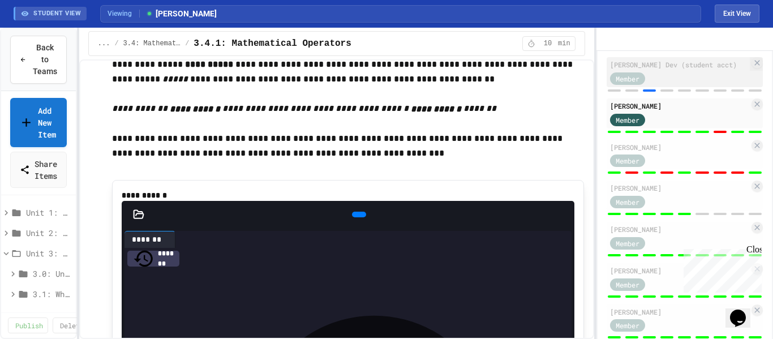
scroll to position [215, 0]
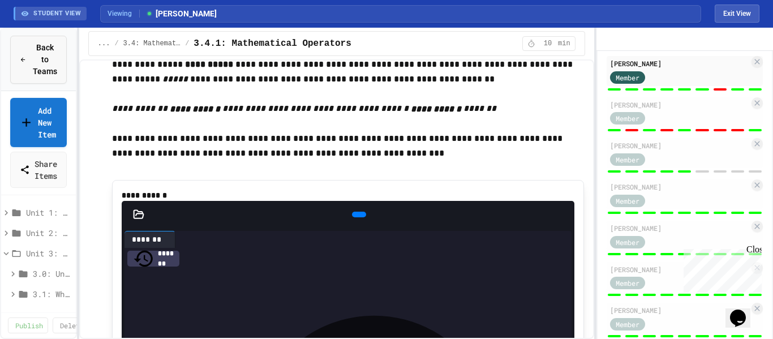
click at [26, 62] on icon at bounding box center [23, 60] width 6 height 6
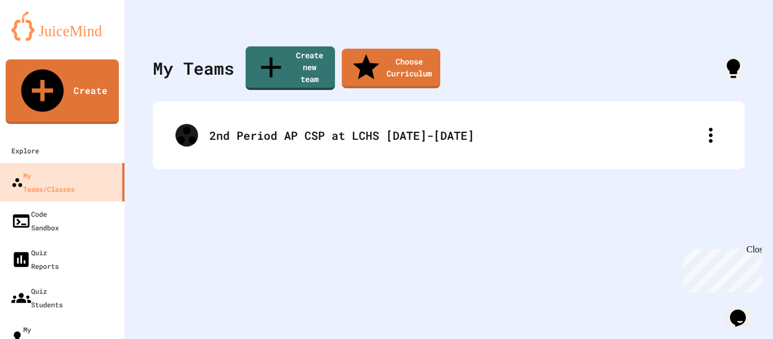
click at [519, 141] on div "2nd Period AP CSP at LCHS [DATE]-[DATE]" at bounding box center [449, 135] width 592 height 68
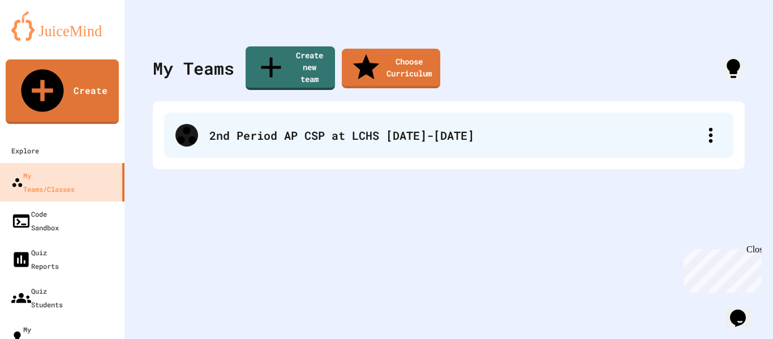
click at [394, 127] on div "2nd Period AP CSP at LCHS [DATE]-[DATE]" at bounding box center [454, 135] width 490 height 17
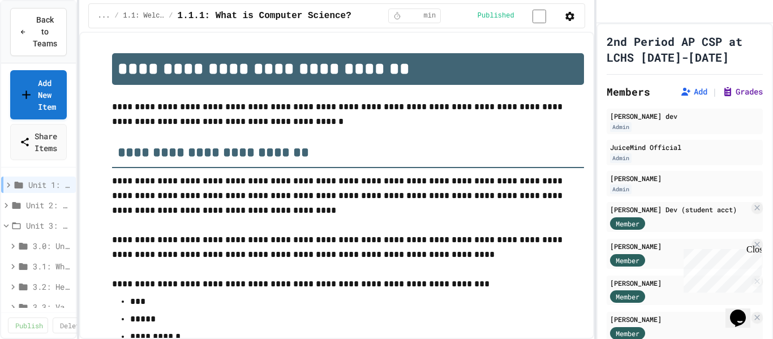
scroll to position [1929, 0]
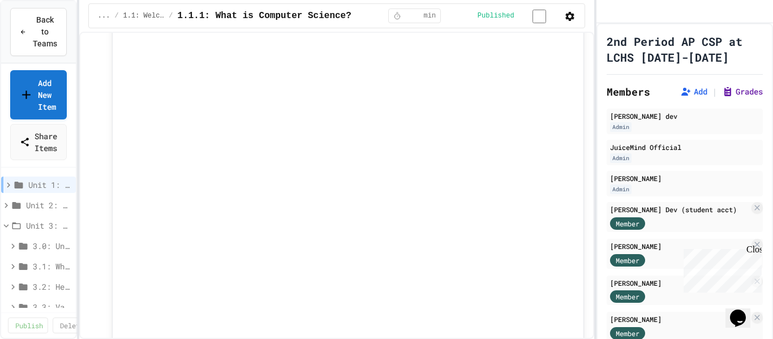
click at [749, 97] on button "Grades" at bounding box center [742, 91] width 41 height 11
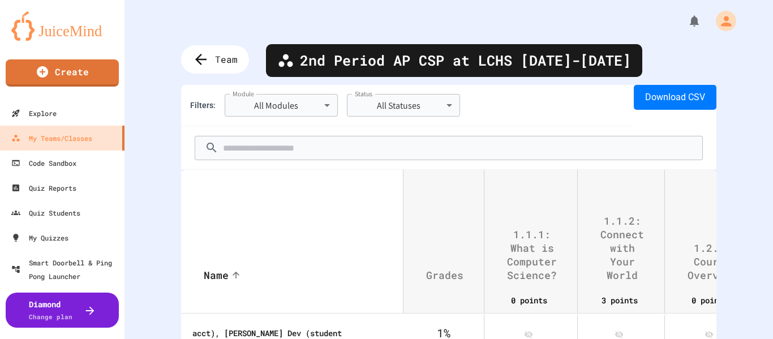
click at [324, 102] on body "**********" at bounding box center [386, 169] width 773 height 339
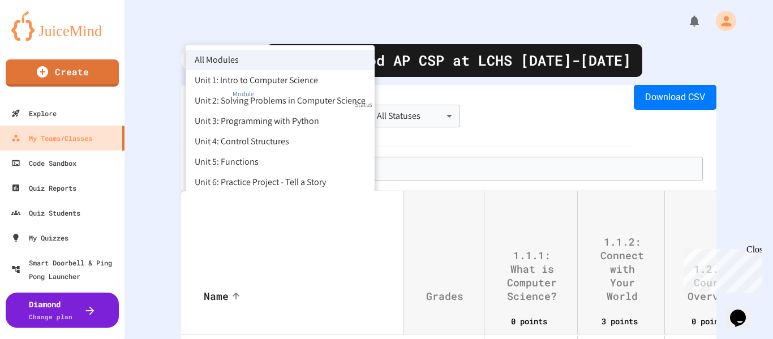
click at [285, 118] on li "Unit 3: Programming with Python" at bounding box center [280, 121] width 189 height 20
type input "**********"
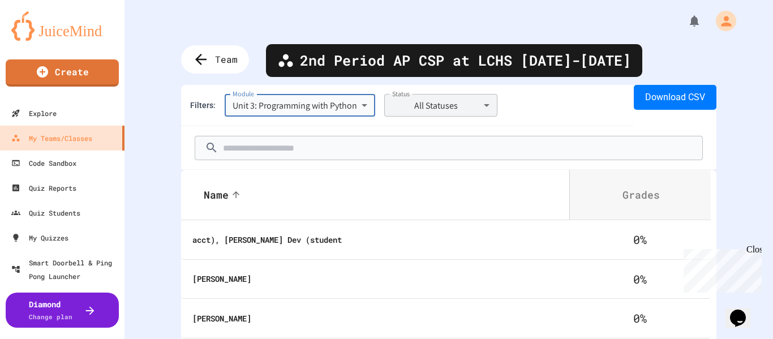
click at [432, 101] on body "**********" at bounding box center [386, 169] width 773 height 339
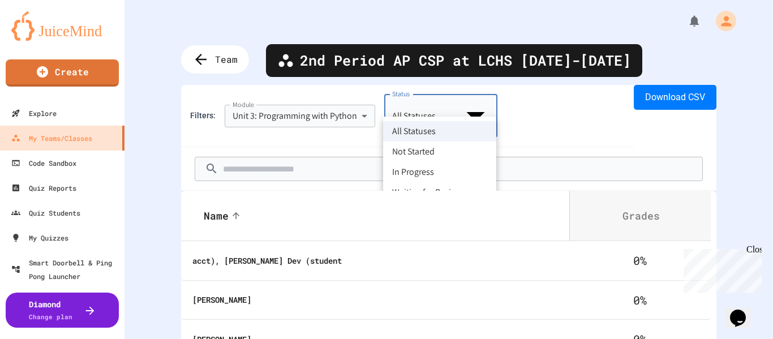
click at [419, 192] on li "Waiting for Review" at bounding box center [439, 192] width 113 height 20
type input "**********"
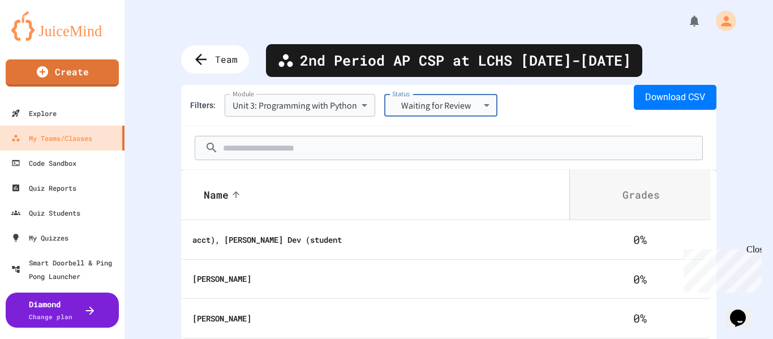
click at [270, 278] on th "[PERSON_NAME]" at bounding box center [375, 280] width 388 height 40
click at [316, 102] on body "**********" at bounding box center [386, 169] width 773 height 339
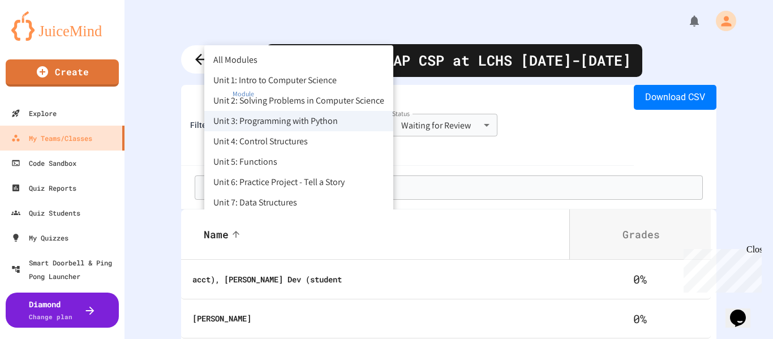
click at [303, 63] on li "All Modules" at bounding box center [298, 60] width 189 height 20
type input "**********"
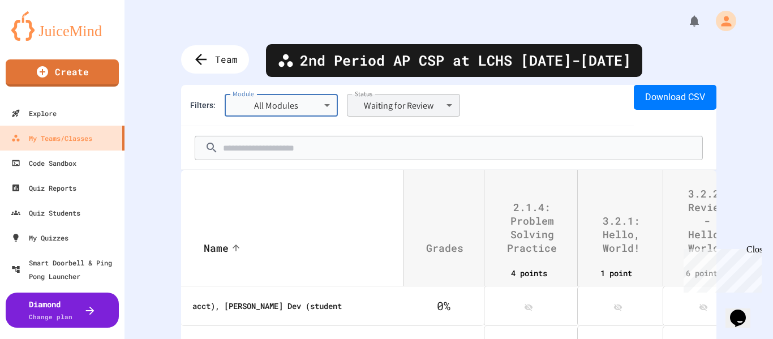
click at [394, 106] on body "**********" at bounding box center [386, 169] width 773 height 339
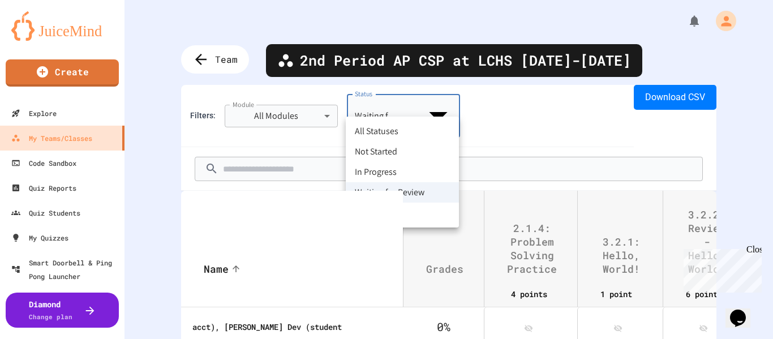
click at [396, 128] on li "All Statuses" at bounding box center [402, 131] width 113 height 20
type input "***"
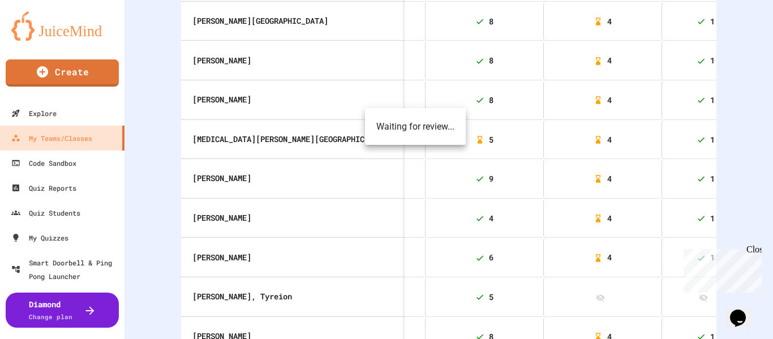
scroll to position [746, 0]
click at [478, 142] on icon at bounding box center [480, 138] width 5 height 7
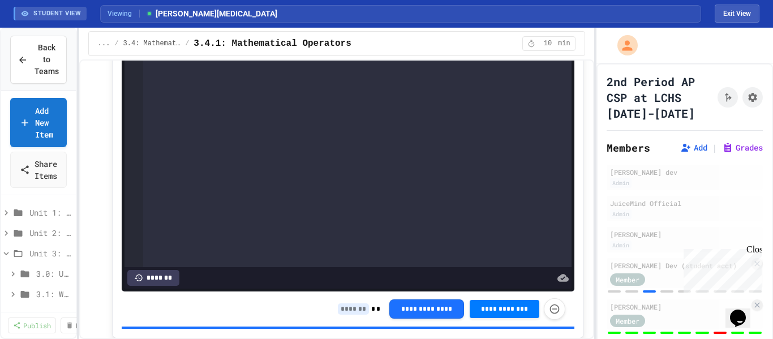
scroll to position [4358, 0]
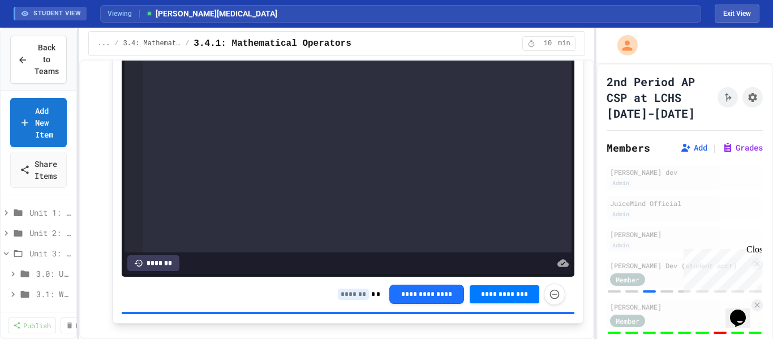
click at [351, 289] on div "**********" at bounding box center [451, 293] width 227 height 21
click at [352, 289] on input at bounding box center [353, 294] width 31 height 11
type input "*"
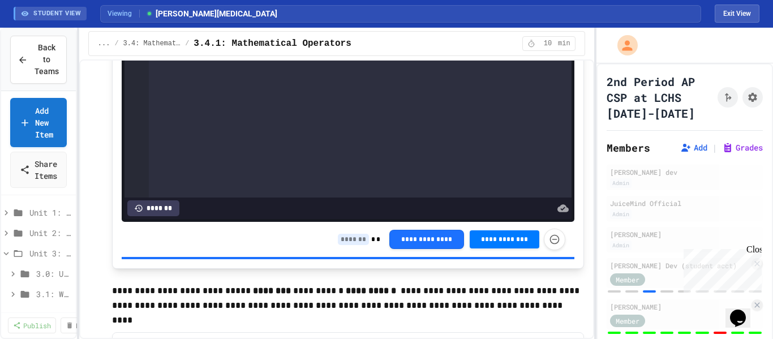
scroll to position [5175, 0]
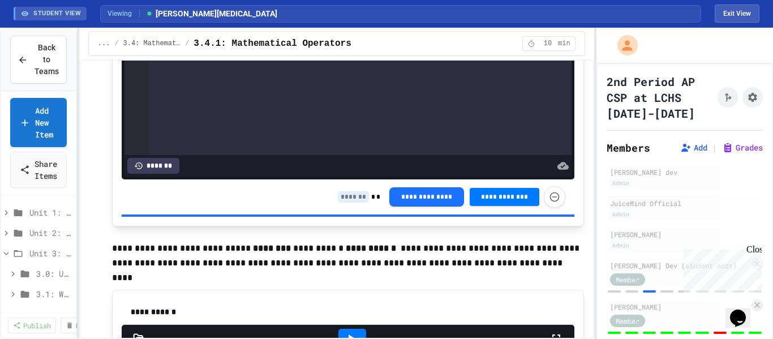
click at [353, 191] on input at bounding box center [353, 196] width 31 height 11
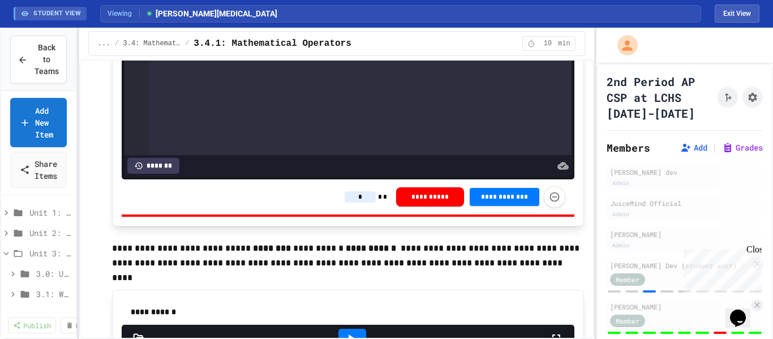
type input "*"
click at [389, 254] on p "**********" at bounding box center [348, 256] width 472 height 30
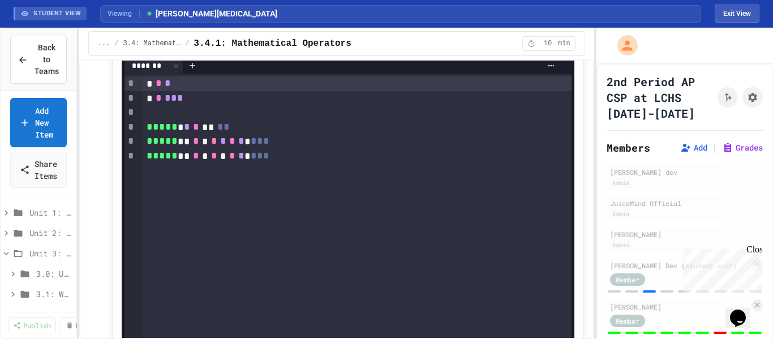
scroll to position [5691, 0]
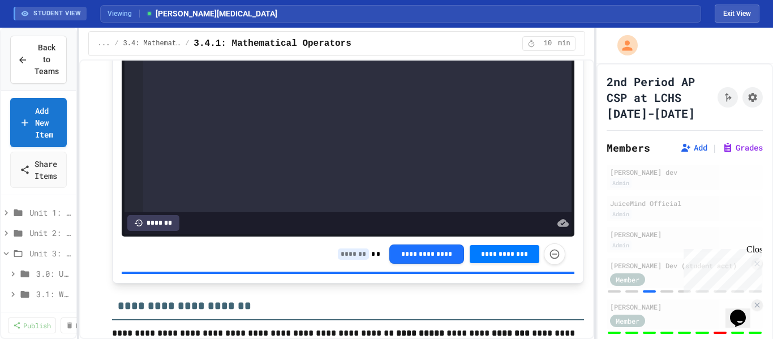
click at [352, 248] on input at bounding box center [353, 253] width 31 height 11
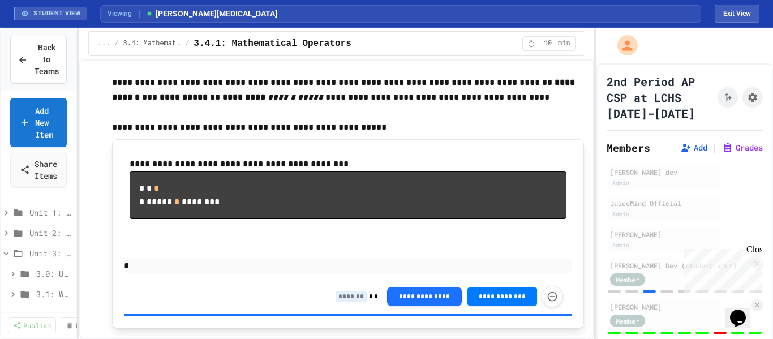
scroll to position [6269, 0]
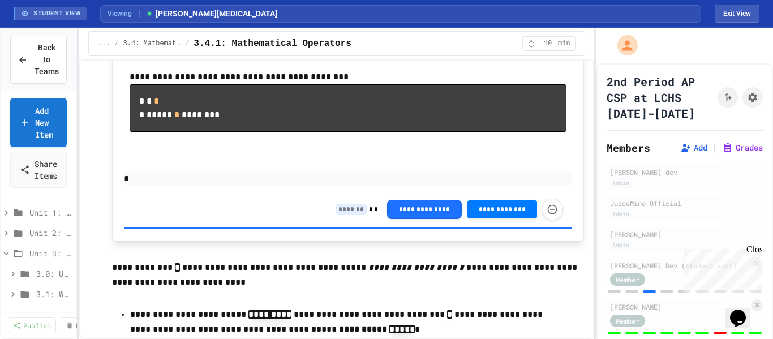
type input "*"
click at [349, 215] on input at bounding box center [351, 209] width 31 height 11
type input "*"
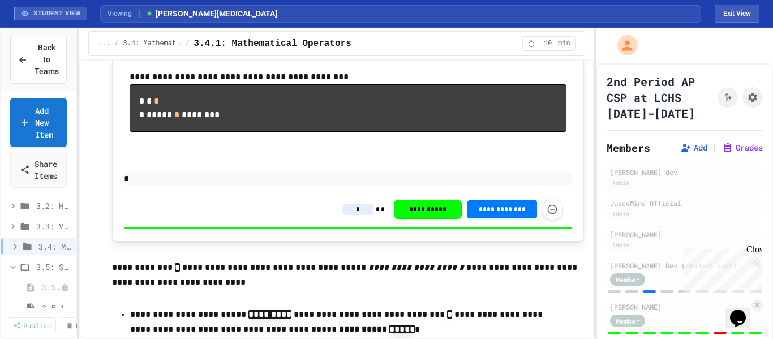
scroll to position [109, 0]
click at [12, 248] on icon at bounding box center [15, 246] width 10 height 10
click at [57, 303] on span "3.4.2: Review - Mathematical Operators" at bounding box center [51, 307] width 18 height 12
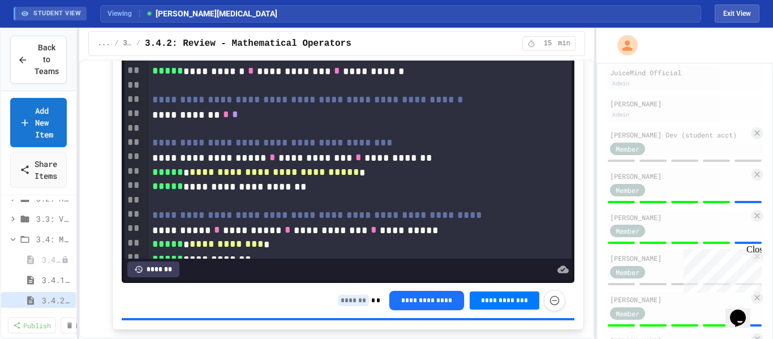
scroll to position [2009, 0]
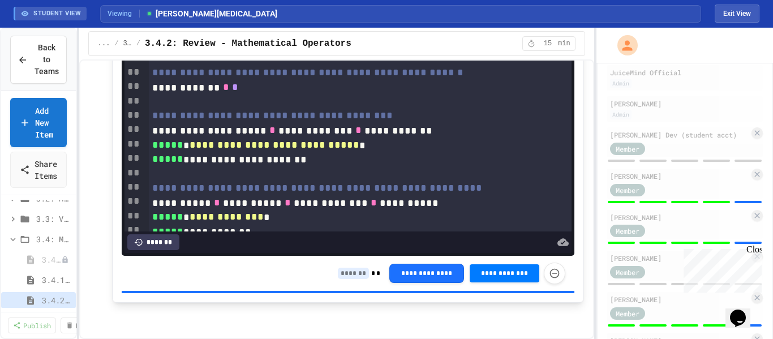
click at [354, 273] on input at bounding box center [353, 273] width 31 height 11
type input "*"
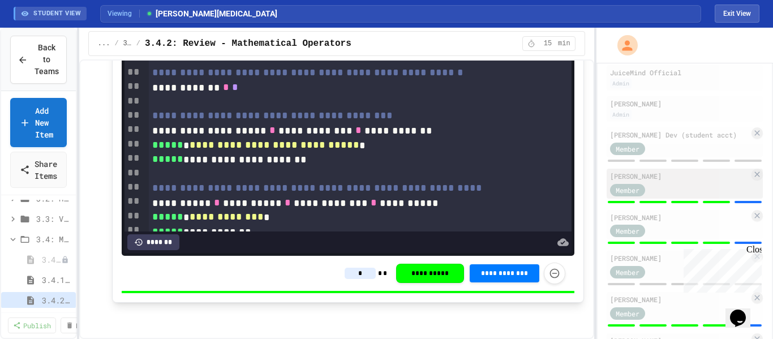
click at [656, 182] on div "Member" at bounding box center [638, 189] width 57 height 14
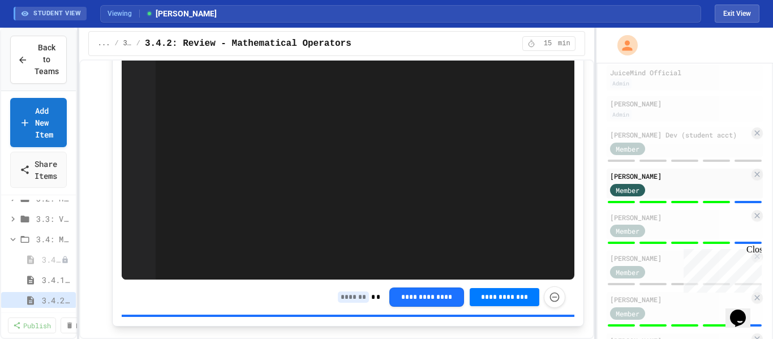
scroll to position [2009, 0]
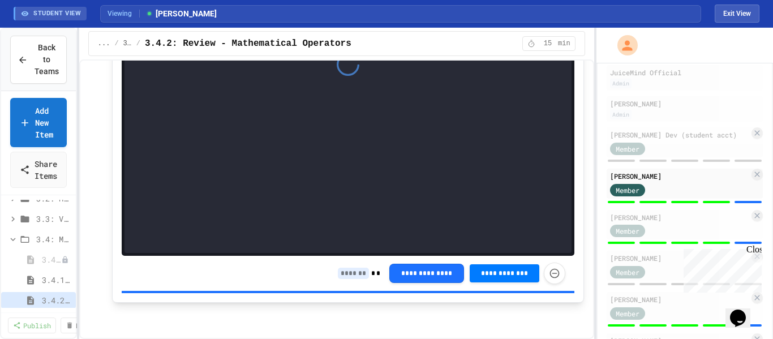
click at [363, 272] on input at bounding box center [353, 273] width 31 height 11
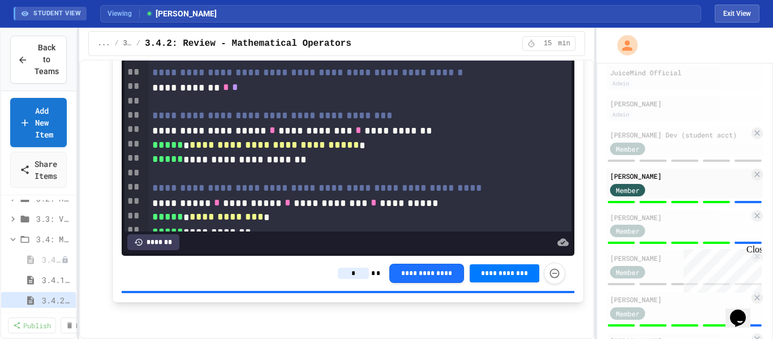
type input "*"
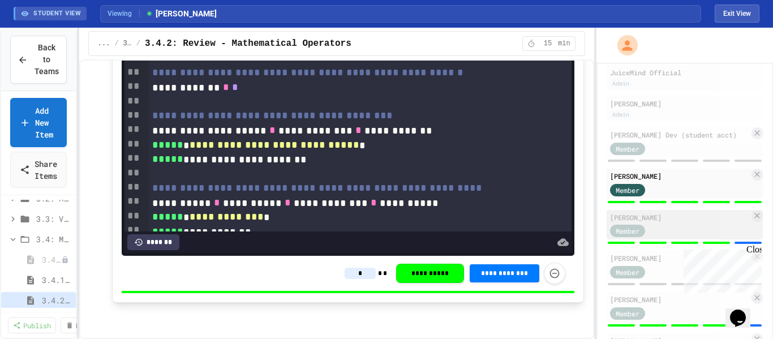
click at [689, 229] on div "Member" at bounding box center [679, 230] width 139 height 14
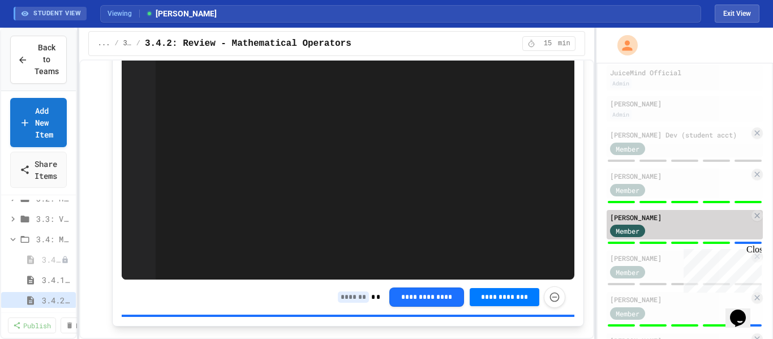
scroll to position [2009, 0]
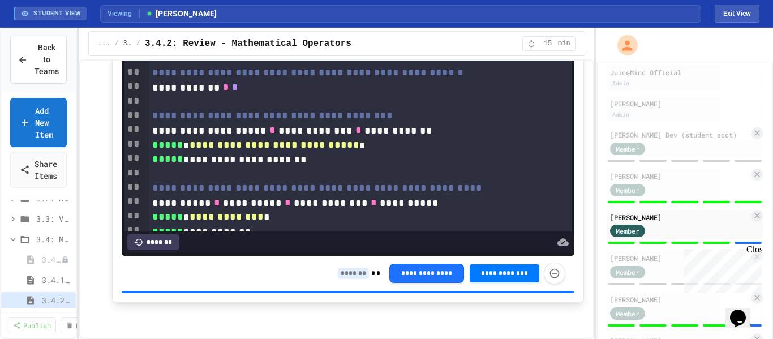
click at [352, 272] on input at bounding box center [353, 273] width 31 height 11
type input "*"
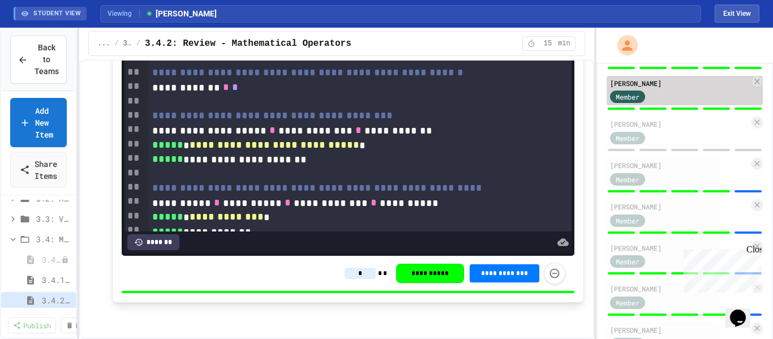
scroll to position [267, 0]
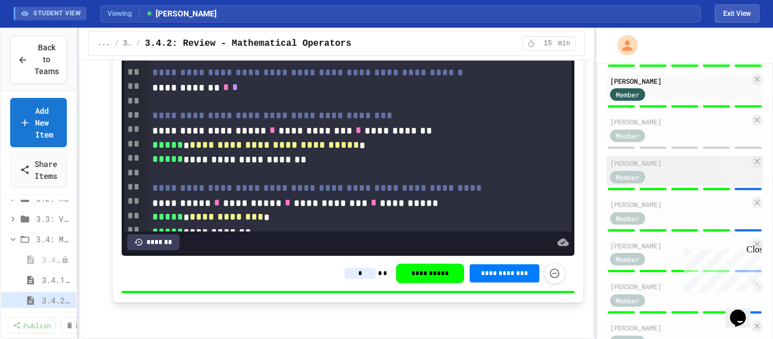
click at [728, 171] on div "Member" at bounding box center [679, 176] width 139 height 14
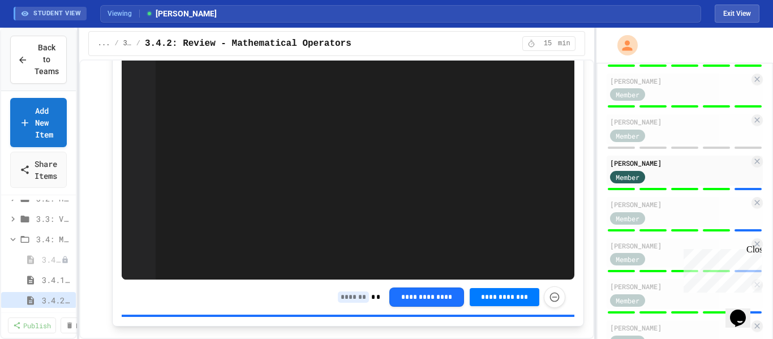
scroll to position [2009, 0]
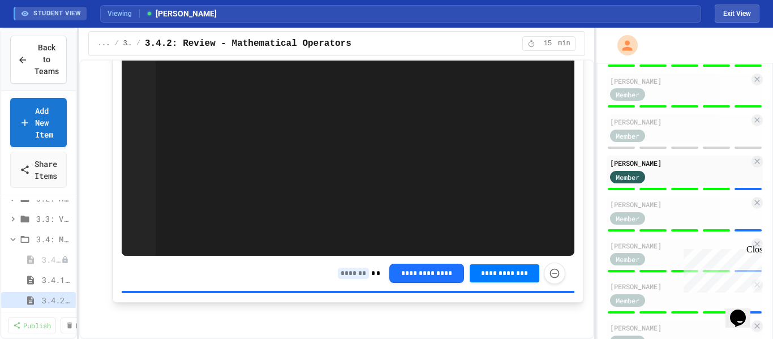
click at [354, 273] on input at bounding box center [353, 273] width 31 height 11
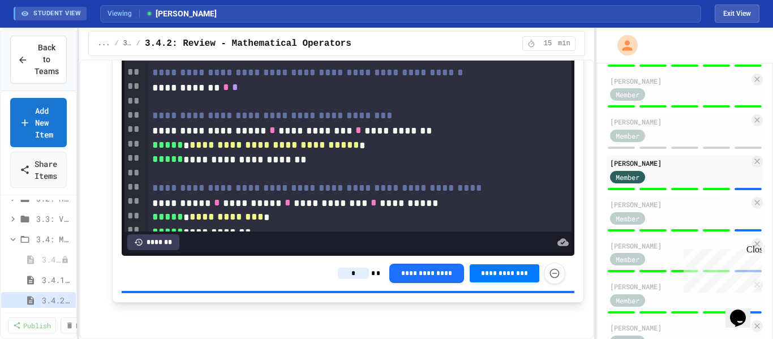
type input "*"
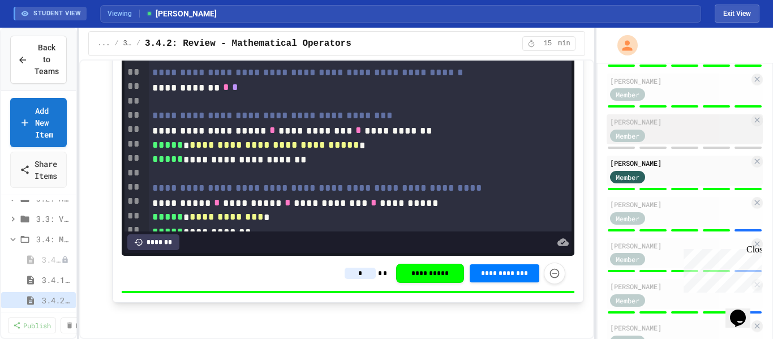
click at [645, 142] on div "[PERSON_NAME] Member" at bounding box center [685, 129] width 156 height 30
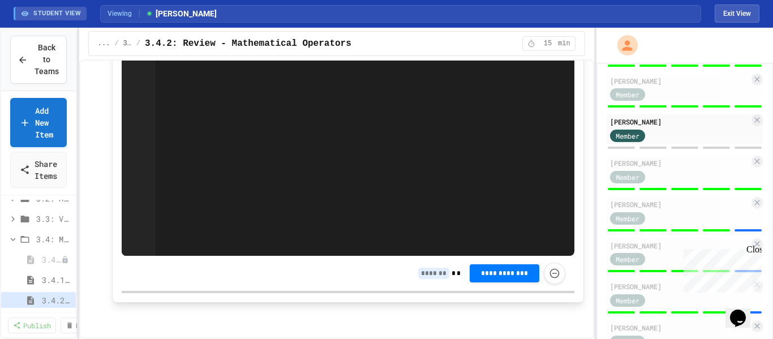
scroll to position [1911, 0]
click at [437, 276] on input at bounding box center [433, 273] width 31 height 11
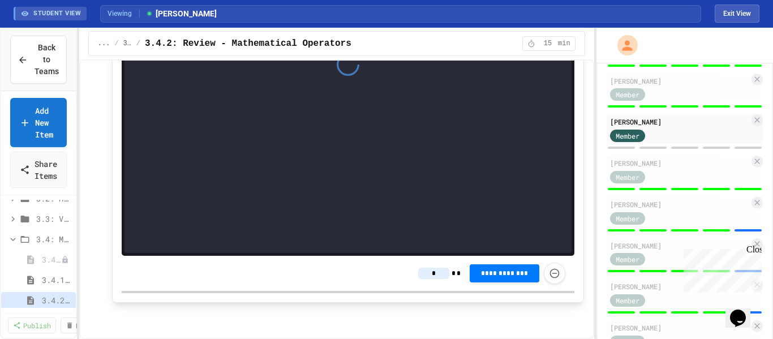
type input "*"
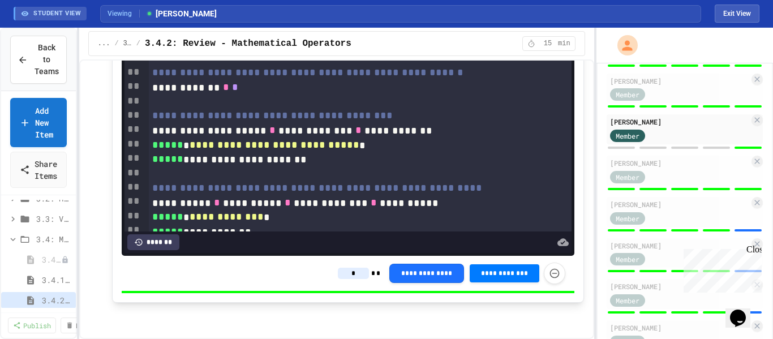
click at [723, 228] on div at bounding box center [685, 230] width 156 height 5
click at [721, 220] on div "Member" at bounding box center [679, 217] width 139 height 14
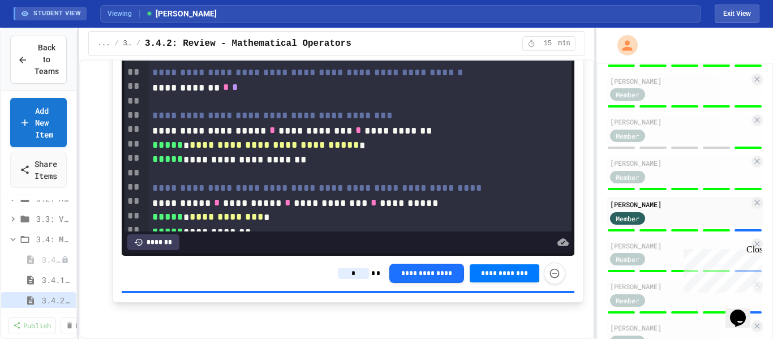
type input "*"
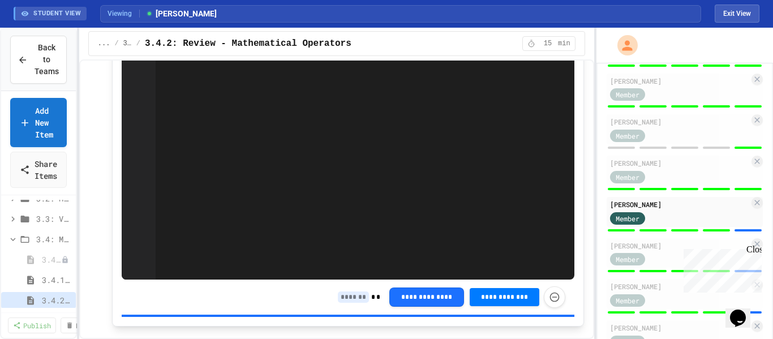
scroll to position [2009, 0]
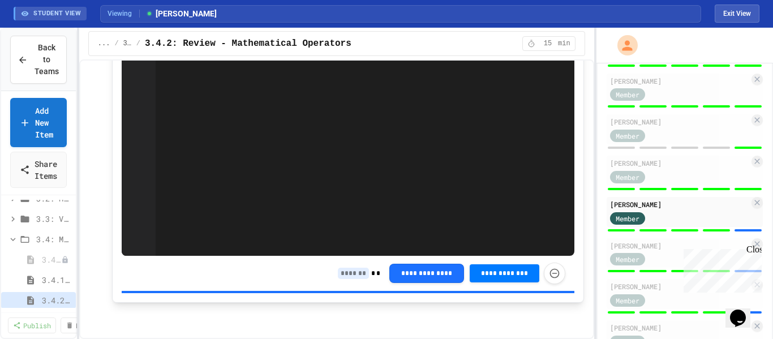
click at [352, 275] on input at bounding box center [353, 273] width 31 height 11
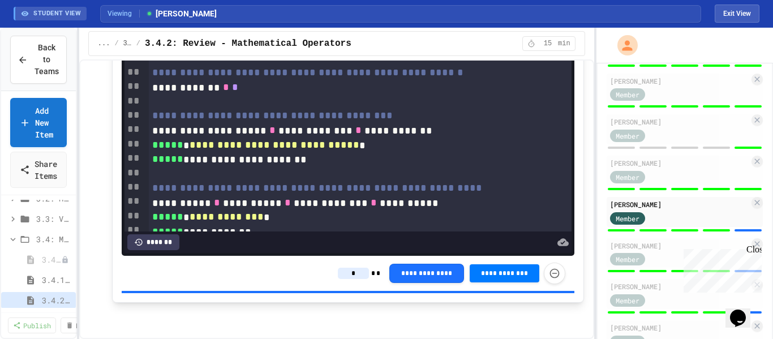
type input "*"
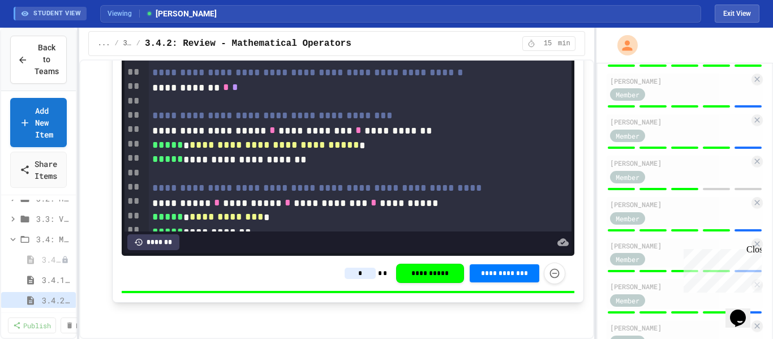
scroll to position [432, 0]
click at [733, 96] on div "Member" at bounding box center [679, 94] width 139 height 14
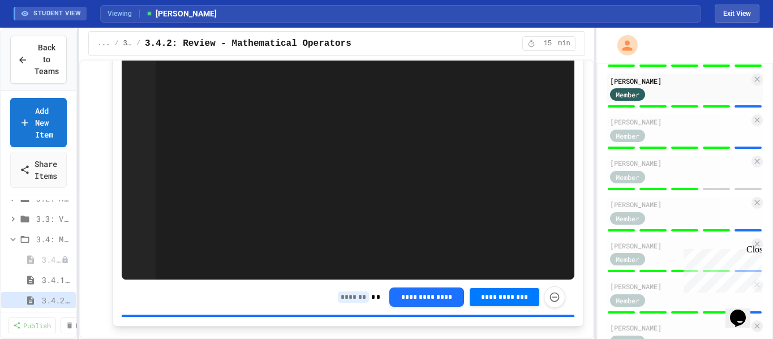
scroll to position [2009, 0]
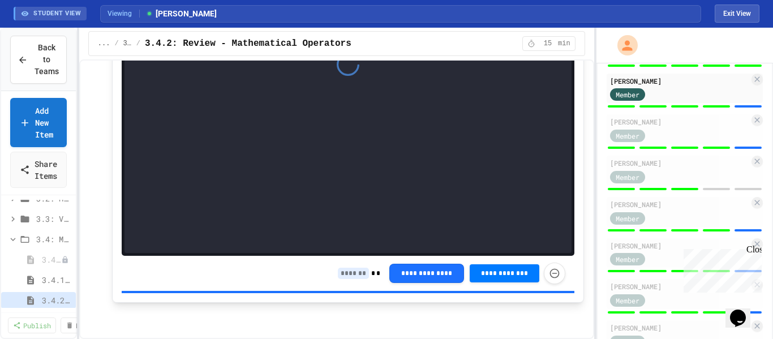
click at [352, 275] on input at bounding box center [353, 273] width 31 height 11
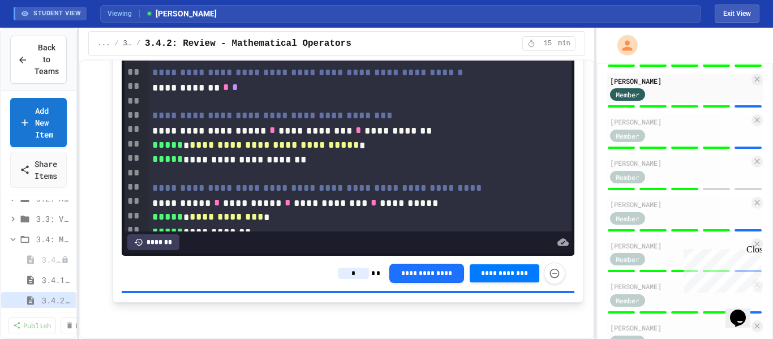
type input "*"
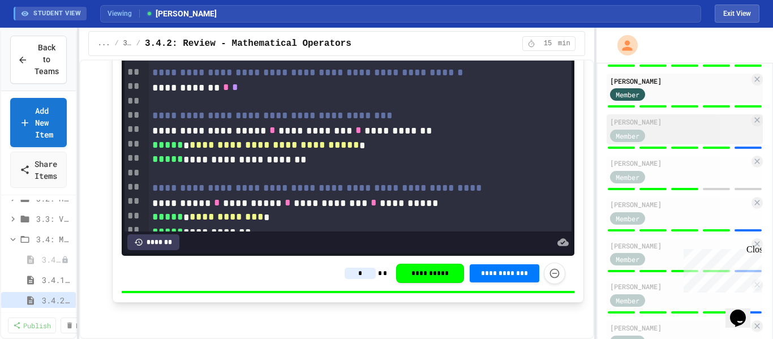
click at [706, 141] on div "Member" at bounding box center [679, 135] width 139 height 14
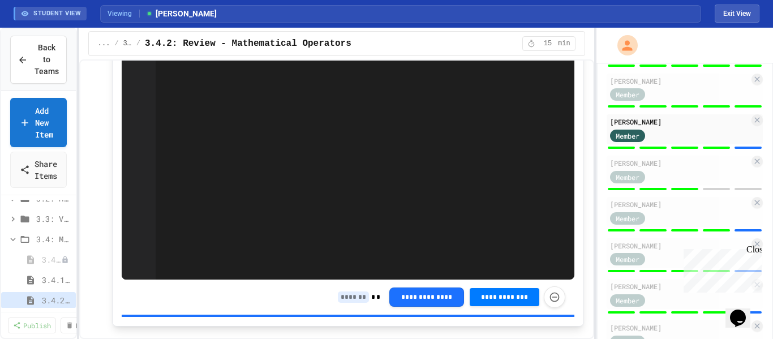
scroll to position [2009, 0]
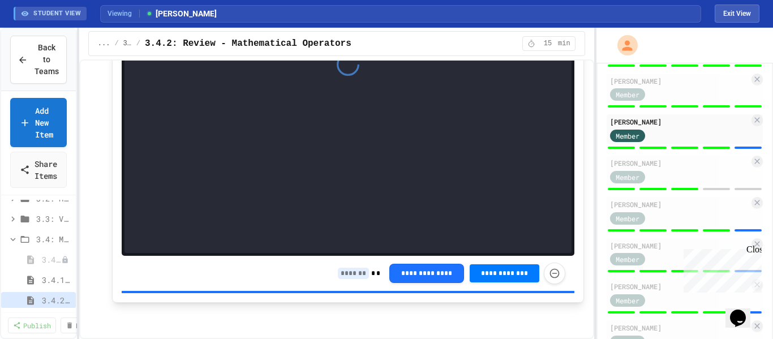
click at [356, 276] on input at bounding box center [353, 273] width 31 height 11
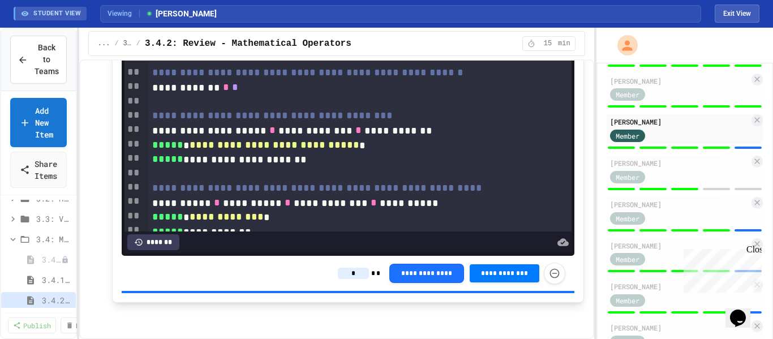
type input "*"
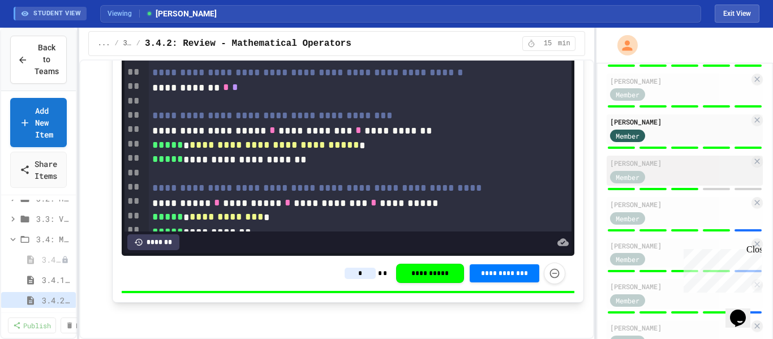
click at [729, 177] on div "Member" at bounding box center [679, 176] width 139 height 14
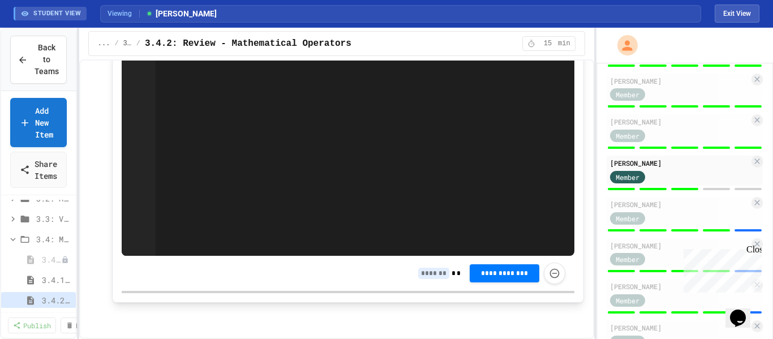
scroll to position [1984, 0]
click at [433, 276] on input at bounding box center [433, 273] width 31 height 11
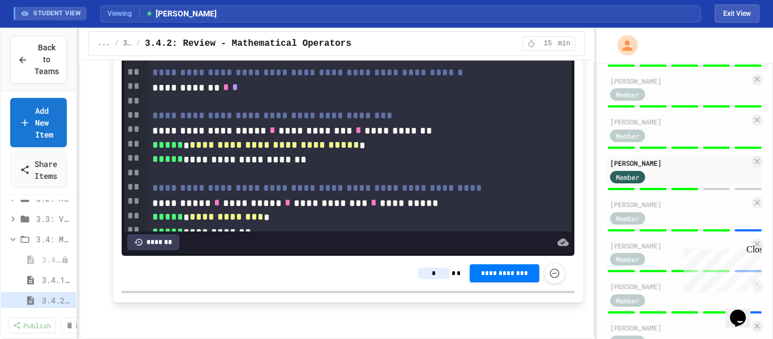
type input "*"
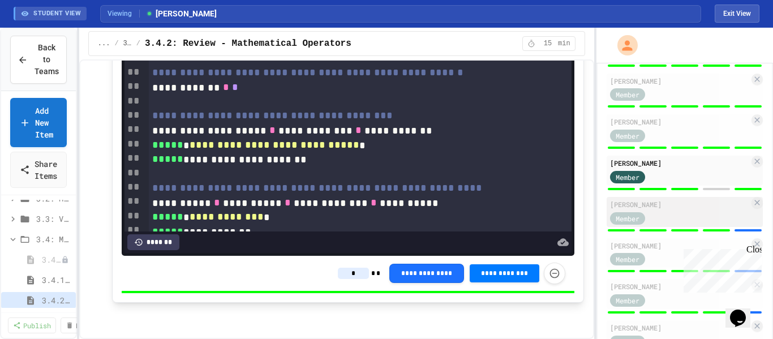
click at [702, 221] on div "Member" at bounding box center [679, 217] width 139 height 14
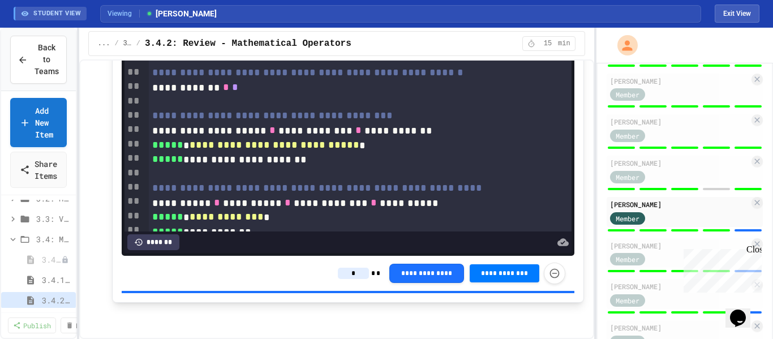
type input "*"
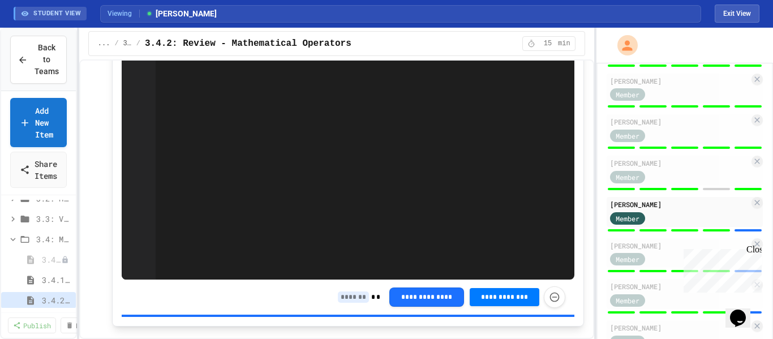
click at [360, 291] on input at bounding box center [353, 296] width 31 height 11
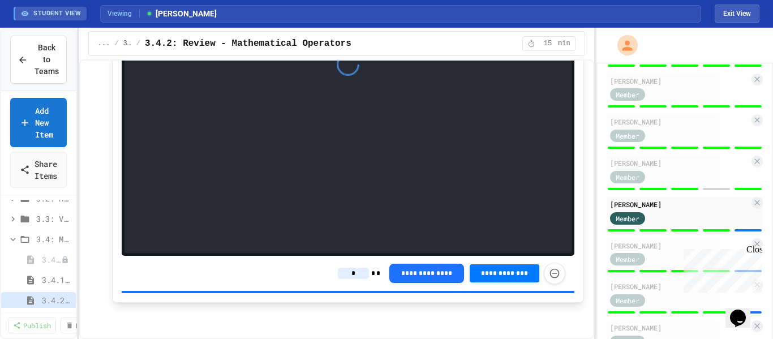
type input "*"
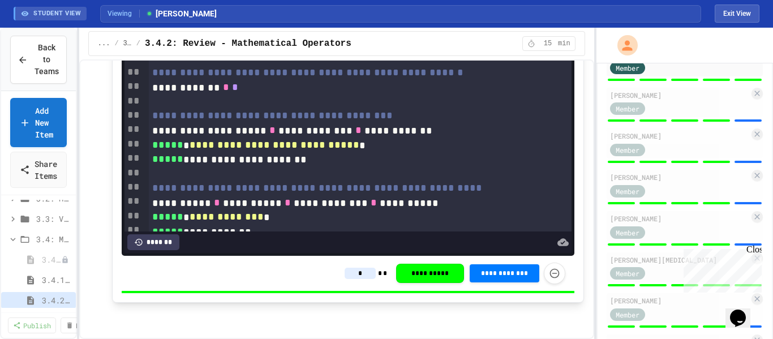
scroll to position [605, 0]
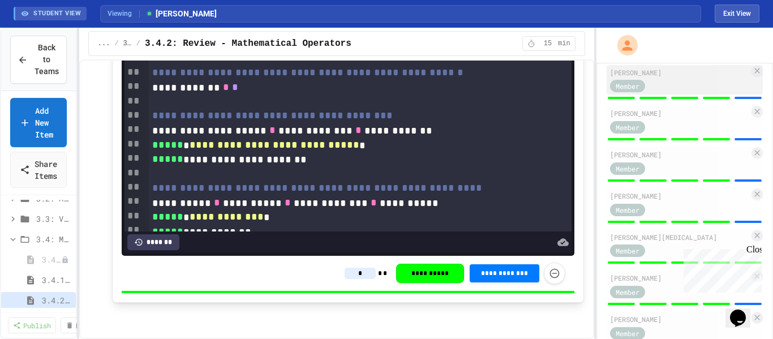
click at [713, 88] on div "Member" at bounding box center [679, 86] width 139 height 14
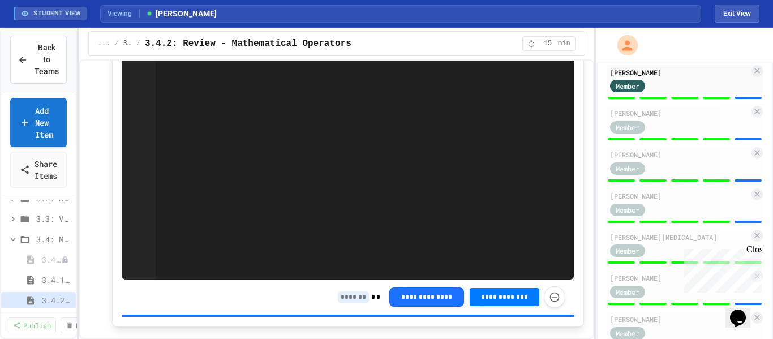
scroll to position [2009, 0]
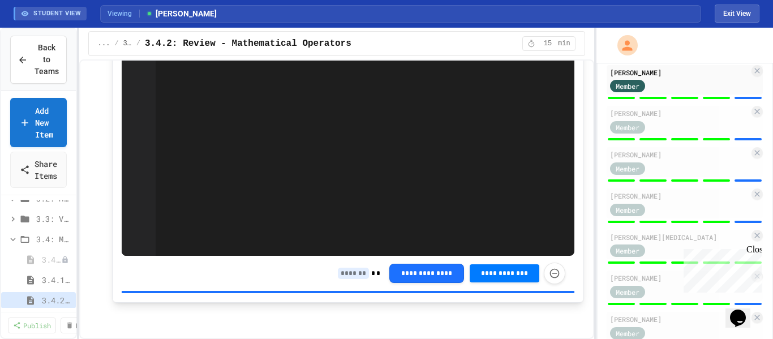
click at [347, 273] on input at bounding box center [353, 273] width 31 height 11
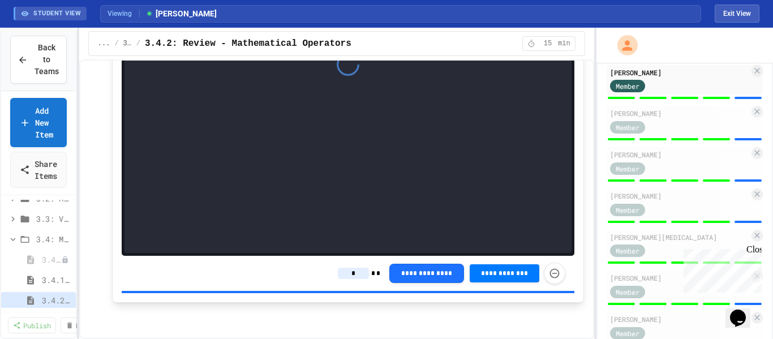
type input "*"
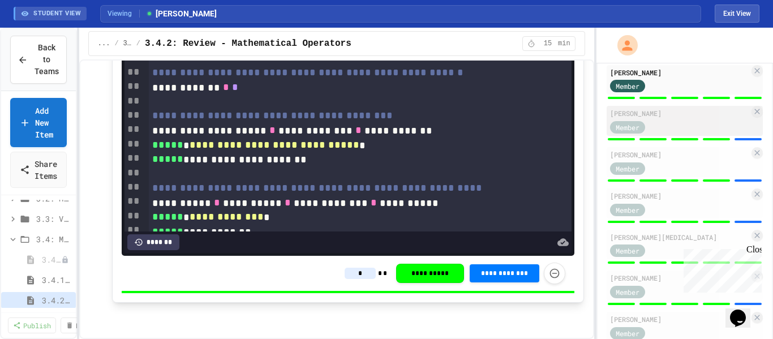
click at [727, 126] on div "Member" at bounding box center [679, 126] width 139 height 14
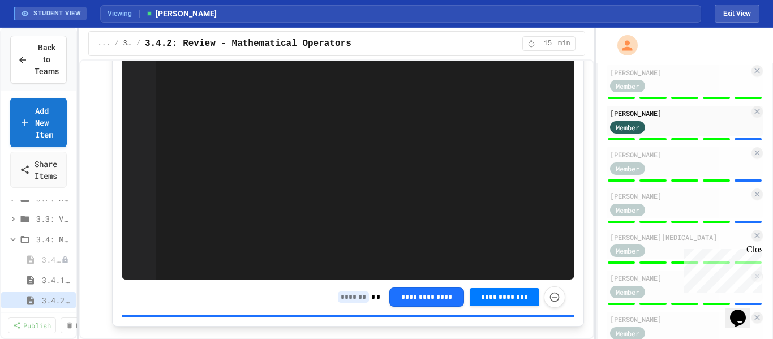
scroll to position [2009, 0]
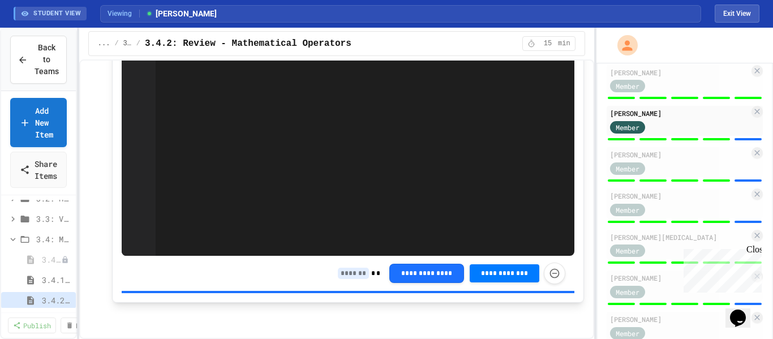
click at [359, 273] on input at bounding box center [353, 273] width 31 height 11
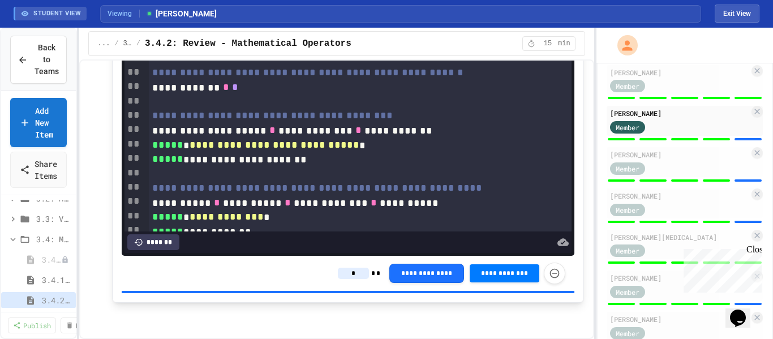
type input "*"
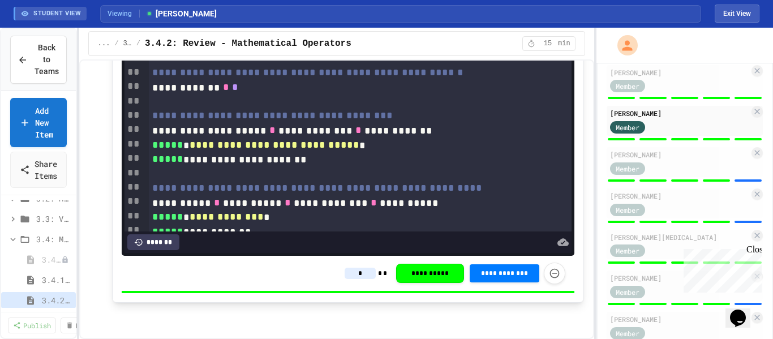
click at [682, 178] on div at bounding box center [685, 180] width 156 height 5
click at [686, 169] on div "Member" at bounding box center [679, 168] width 139 height 14
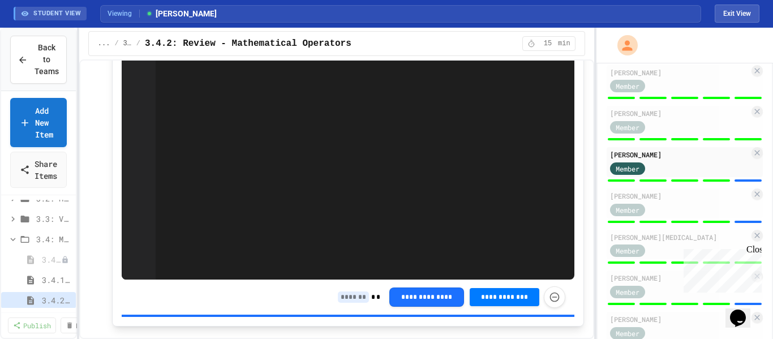
scroll to position [2009, 0]
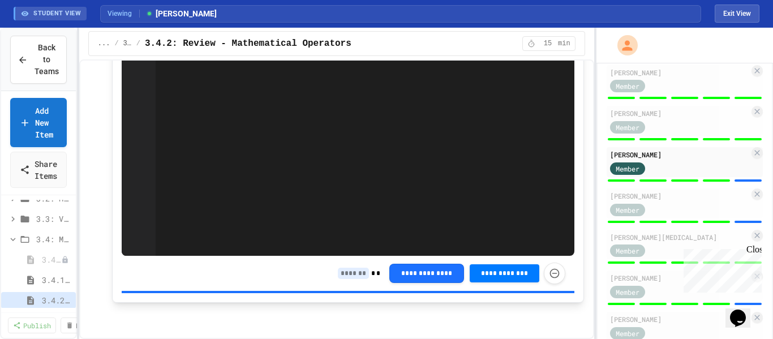
click at [350, 276] on input at bounding box center [353, 273] width 31 height 11
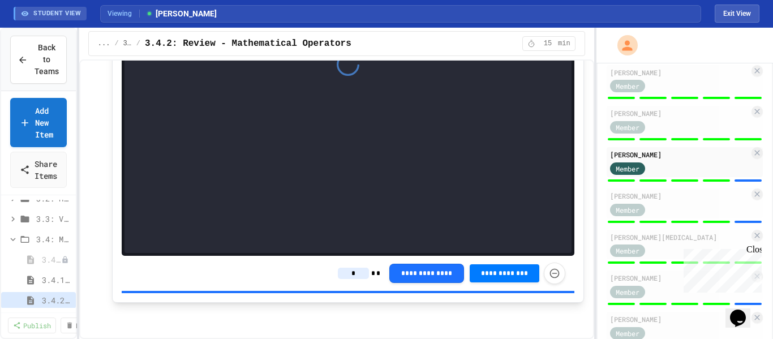
type input "*"
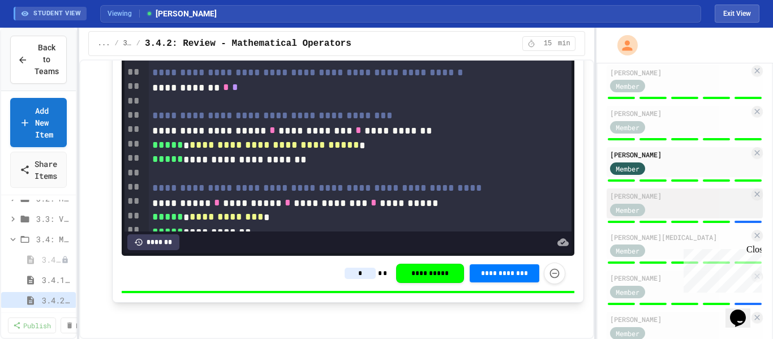
click at [692, 202] on div "Member" at bounding box center [679, 209] width 139 height 14
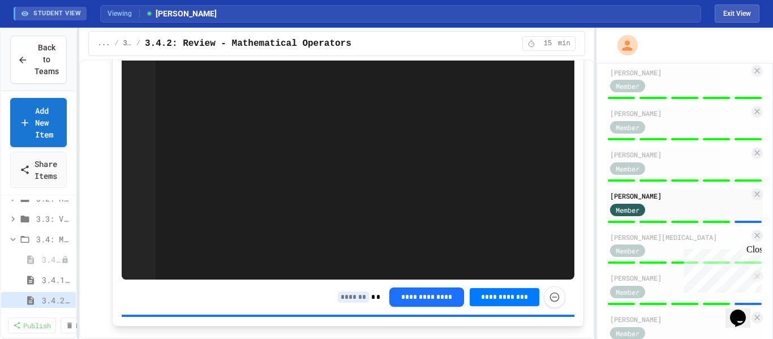
scroll to position [2009, 0]
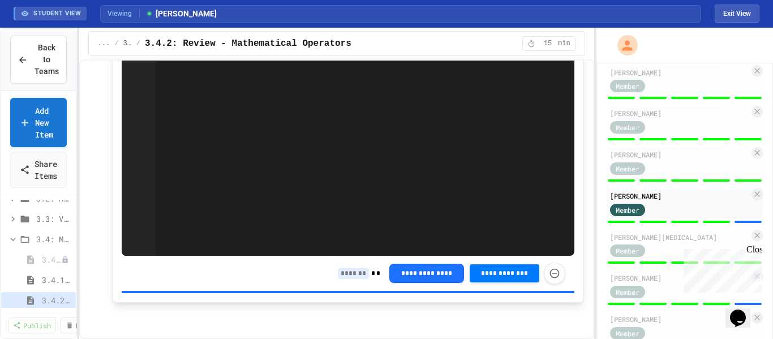
click at [347, 273] on input at bounding box center [353, 273] width 31 height 11
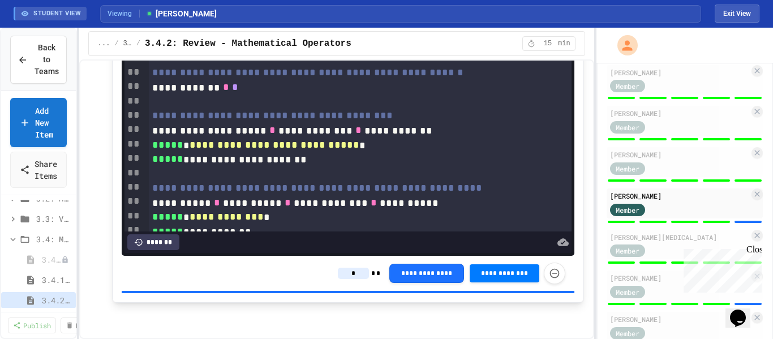
type input "*"
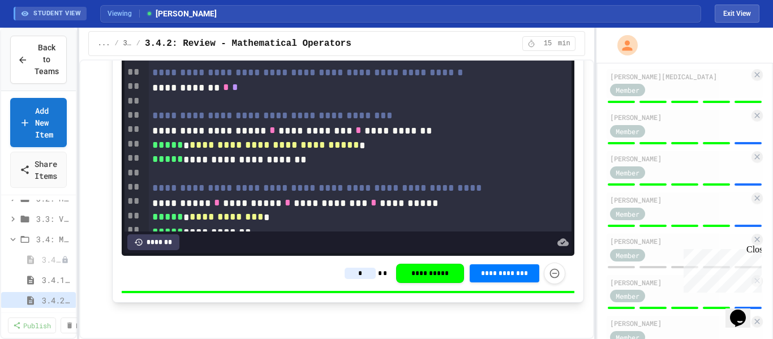
scroll to position [776, 0]
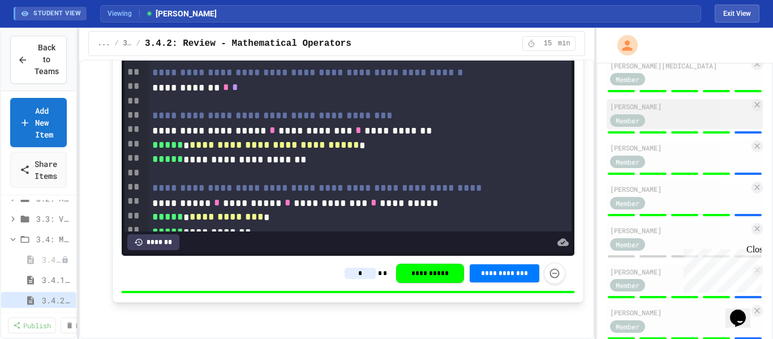
click at [715, 109] on div "[PERSON_NAME]" at bounding box center [679, 106] width 139 height 10
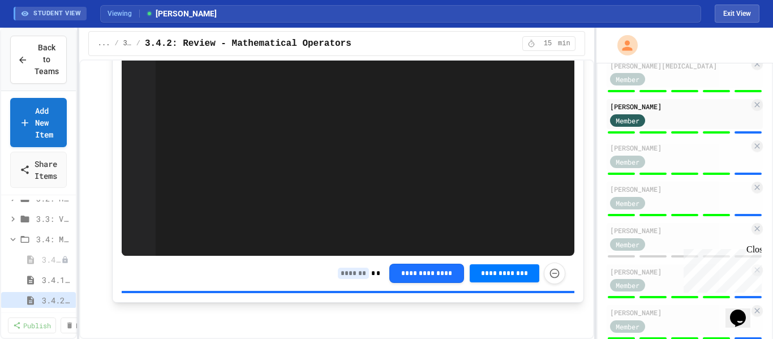
scroll to position [1911, 0]
click at [358, 271] on input at bounding box center [353, 273] width 31 height 11
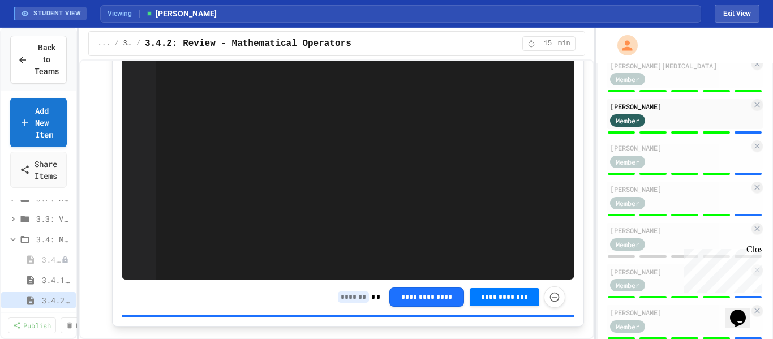
scroll to position [2009, 0]
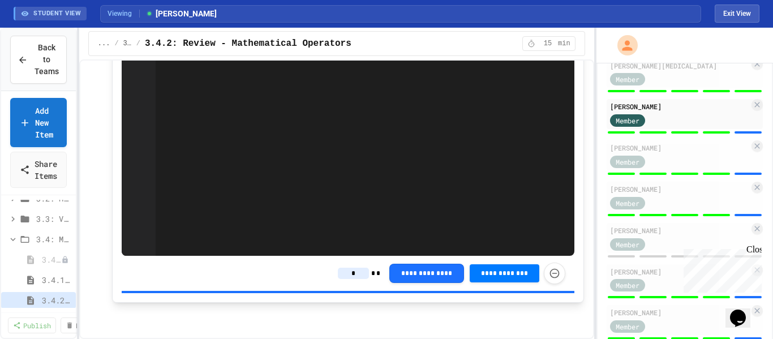
type input "*"
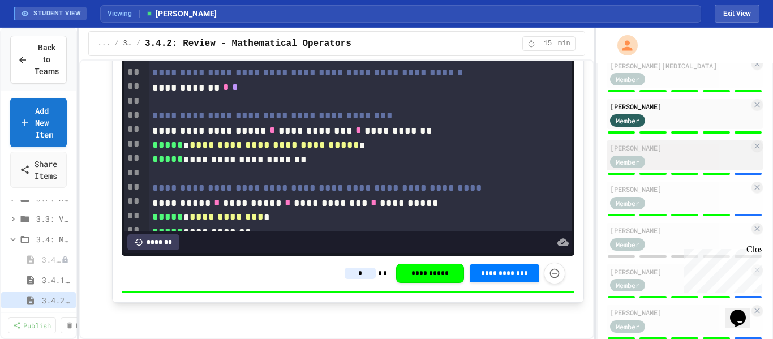
click at [668, 162] on div "Member" at bounding box center [679, 161] width 139 height 14
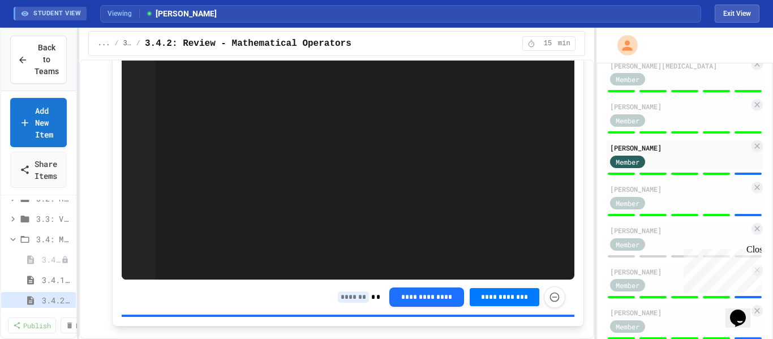
scroll to position [2009, 0]
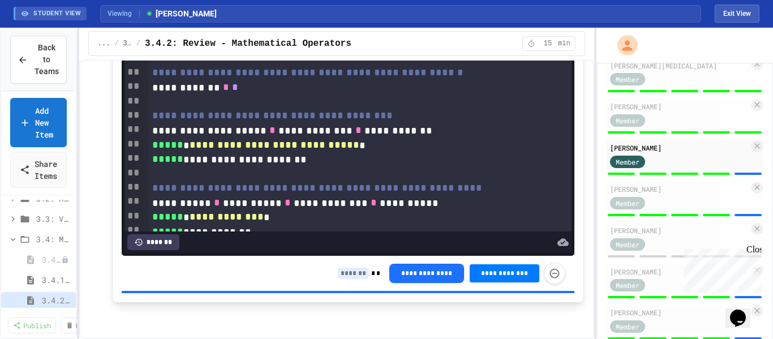
click at [361, 270] on input at bounding box center [353, 273] width 31 height 11
type input "*"
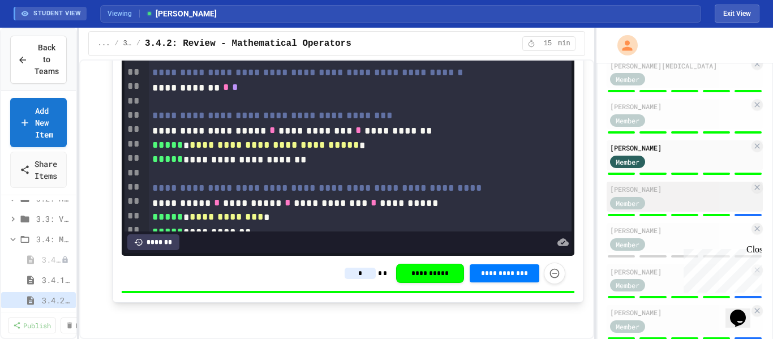
click at [696, 196] on div "Member" at bounding box center [679, 202] width 139 height 14
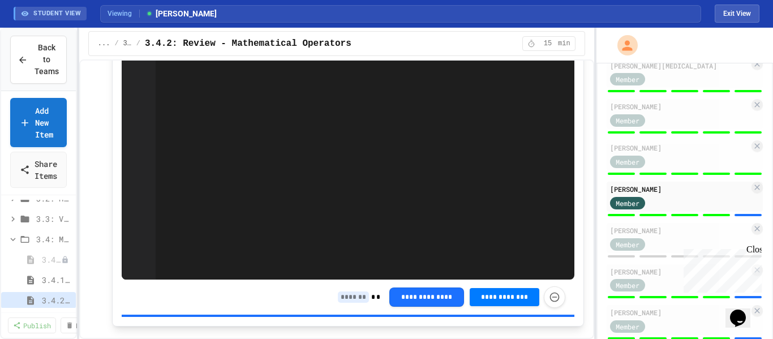
scroll to position [2009, 0]
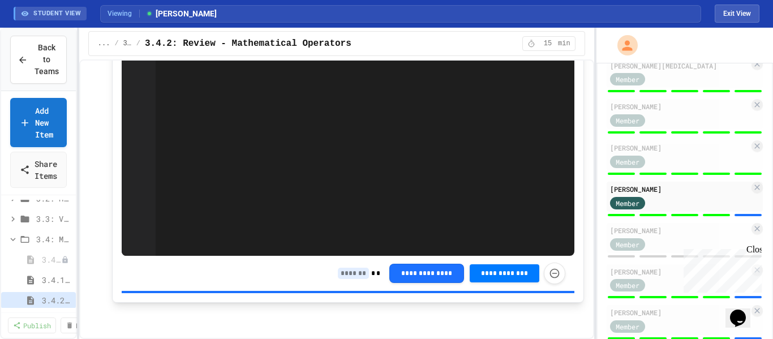
click at [359, 275] on input at bounding box center [353, 273] width 31 height 11
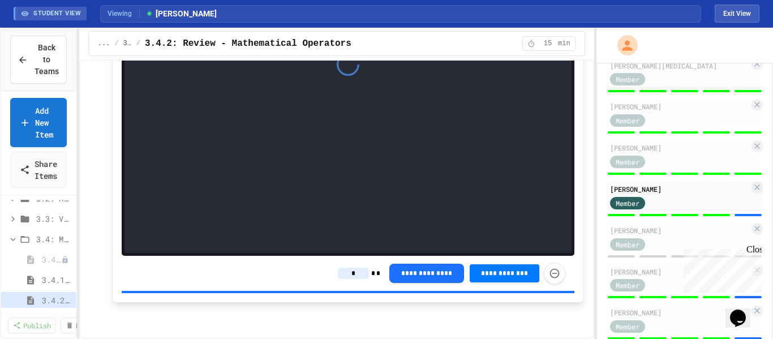
type input "*"
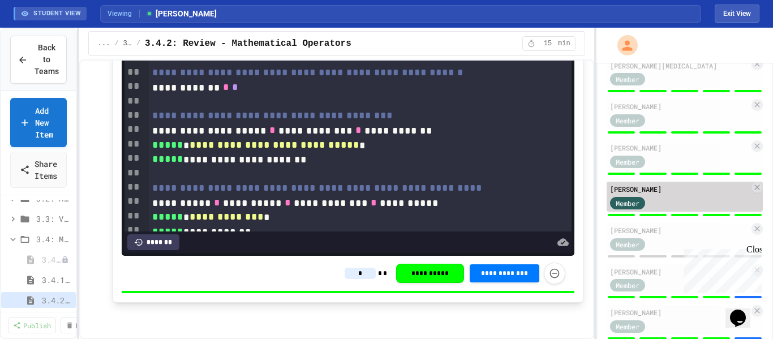
scroll to position [802, 0]
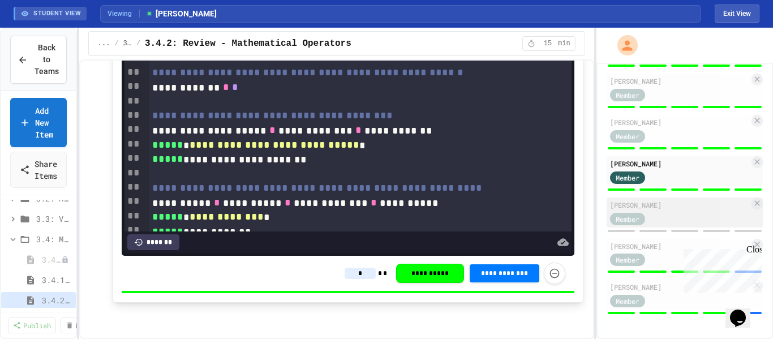
click at [721, 221] on div "Member" at bounding box center [679, 218] width 139 height 14
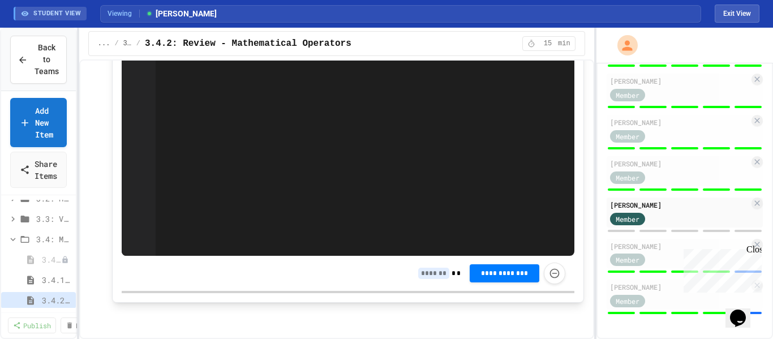
scroll to position [1911, 0]
click at [435, 275] on input at bounding box center [433, 273] width 31 height 11
type input "*"
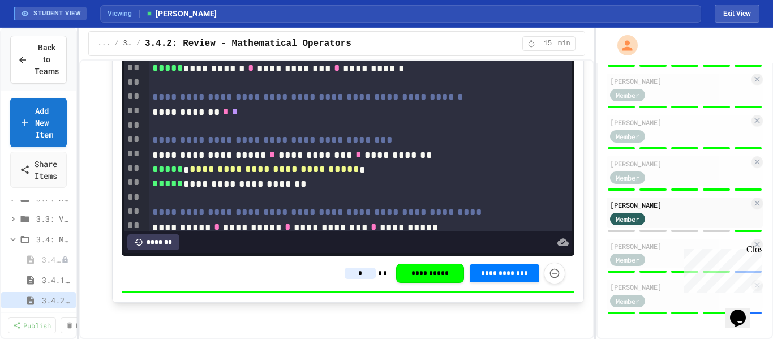
click at [755, 251] on div "Close" at bounding box center [753, 251] width 14 height 14
click at [687, 268] on div "[PERSON_NAME] Member" at bounding box center [685, 257] width 156 height 36
click at [666, 246] on div "[PERSON_NAME]" at bounding box center [679, 246] width 139 height 10
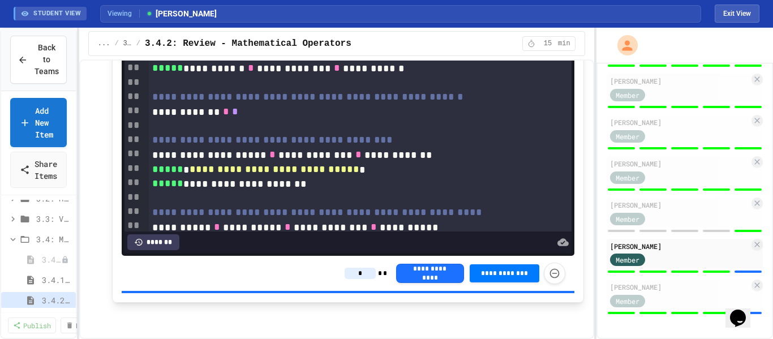
type input "*"
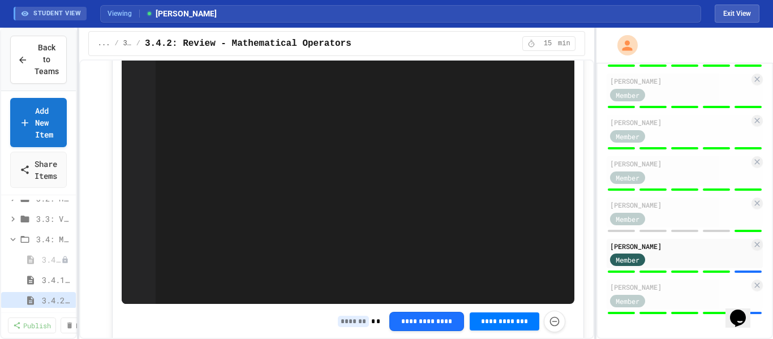
scroll to position [1984, 0]
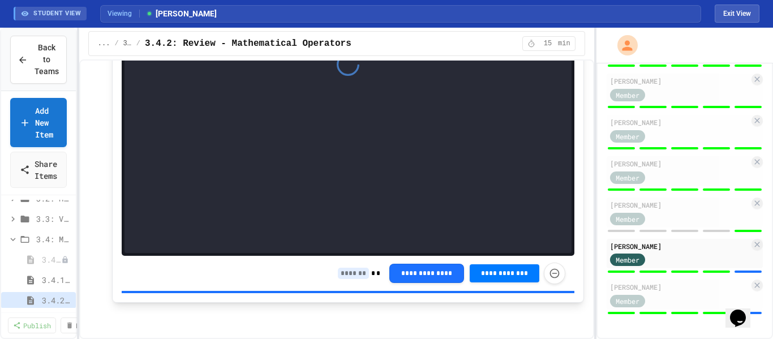
click at [348, 279] on input at bounding box center [353, 273] width 31 height 11
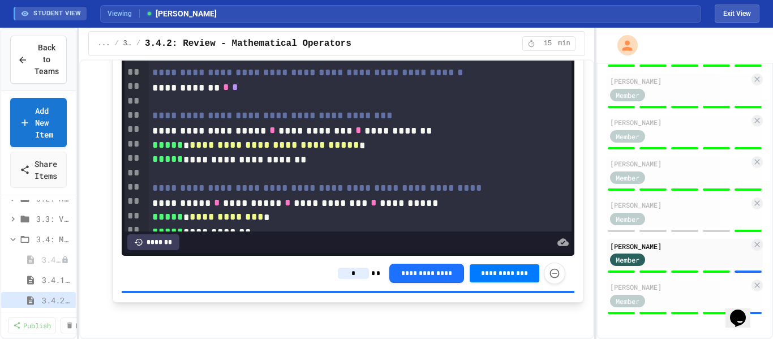
type input "*"
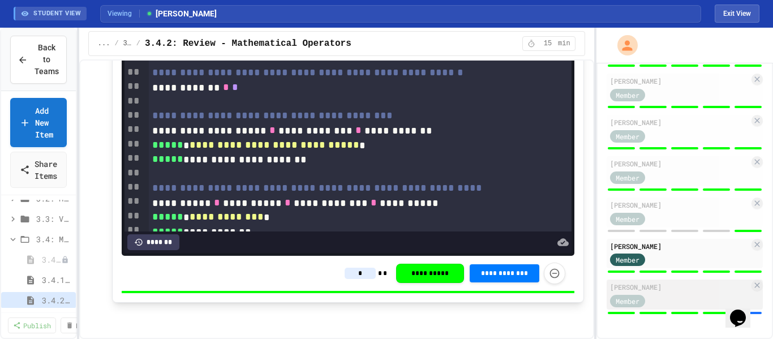
click at [708, 284] on div "[PERSON_NAME]" at bounding box center [679, 287] width 139 height 10
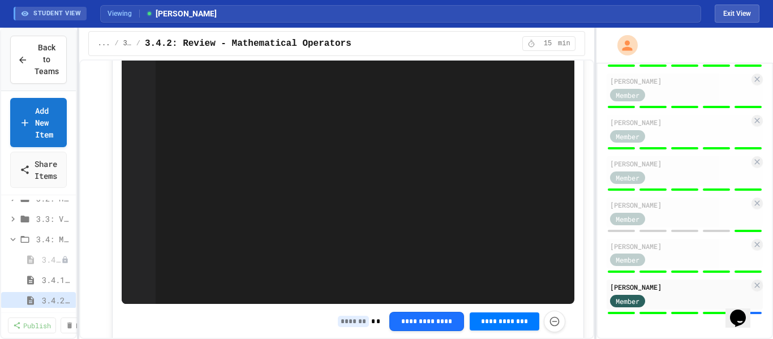
scroll to position [1984, 0]
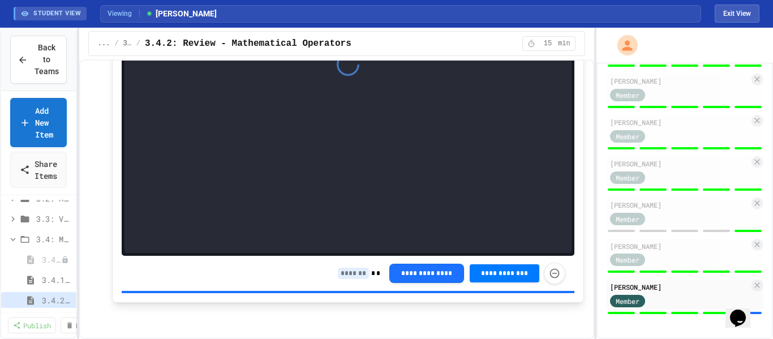
click at [353, 279] on input at bounding box center [353, 273] width 31 height 11
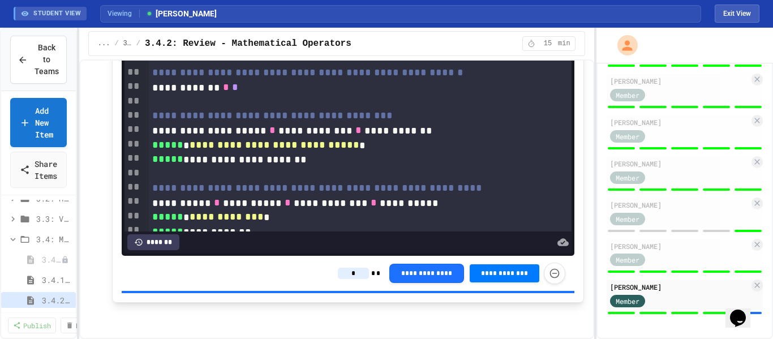
type input "*"
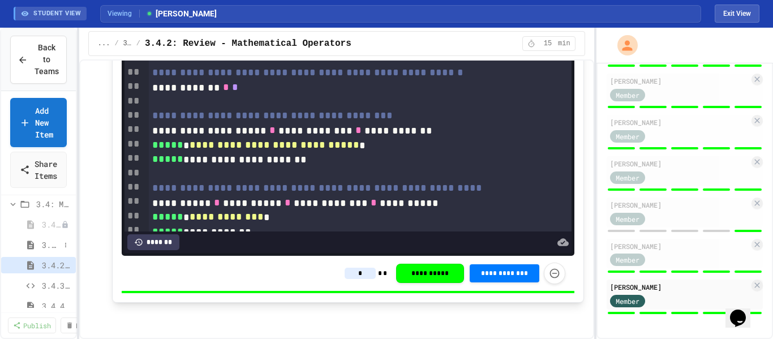
scroll to position [154, 0]
click at [51, 281] on span "3.4.3: The World's Worst Farmers Market" at bounding box center [51, 282] width 18 height 12
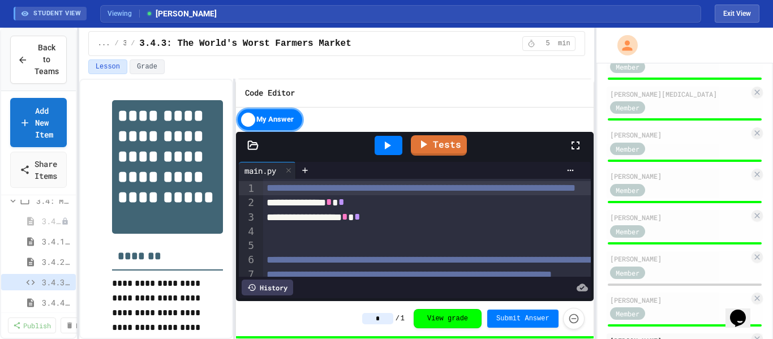
scroll to position [802, 0]
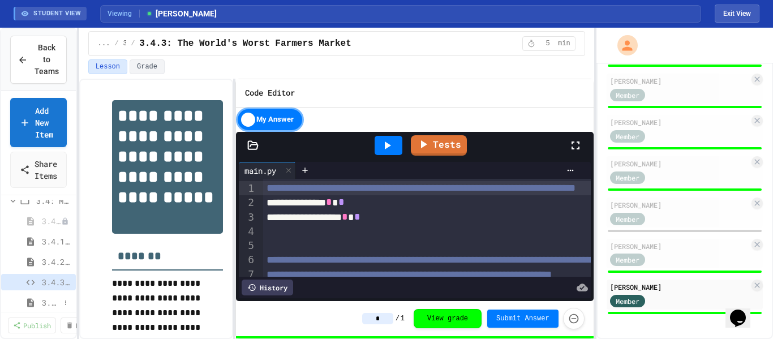
click at [57, 305] on span "3.4.4: AP Practice - Arithmetic Operators" at bounding box center [51, 302] width 18 height 12
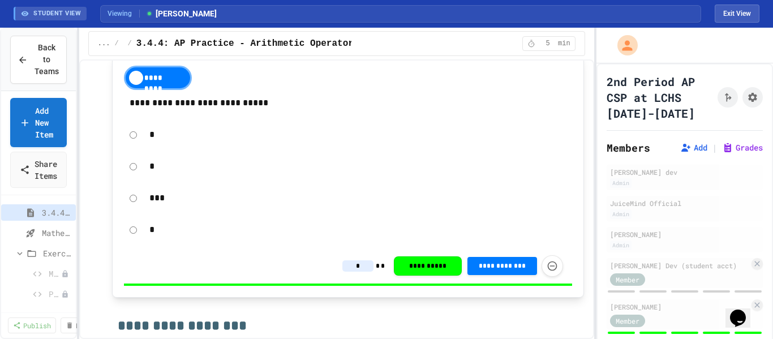
scroll to position [245, 0]
click at [50, 272] on icon at bounding box center [54, 273] width 8 height 8
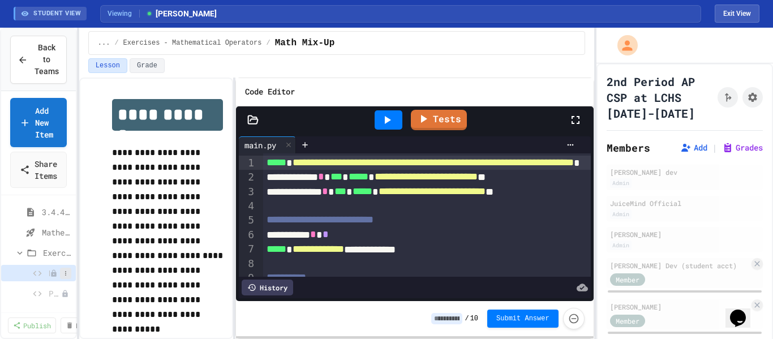
click at [67, 272] on icon at bounding box center [65, 273] width 7 height 7
click at [67, 272] on button "Rename" at bounding box center [34, 278] width 71 height 20
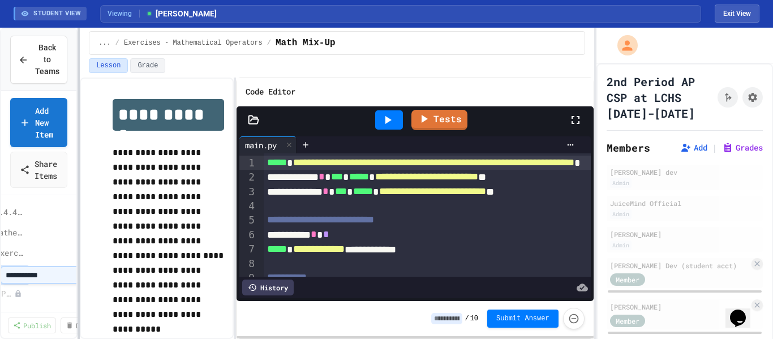
scroll to position [245, 0]
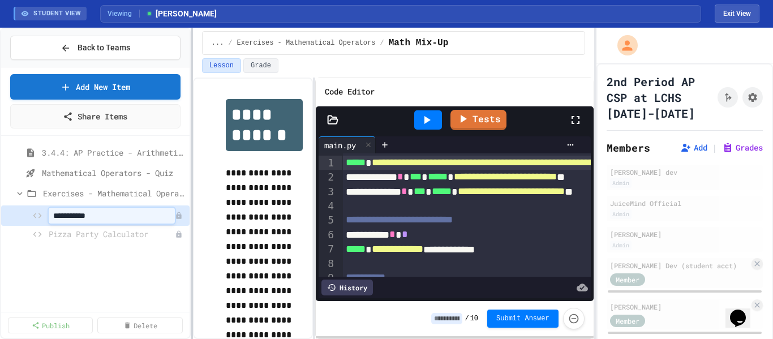
click at [191, 227] on div at bounding box center [192, 183] width 2 height 311
click at [98, 230] on span "Pizza Party Calculator" at bounding box center [106, 234] width 115 height 12
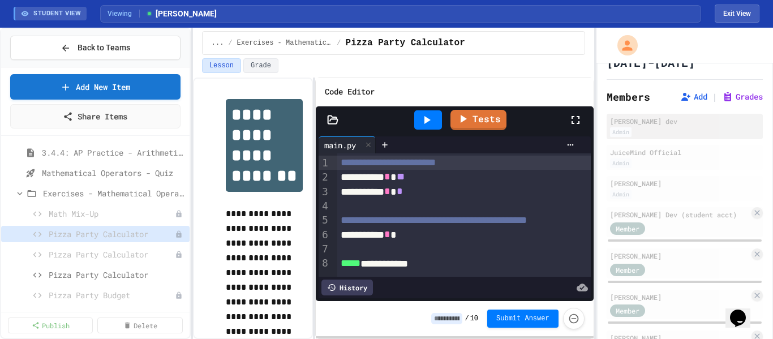
scroll to position [110, 0]
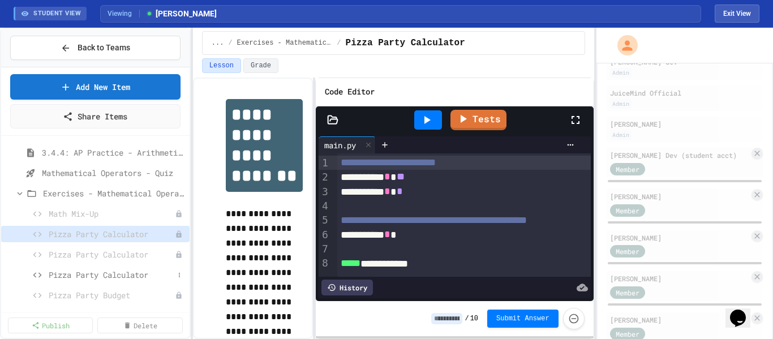
click at [114, 277] on span "Pizza Party Calculator" at bounding box center [111, 275] width 125 height 12
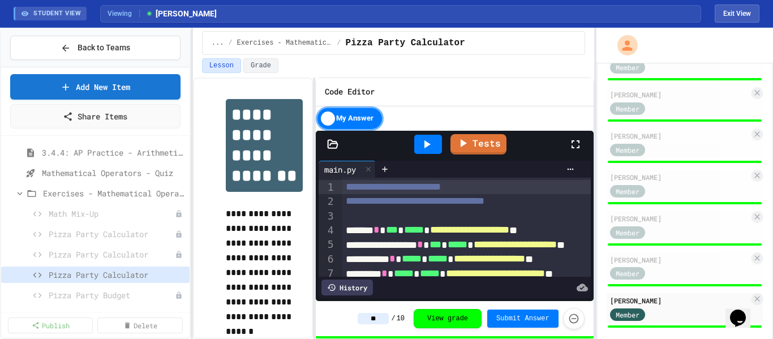
scroll to position [802, 0]
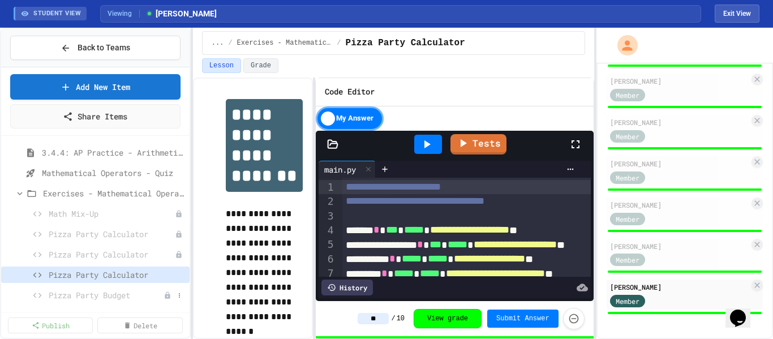
click at [91, 295] on span "Pizza Party Budget" at bounding box center [106, 295] width 115 height 12
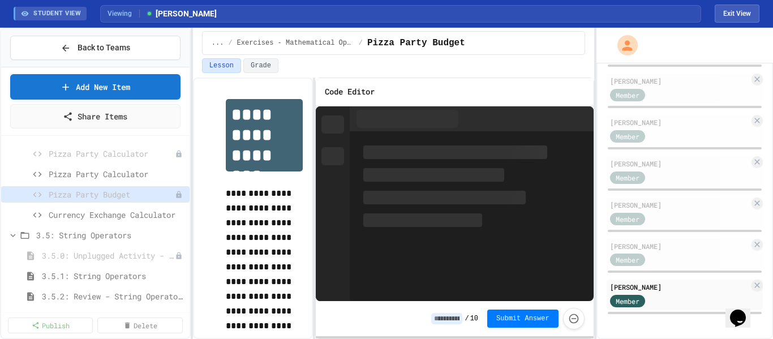
scroll to position [351, 0]
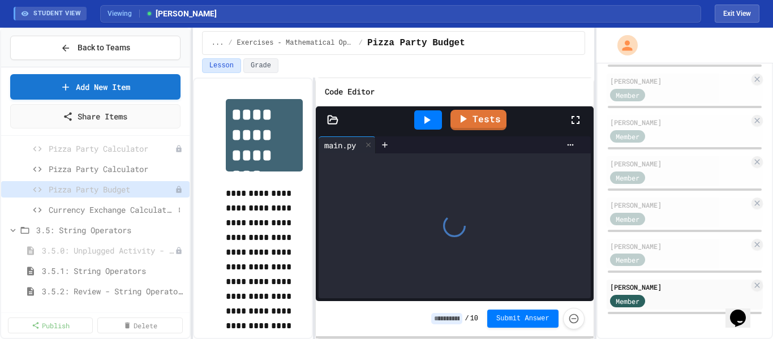
click at [93, 212] on span "Currency Exchange Calculator" at bounding box center [111, 210] width 125 height 12
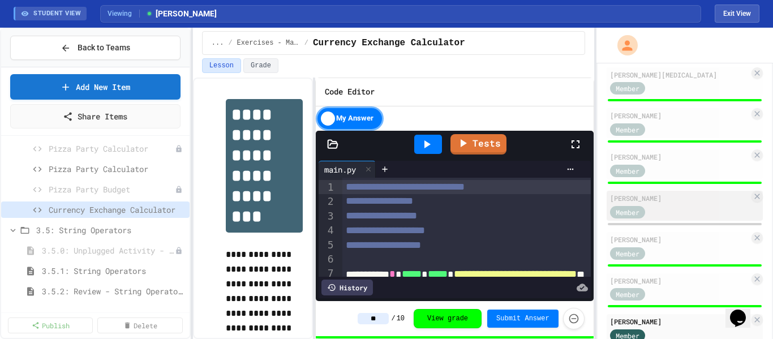
scroll to position [778, 0]
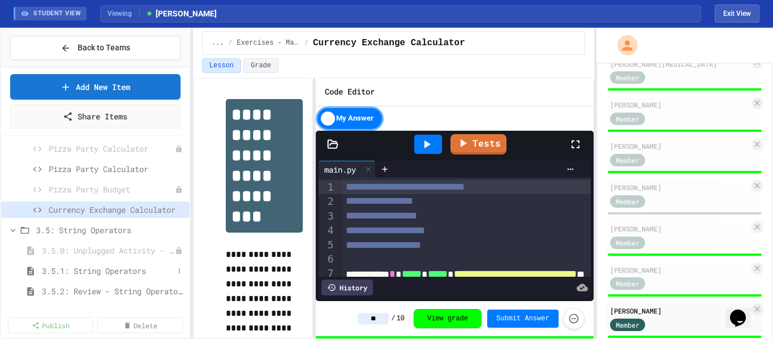
click at [90, 265] on span "3.5.1: String Operators" at bounding box center [108, 271] width 132 height 12
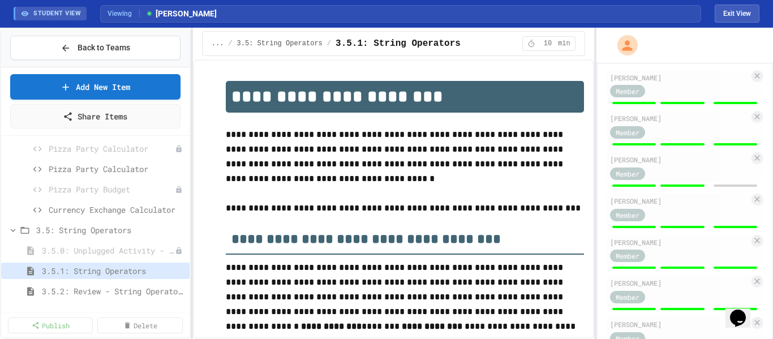
scroll to position [418, 0]
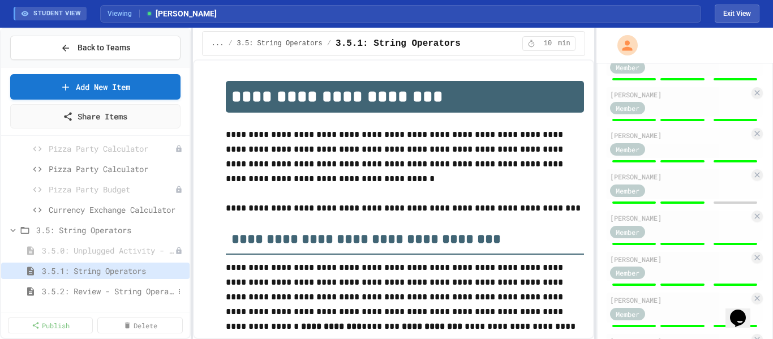
click at [137, 286] on span "3.5.2: Review - String Operators" at bounding box center [108, 291] width 132 height 12
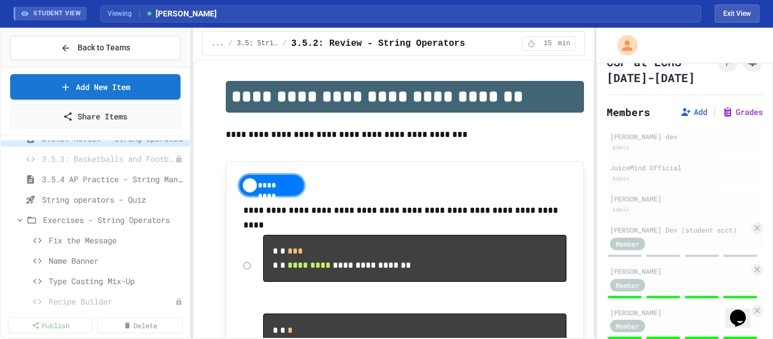
scroll to position [506, 0]
click at [93, 175] on span "3.5.4 AP Practice - String Manipulation" at bounding box center [108, 176] width 132 height 12
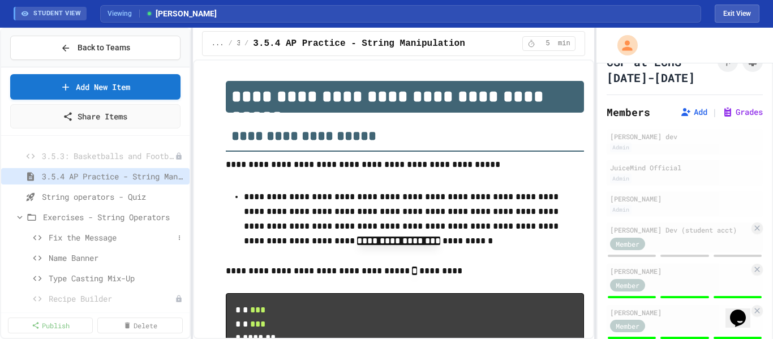
click at [67, 235] on span "Fix the Message" at bounding box center [111, 237] width 125 height 12
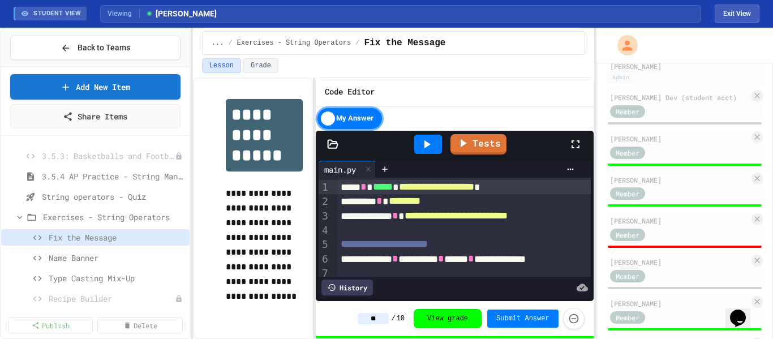
scroll to position [165, 0]
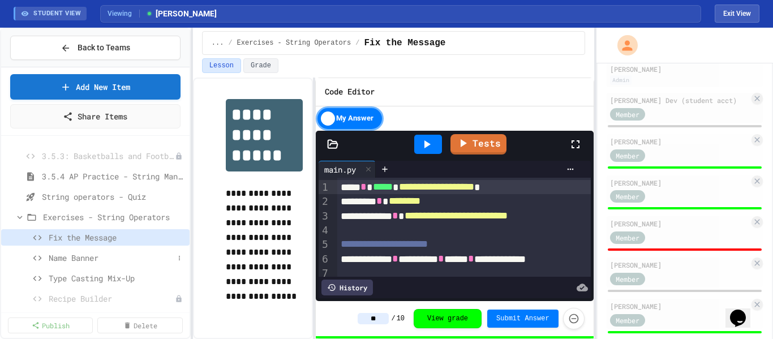
click at [89, 256] on span "Name Banner" at bounding box center [111, 258] width 125 height 12
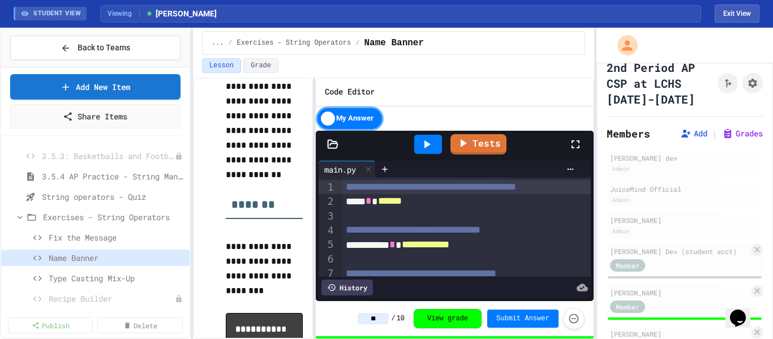
scroll to position [10, 0]
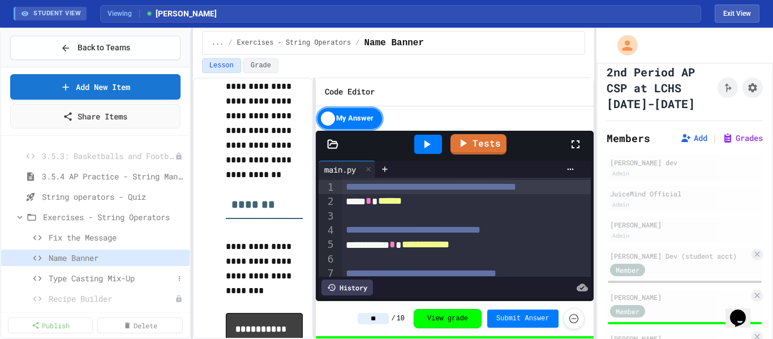
click at [81, 280] on span "Type Casting Mix-Up" at bounding box center [111, 278] width 125 height 12
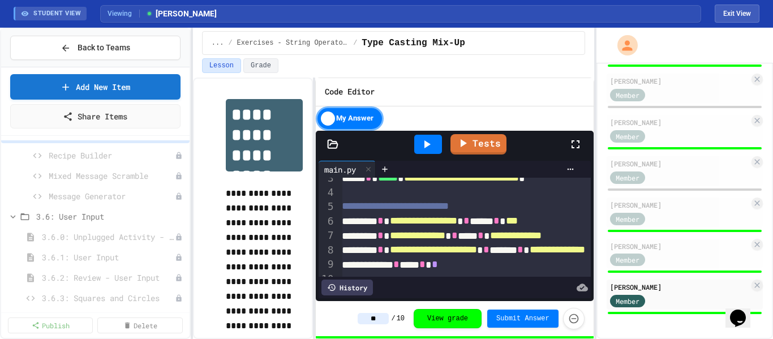
scroll to position [651, 0]
click at [78, 215] on span "3.6: User Input" at bounding box center [104, 215] width 137 height 12
click at [15, 212] on icon at bounding box center [13, 215] width 10 height 10
click at [101, 257] on span "3.6.1: User Input" at bounding box center [103, 256] width 122 height 12
